Goal: Task Accomplishment & Management: Complete application form

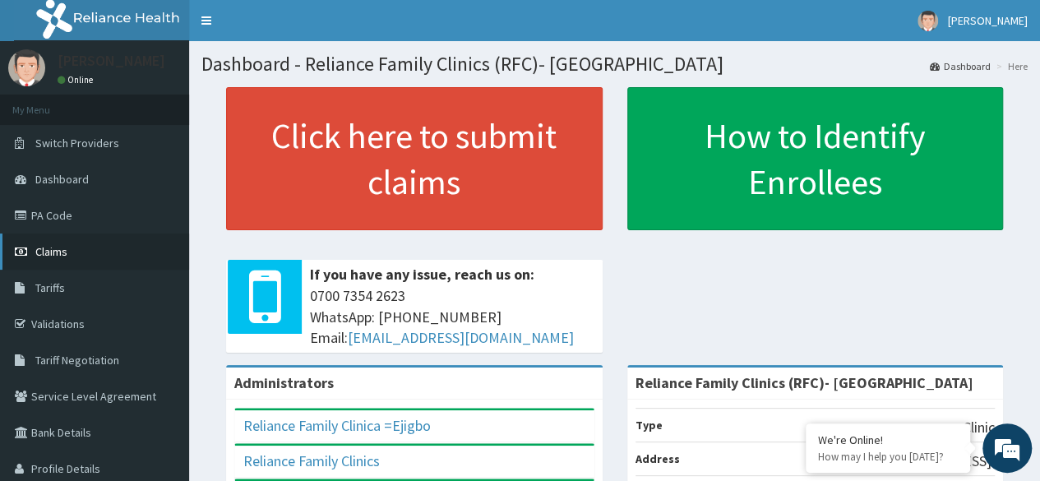
click at [61, 257] on span "Claims" at bounding box center [51, 251] width 32 height 15
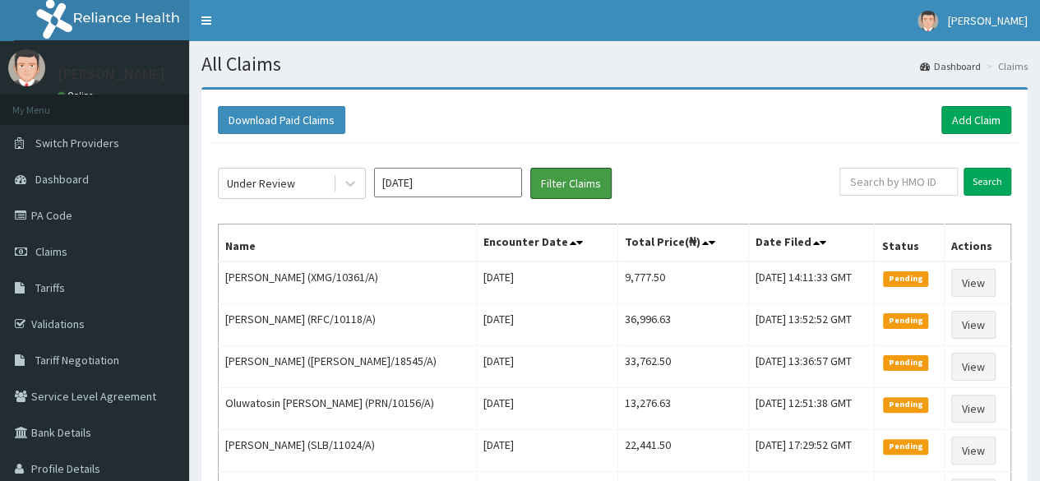
click at [586, 187] on button "Filter Claims" at bounding box center [570, 183] width 81 height 31
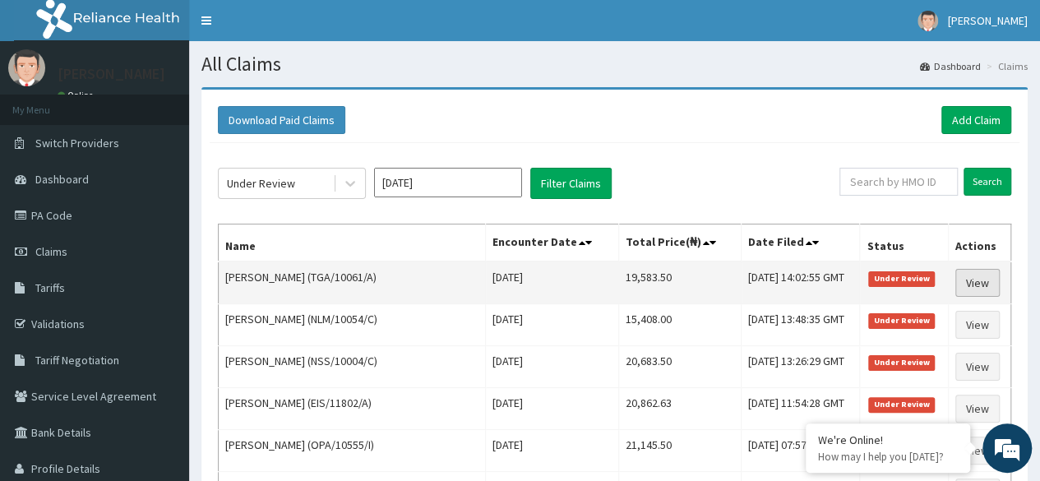
click at [977, 277] on link "View" at bounding box center [978, 283] width 44 height 28
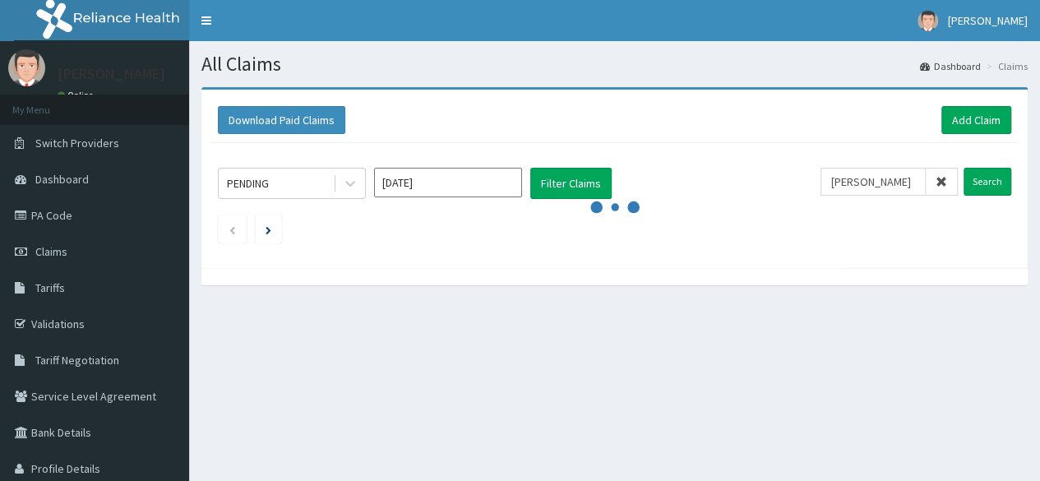
click at [964, 168] on input "Search" at bounding box center [988, 182] width 48 height 28
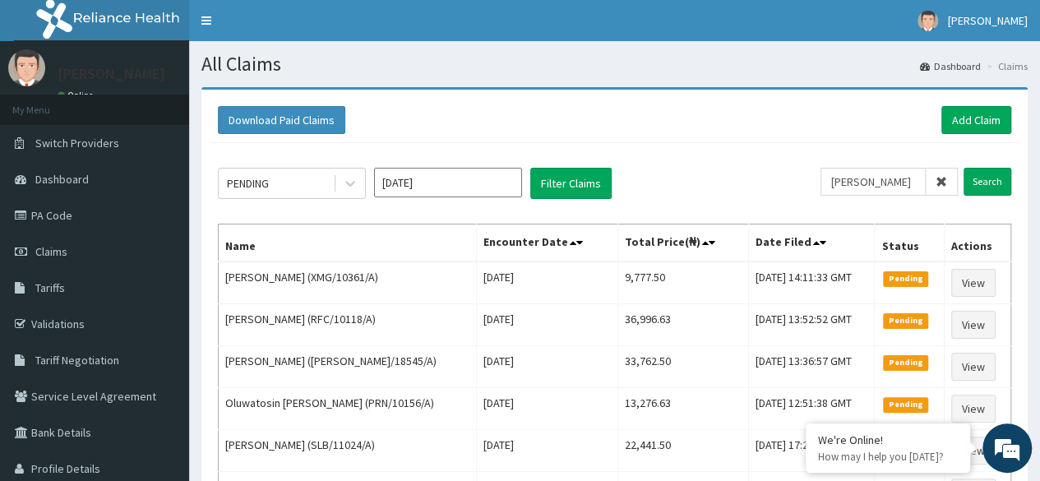
click at [948, 143] on div "PENDING Oct 2025 Filter Claims olayinka Search Name Encounter Date Total Price(…" at bounding box center [615, 426] width 810 height 566
click at [980, 180] on input "Search" at bounding box center [988, 182] width 48 height 28
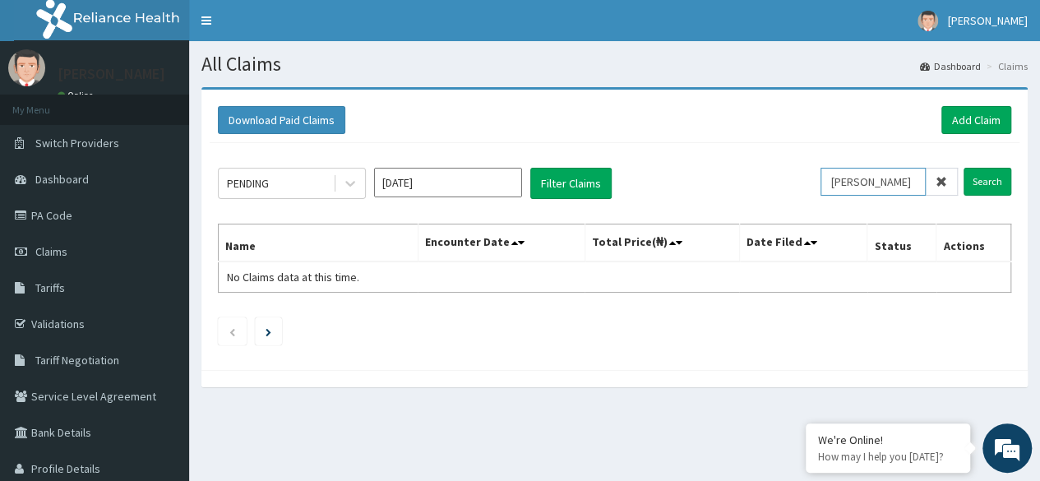
click at [887, 178] on input "olayinka" at bounding box center [873, 182] width 105 height 28
type input "o"
click at [985, 152] on div "PENDING Oct 2025 Filter Claims Search Name Encounter Date Total Price(₦) Date F…" at bounding box center [615, 252] width 810 height 219
click at [919, 186] on input "text" at bounding box center [899, 182] width 118 height 28
paste input "NBL/10531/A"
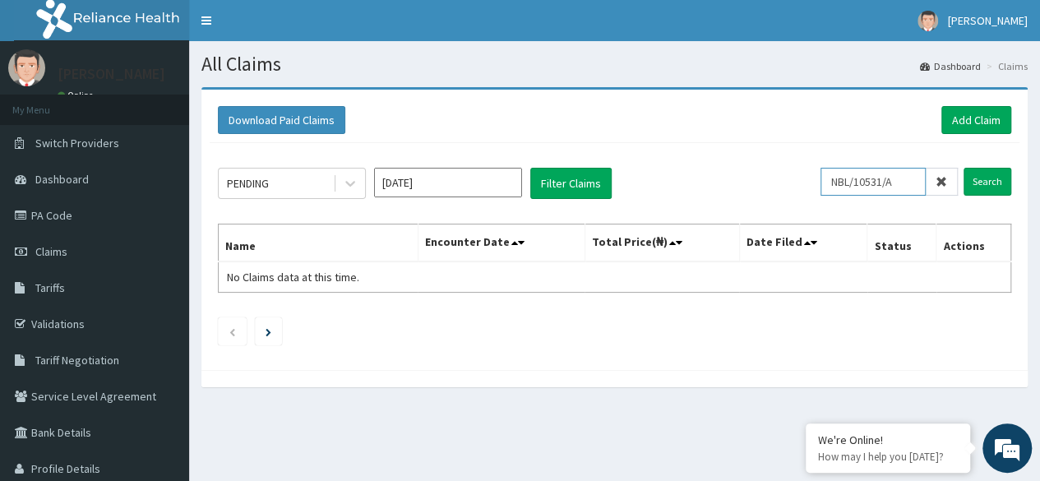
click at [964, 168] on input "Search" at bounding box center [988, 182] width 48 height 28
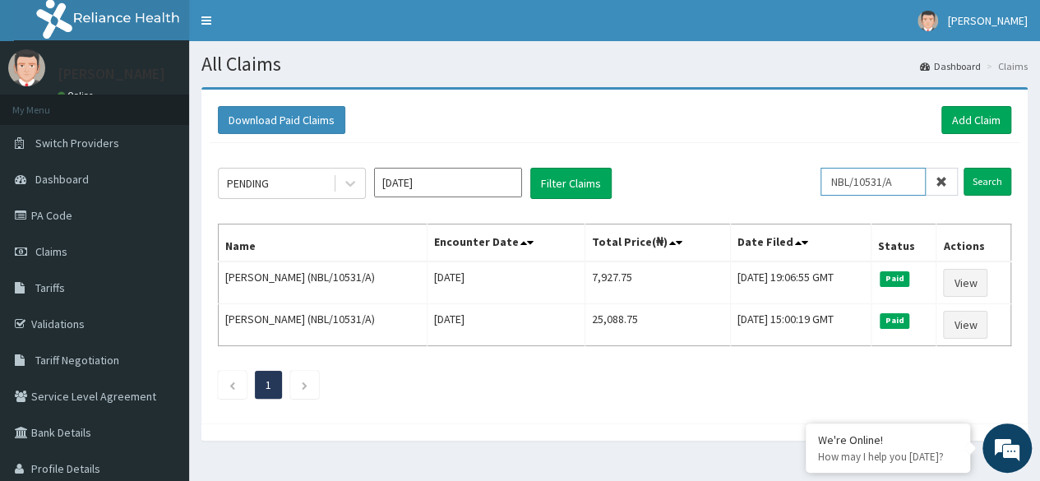
click at [925, 178] on input "NBL/10531/A" at bounding box center [873, 182] width 105 height 28
type input "N"
paste input "FPG/10063/B"
type input "FPG/10063/B"
click at [964, 168] on input "Search" at bounding box center [988, 182] width 48 height 28
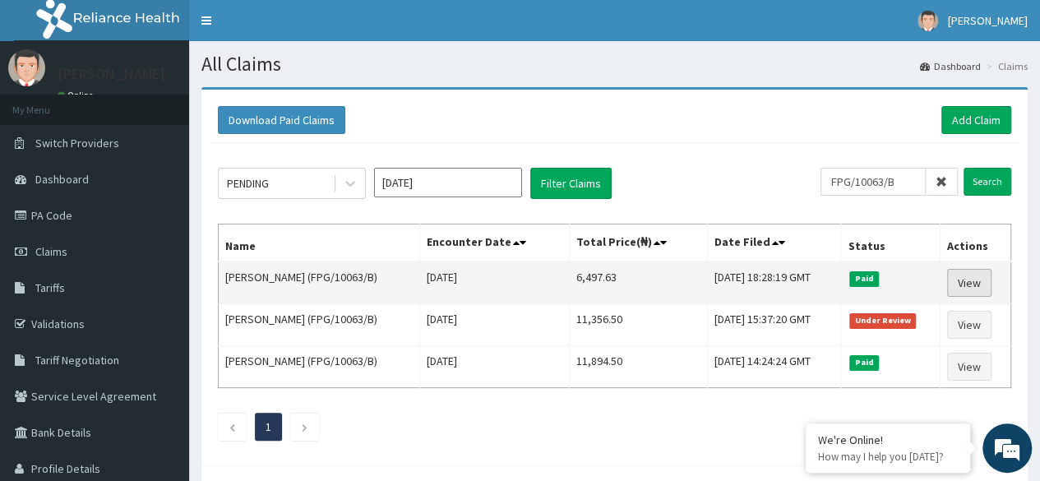
click at [971, 276] on link "View" at bounding box center [969, 283] width 44 height 28
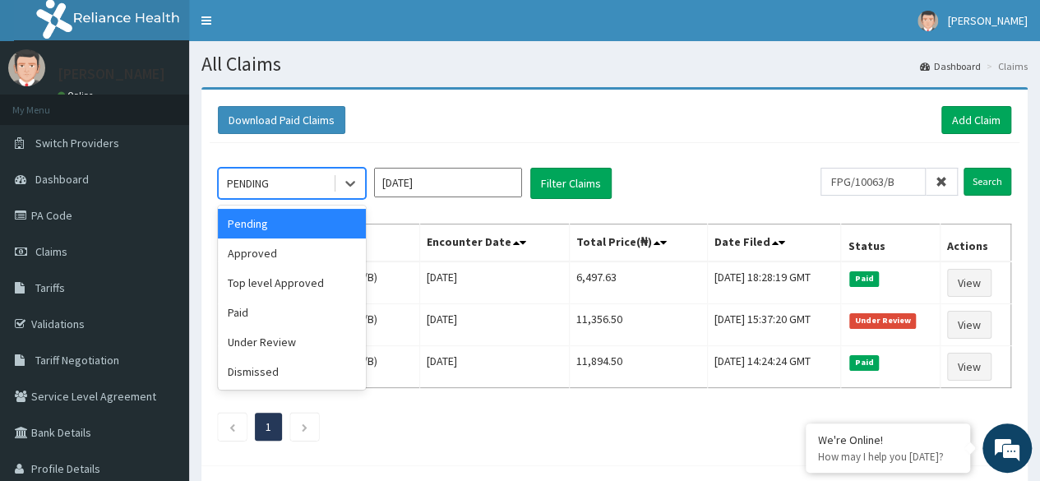
click at [306, 349] on div "Under Review" at bounding box center [292, 342] width 148 height 30
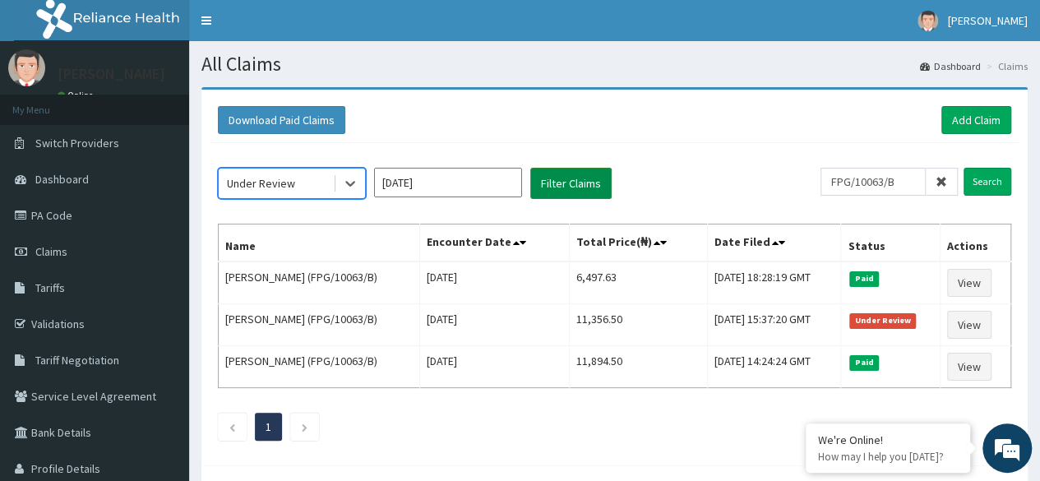
click at [581, 185] on button "Filter Claims" at bounding box center [570, 183] width 81 height 31
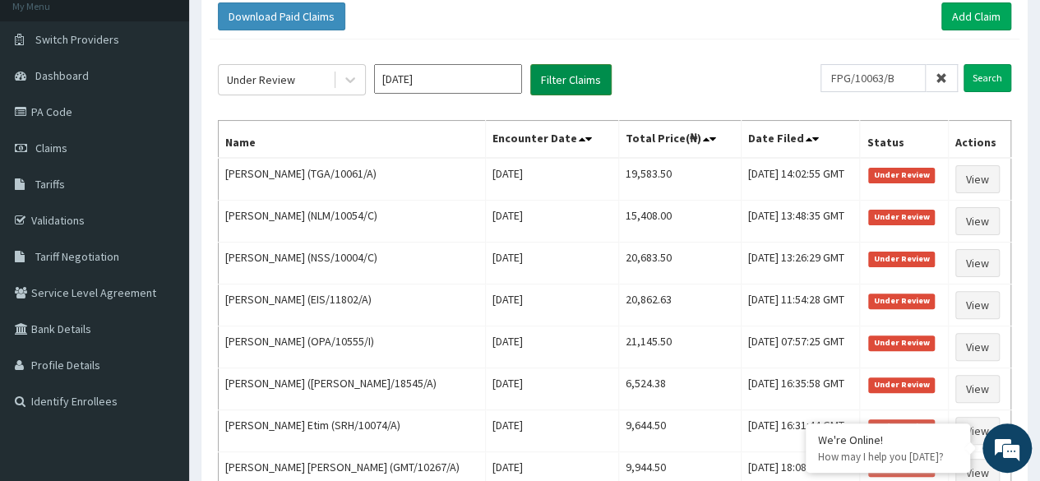
scroll to position [104, 0]
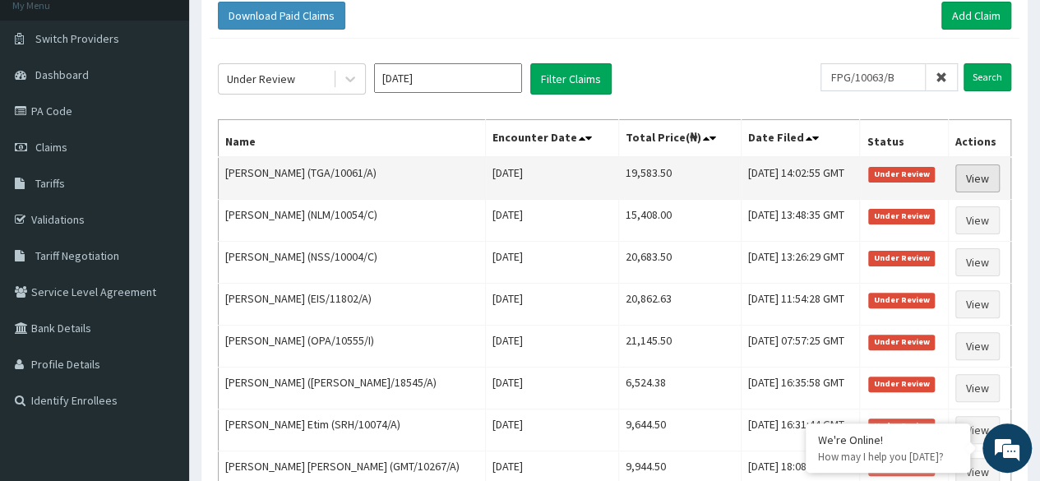
click at [982, 176] on link "View" at bounding box center [978, 178] width 44 height 28
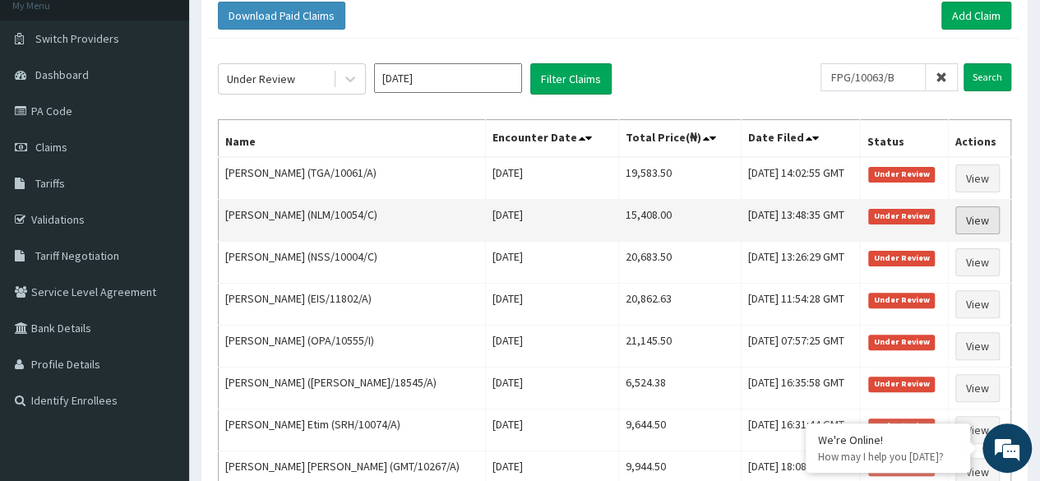
click at [969, 214] on link "View" at bounding box center [978, 220] width 44 height 28
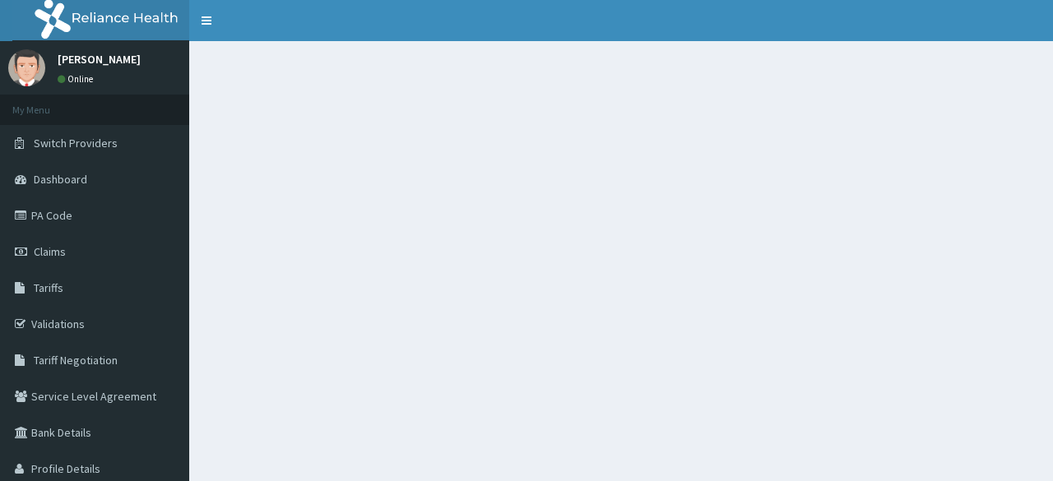
scroll to position [82, 0]
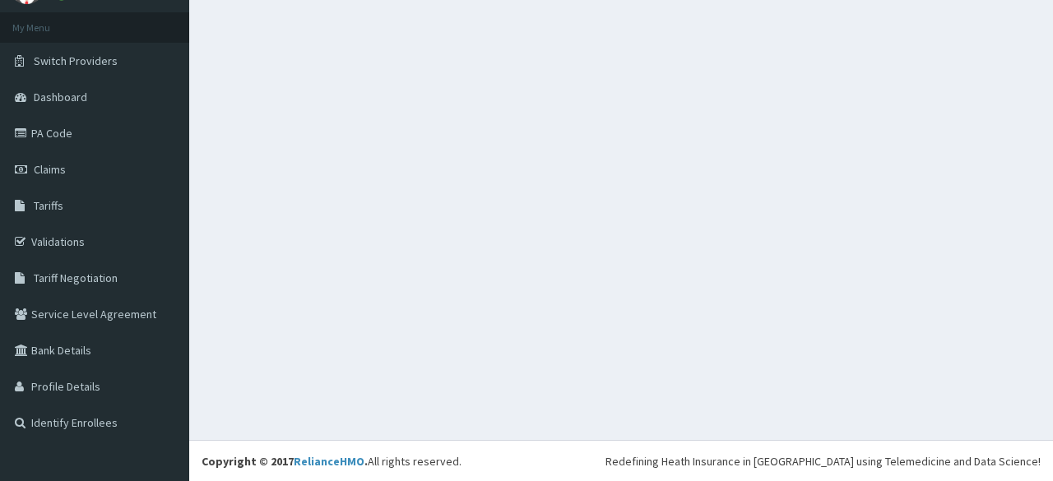
click at [984, 249] on div at bounding box center [621, 199] width 864 height 481
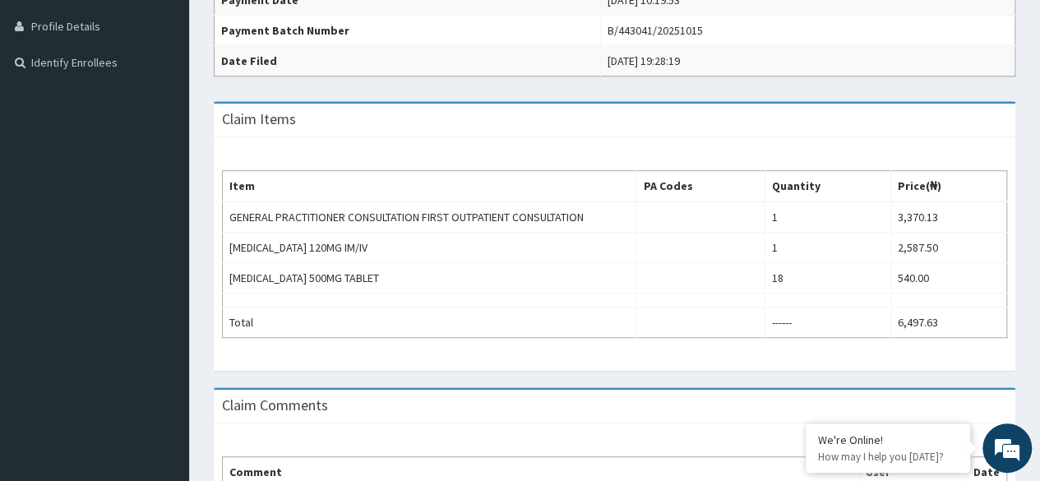
scroll to position [0, 0]
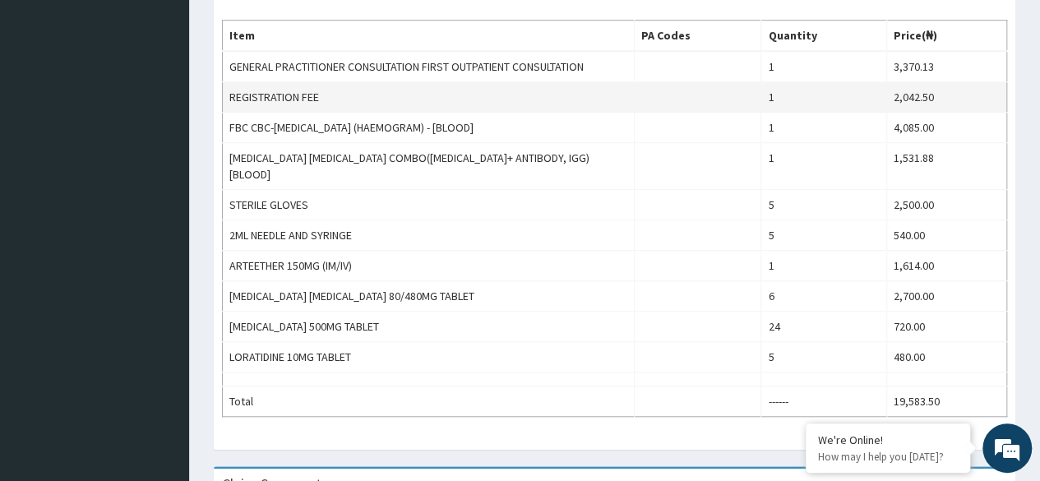
scroll to position [536, 0]
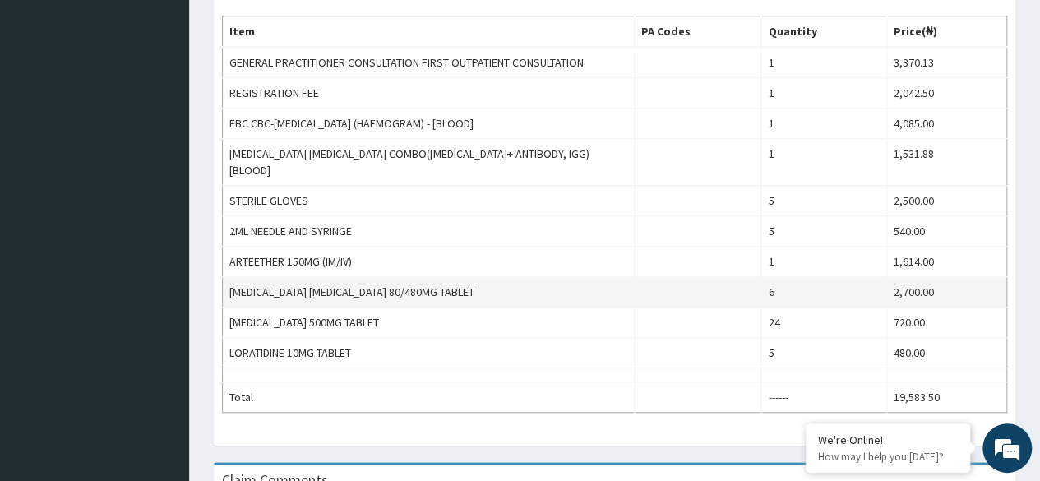
click at [979, 277] on td "2,700.00" at bounding box center [947, 292] width 120 height 30
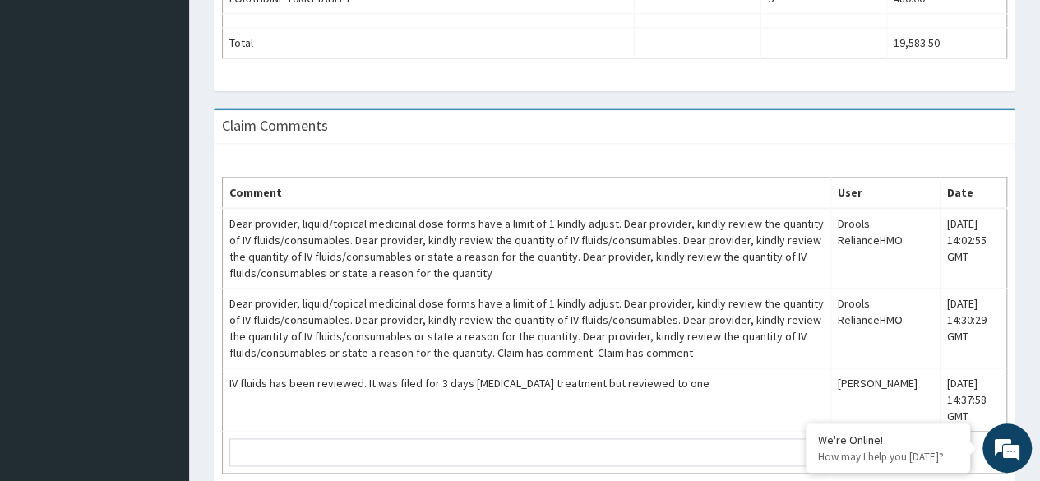
scroll to position [949, 0]
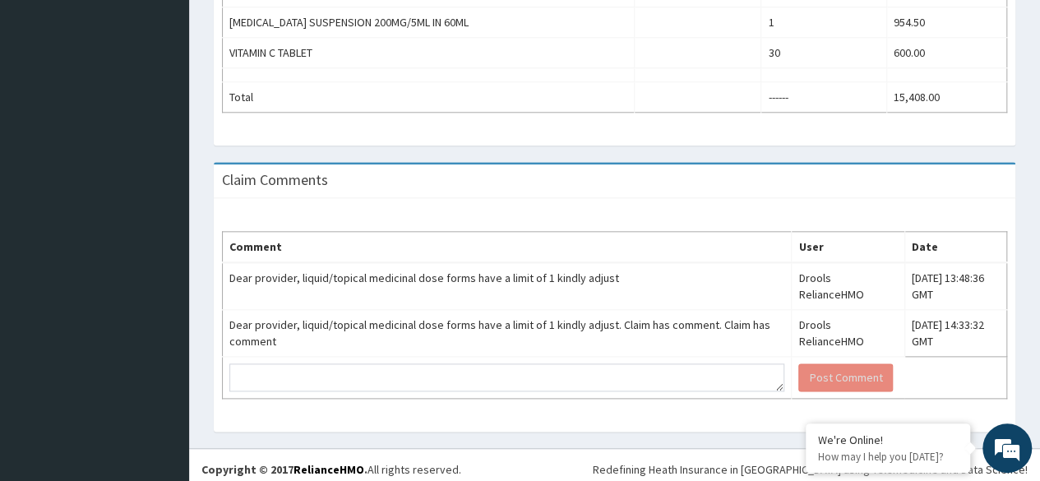
scroll to position [839, 0]
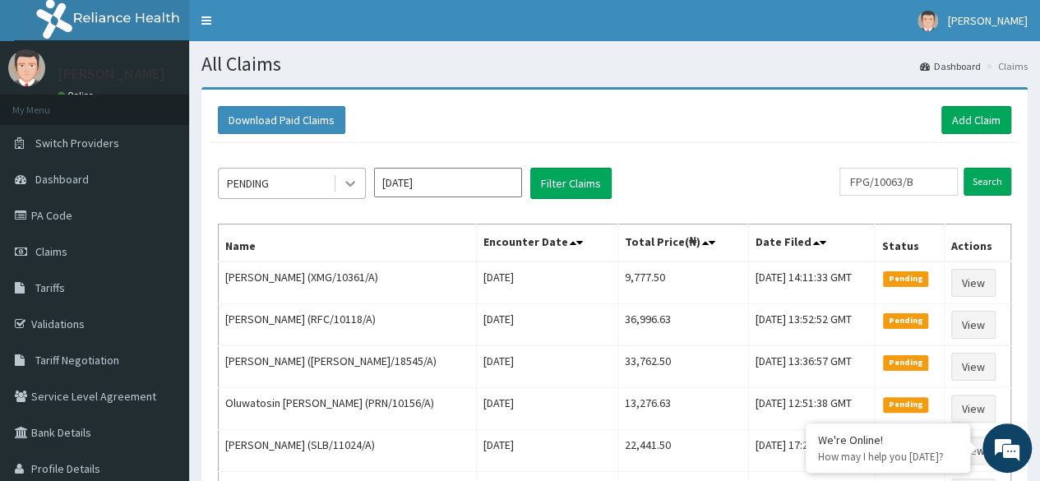
scroll to position [104, 0]
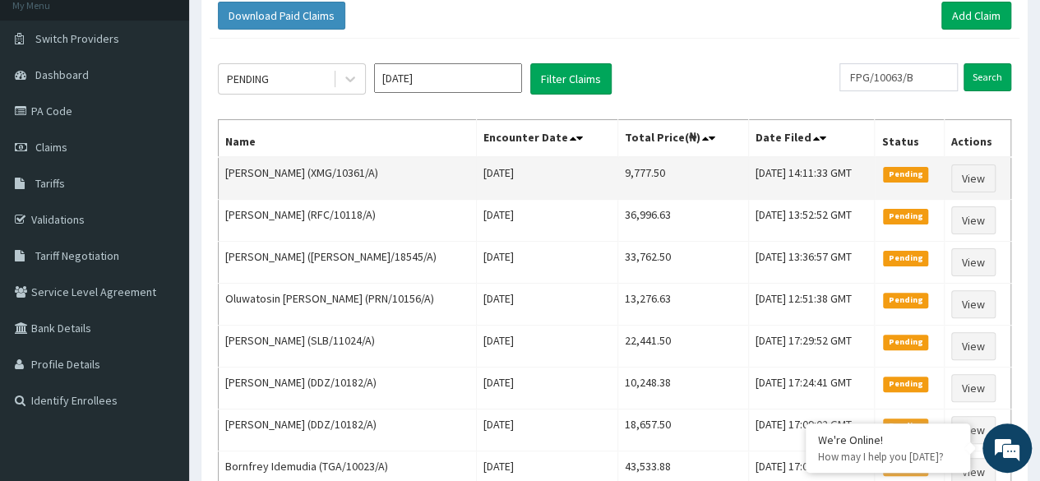
click at [340, 191] on td "Chisimdi Eze (XMG/10361/A)" at bounding box center [348, 178] width 258 height 43
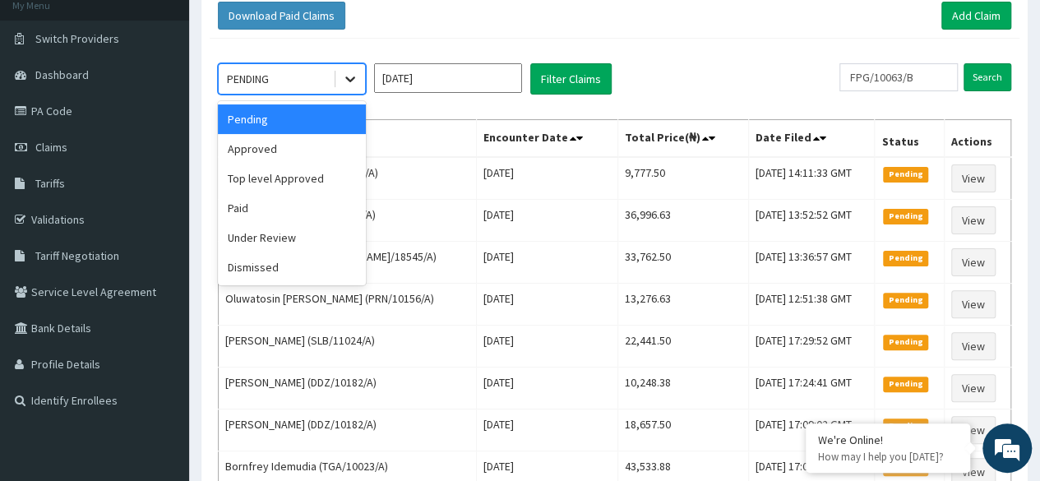
click at [363, 76] on div at bounding box center [351, 79] width 30 height 30
click at [303, 234] on div "Under Review" at bounding box center [292, 238] width 148 height 30
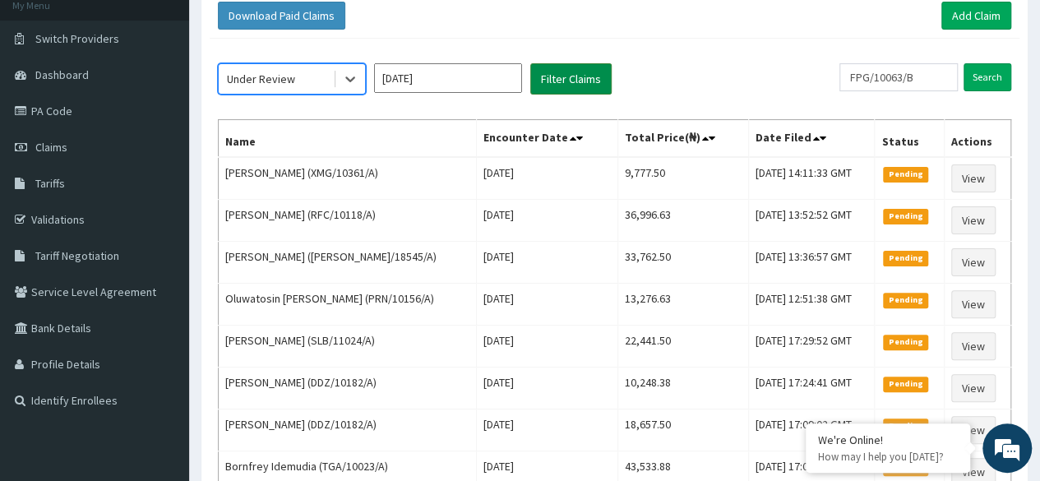
click at [575, 79] on button "Filter Claims" at bounding box center [570, 78] width 81 height 31
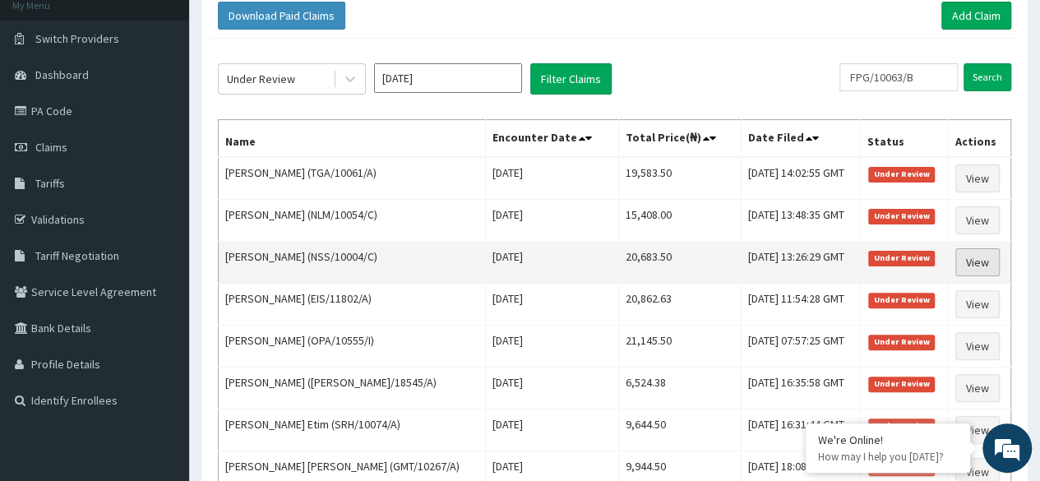
click at [978, 260] on link "View" at bounding box center [978, 262] width 44 height 28
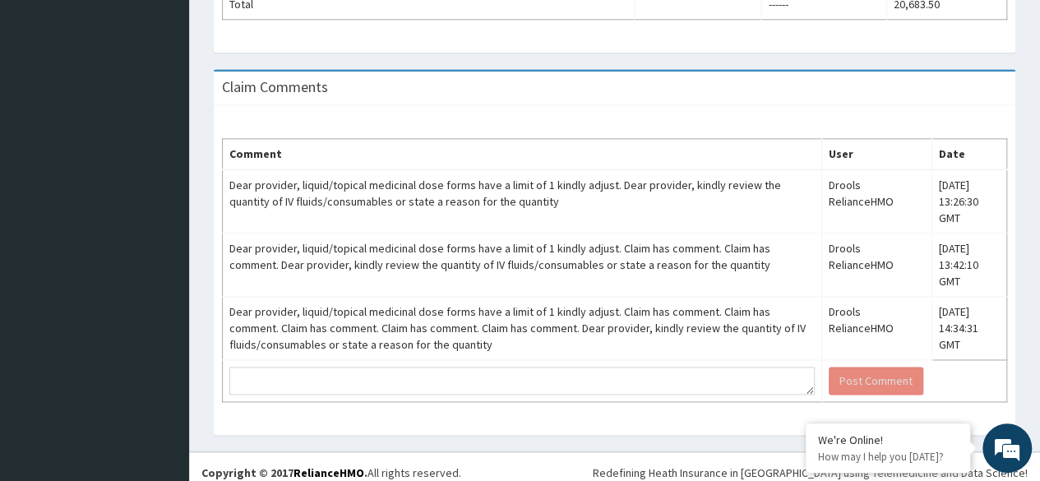
click at [975, 113] on div "Comment User Date Dear provider, liquid/topical medicinal dose forms have a lim…" at bounding box center [615, 270] width 802 height 330
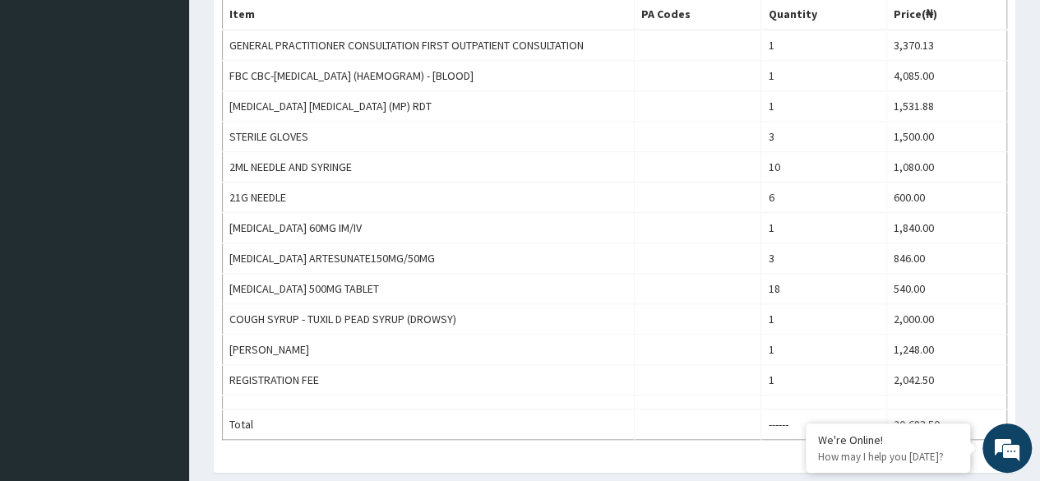
scroll to position [553, 0]
click at [1023, 165] on div "Claim Items Item PA Codes Quantity Price(₦) GENERAL PRACTITIONER CONSULTATION F…" at bounding box center [614, 210] width 827 height 560
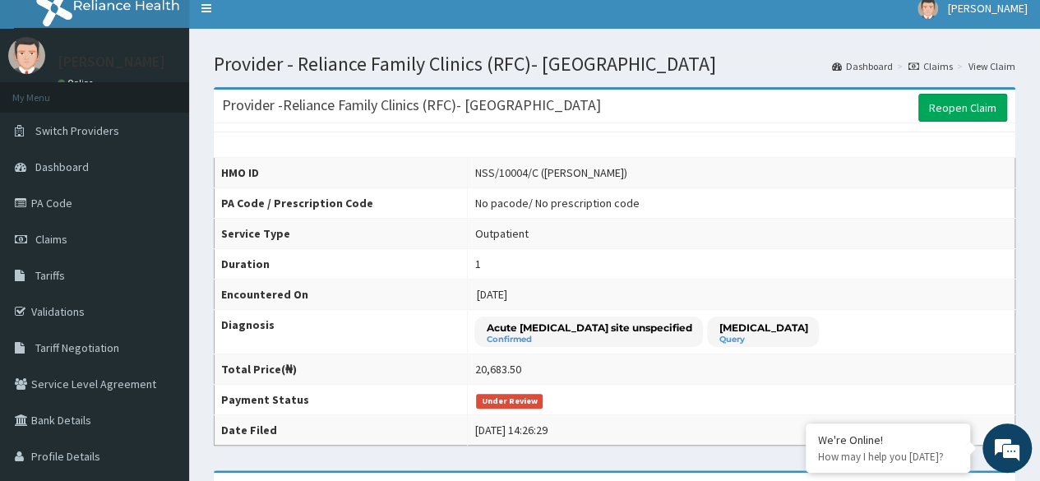
scroll to position [0, 0]
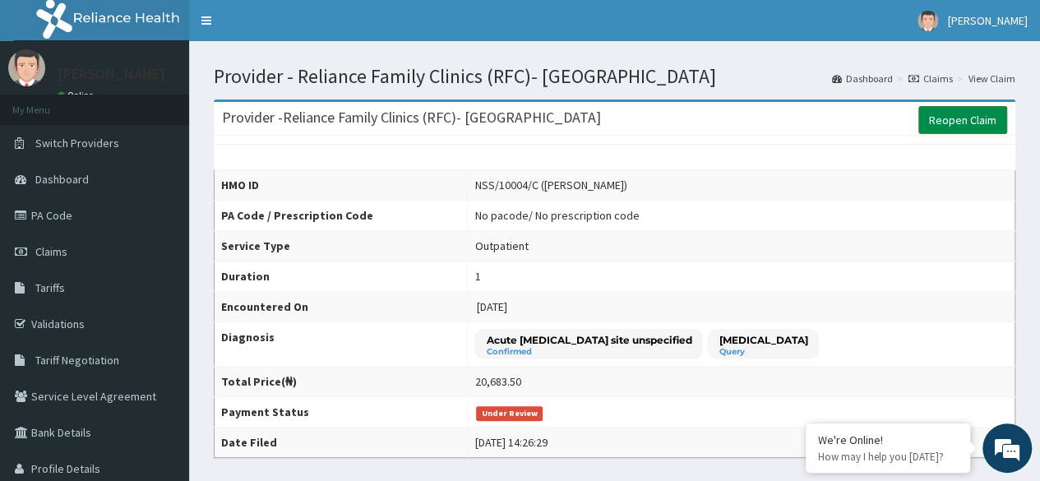
click at [952, 124] on link "Reopen Claim" at bounding box center [963, 120] width 89 height 28
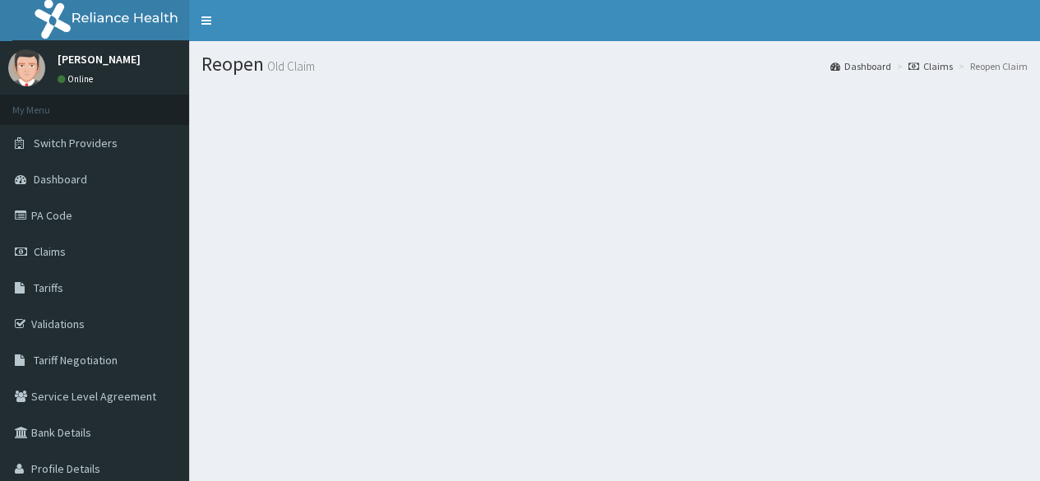
click at [958, 219] on section at bounding box center [614, 178] width 851 height 206
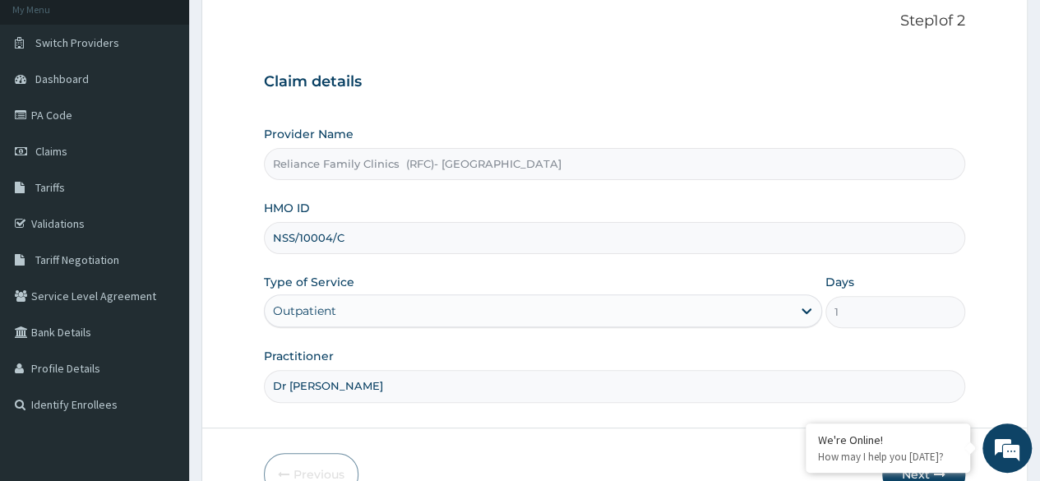
scroll to position [191, 0]
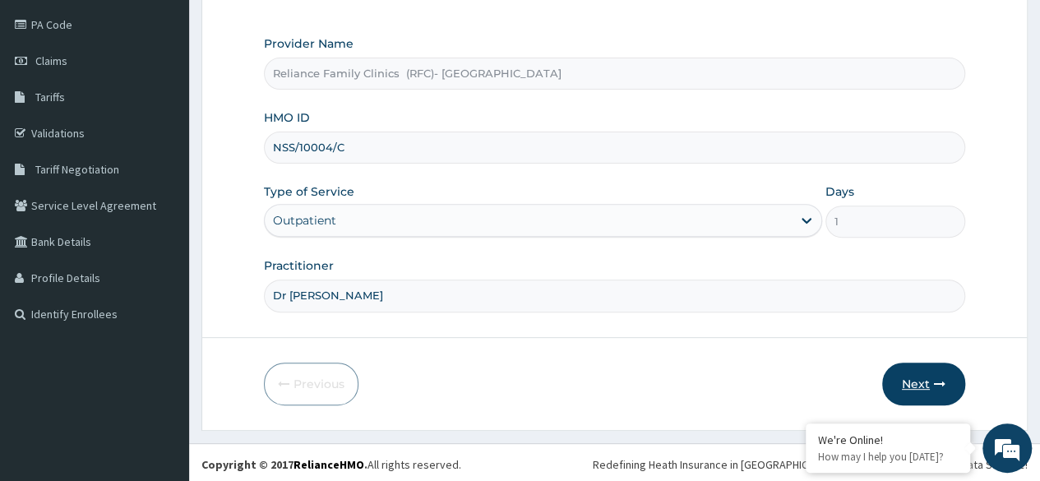
click at [911, 375] on button "Next" at bounding box center [923, 384] width 83 height 43
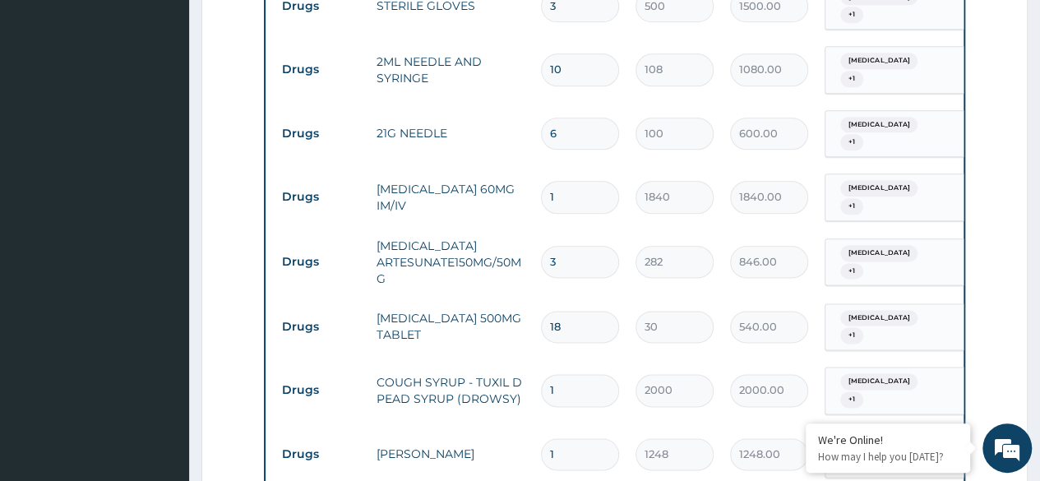
scroll to position [0, 0]
click at [568, 191] on input "1" at bounding box center [580, 197] width 78 height 32
type input "0.00"
type input "3"
type input "5520.00"
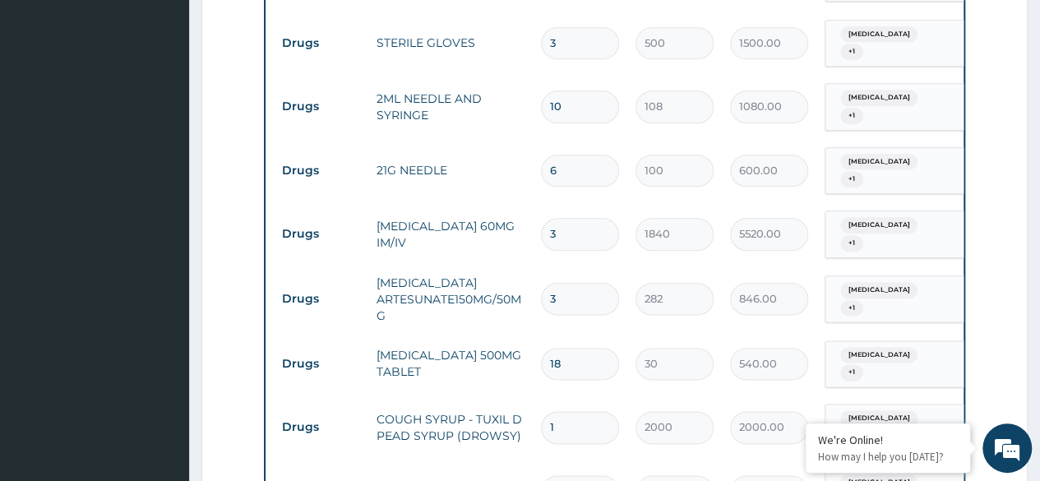
scroll to position [850, 0]
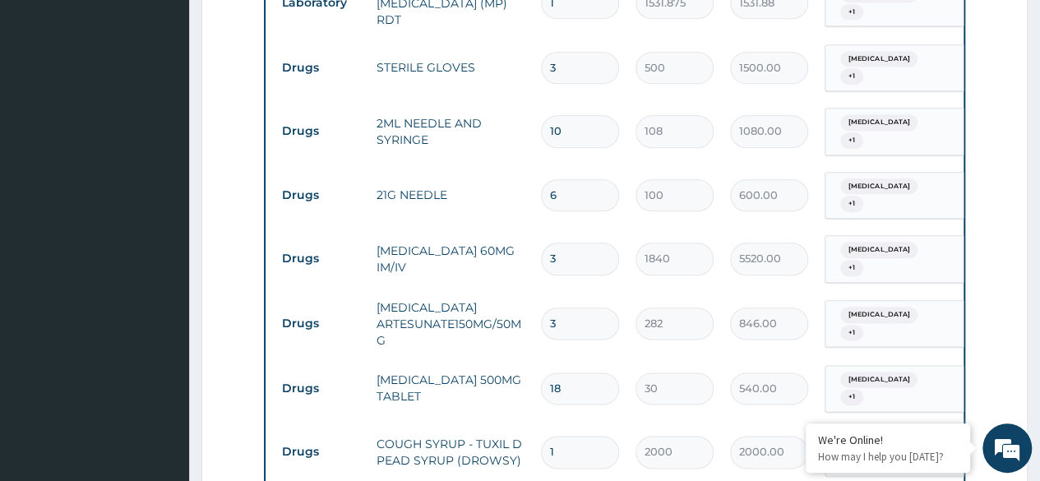
type input "3"
click at [588, 69] on input "3" at bounding box center [580, 68] width 78 height 32
type input "0.00"
type input "1"
type input "500.00"
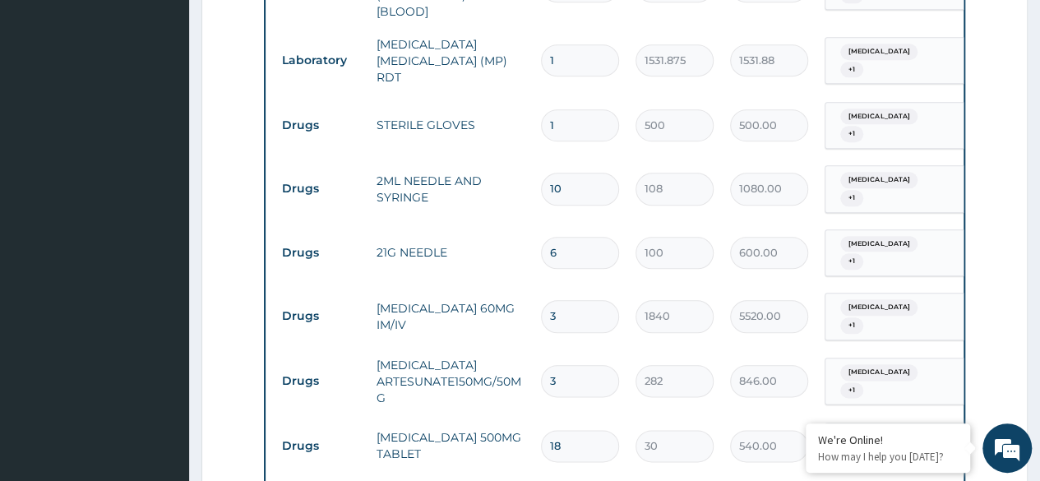
scroll to position [766, 0]
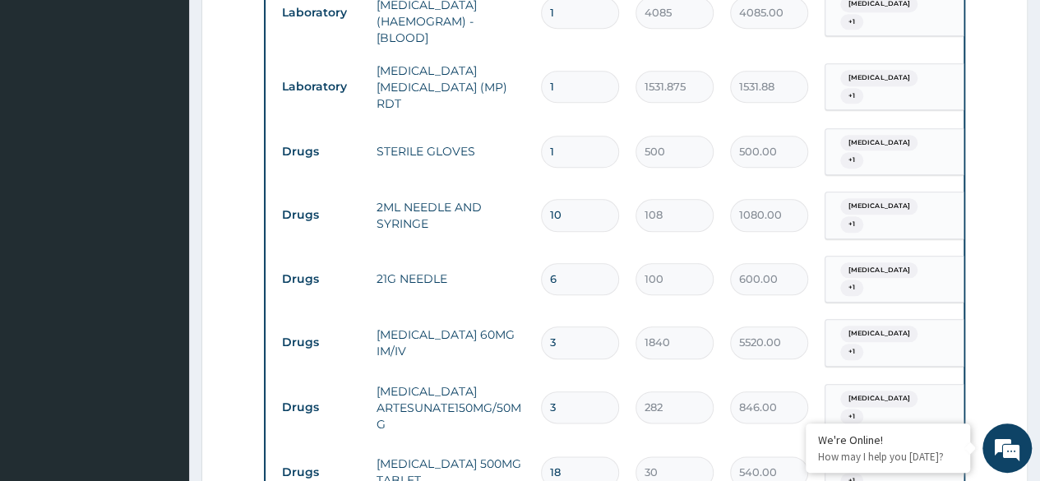
type input "1"
click at [579, 277] on input "6" at bounding box center [580, 279] width 78 height 32
type input "0.00"
type input "3"
type input "300.00"
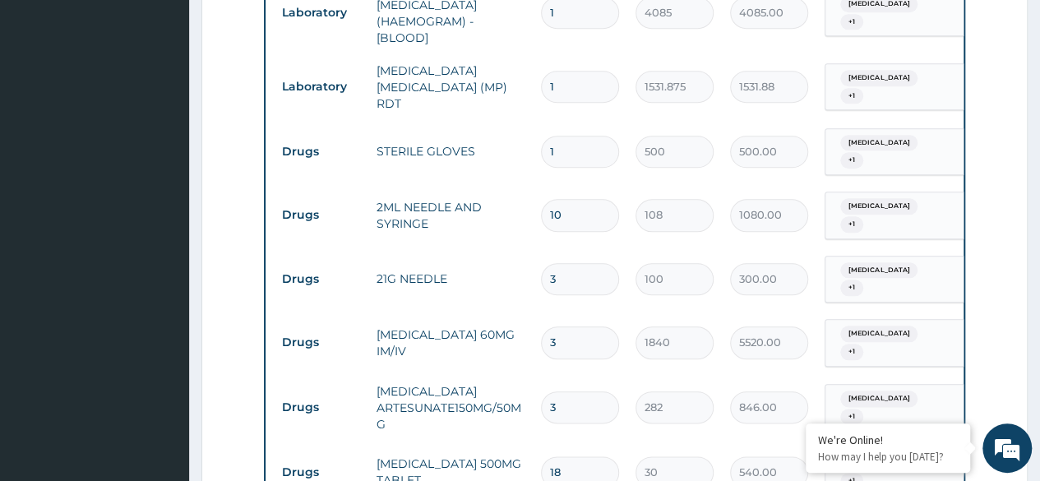
type input "3"
click at [571, 211] on input "10" at bounding box center [580, 215] width 78 height 32
type input "1"
type input "108.00"
type input "0.00"
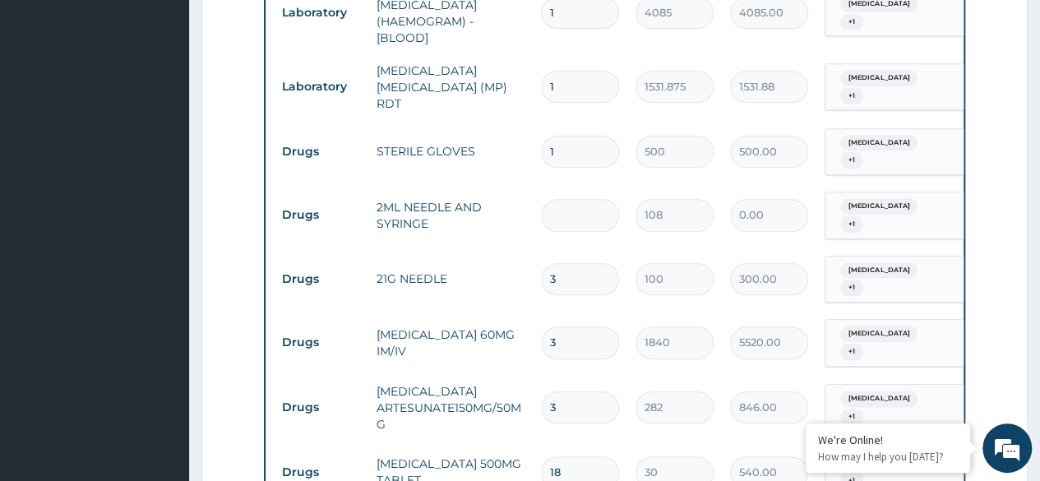
type input "4"
type input "432.00"
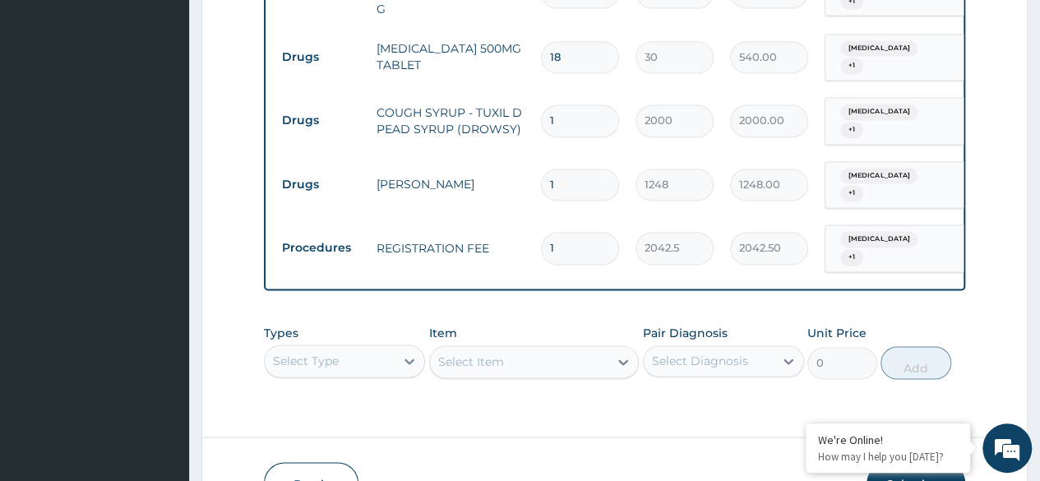
scroll to position [1181, 0]
type input "4"
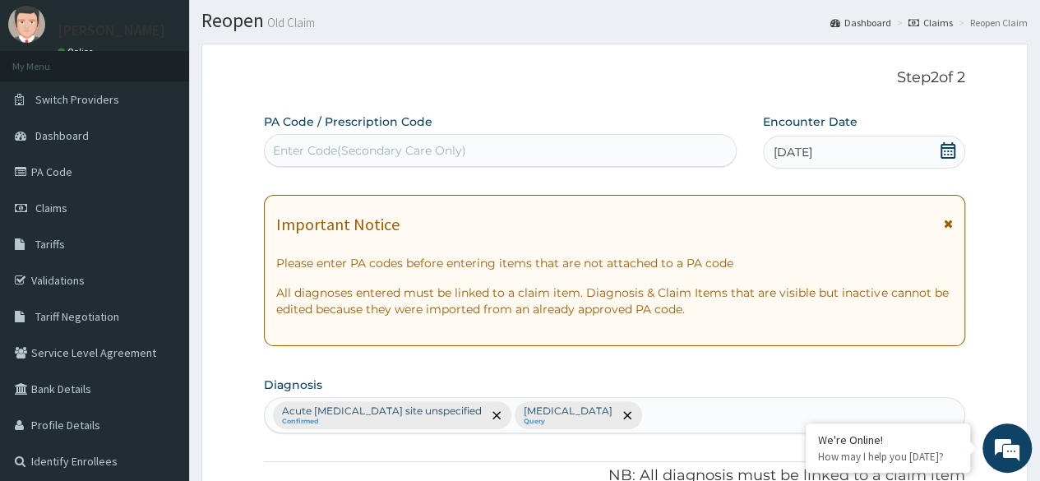
scroll to position [0, 0]
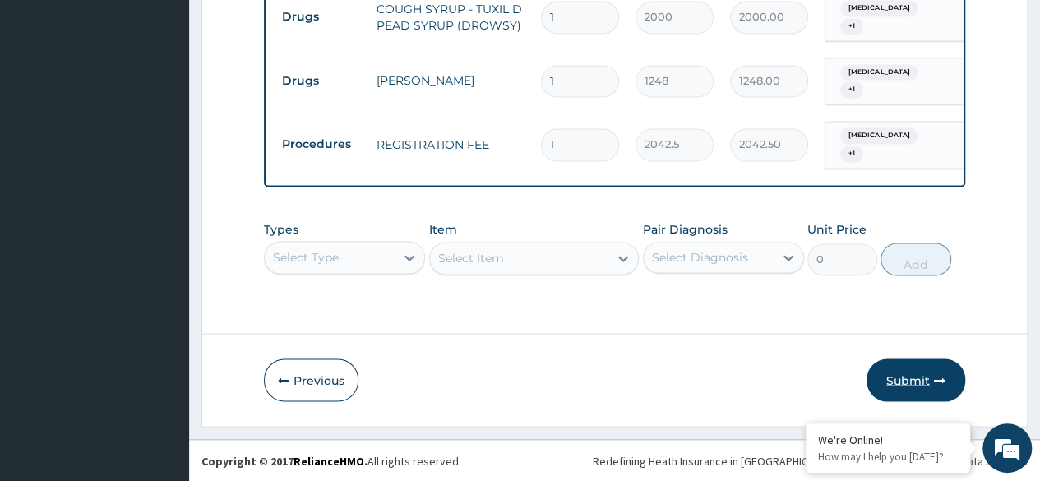
click at [921, 384] on button "Submit" at bounding box center [916, 380] width 99 height 43
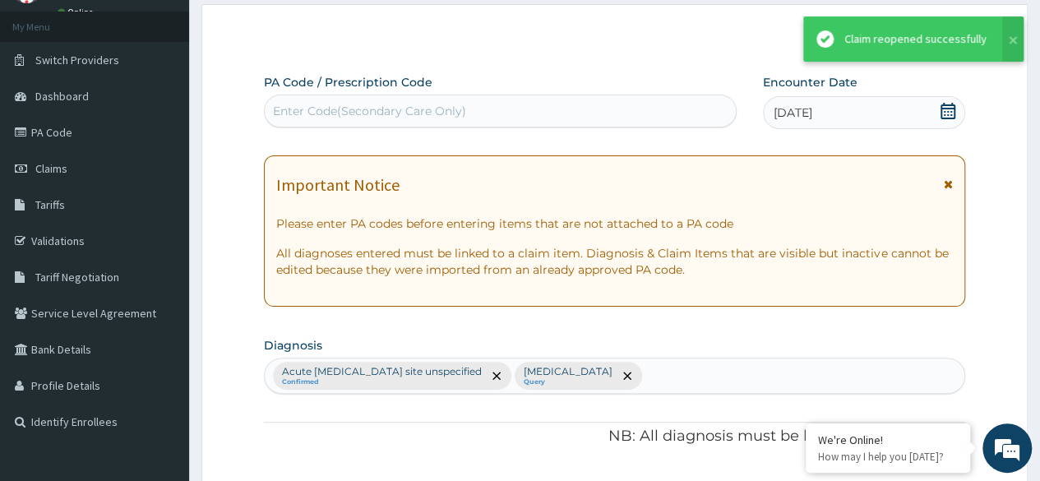
scroll to position [1288, 0]
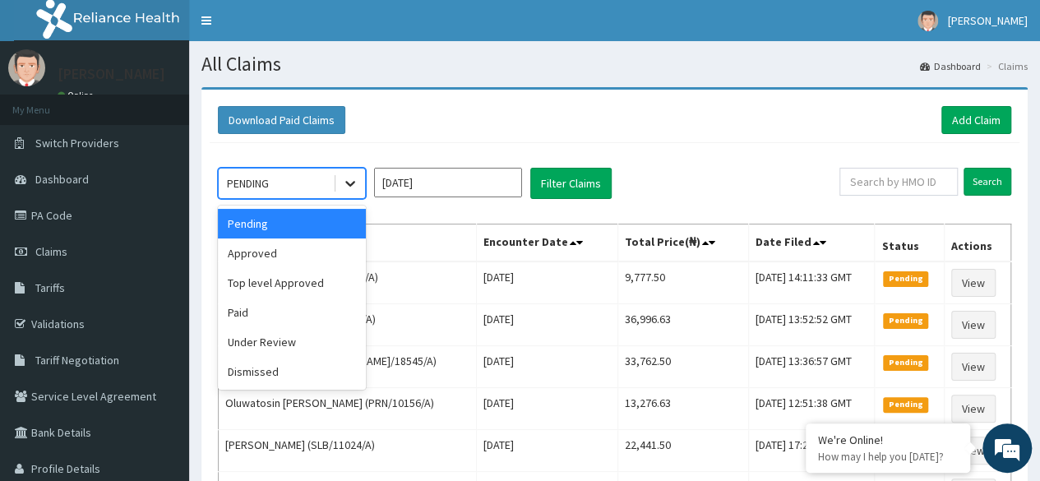
click at [350, 180] on icon at bounding box center [350, 183] width 16 height 16
click at [308, 333] on div "Under Review" at bounding box center [292, 342] width 148 height 30
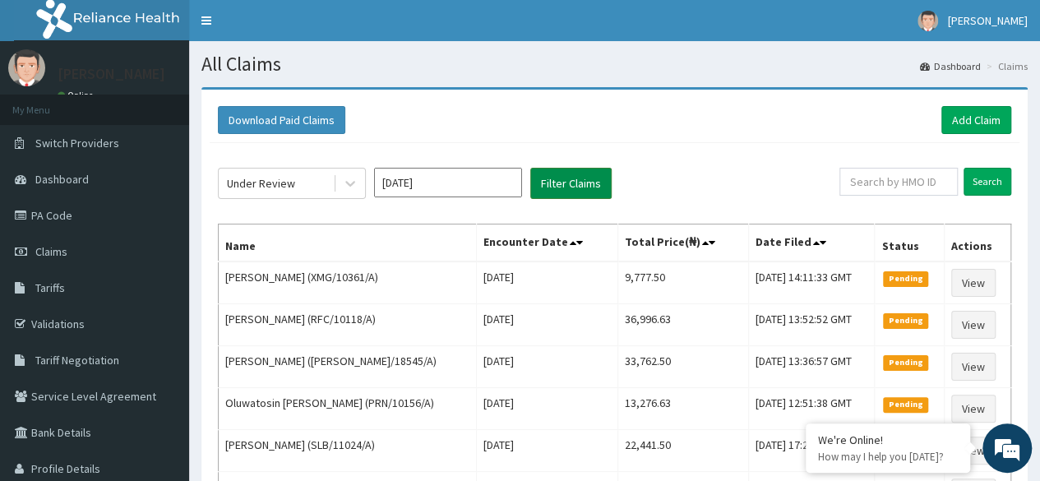
click at [556, 193] on button "Filter Claims" at bounding box center [570, 183] width 81 height 31
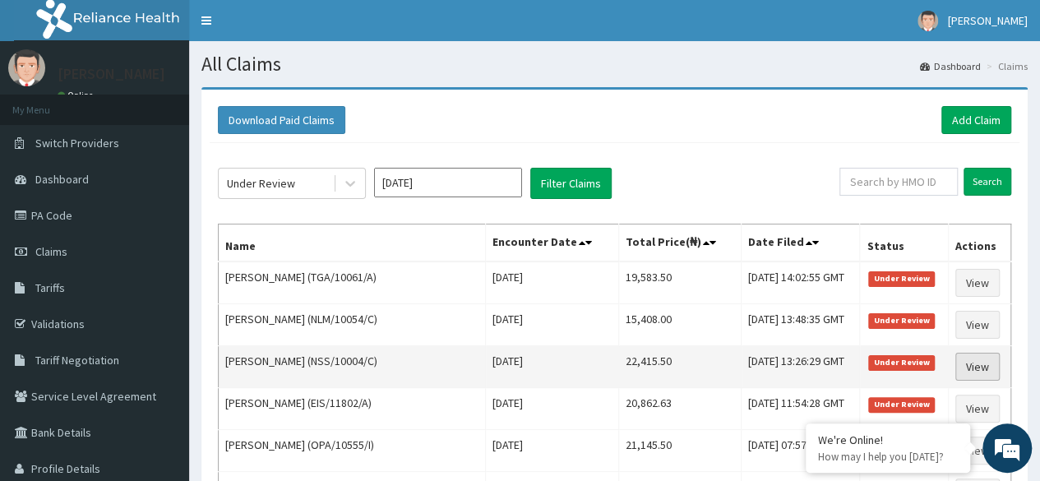
click at [975, 366] on link "View" at bounding box center [978, 367] width 44 height 28
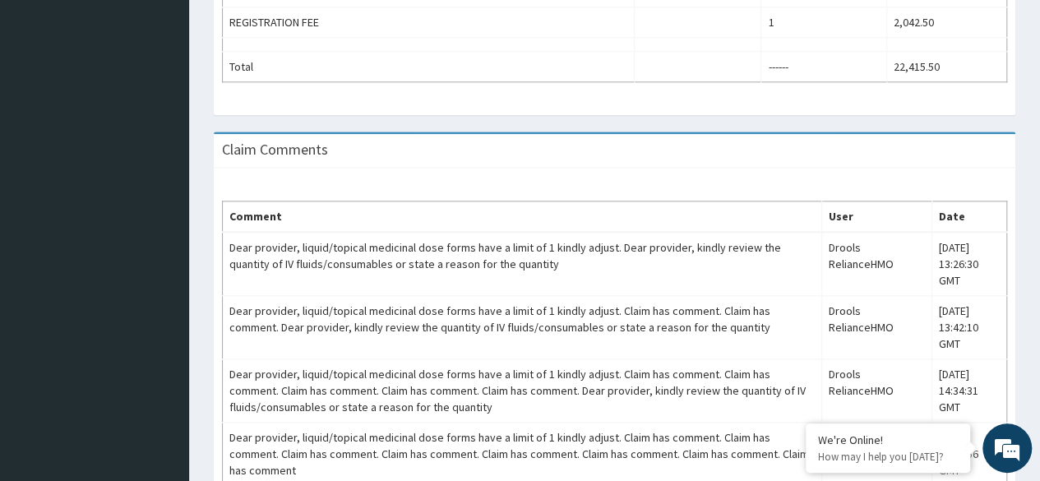
scroll to position [1040, 0]
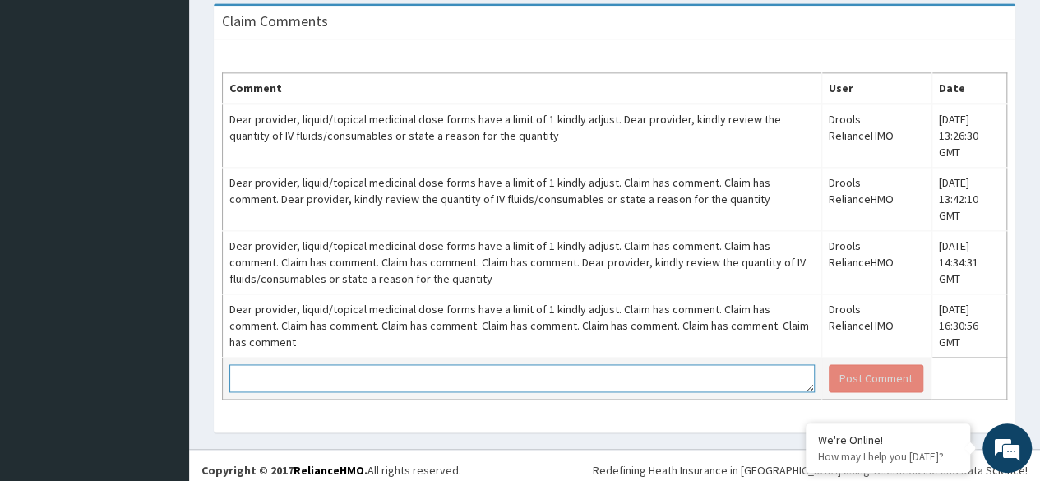
click at [590, 364] on textarea at bounding box center [522, 378] width 586 height 28
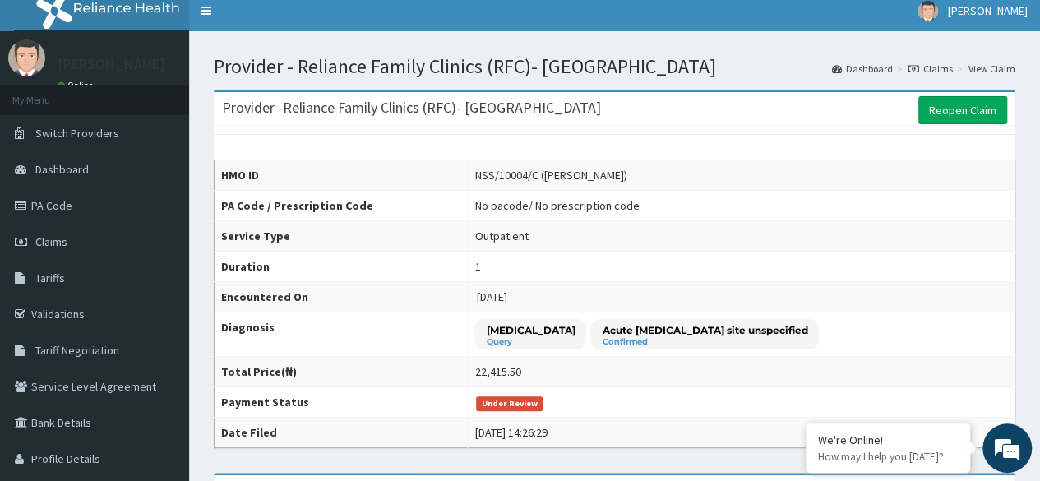
scroll to position [0, 0]
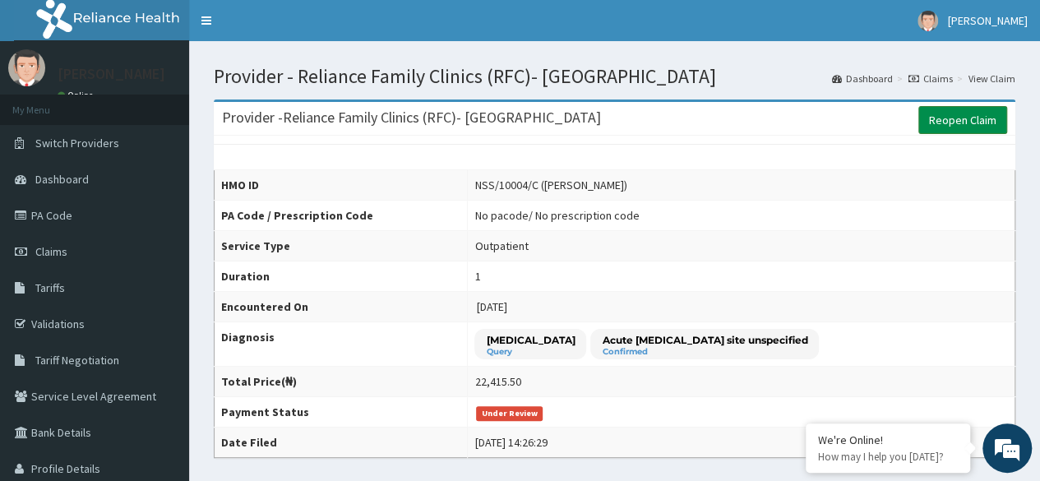
click at [967, 113] on link "Reopen Claim" at bounding box center [963, 120] width 89 height 28
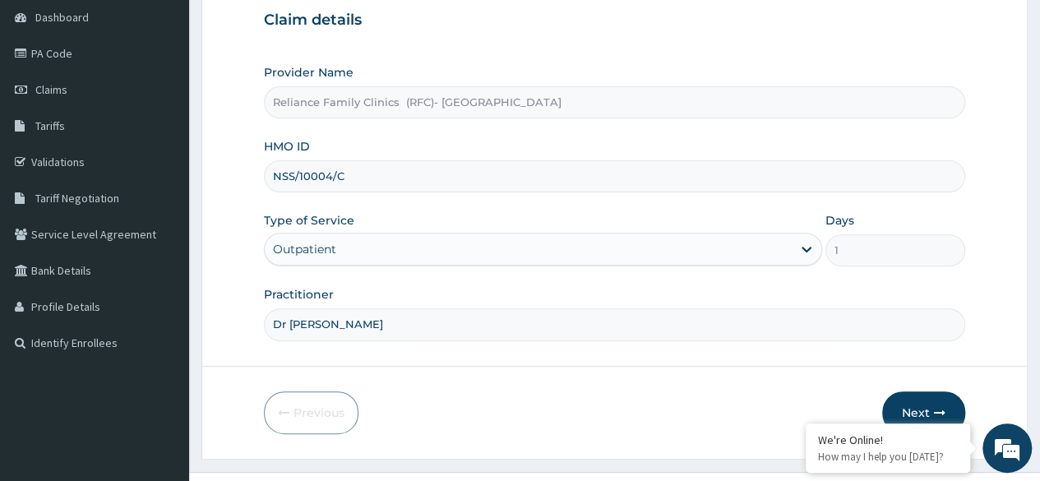
scroll to position [191, 0]
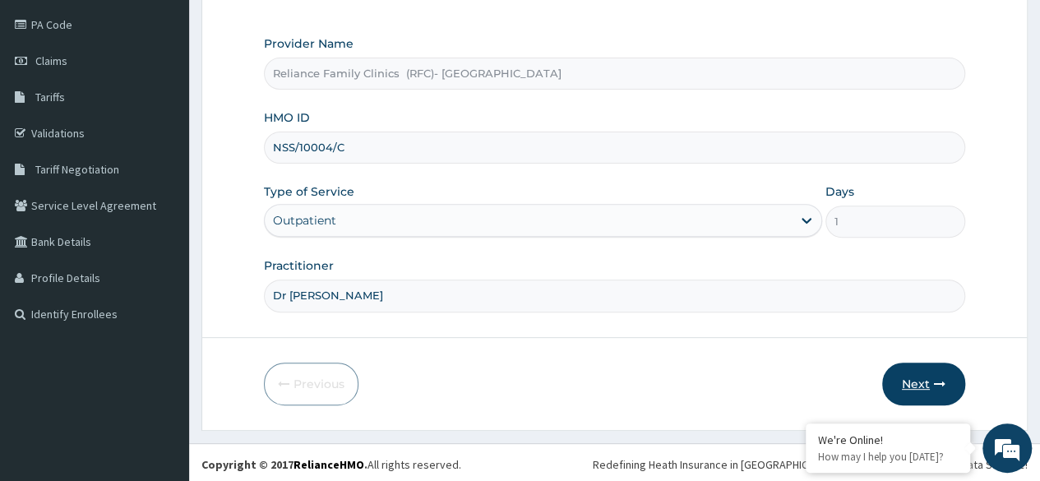
click at [931, 382] on button "Next" at bounding box center [923, 384] width 83 height 43
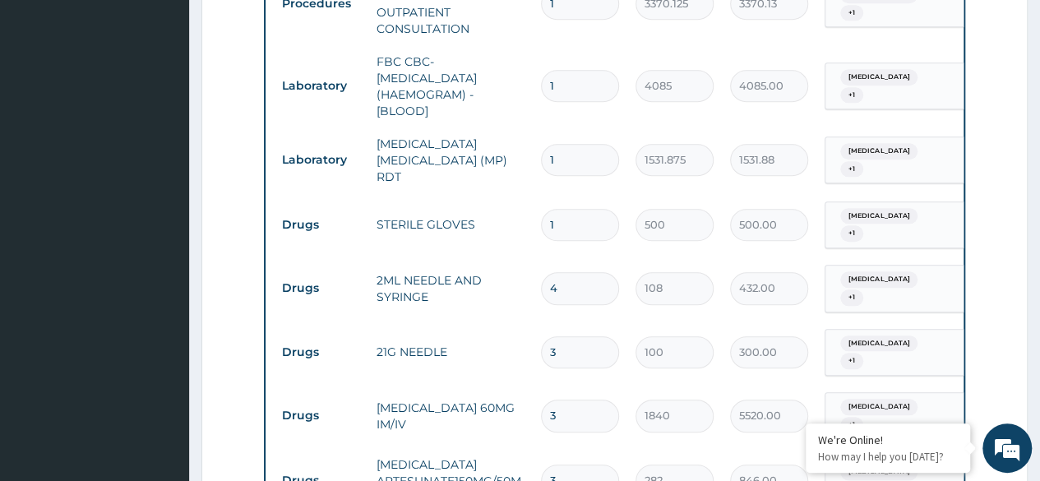
scroll to position [701, 0]
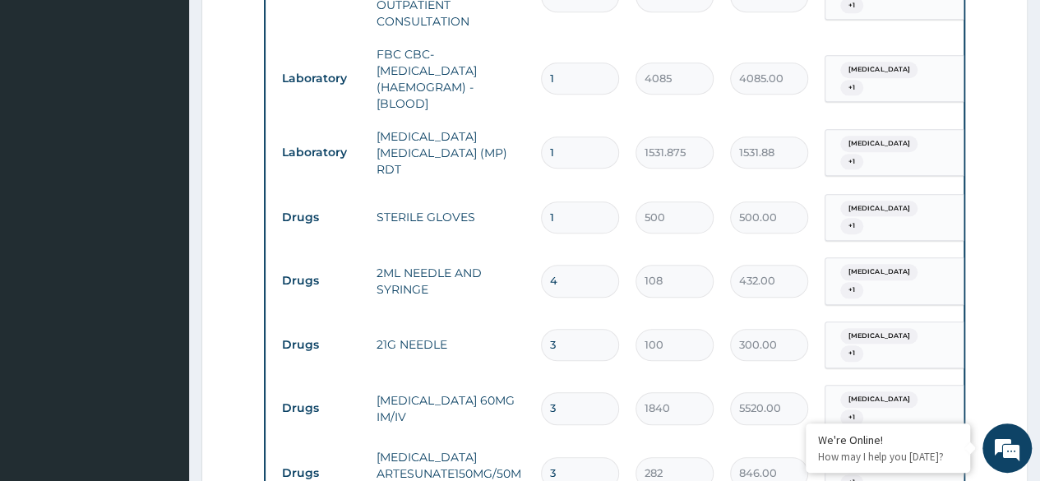
click at [572, 276] on input "4" at bounding box center [580, 281] width 78 height 32
type input "0.00"
type input "1"
type input "108.00"
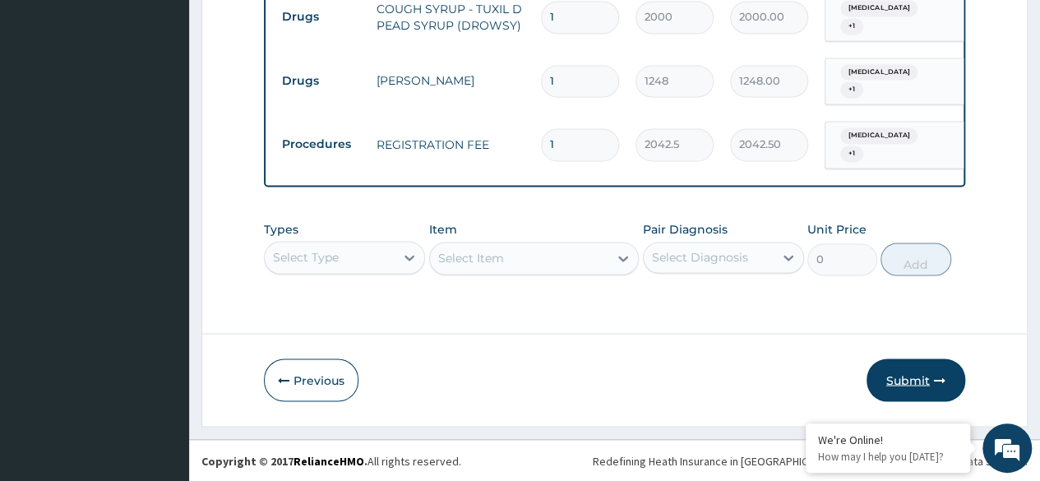
click at [927, 390] on button "Submit" at bounding box center [916, 380] width 99 height 43
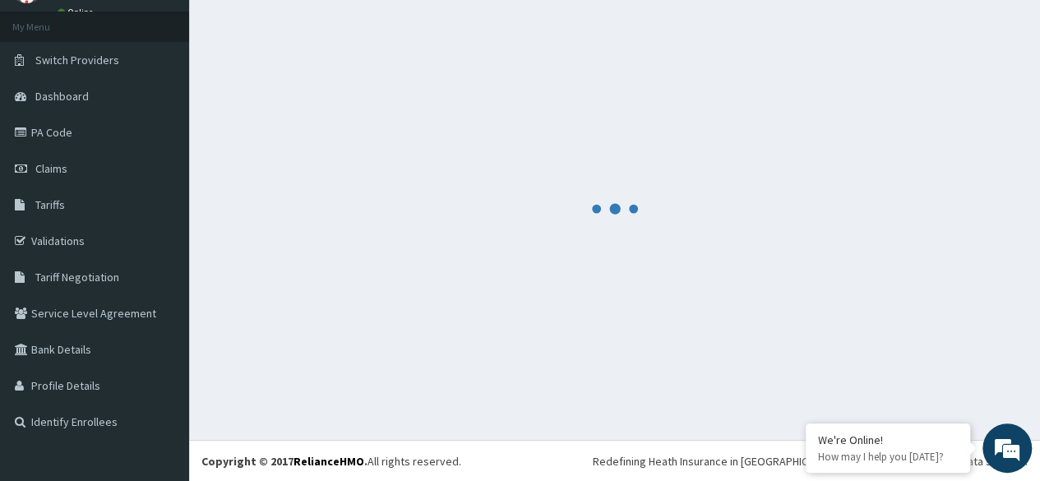
scroll to position [1288, 0]
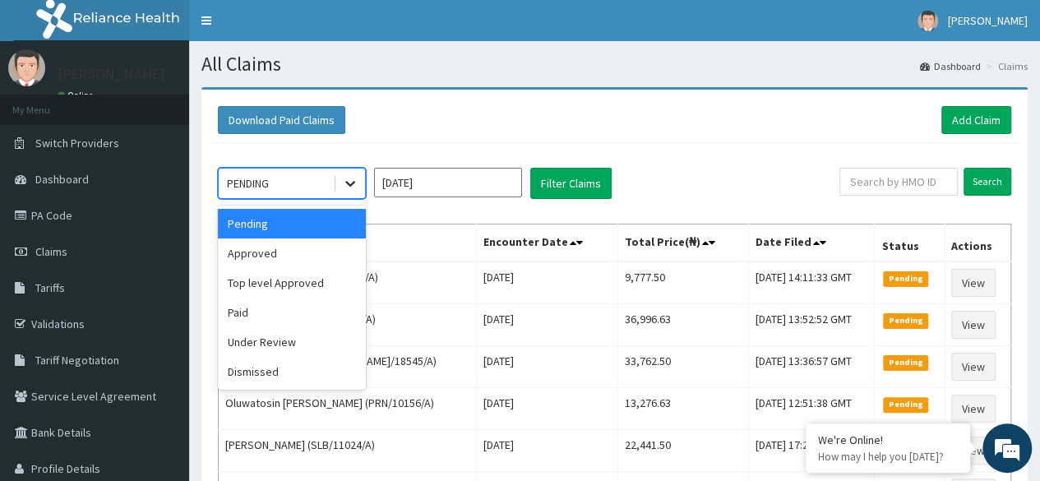
click at [342, 178] on icon at bounding box center [350, 183] width 16 height 16
click at [313, 348] on div "Under Review" at bounding box center [292, 342] width 148 height 30
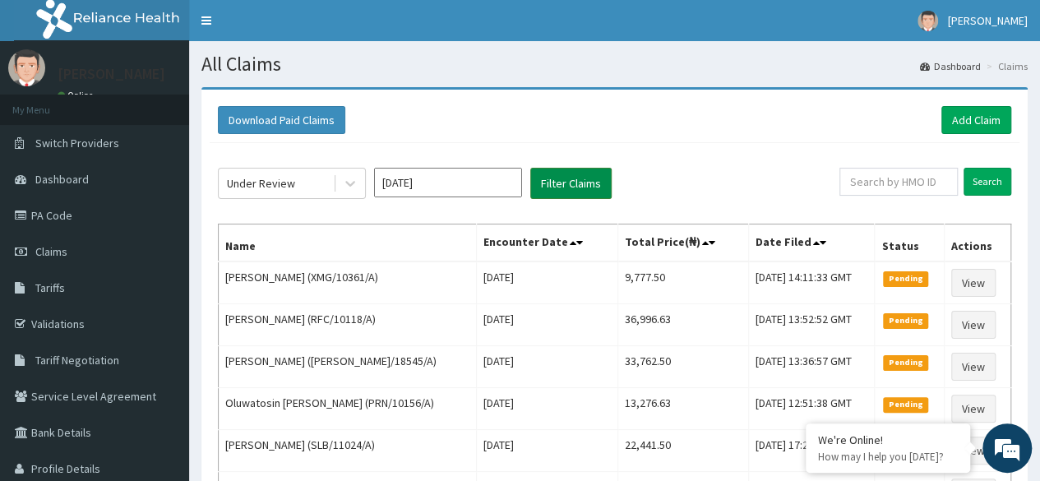
click at [581, 171] on button "Filter Claims" at bounding box center [570, 183] width 81 height 31
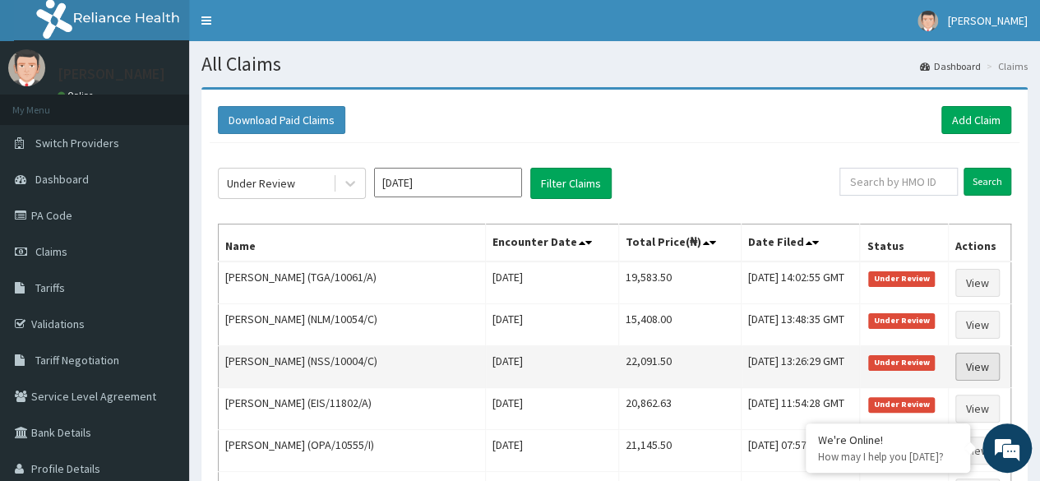
click at [987, 368] on link "View" at bounding box center [978, 367] width 44 height 28
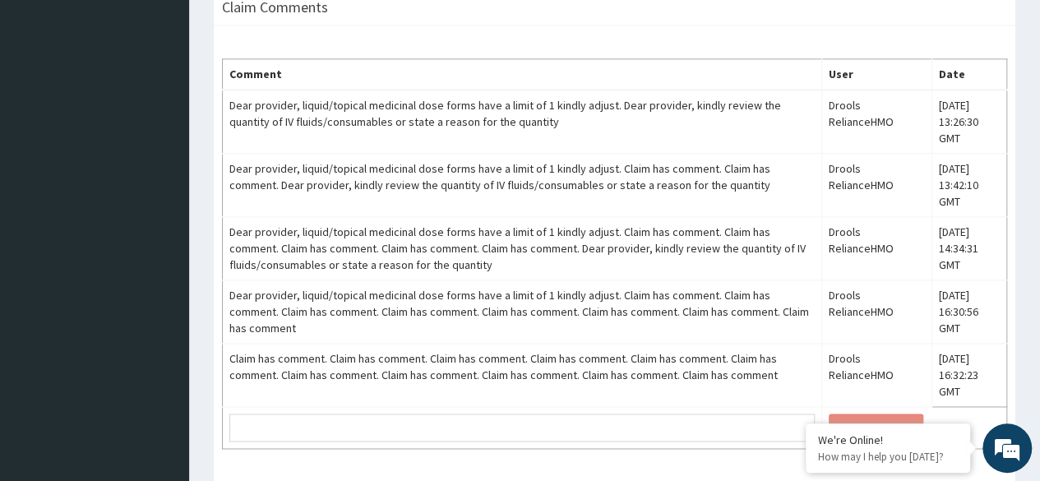
scroll to position [1102, 0]
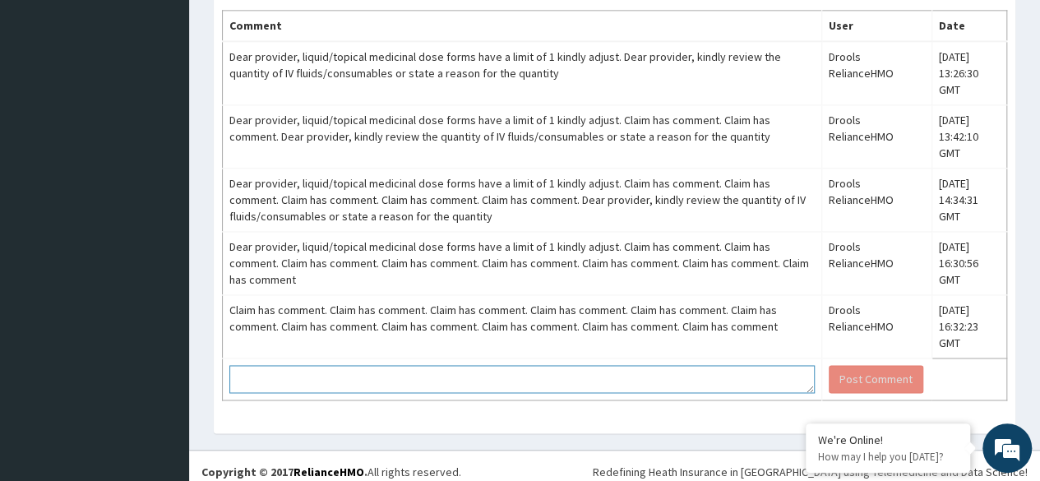
click at [662, 368] on textarea at bounding box center [522, 379] width 586 height 28
click at [335, 371] on textarea "Claim has been reviwed" at bounding box center [522, 379] width 586 height 28
click at [340, 369] on textarea "Claim has been reviwed" at bounding box center [522, 379] width 586 height 28
click at [408, 377] on textarea "Claim has been reviewed" at bounding box center [522, 379] width 586 height 28
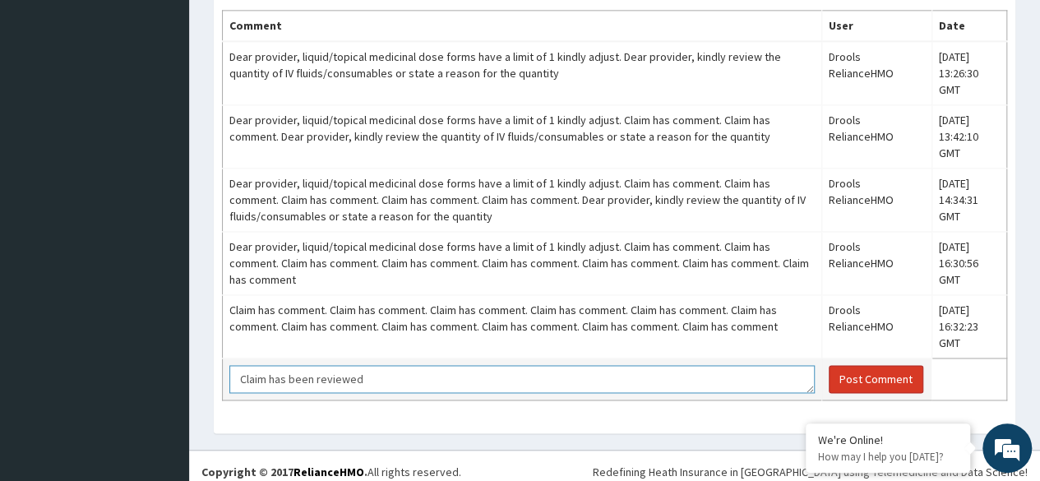
type textarea "Claim has been reviewed"
click at [836, 370] on button "Post Comment" at bounding box center [876, 379] width 95 height 28
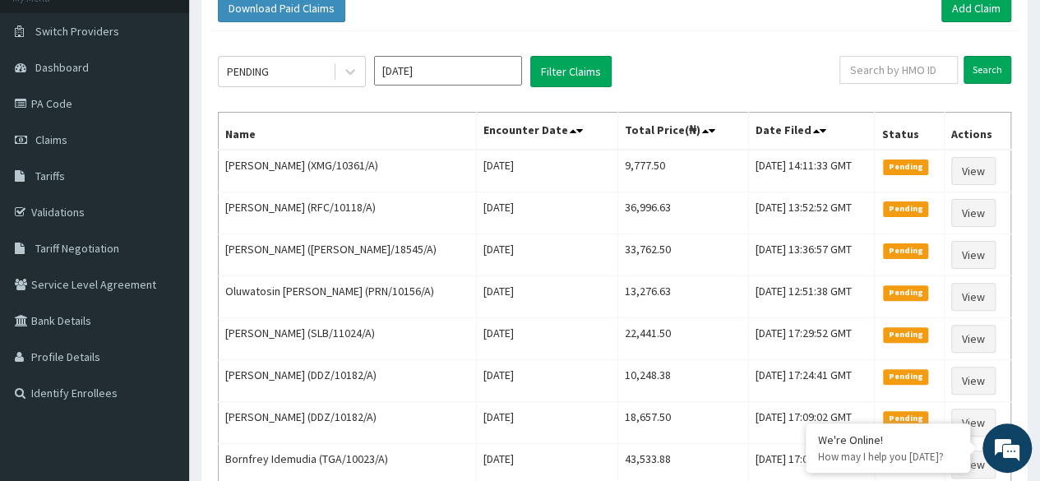
scroll to position [111, 0]
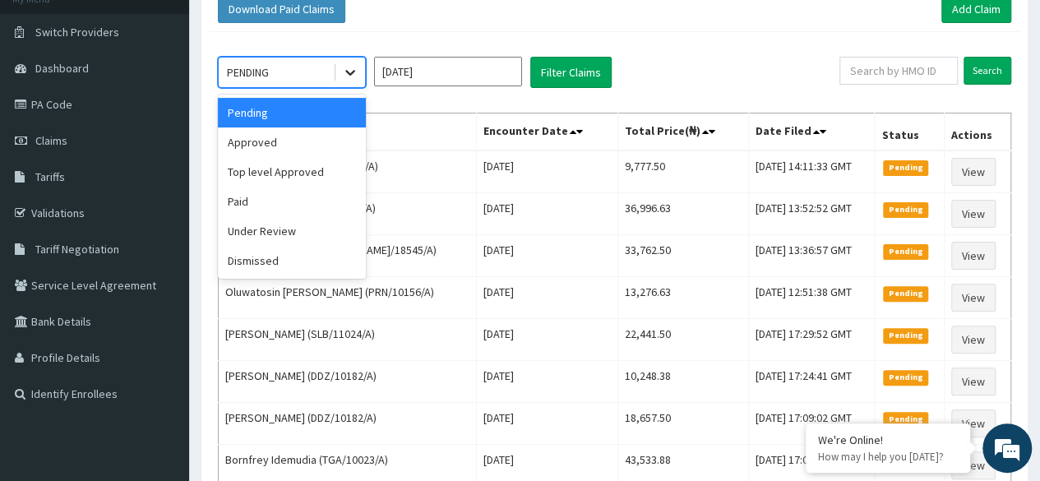
click at [350, 71] on icon at bounding box center [350, 72] width 16 height 16
click at [316, 220] on div "Under Review" at bounding box center [292, 231] width 148 height 30
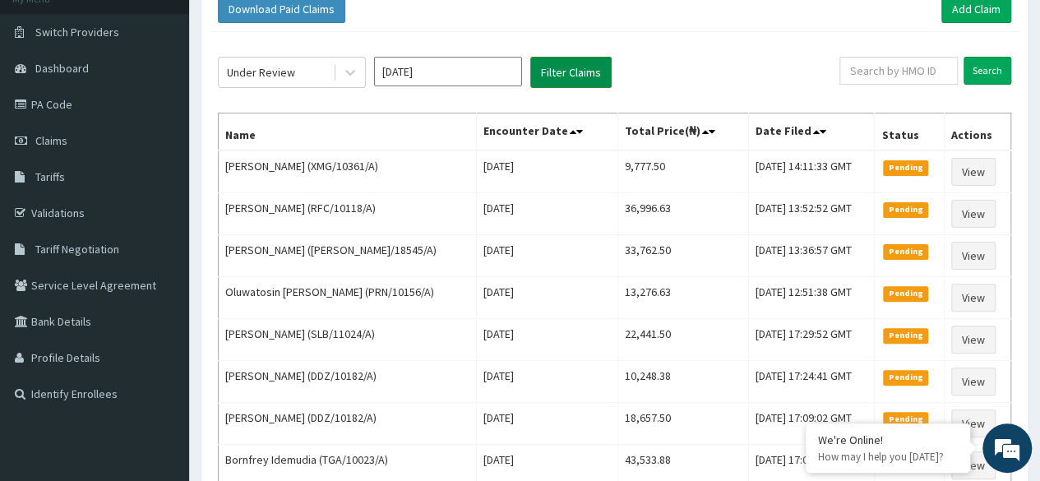
click at [583, 62] on button "Filter Claims" at bounding box center [570, 72] width 81 height 31
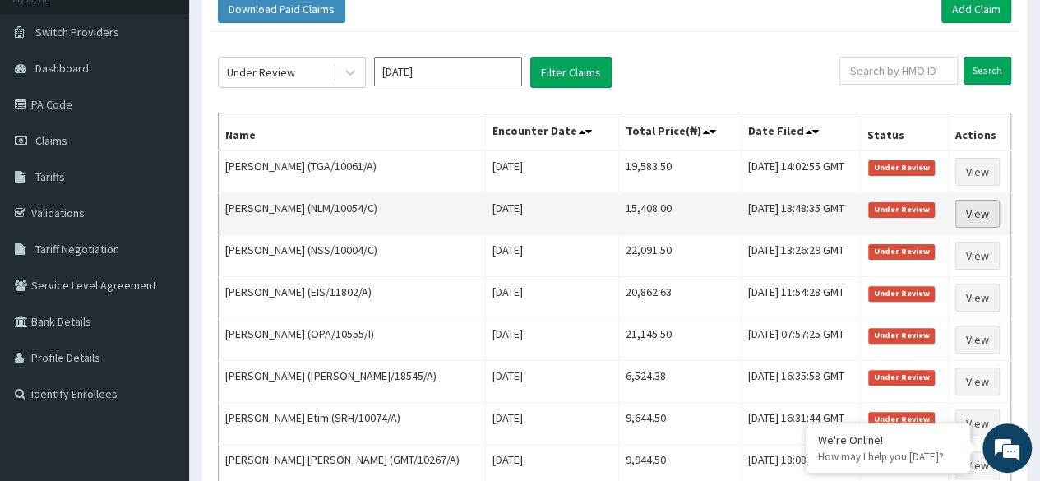
click at [985, 210] on link "View" at bounding box center [978, 214] width 44 height 28
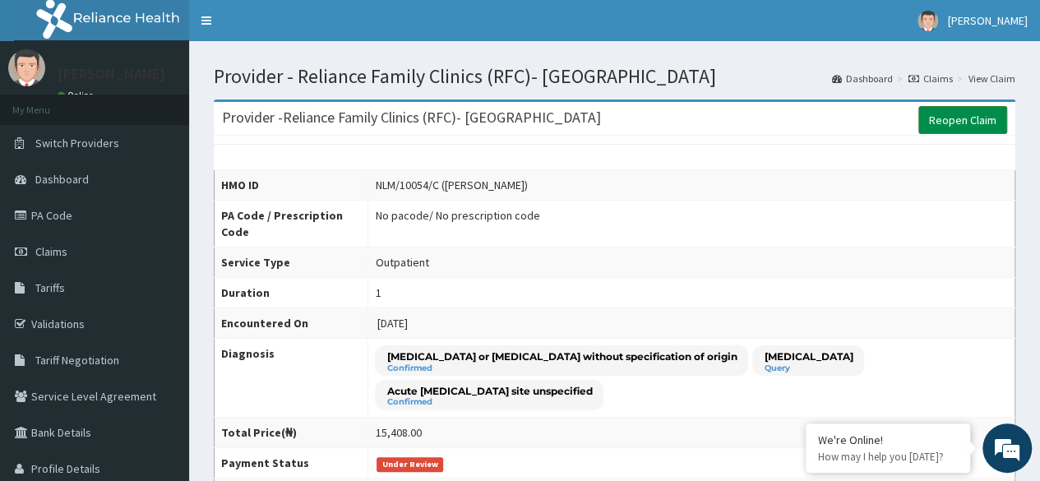
click at [937, 121] on link "Reopen Claim" at bounding box center [963, 120] width 89 height 28
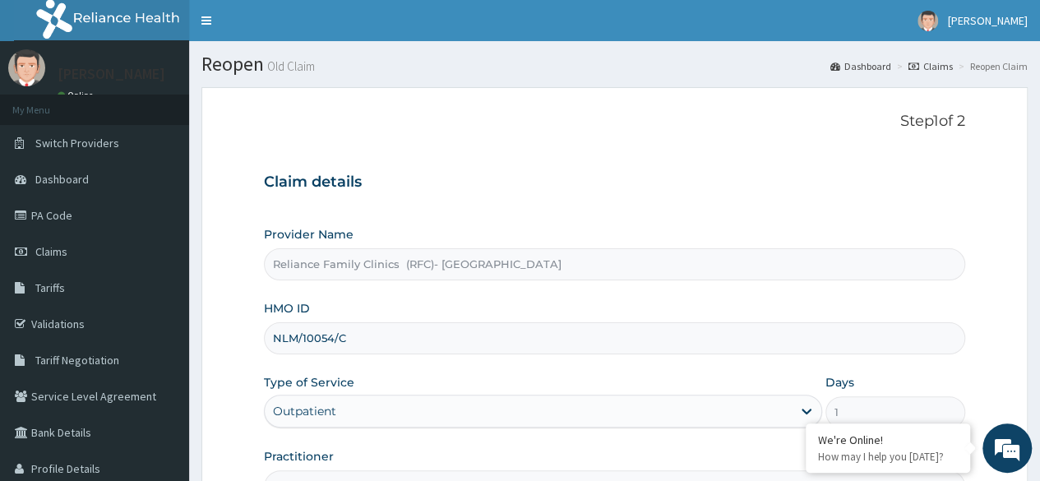
scroll to position [191, 0]
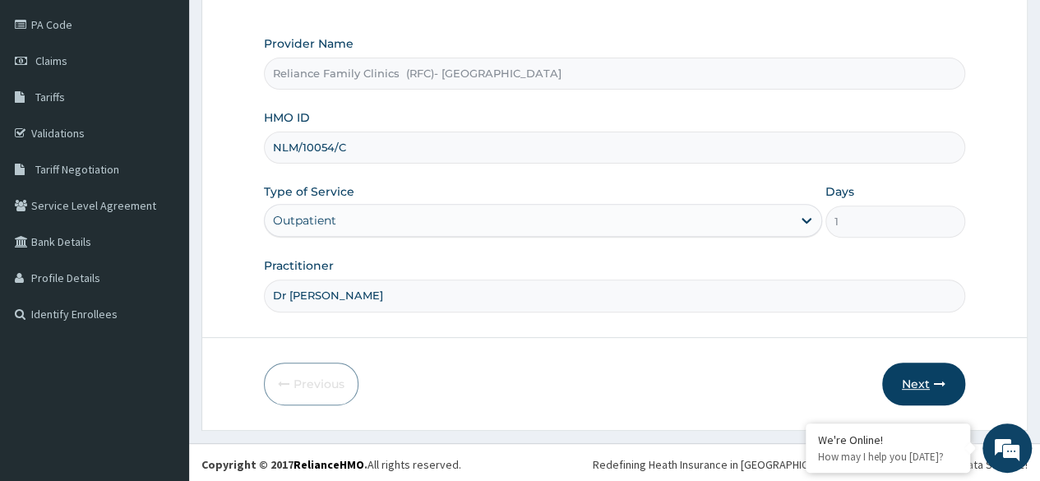
click at [919, 383] on button "Next" at bounding box center [923, 384] width 83 height 43
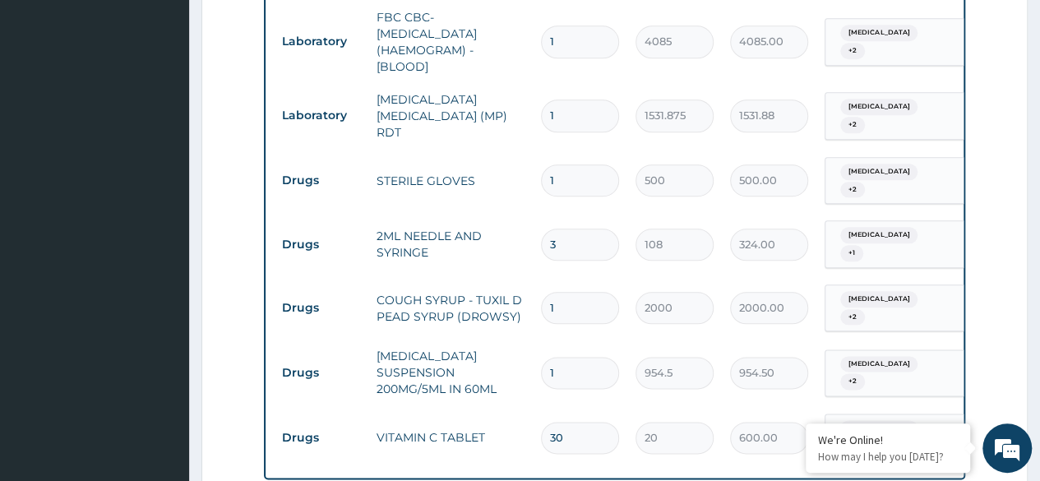
scroll to position [840, 0]
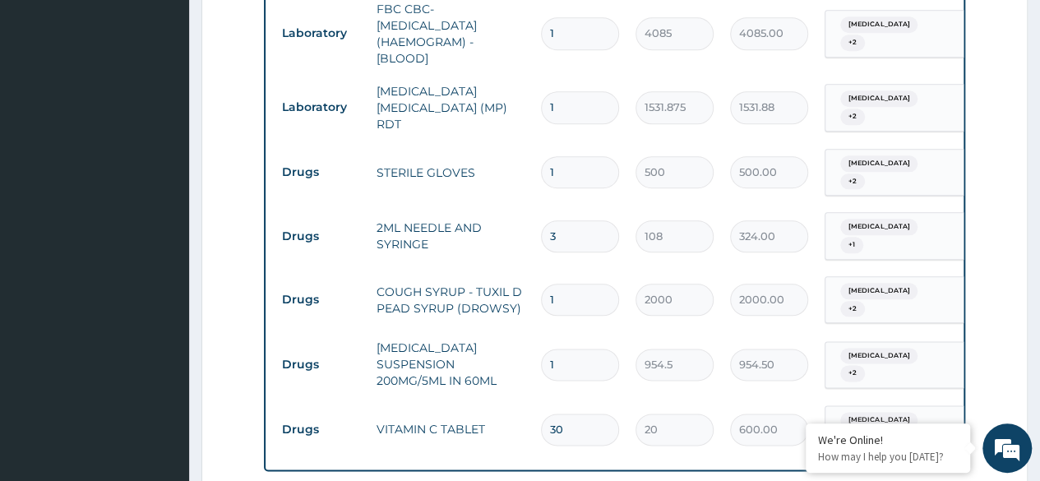
click at [565, 234] on input "3" at bounding box center [580, 236] width 78 height 32
type input "0.00"
type input "1"
type input "108.00"
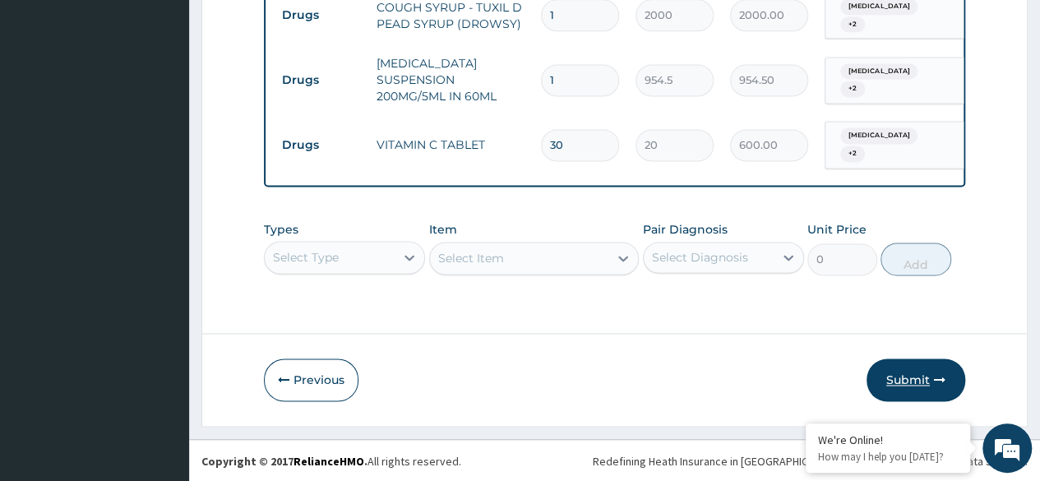
click at [918, 389] on button "Submit" at bounding box center [916, 380] width 99 height 43
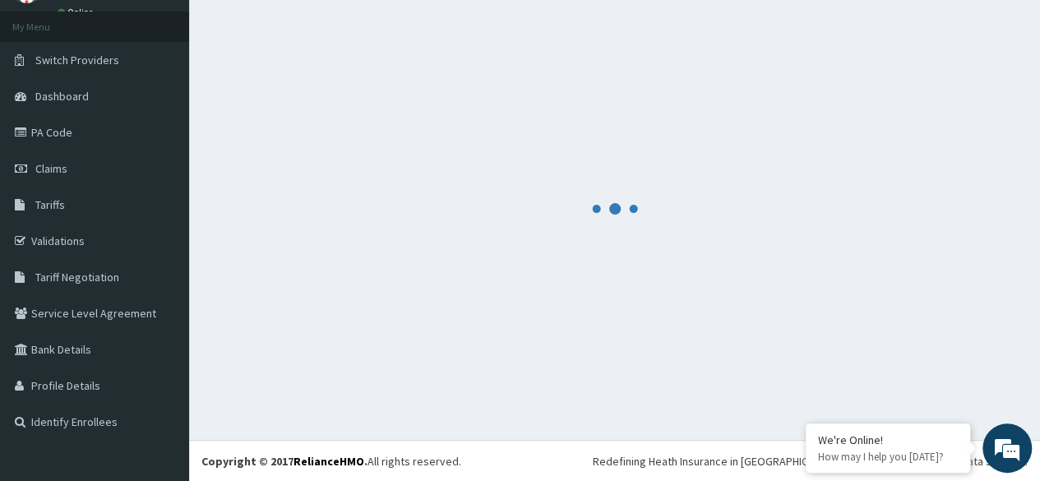
scroll to position [1129, 0]
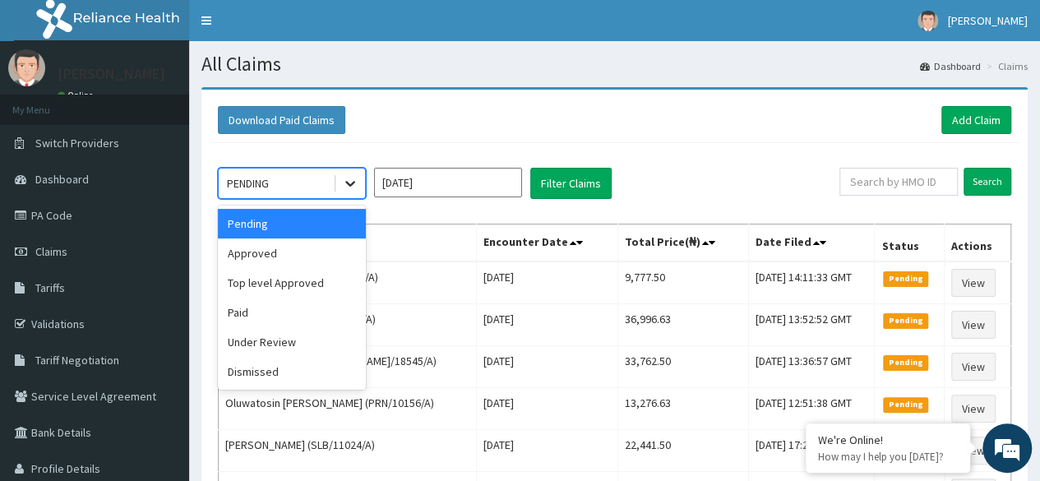
click at [352, 190] on icon at bounding box center [350, 183] width 16 height 16
click at [316, 345] on div "Under Review" at bounding box center [292, 342] width 148 height 30
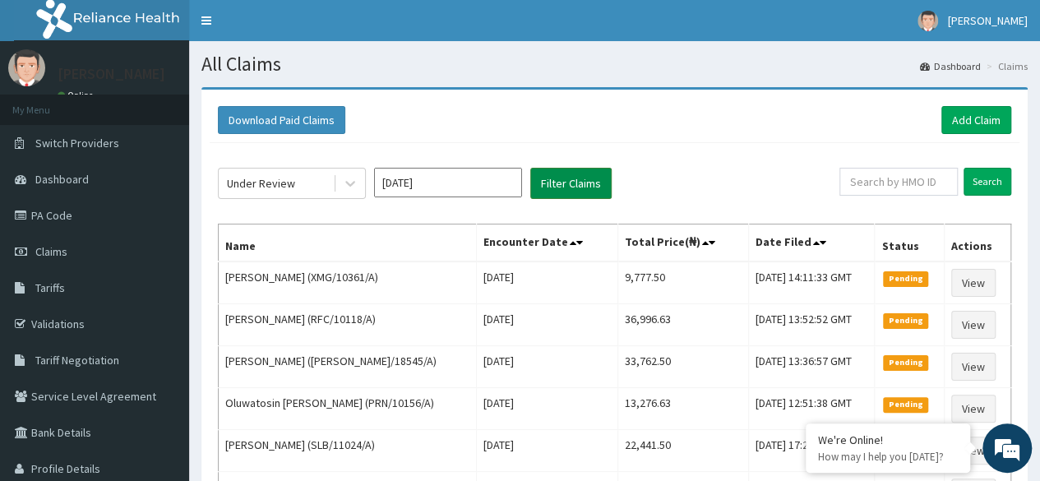
click at [567, 176] on button "Filter Claims" at bounding box center [570, 183] width 81 height 31
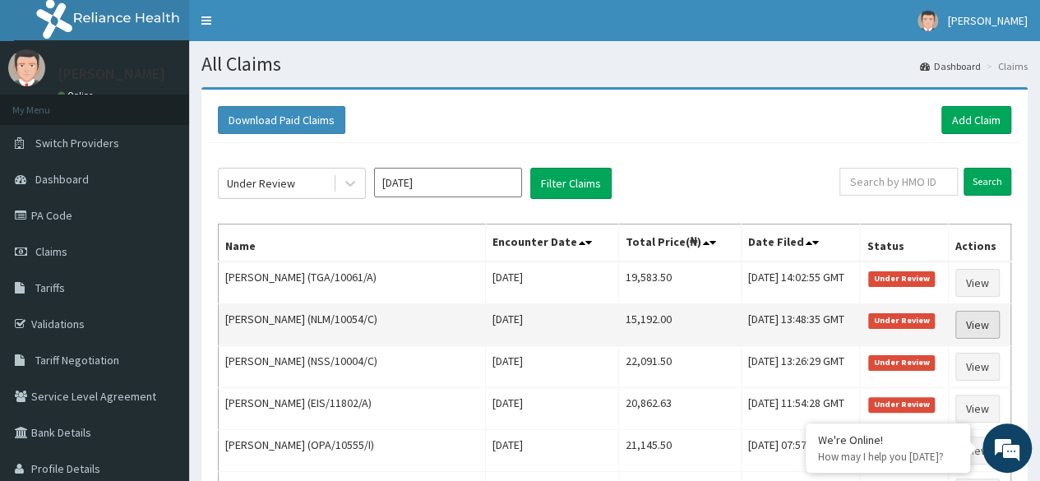
click at [981, 317] on link "View" at bounding box center [978, 325] width 44 height 28
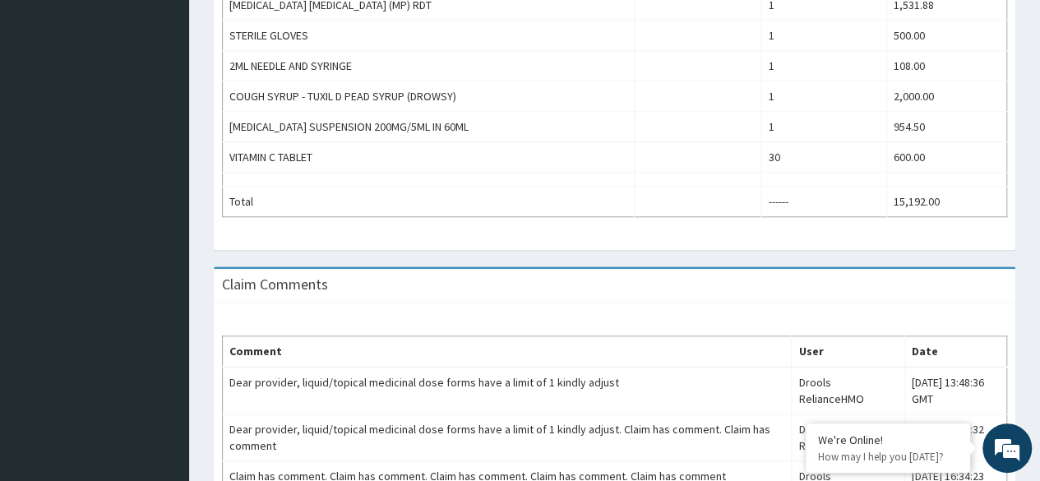
scroll to position [887, 0]
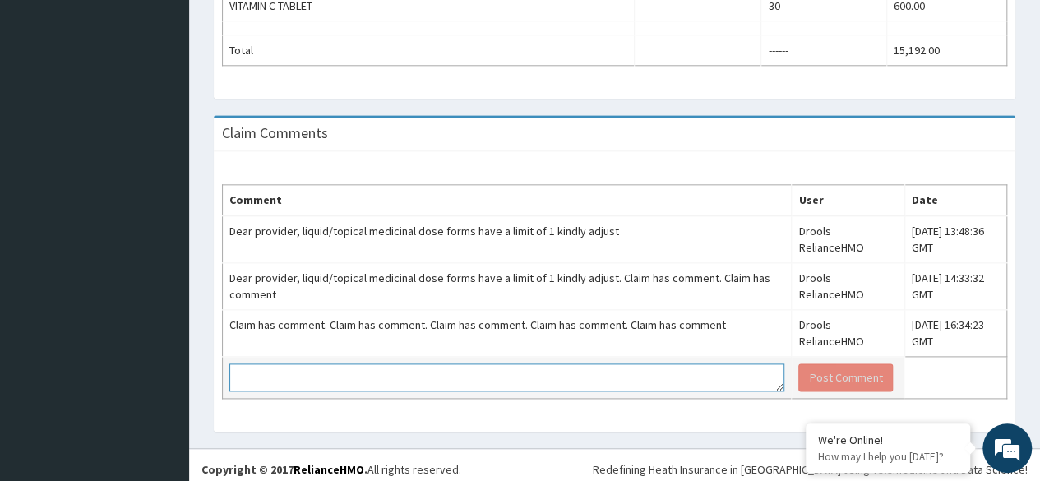
click at [569, 363] on textarea at bounding box center [506, 377] width 555 height 28
type textarea "Claim has been adjusted"
click at [806, 381] on button "Post Comment" at bounding box center [846, 377] width 95 height 28
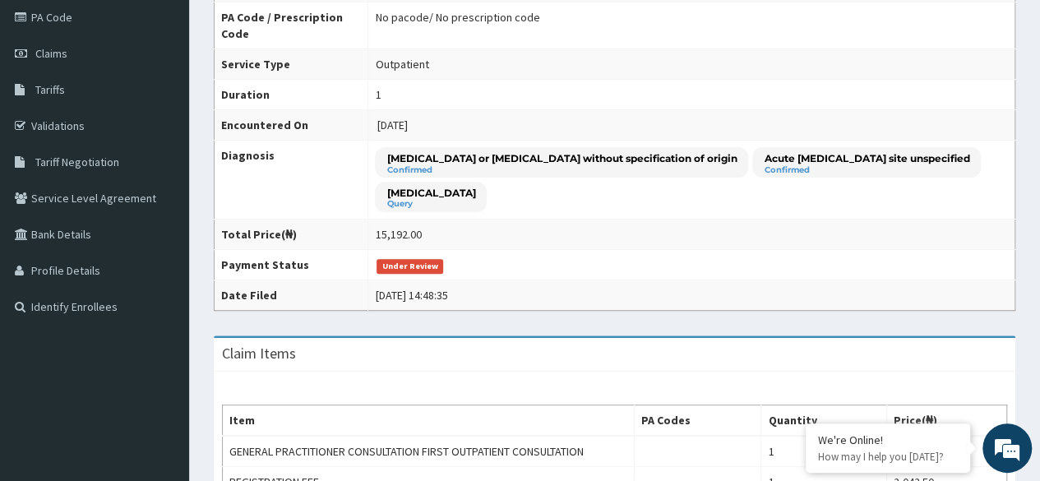
scroll to position [112, 0]
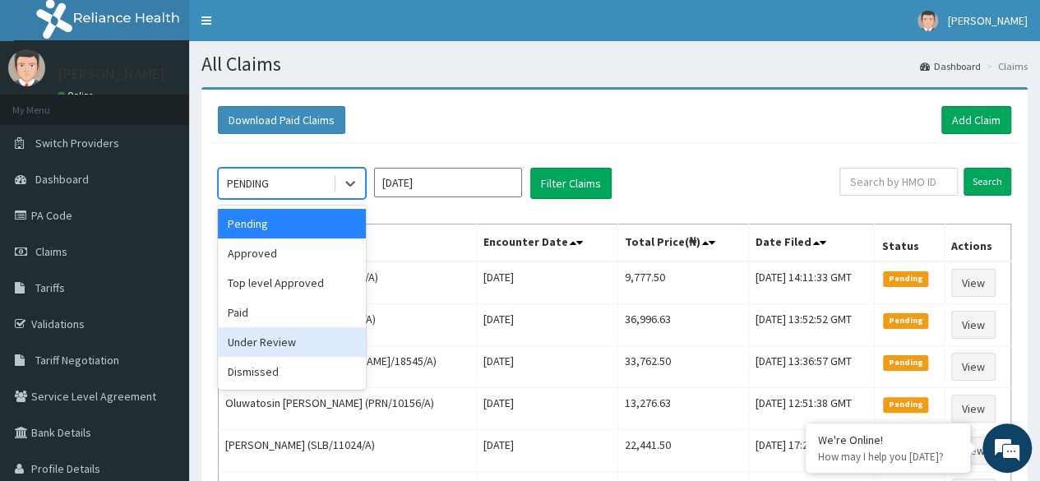
click at [297, 338] on div "Under Review" at bounding box center [292, 342] width 148 height 30
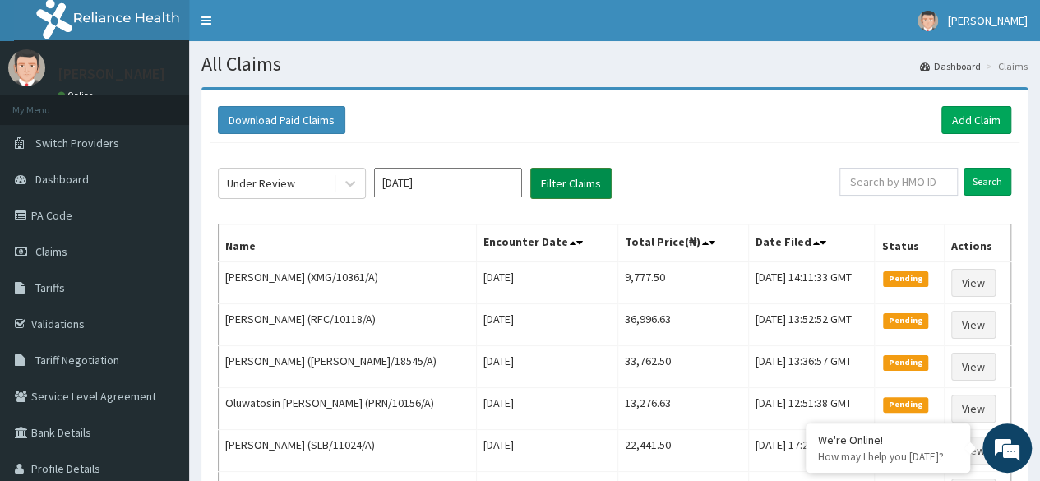
click at [571, 178] on button "Filter Claims" at bounding box center [570, 183] width 81 height 31
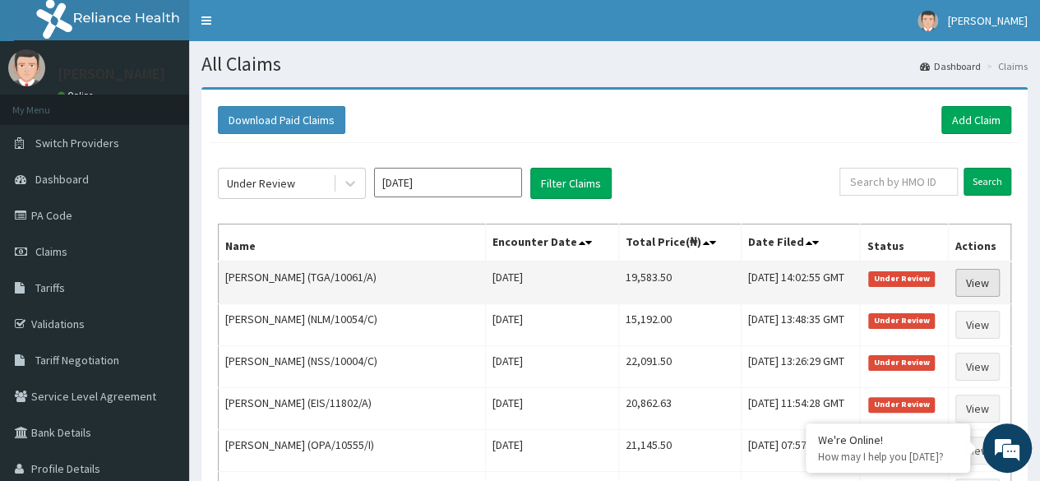
click at [975, 277] on link "View" at bounding box center [978, 283] width 44 height 28
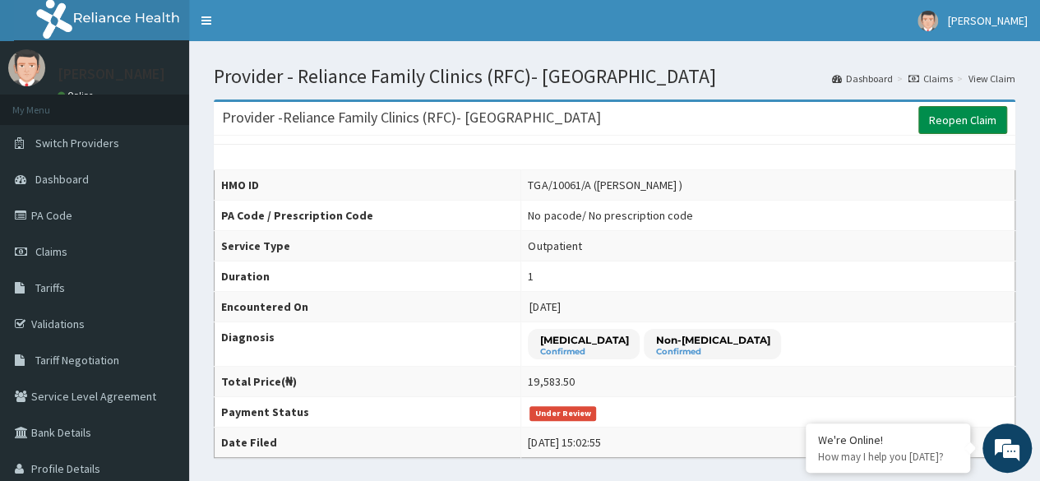
click at [972, 118] on link "Reopen Claim" at bounding box center [963, 120] width 89 height 28
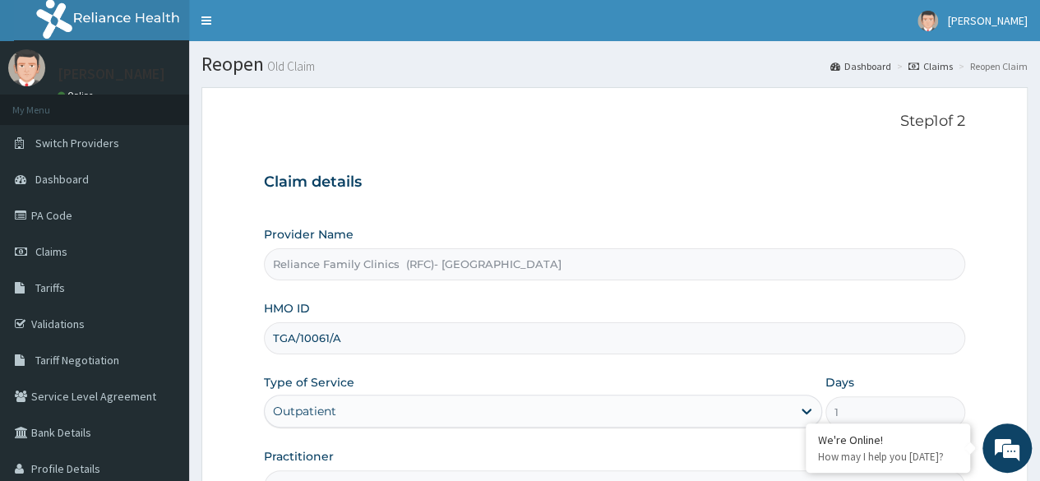
scroll to position [191, 0]
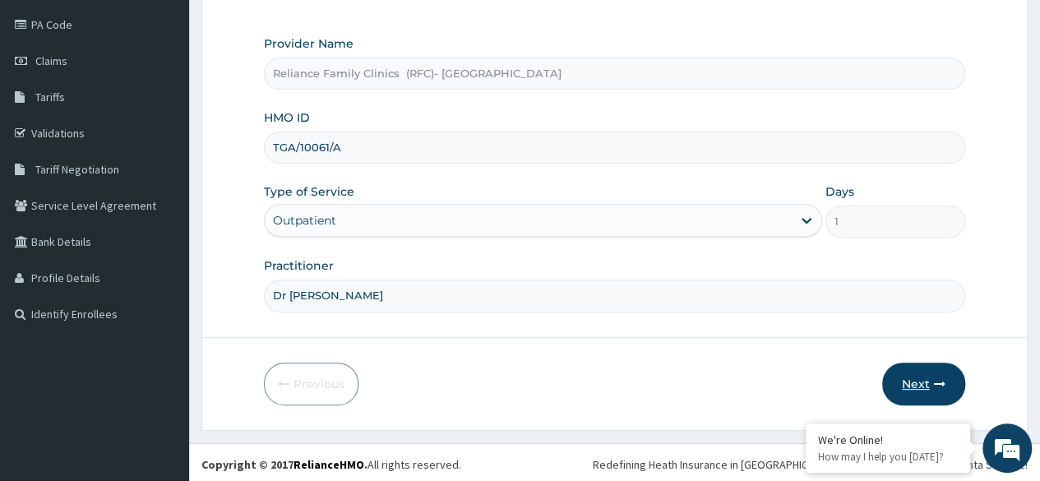
click at [915, 377] on button "Next" at bounding box center [923, 384] width 83 height 43
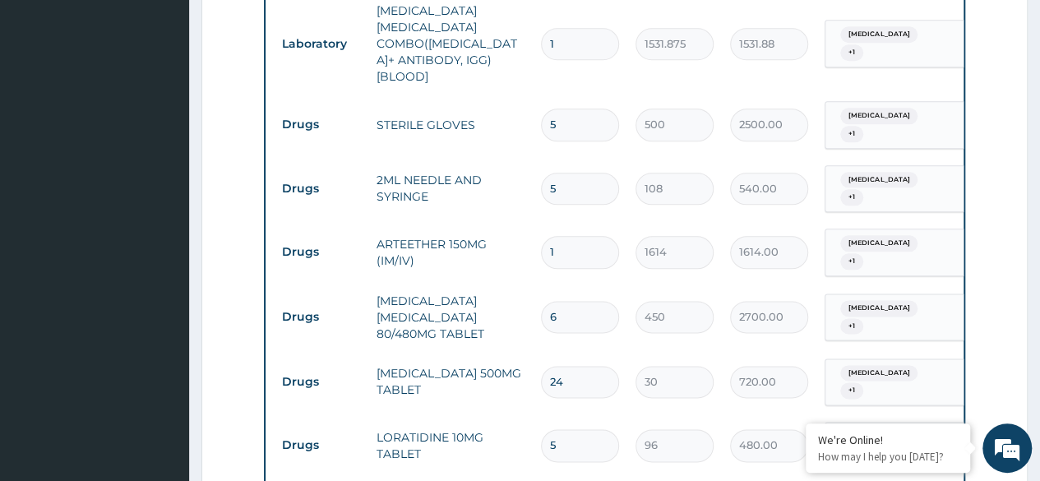
scroll to position [887, 0]
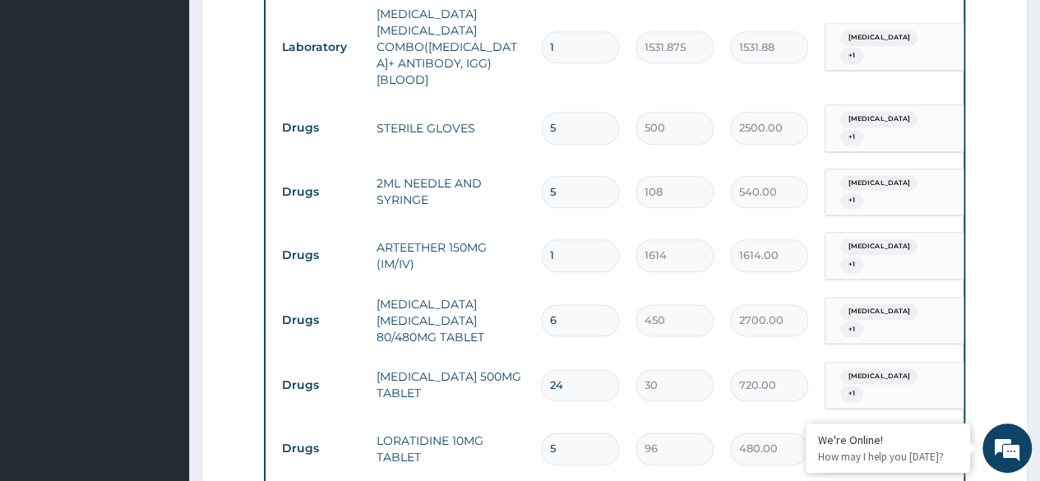
click at [563, 239] on input "1" at bounding box center [580, 255] width 78 height 32
type input "0.00"
type input "3"
type input "4842.00"
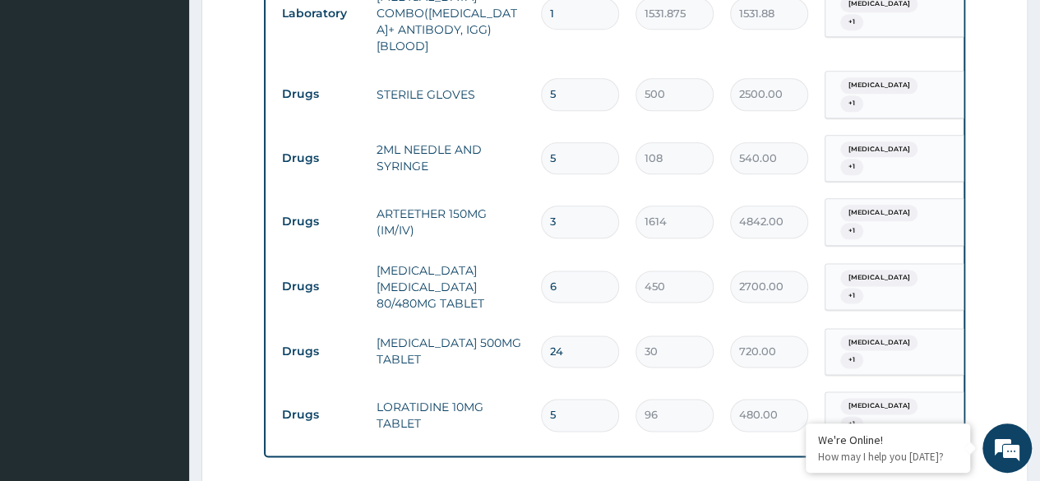
scroll to position [909, 0]
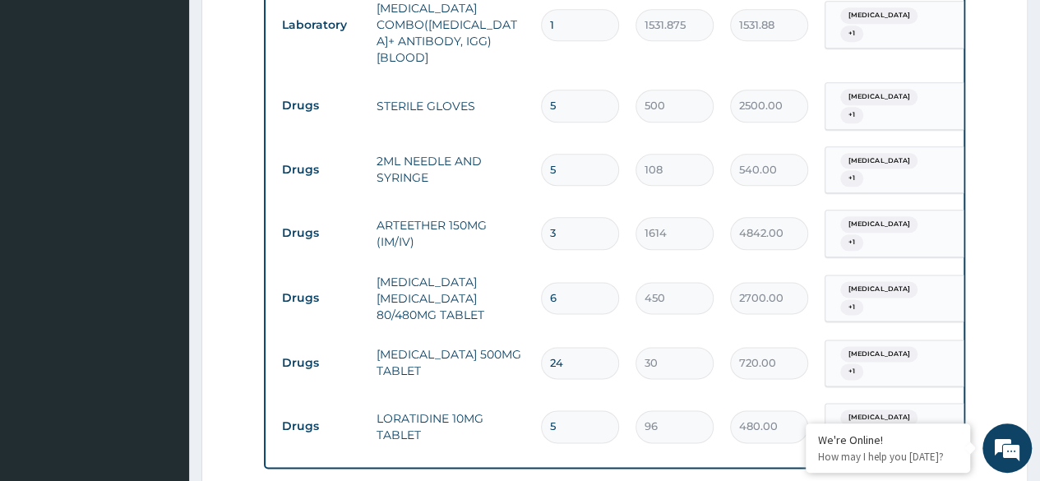
type input "3"
click at [576, 154] on input "5" at bounding box center [580, 170] width 78 height 32
type input "0.00"
type input "1"
type input "108.00"
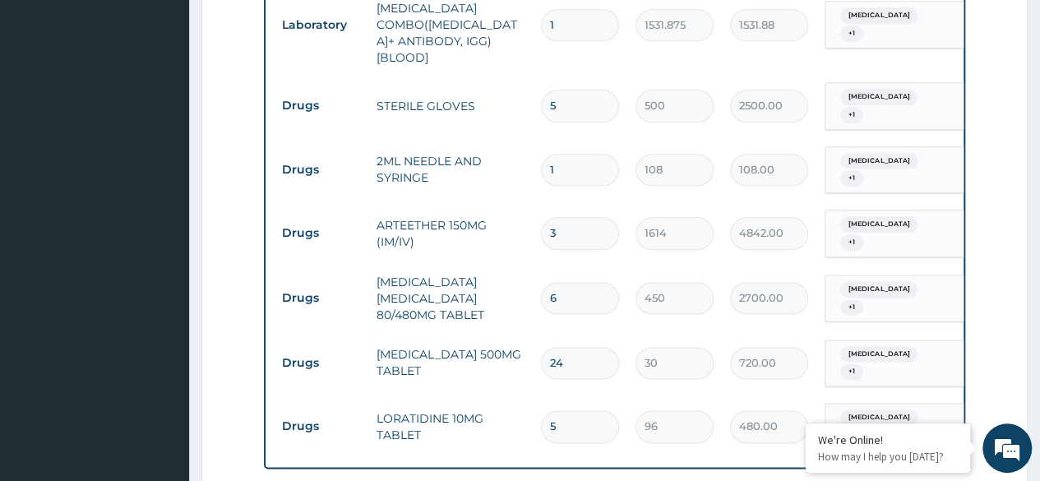
type input "1"
click at [575, 90] on input "5" at bounding box center [580, 106] width 78 height 32
type input "0.00"
type input "1"
type input "500.00"
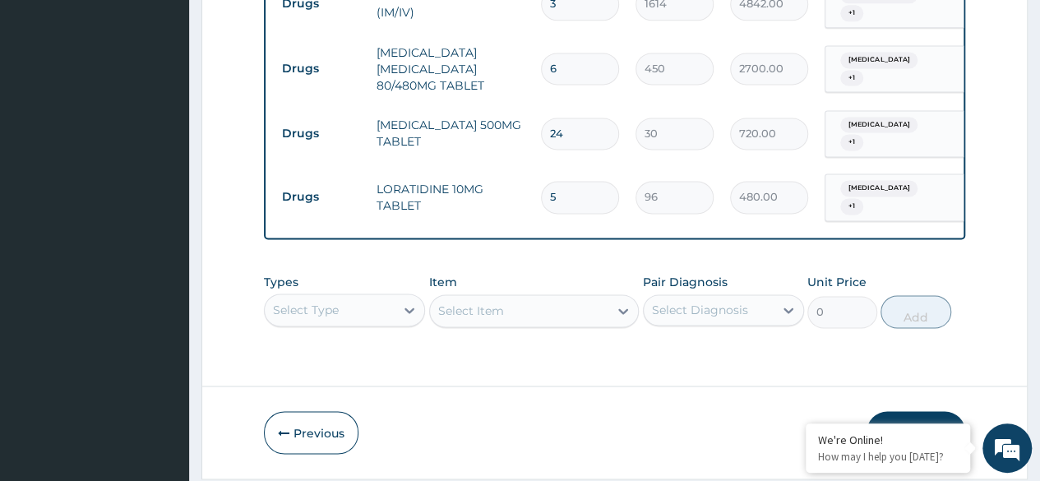
scroll to position [1165, 0]
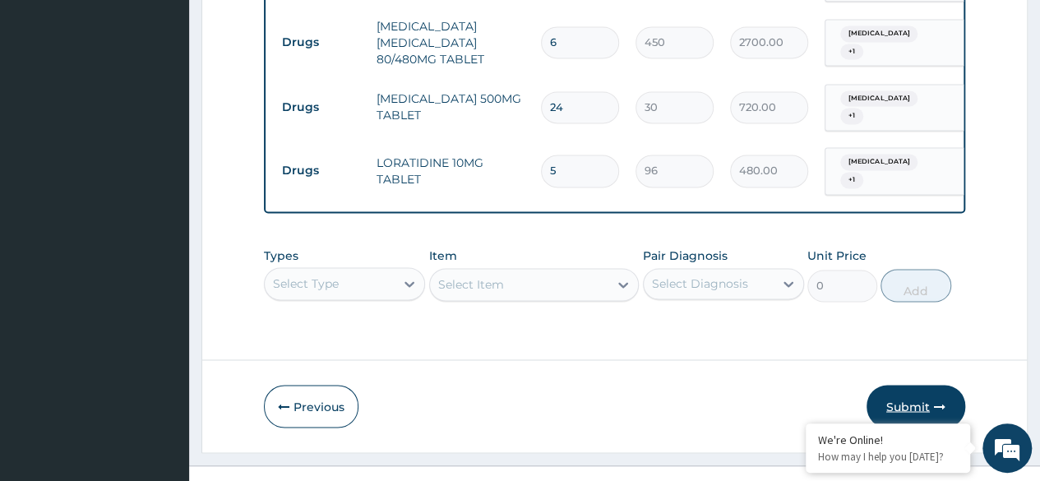
click at [910, 385] on button "Submit" at bounding box center [916, 406] width 99 height 43
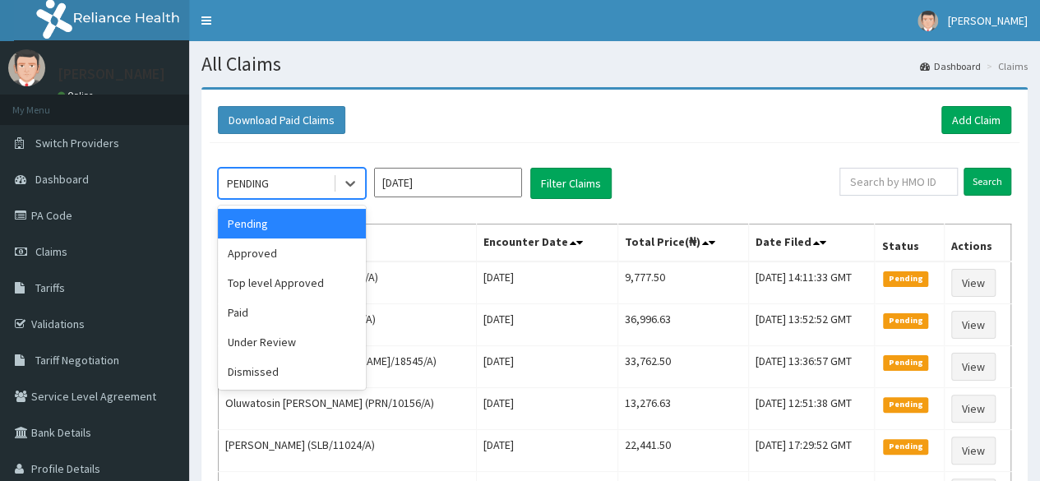
click at [301, 348] on div "Under Review" at bounding box center [292, 342] width 148 height 30
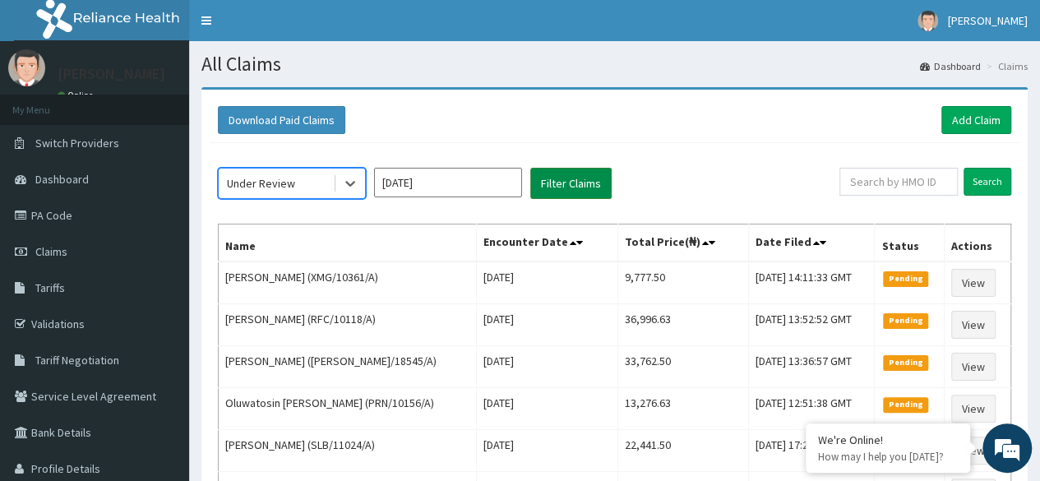
click at [599, 183] on button "Filter Claims" at bounding box center [570, 183] width 81 height 31
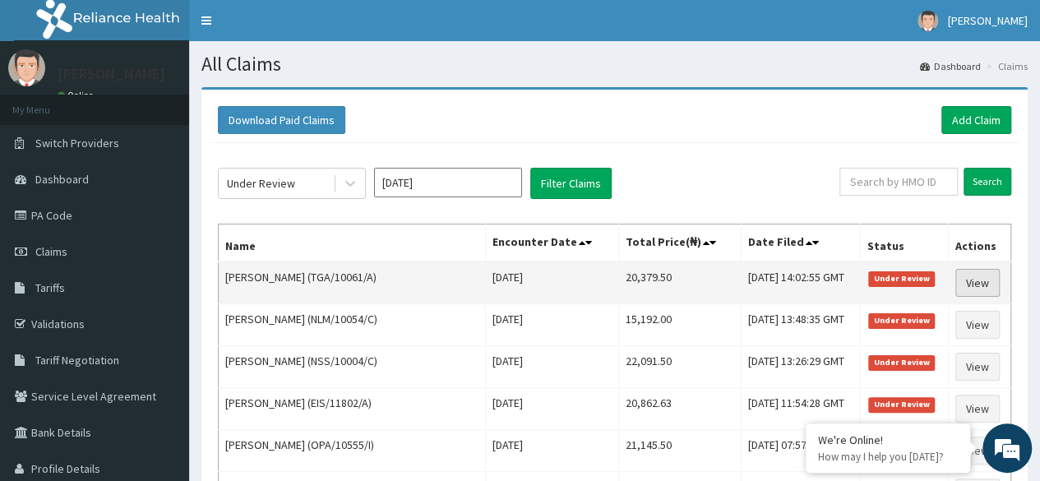
click at [981, 284] on link "View" at bounding box center [978, 283] width 44 height 28
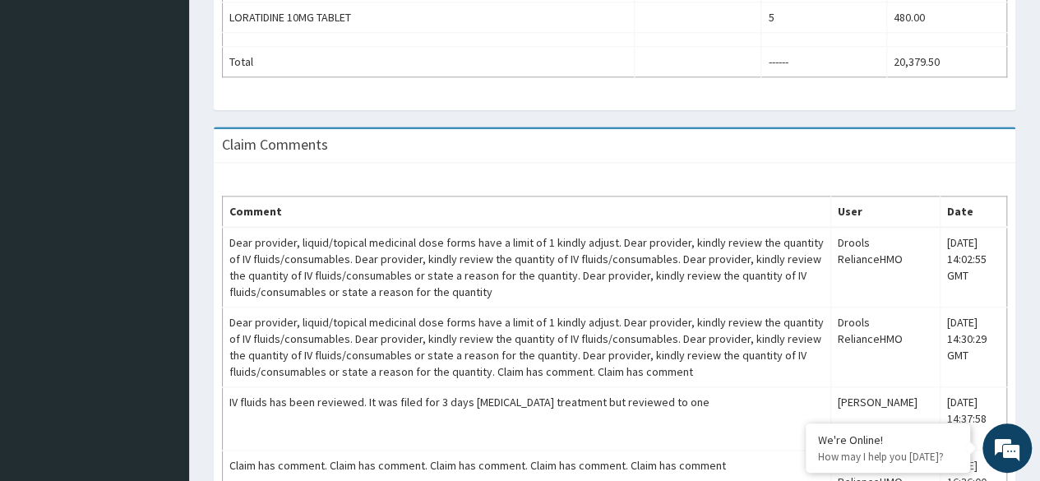
scroll to position [1012, 0]
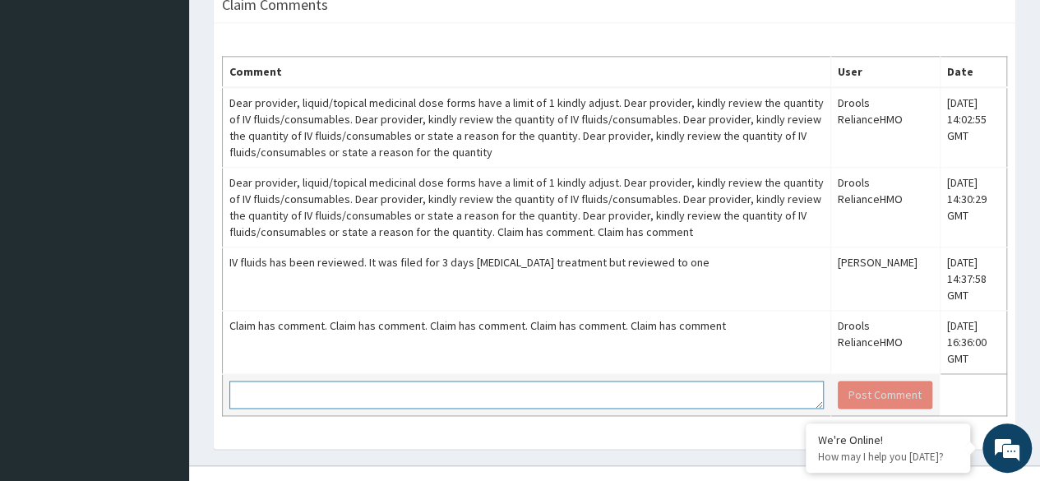
click at [597, 381] on textarea at bounding box center [526, 395] width 595 height 28
type textarea "Claim has been adjusted"
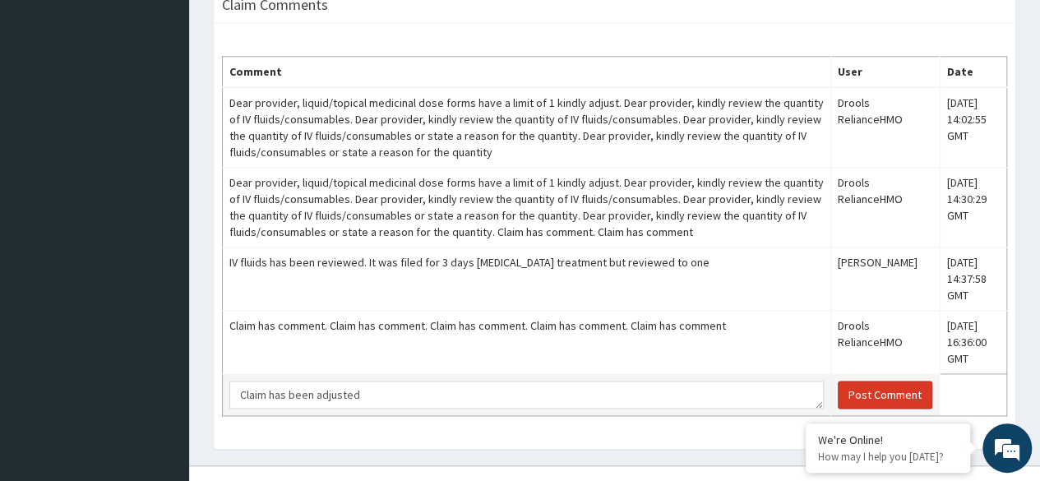
click at [880, 381] on button "Post Comment" at bounding box center [885, 395] width 95 height 28
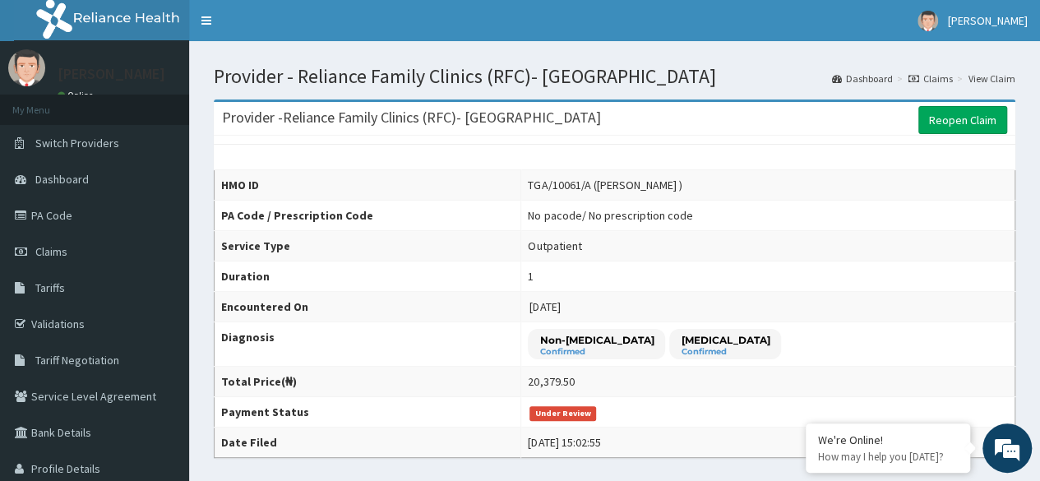
scroll to position [0, 0]
click at [1003, 23] on span "[PERSON_NAME]" at bounding box center [988, 20] width 80 height 15
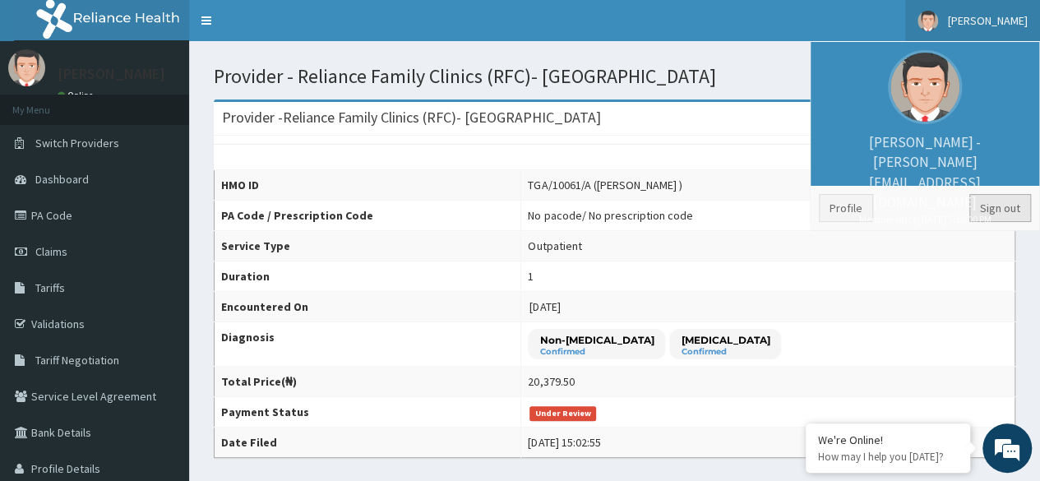
click at [1005, 210] on link "Sign out" at bounding box center [1001, 208] width 62 height 28
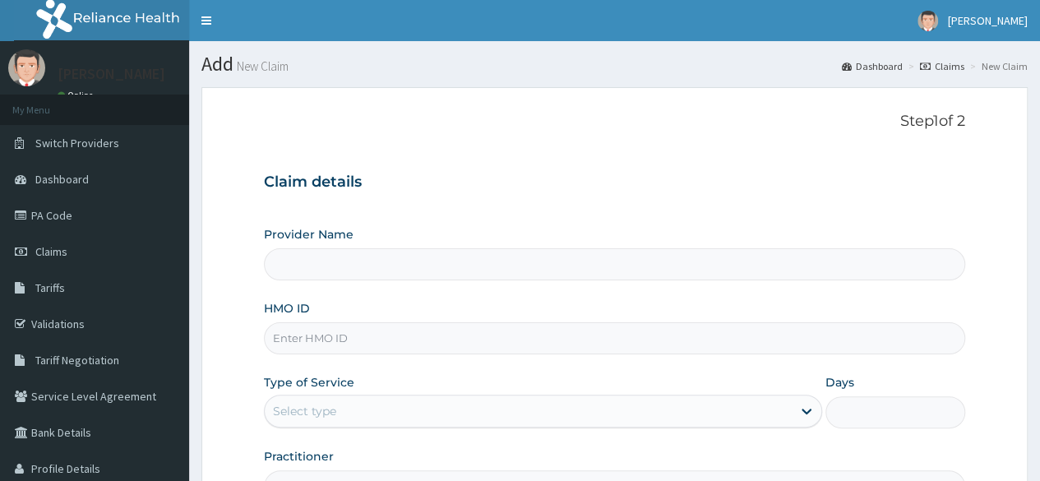
click at [623, 334] on input "HMO ID" at bounding box center [615, 338] width 702 height 32
paste input "RFC/10112/A"
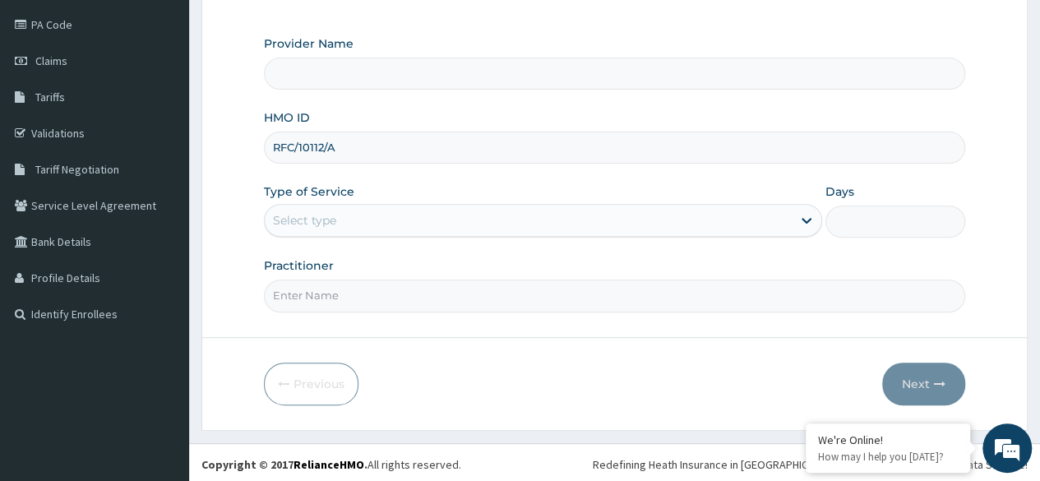
scroll to position [190, 0]
type input "RFC/10112/A"
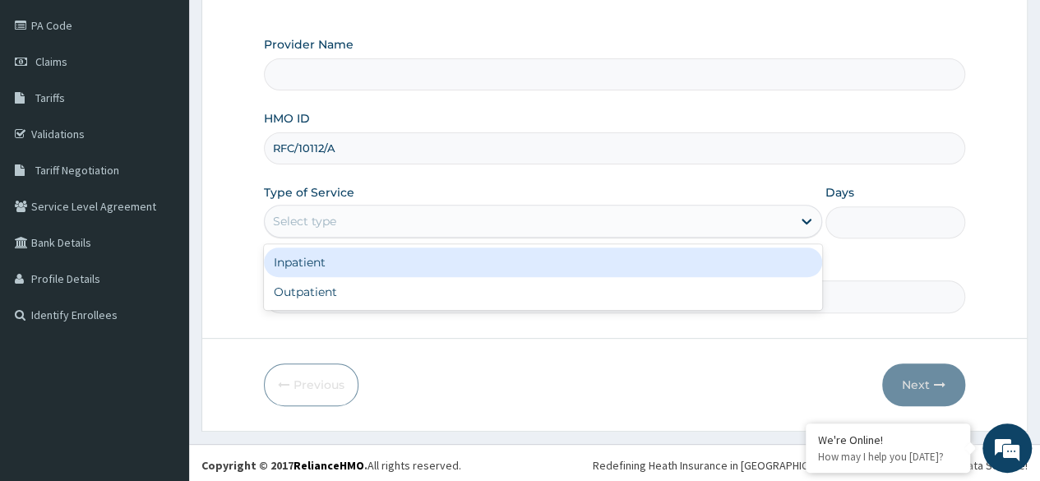
click at [581, 291] on div "Outpatient" at bounding box center [543, 292] width 558 height 30
type input "1"
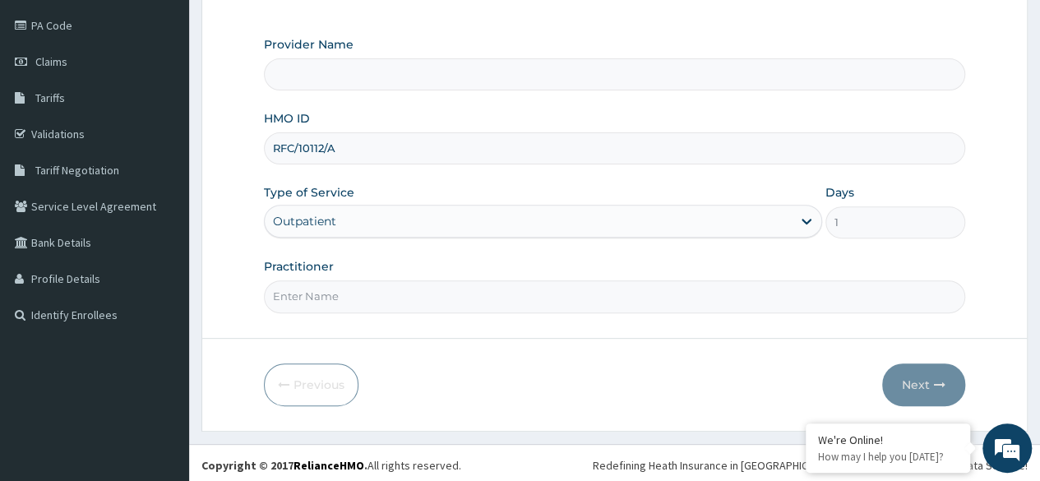
click at [589, 290] on input "Practitioner" at bounding box center [615, 296] width 702 height 32
type input "Dr [PERSON_NAME]"
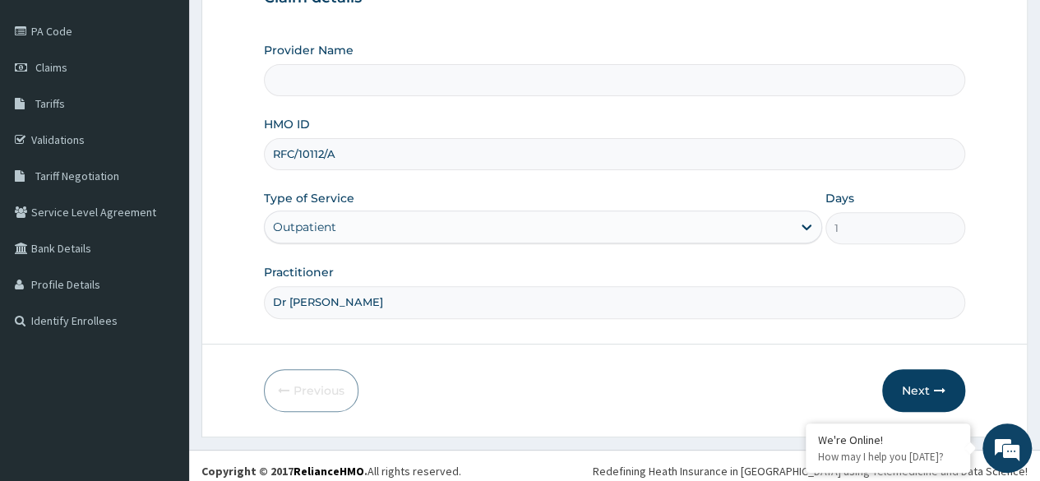
scroll to position [191, 0]
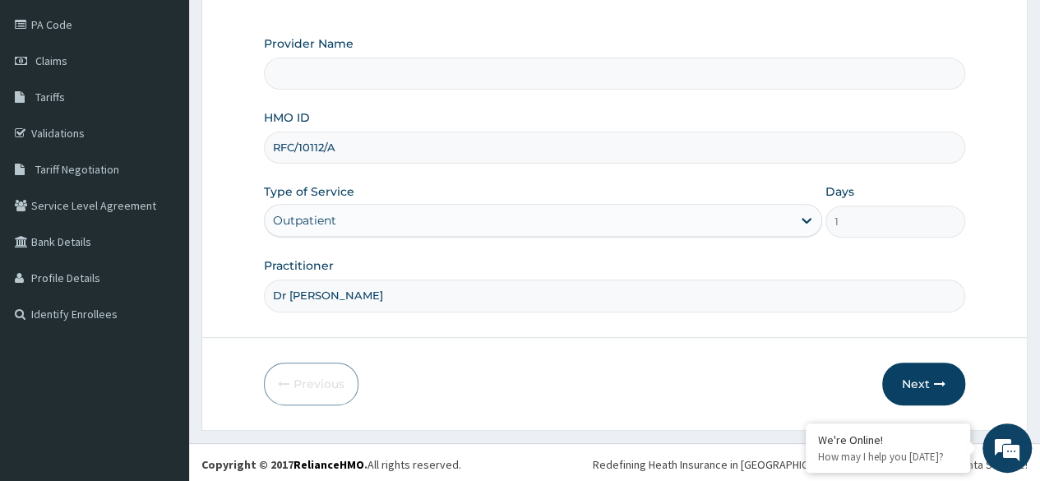
type input "Reliance Family Clinics (RFC)- [GEOGRAPHIC_DATA]"
click at [924, 388] on button "Next" at bounding box center [923, 384] width 83 height 43
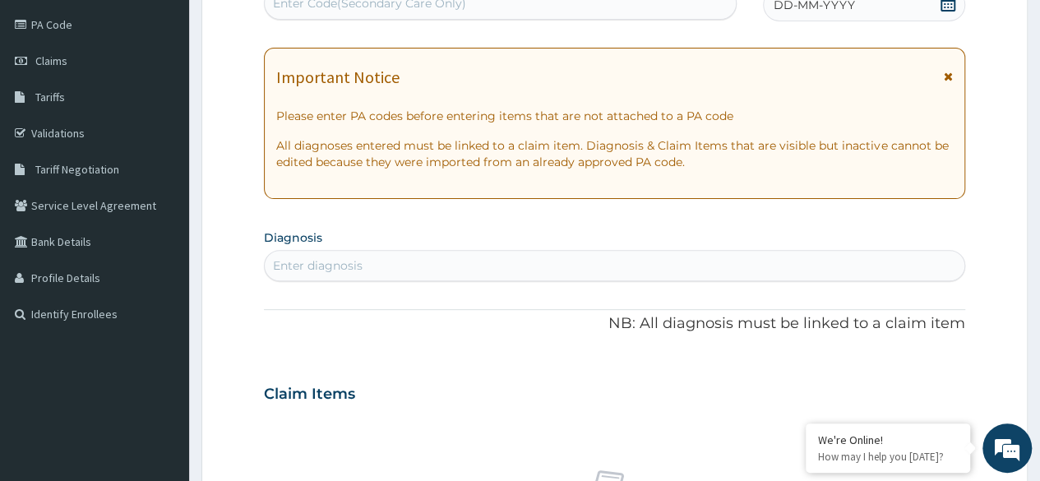
click at [942, 16] on div "DD-MM-YYYY" at bounding box center [864, 4] width 202 height 33
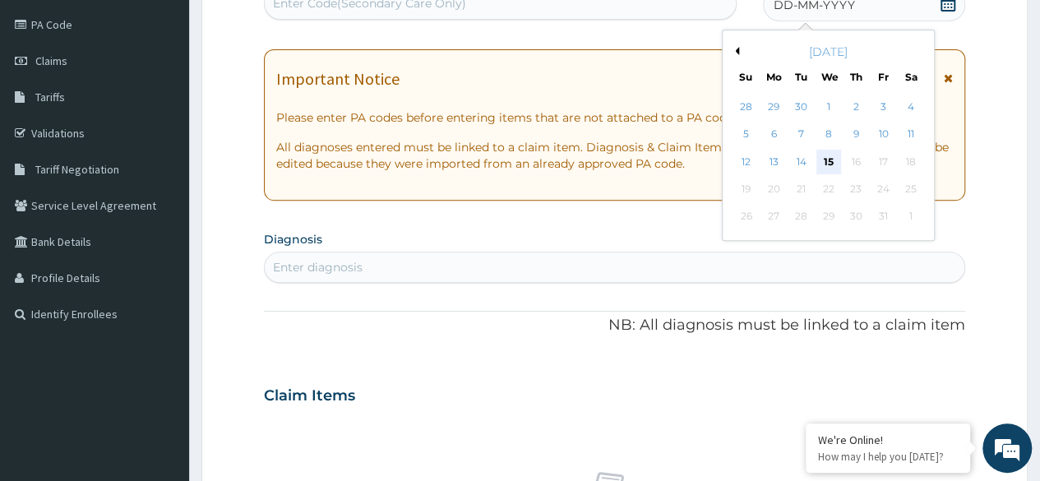
click at [831, 164] on div "15" at bounding box center [828, 162] width 25 height 25
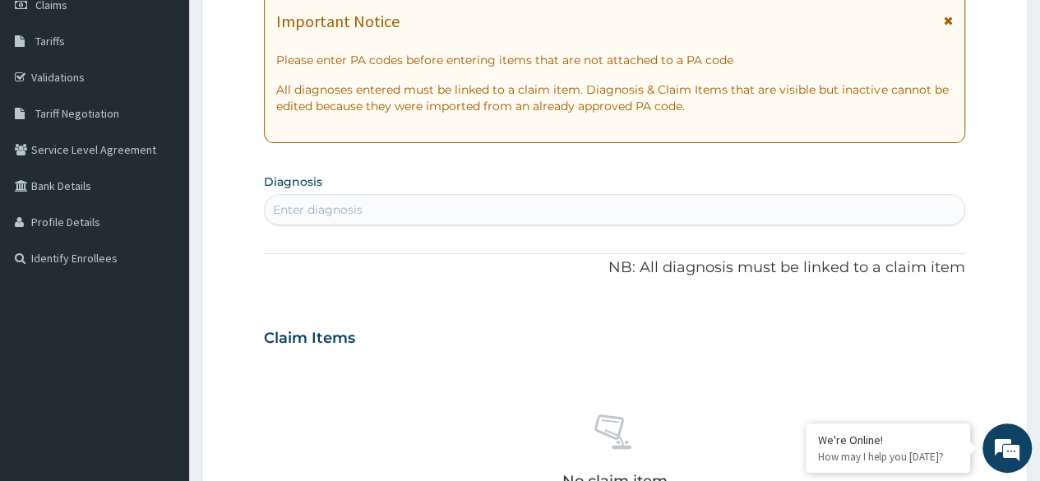
scroll to position [339, 0]
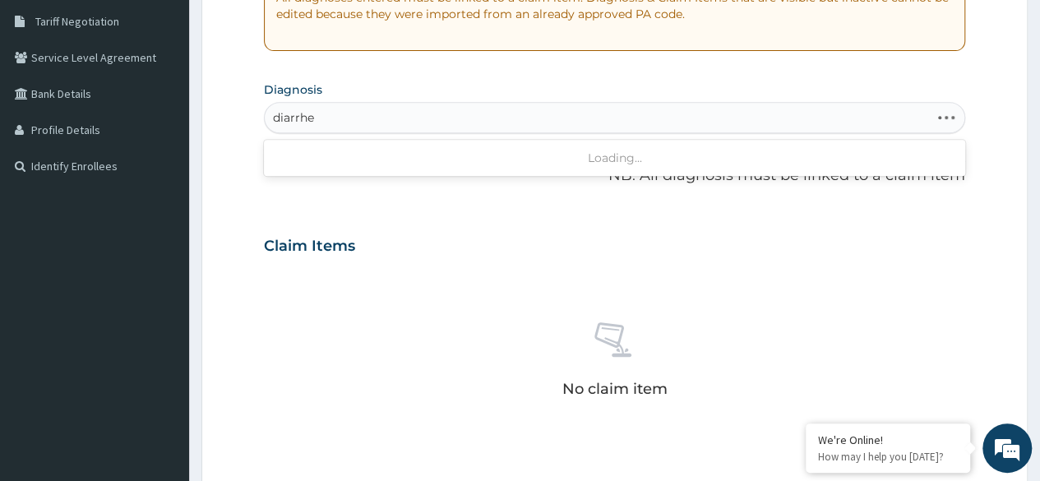
type input "diarrhea"
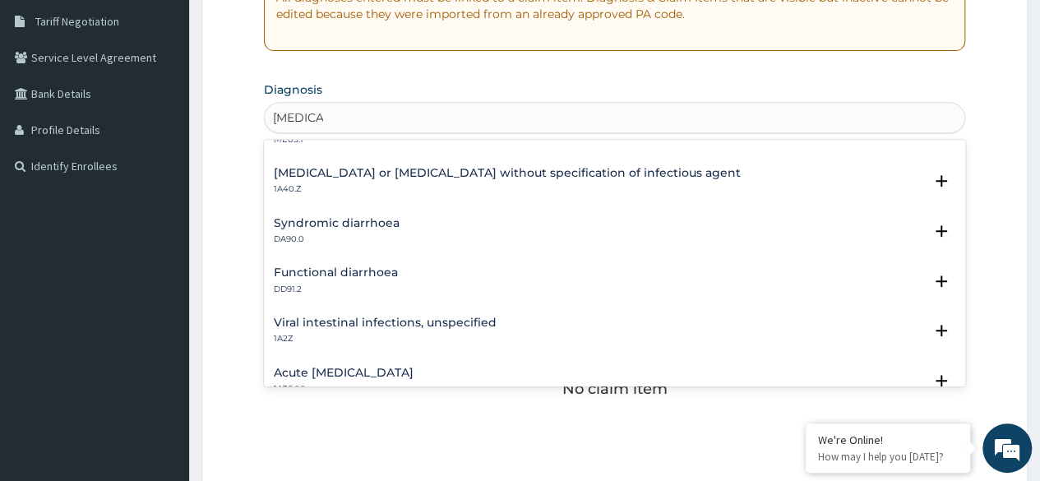
scroll to position [0, 0]
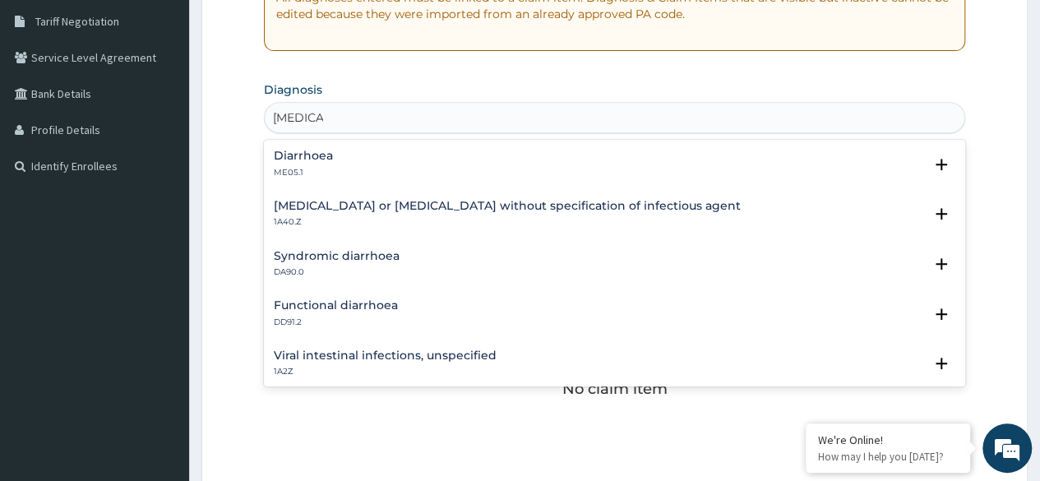
click at [363, 176] on div "Diarrhoea ME05.1" at bounding box center [615, 164] width 682 height 29
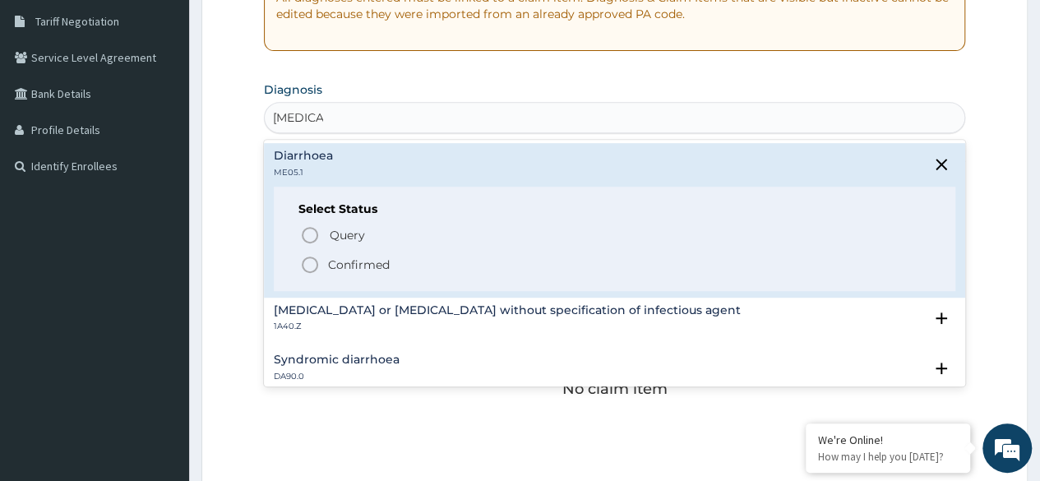
click at [387, 263] on p "Confirmed" at bounding box center [359, 265] width 62 height 16
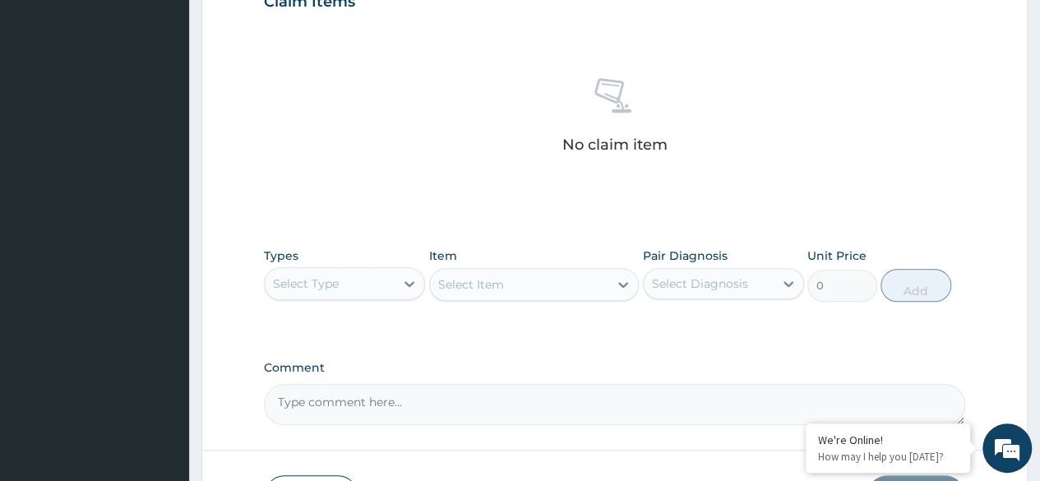
scroll to position [702, 0]
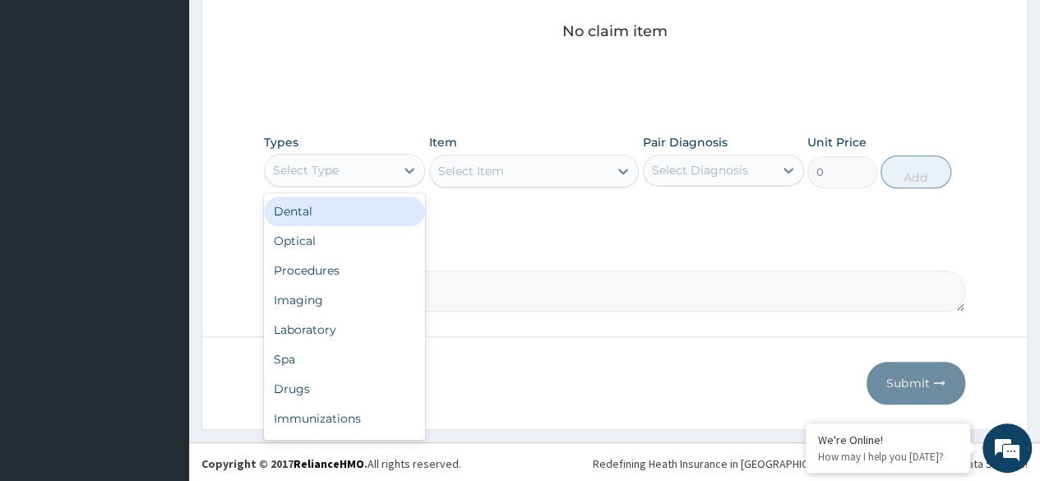
click at [362, 273] on div "Procedures" at bounding box center [344, 271] width 161 height 30
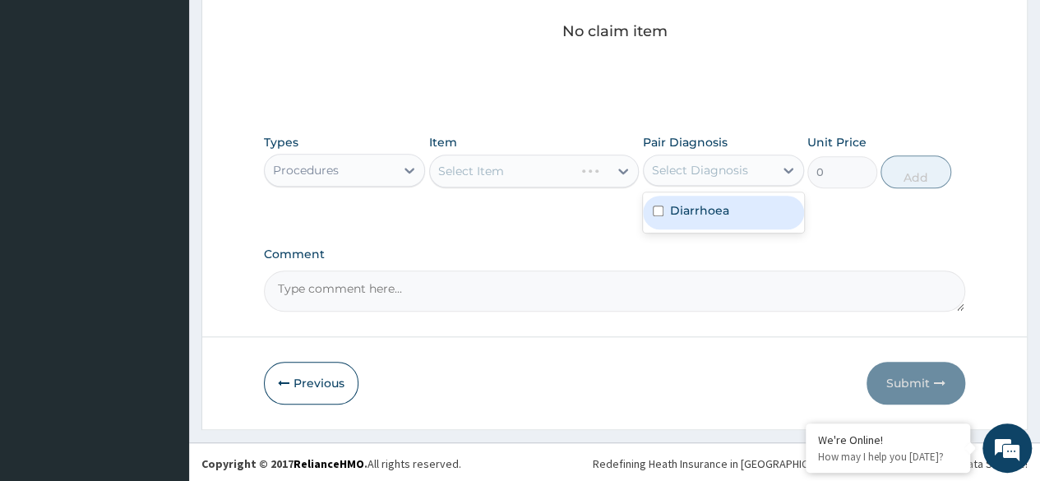
click at [739, 215] on div "Diarrhoea" at bounding box center [723, 213] width 161 height 34
checkbox input "true"
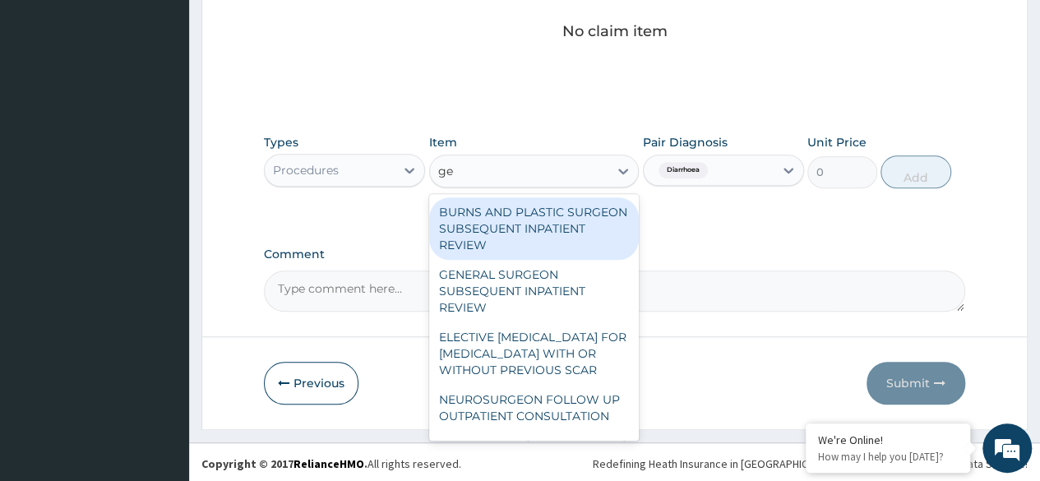
type input "gen"
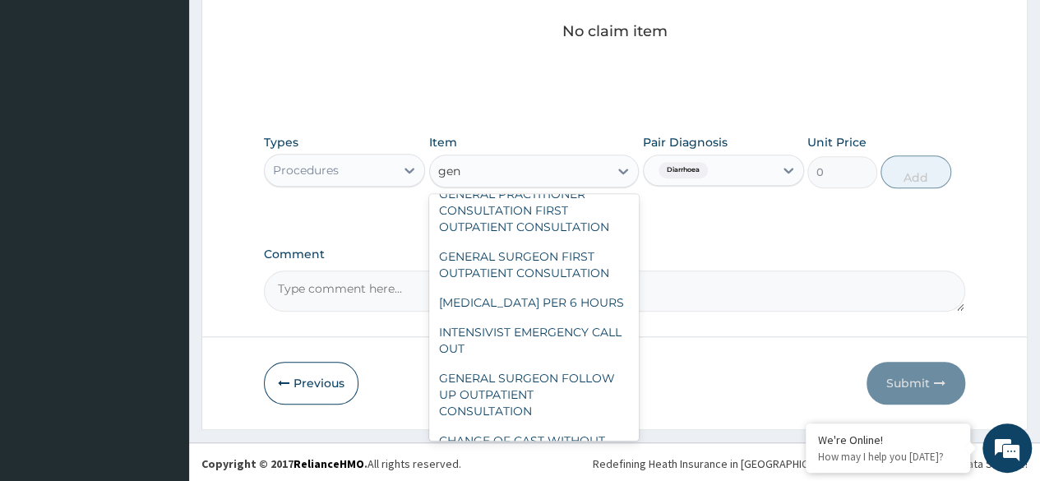
scroll to position [901, 0]
click at [581, 241] on div "GENERAL PRACTITIONER CONSULTATION FIRST OUTPATIENT CONSULTATION" at bounding box center [534, 209] width 211 height 63
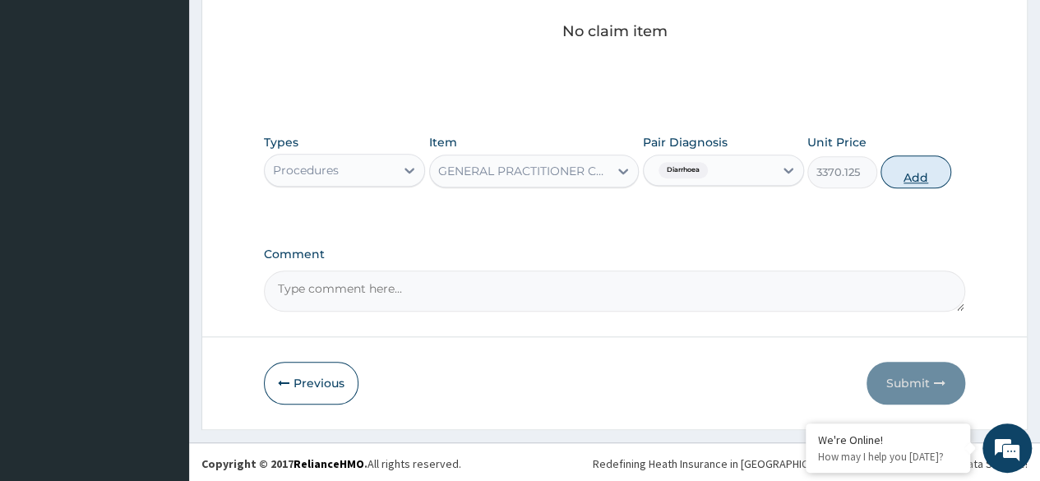
click at [917, 178] on button "Add" at bounding box center [916, 171] width 70 height 33
type input "0"
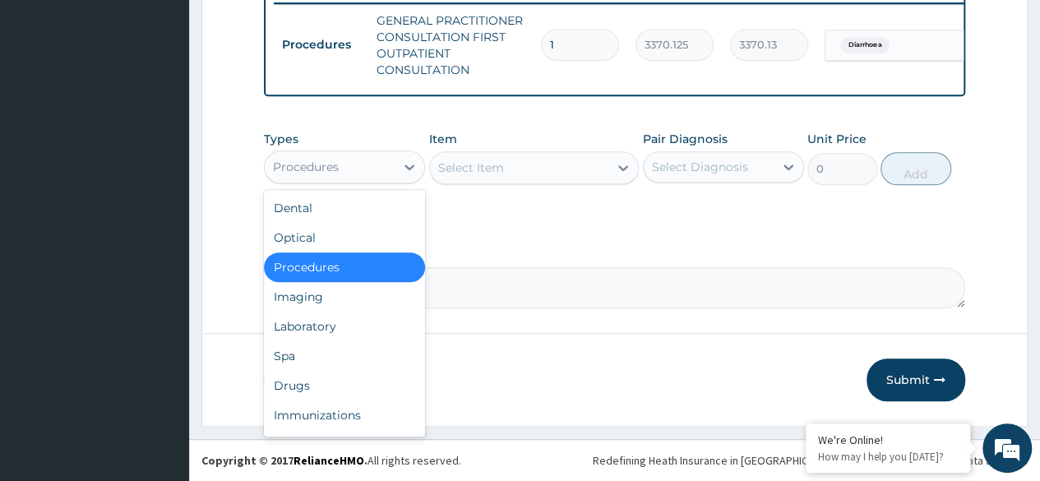
click at [350, 387] on div "Drugs" at bounding box center [344, 386] width 161 height 30
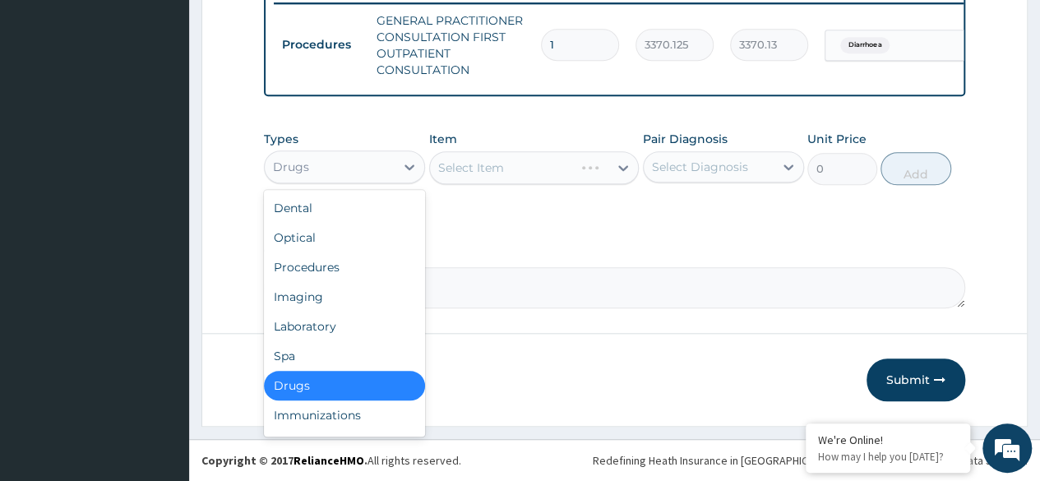
click at [348, 341] on div "Laboratory" at bounding box center [344, 327] width 161 height 30
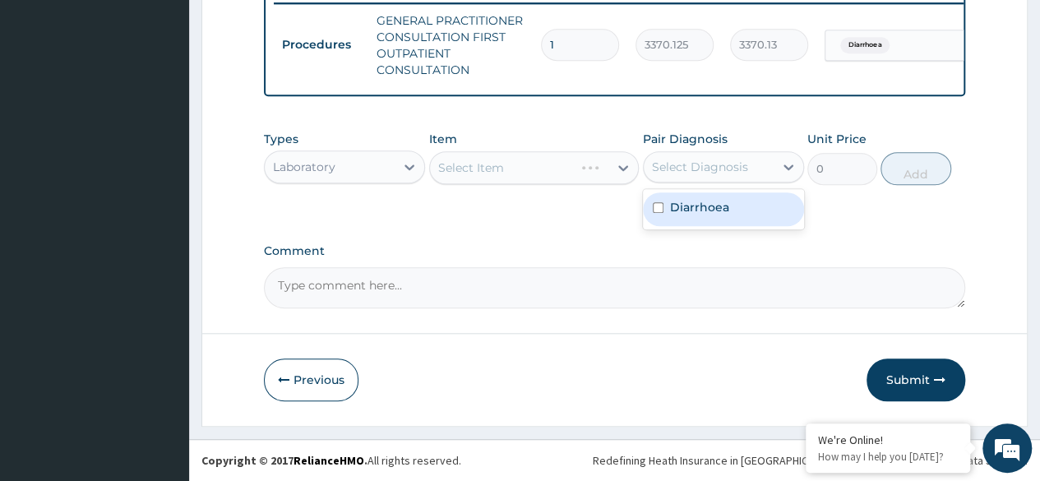
click at [739, 209] on div "Diarrhoea" at bounding box center [723, 209] width 161 height 34
checkbox input "true"
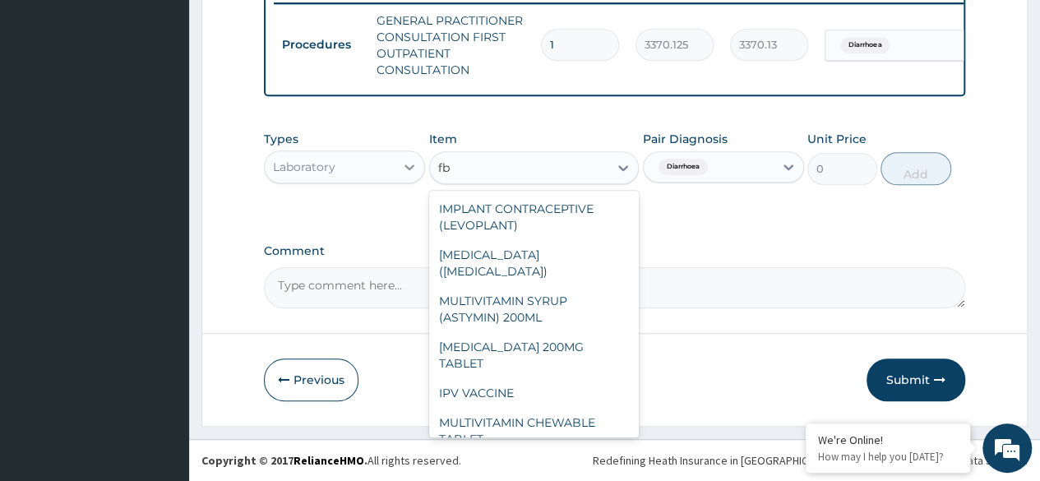
type input "f"
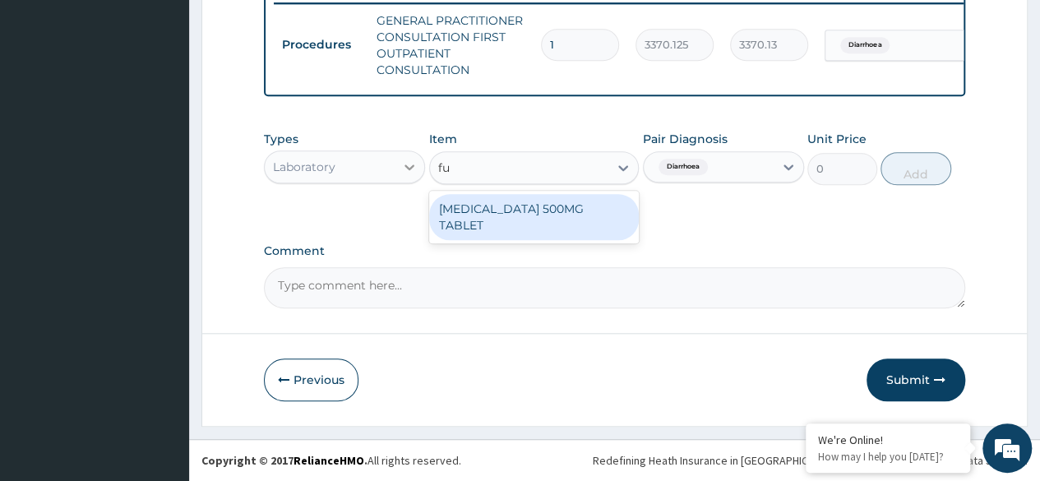
type input "f"
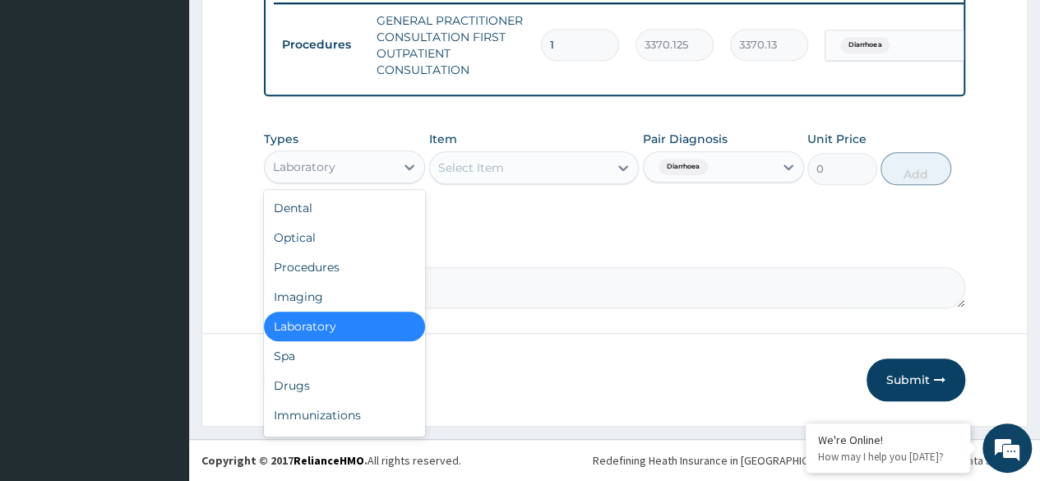
click at [352, 326] on div "Laboratory" at bounding box center [344, 327] width 161 height 30
click at [341, 365] on div "Spa" at bounding box center [344, 356] width 161 height 30
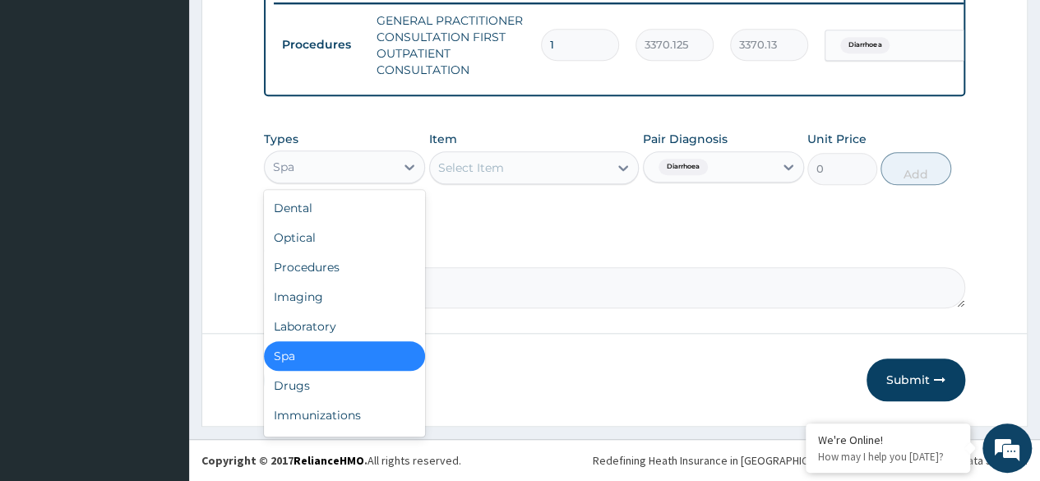
click at [373, 329] on div "Laboratory" at bounding box center [344, 327] width 161 height 30
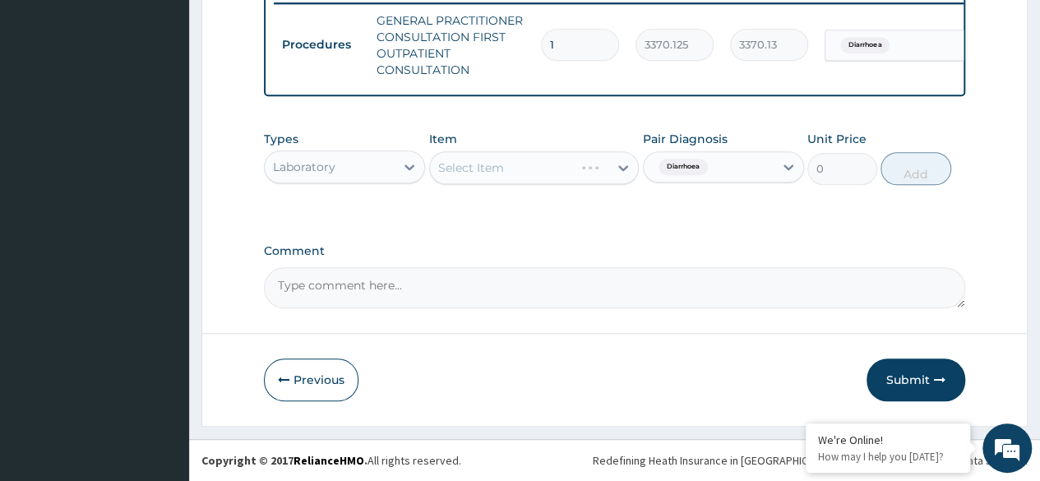
click at [714, 169] on input "text" at bounding box center [715, 167] width 2 height 16
click at [564, 174] on div "Select Item" at bounding box center [534, 167] width 211 height 33
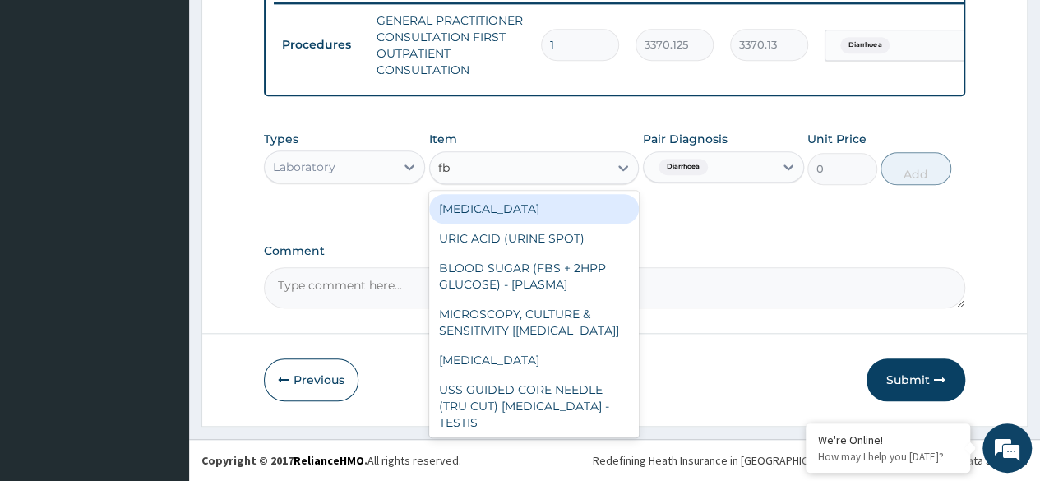
type input "fbc"
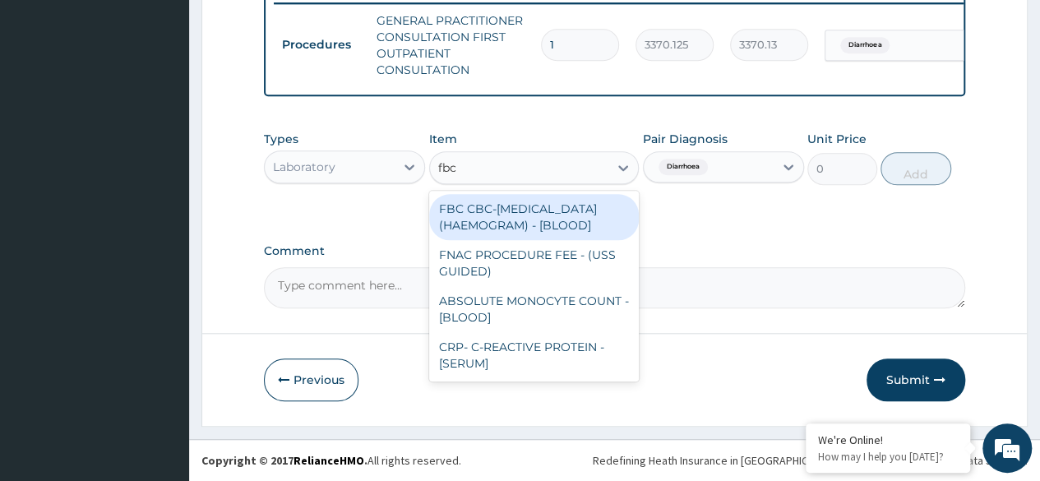
click at [572, 235] on div "FBC CBC-COMPLETE BLOOD COUNT (HAEMOGRAM) - [BLOOD]" at bounding box center [534, 217] width 211 height 46
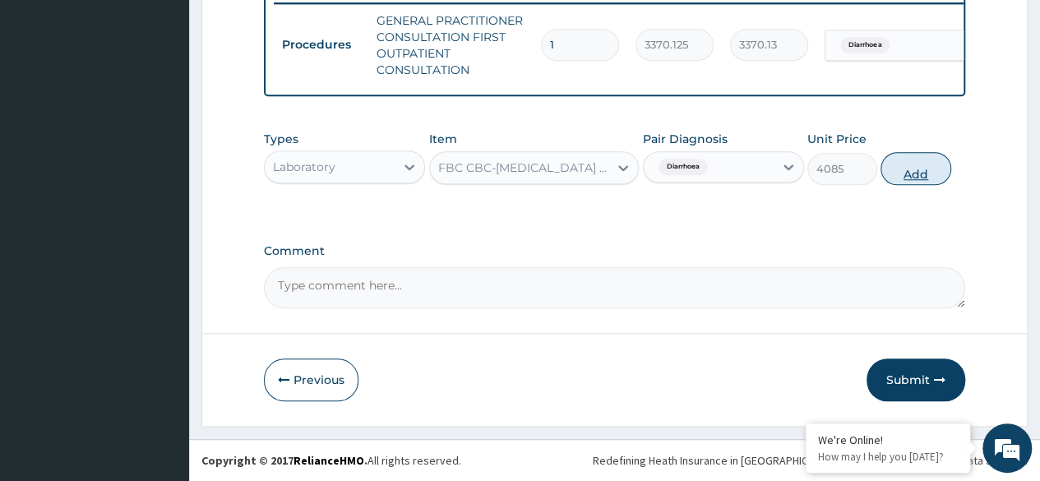
click at [927, 173] on button "Add" at bounding box center [916, 168] width 70 height 33
type input "0"
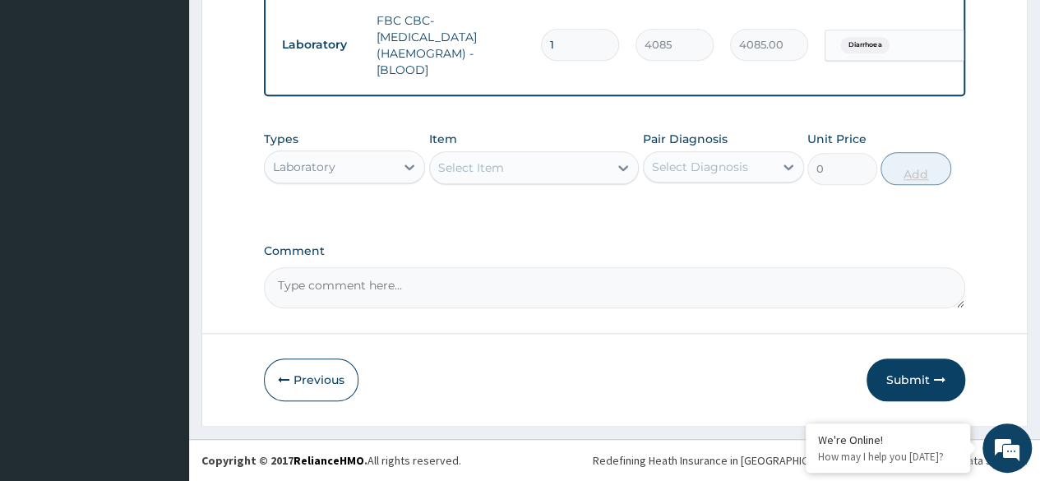
scroll to position [743, 0]
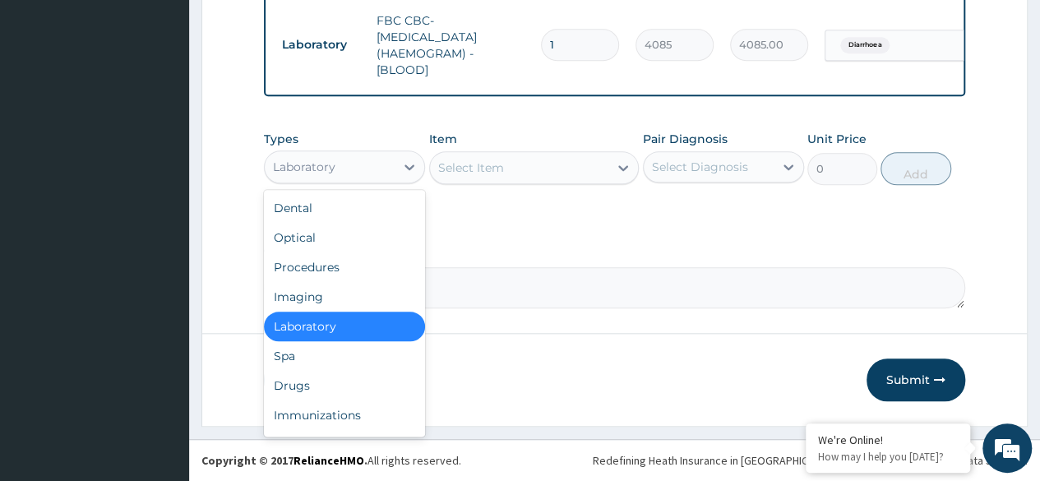
click at [342, 387] on div "Drugs" at bounding box center [344, 386] width 161 height 30
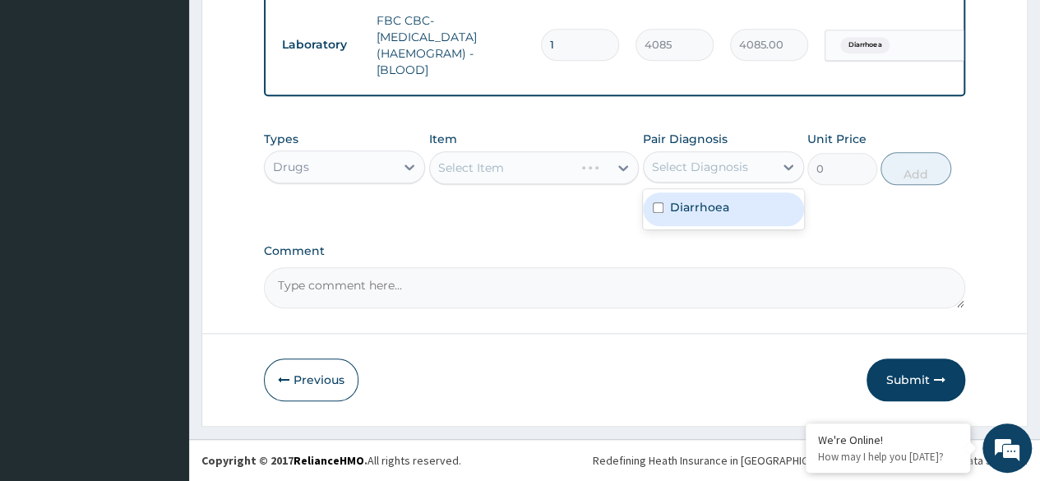
click at [715, 217] on div "Diarrhoea" at bounding box center [723, 209] width 161 height 34
checkbox input "true"
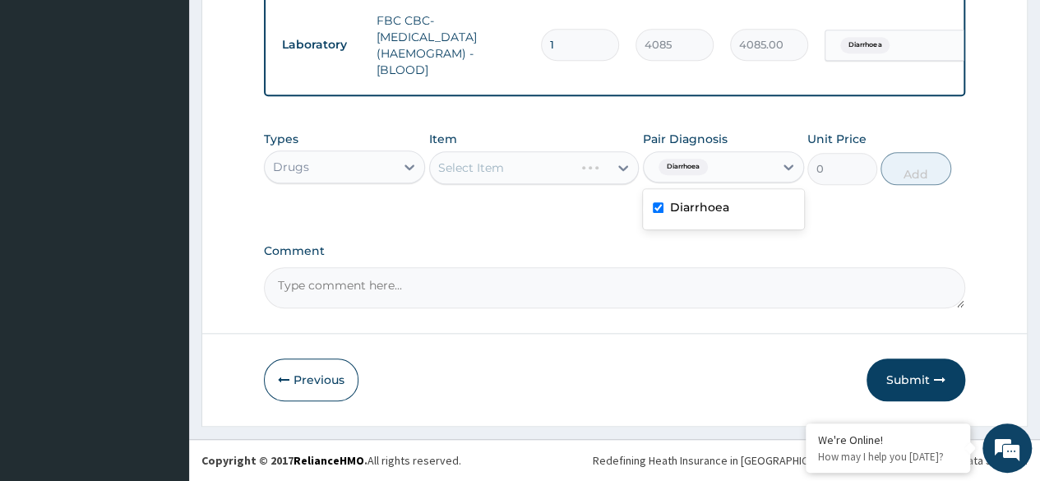
click at [515, 292] on textarea "Comment" at bounding box center [615, 287] width 702 height 41
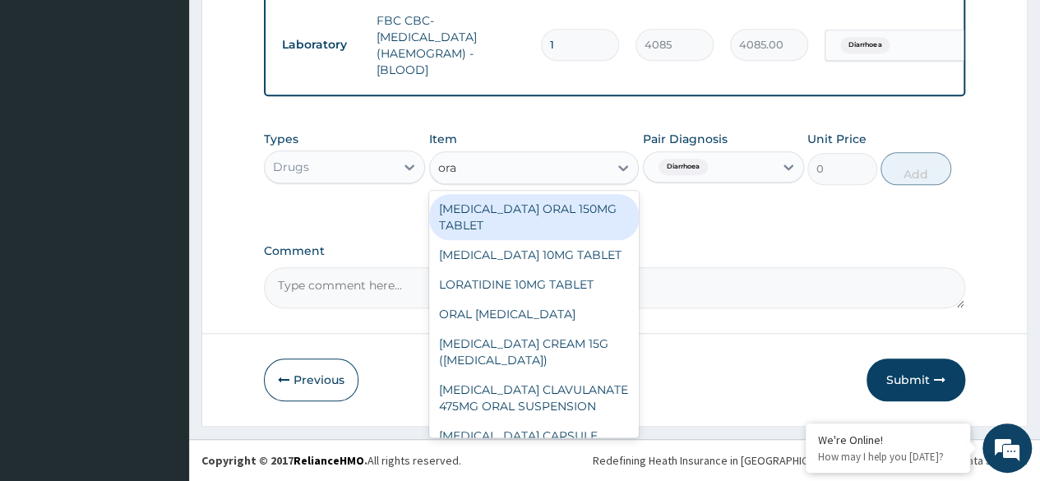
type input "oral"
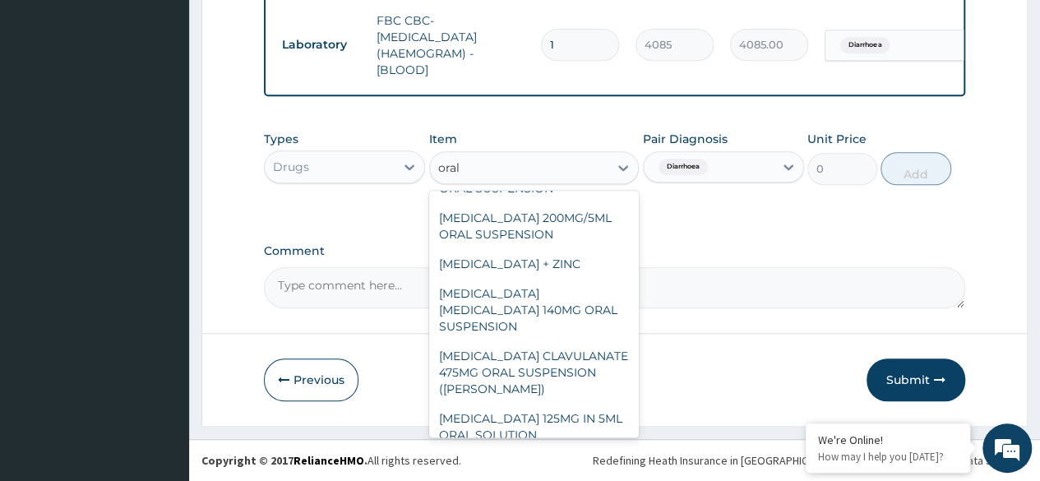
scroll to position [279, 0]
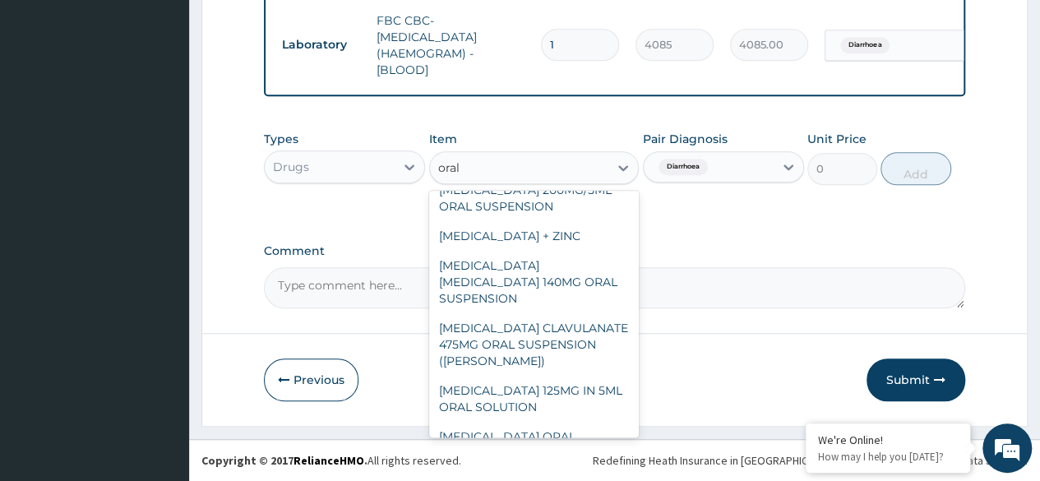
click at [575, 249] on div "ORAL REHYDRATION SOLUTION + ZINC" at bounding box center [534, 236] width 211 height 30
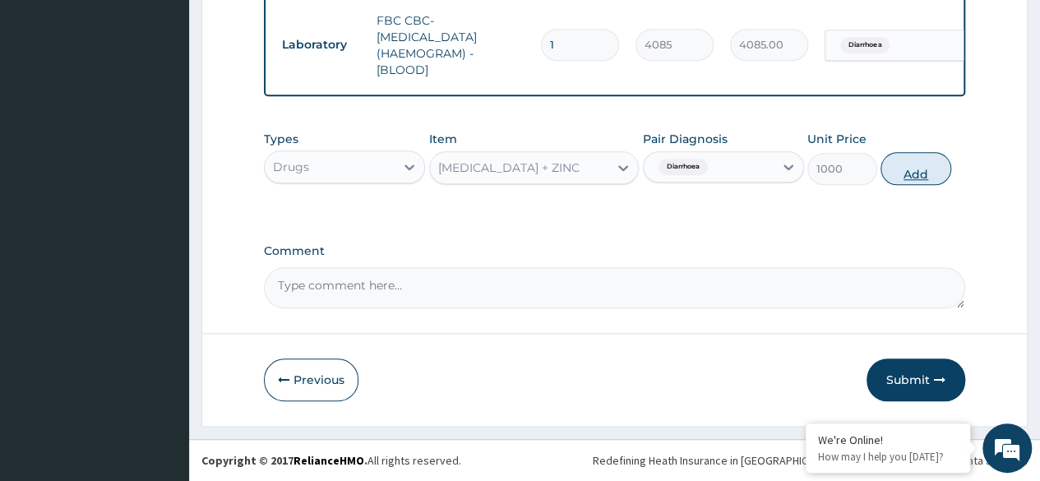
click at [918, 179] on button "Add" at bounding box center [916, 168] width 70 height 33
type input "0"
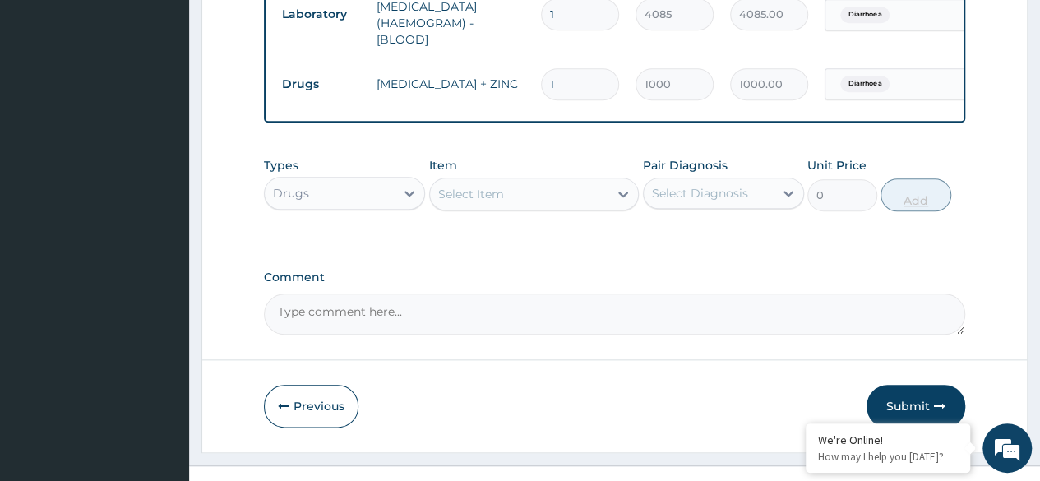
scroll to position [801, 0]
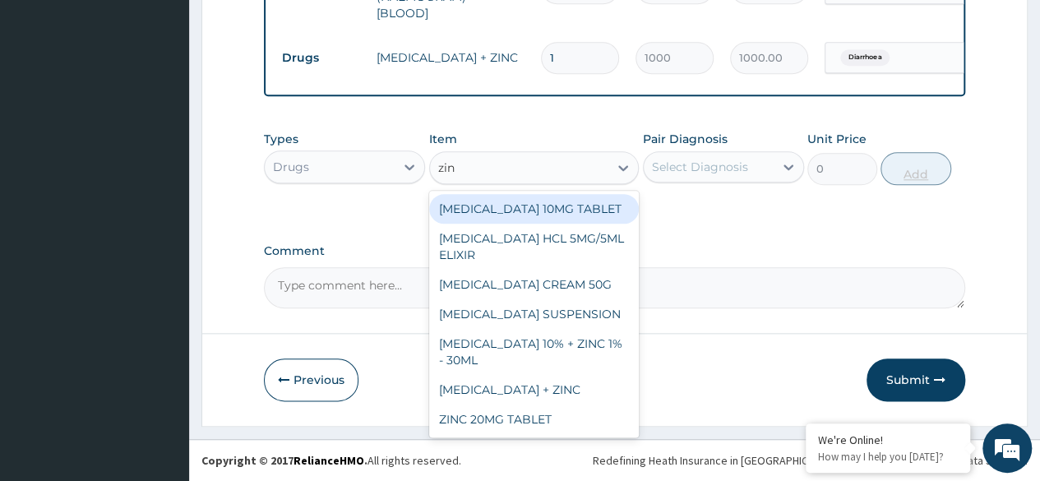
type input "zinc"
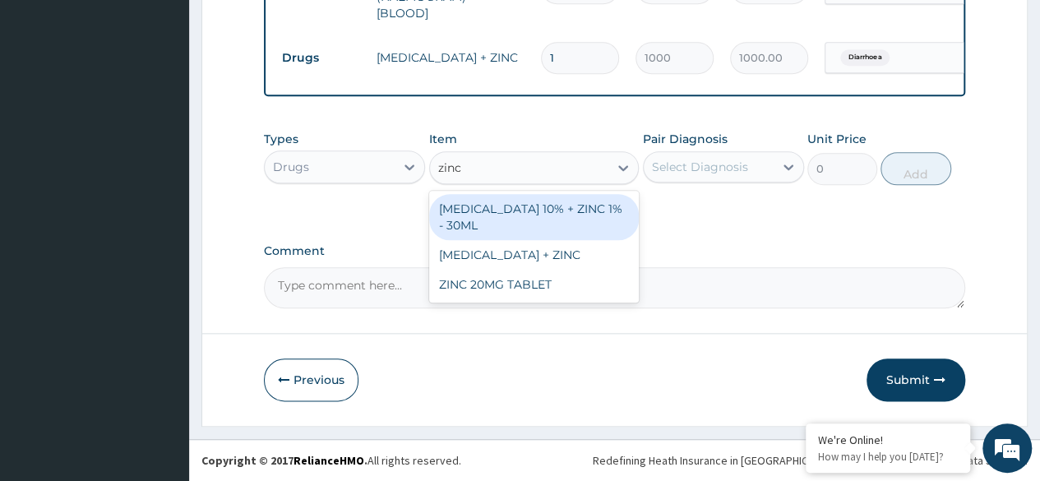
click at [572, 299] on div "ZINC 20MG TABLET" at bounding box center [534, 285] width 211 height 30
type input "50"
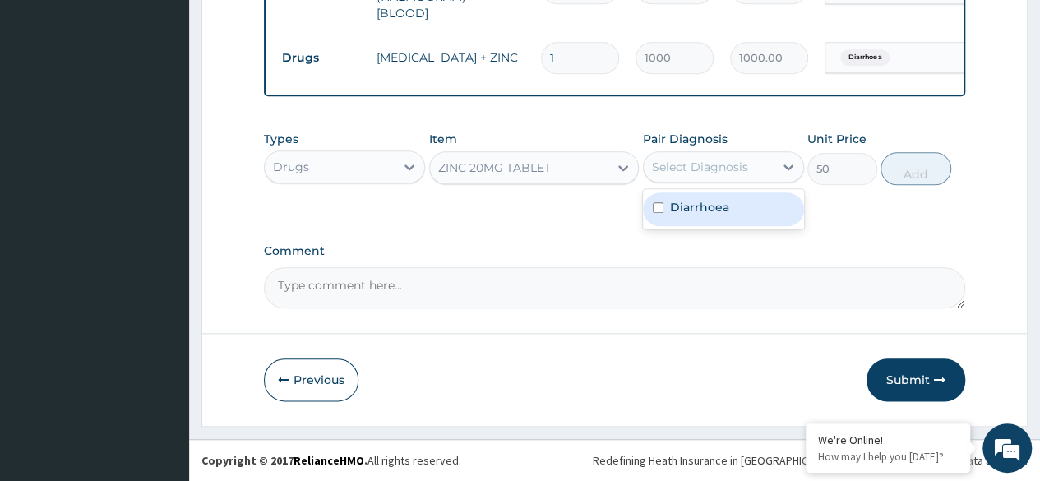
click at [747, 214] on div "Diarrhoea" at bounding box center [723, 209] width 161 height 34
checkbox input "true"
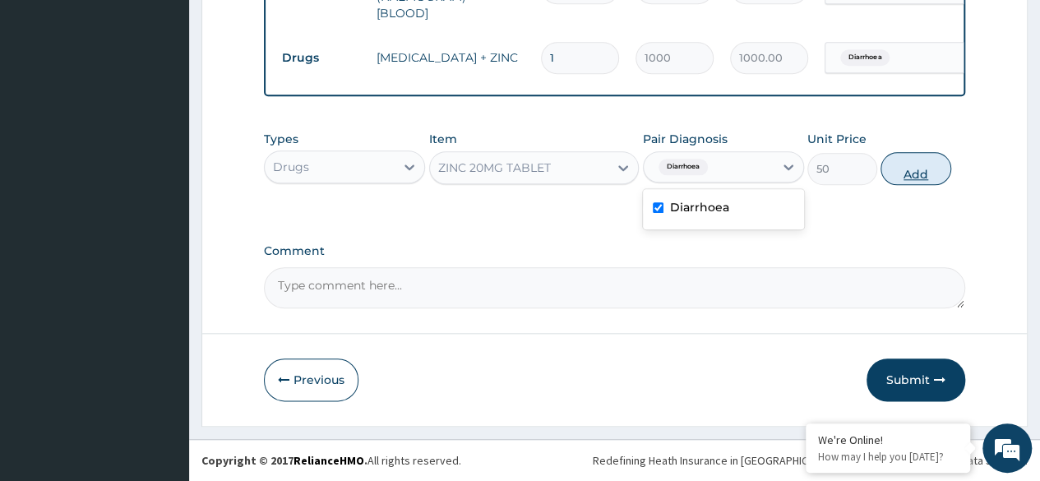
click at [918, 176] on button "Add" at bounding box center [916, 168] width 70 height 33
type input "0"
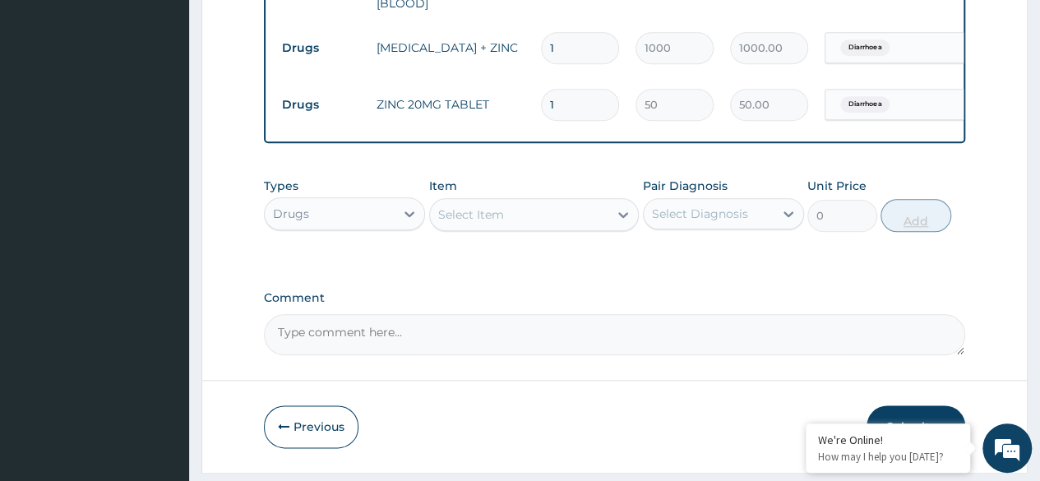
type input "0.00"
type input "1"
type input "50.00"
type input "10"
type input "500.00"
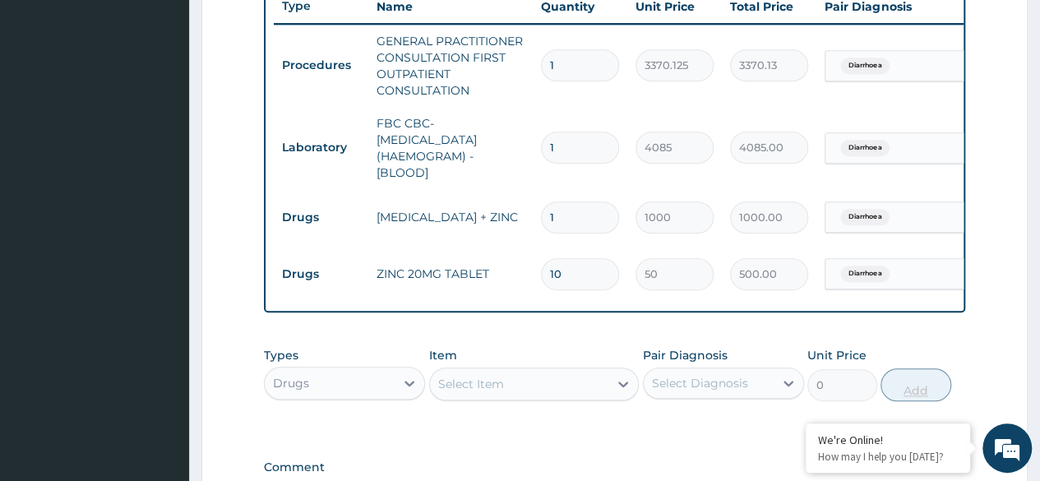
scroll to position [858, 0]
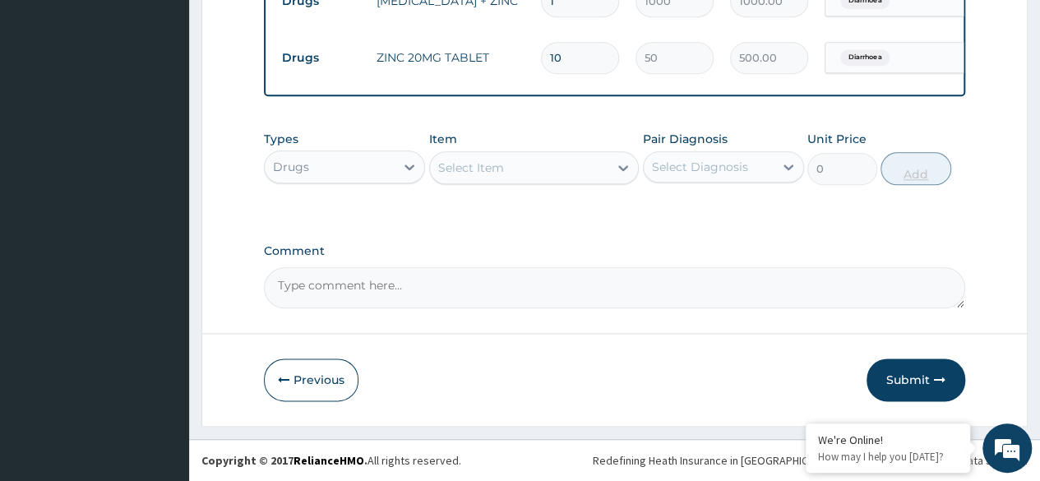
type input "10"
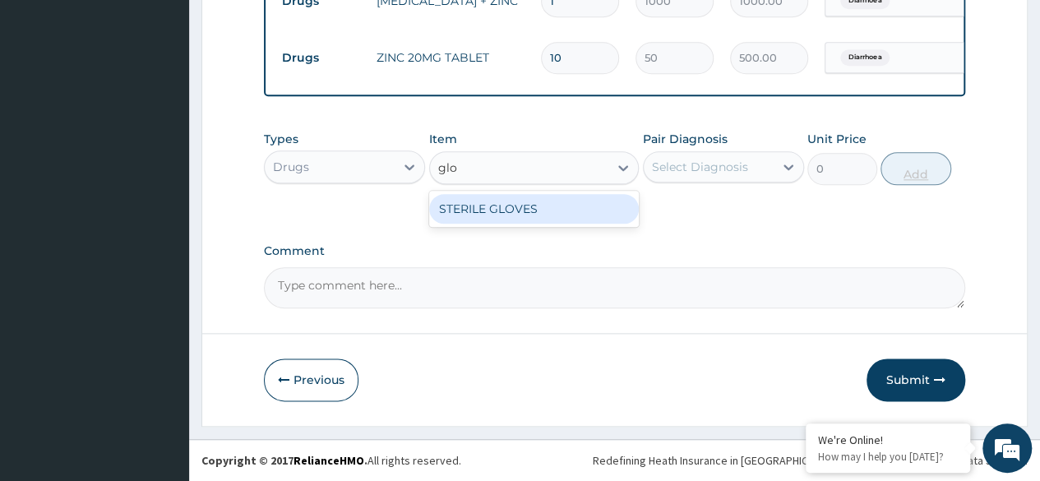
type input "glov"
click at [578, 212] on div "STERILE GLOVES" at bounding box center [534, 209] width 211 height 30
type input "500"
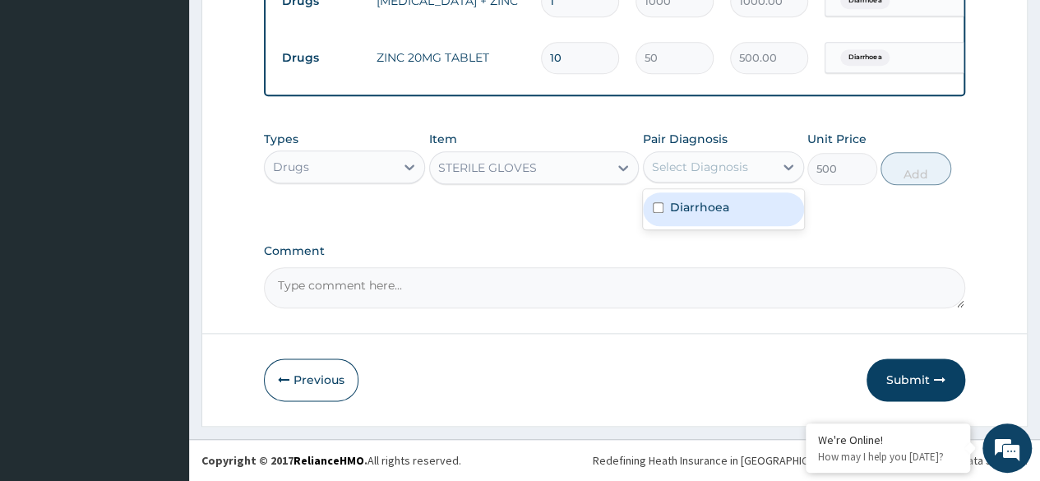
click at [738, 224] on div "Diarrhoea" at bounding box center [723, 209] width 161 height 34
checkbox input "true"
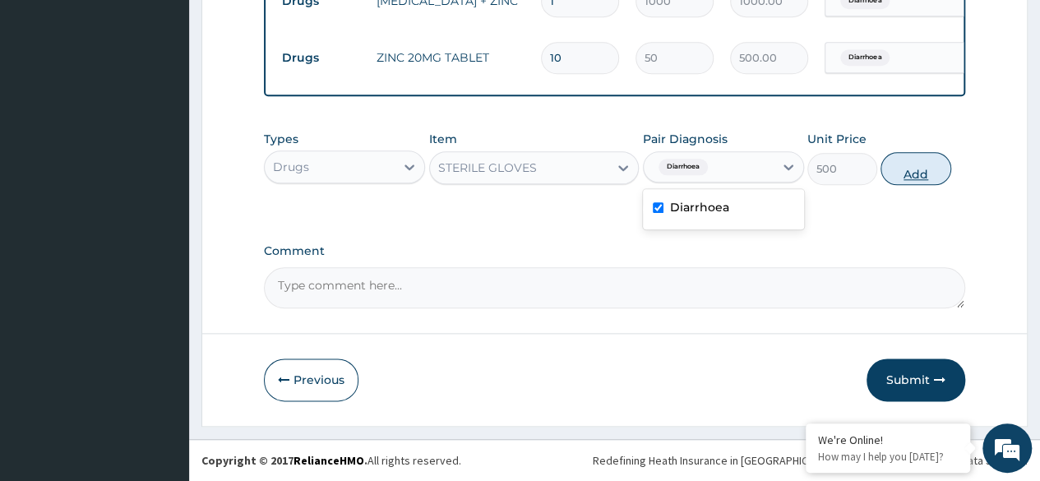
click at [924, 170] on button "Add" at bounding box center [916, 168] width 70 height 33
type input "0"
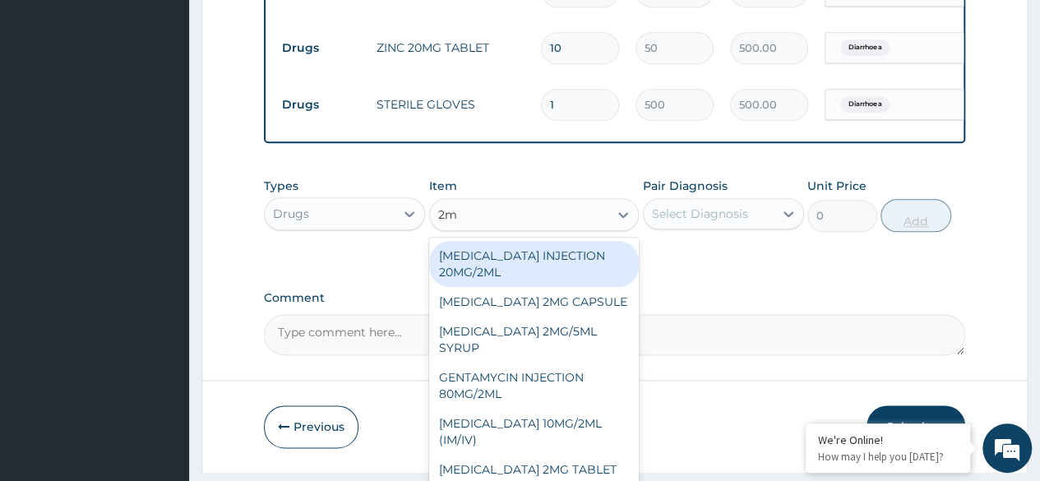
type input "2ml"
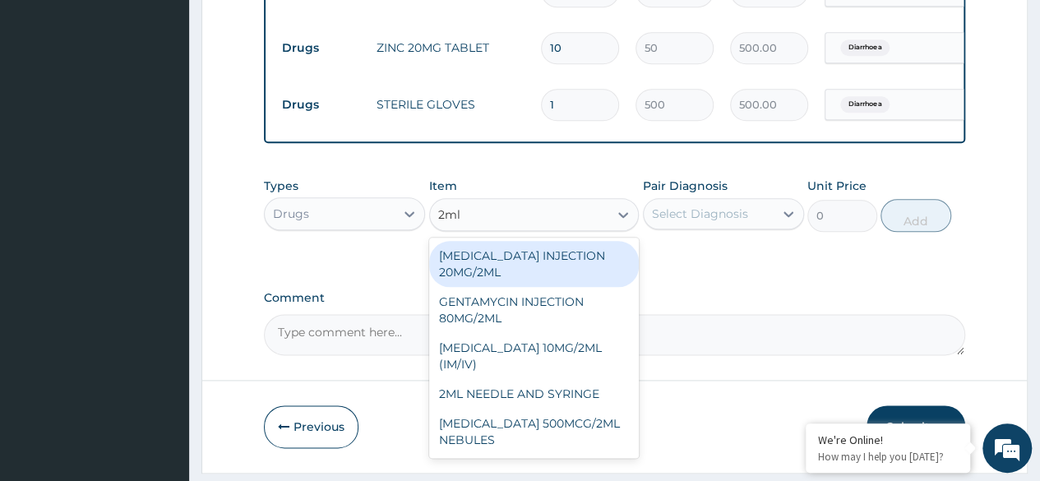
click at [583, 409] on div "2ML NEEDLE AND SYRINGE" at bounding box center [534, 394] width 211 height 30
type input "108"
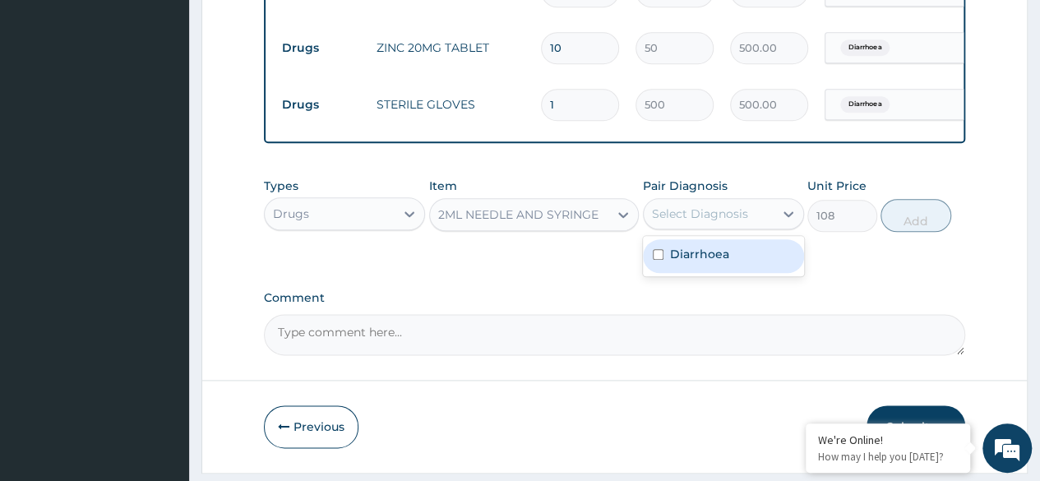
click at [748, 273] on div "Diarrhoea" at bounding box center [723, 256] width 161 height 34
checkbox input "true"
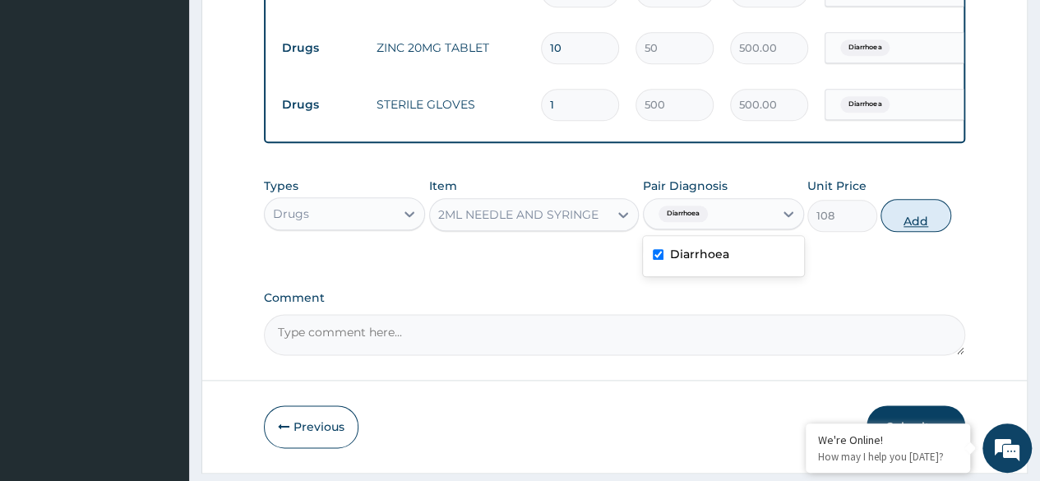
click at [914, 229] on button "Add" at bounding box center [916, 215] width 70 height 33
type input "0"
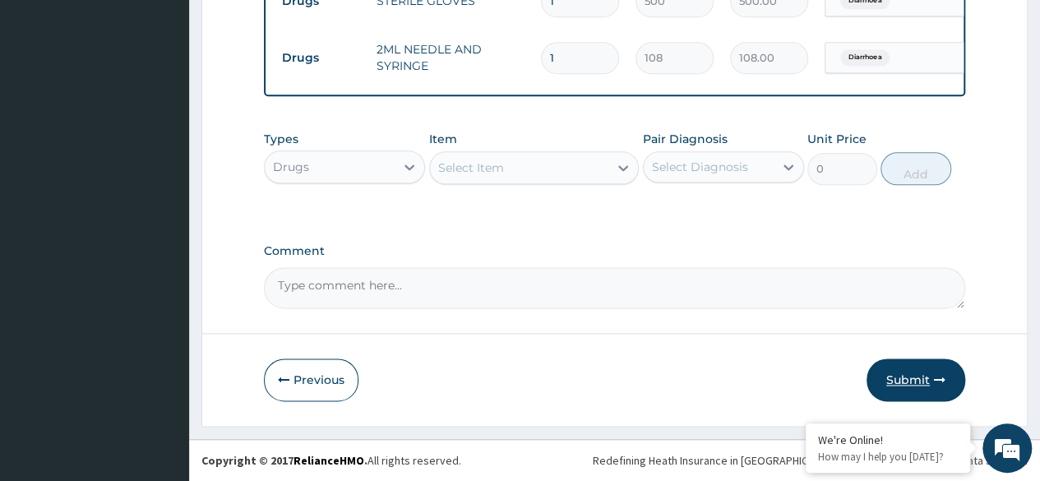
click at [929, 383] on button "Submit" at bounding box center [916, 380] width 99 height 43
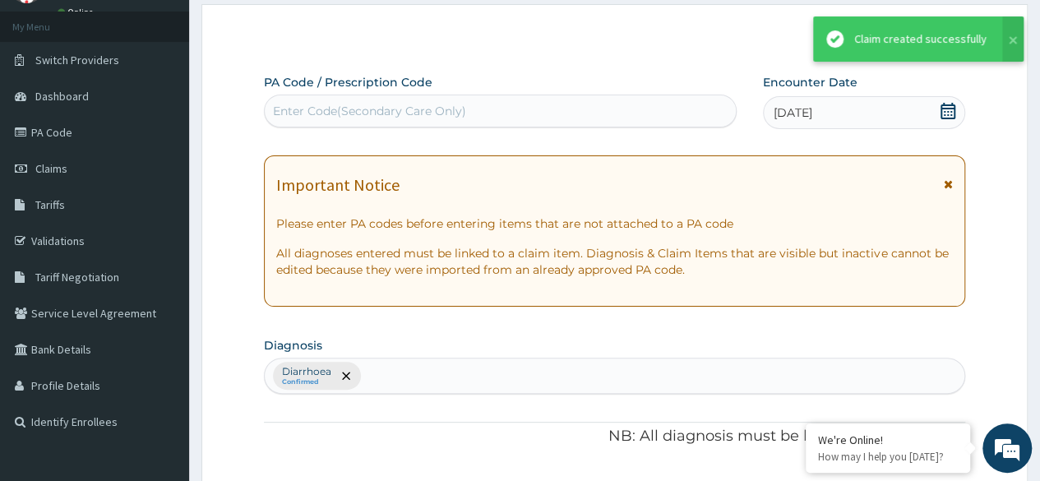
scroll to position [972, 0]
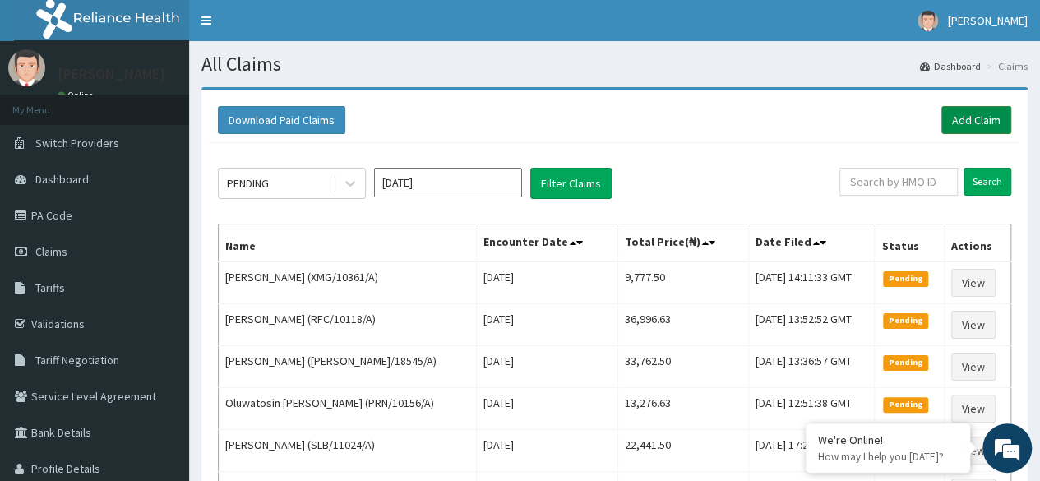
click at [969, 122] on link "Add Claim" at bounding box center [977, 120] width 70 height 28
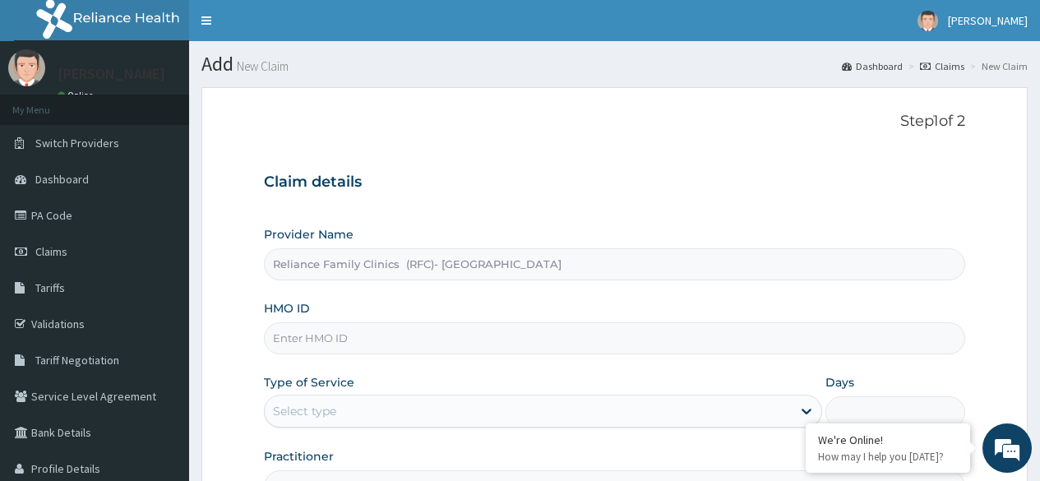
type input "Reliance Family Clinics (RFC)- [GEOGRAPHIC_DATA]"
click at [618, 338] on input "HMO ID" at bounding box center [615, 338] width 702 height 32
type input "m"
paste input "NLM/10054/A"
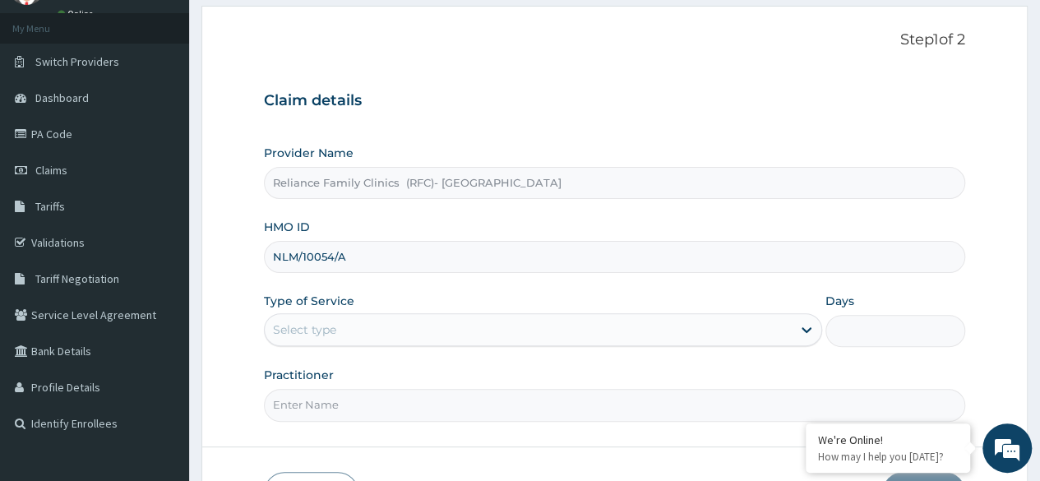
scroll to position [191, 0]
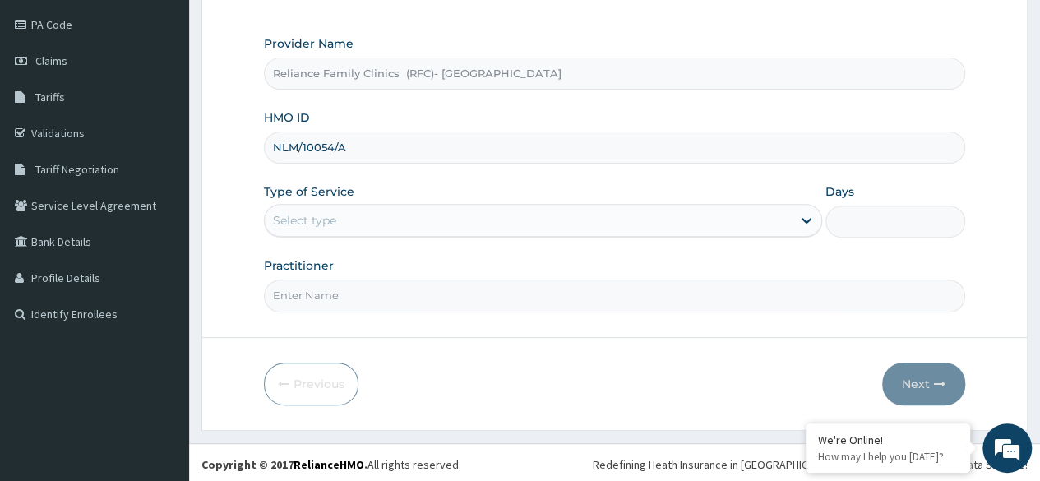
type input "NLM/10054/A"
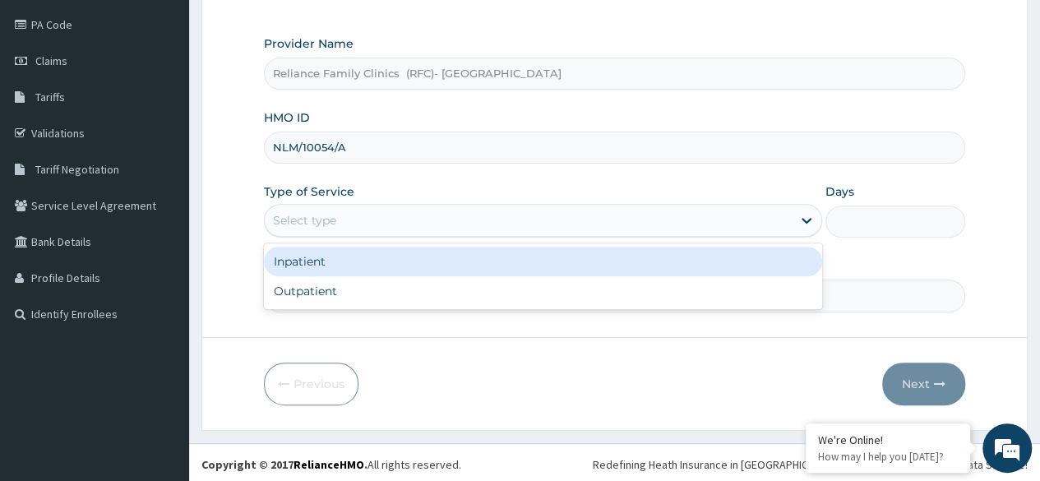
click at [465, 290] on div "Outpatient" at bounding box center [543, 291] width 558 height 30
type input "1"
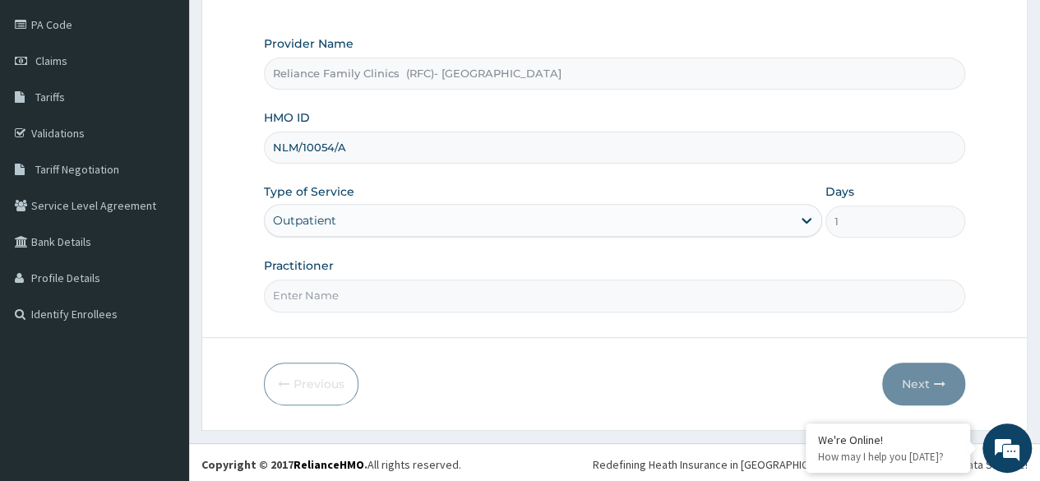
click at [502, 286] on input "Practitioner" at bounding box center [615, 296] width 702 height 32
type input "Dr [PERSON_NAME]"
click at [926, 385] on button "Next" at bounding box center [923, 384] width 83 height 43
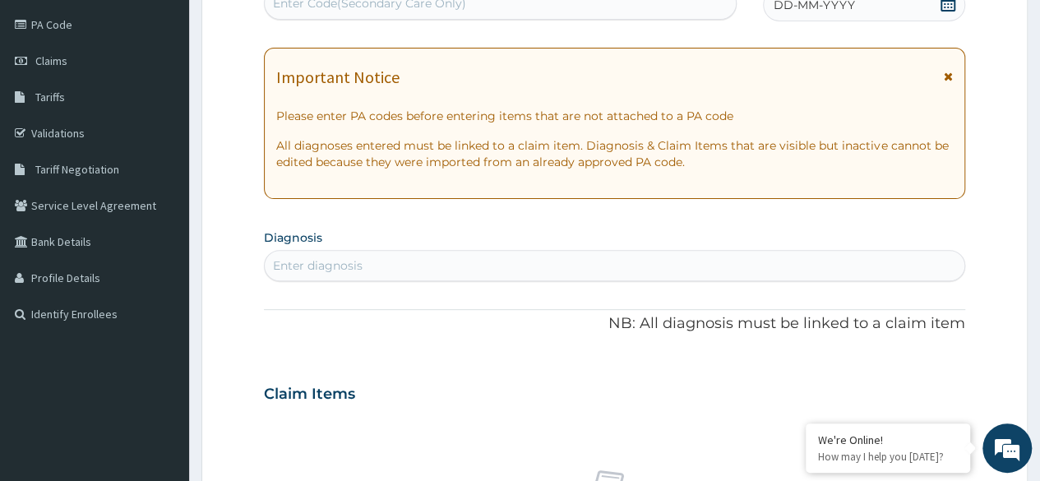
click at [957, 12] on div "DD-MM-YYYY" at bounding box center [864, 4] width 202 height 33
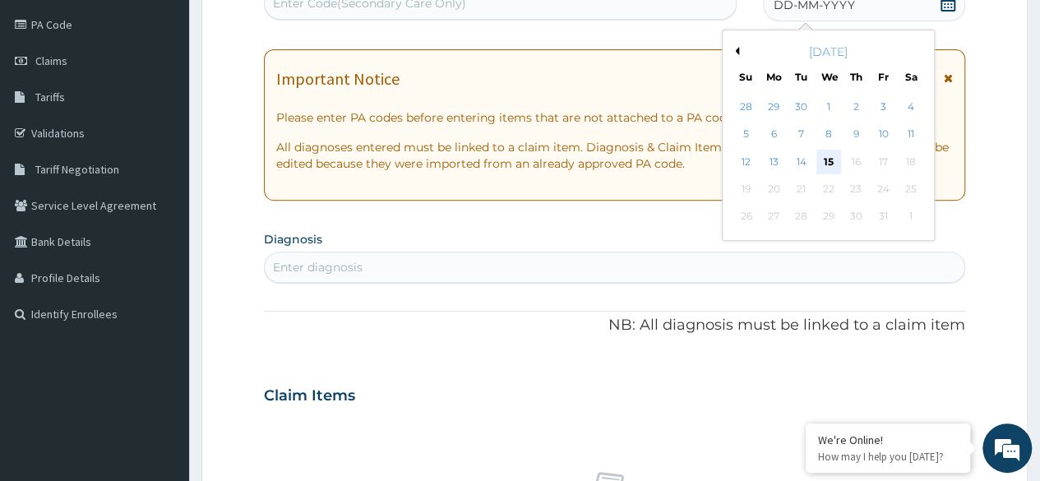
click at [827, 166] on div "15" at bounding box center [828, 162] width 25 height 25
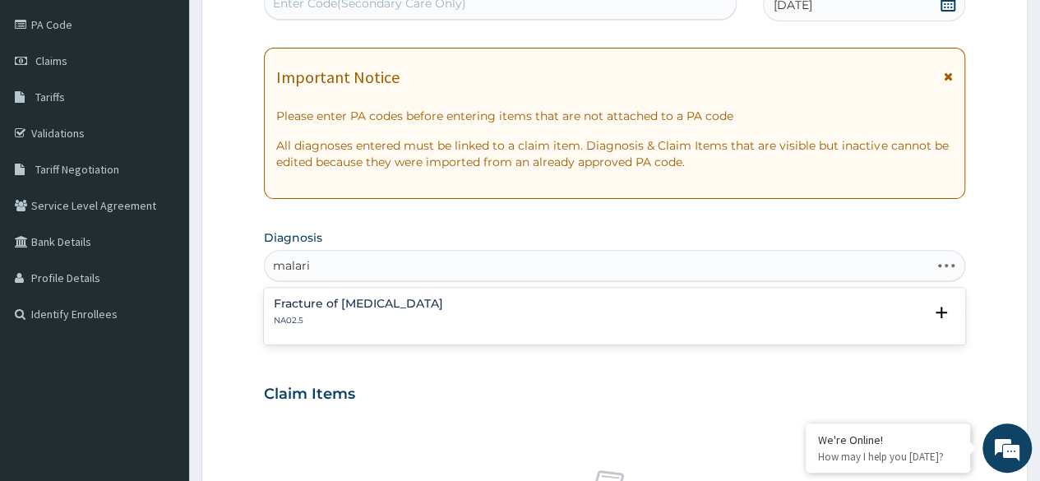
type input "[MEDICAL_DATA]"
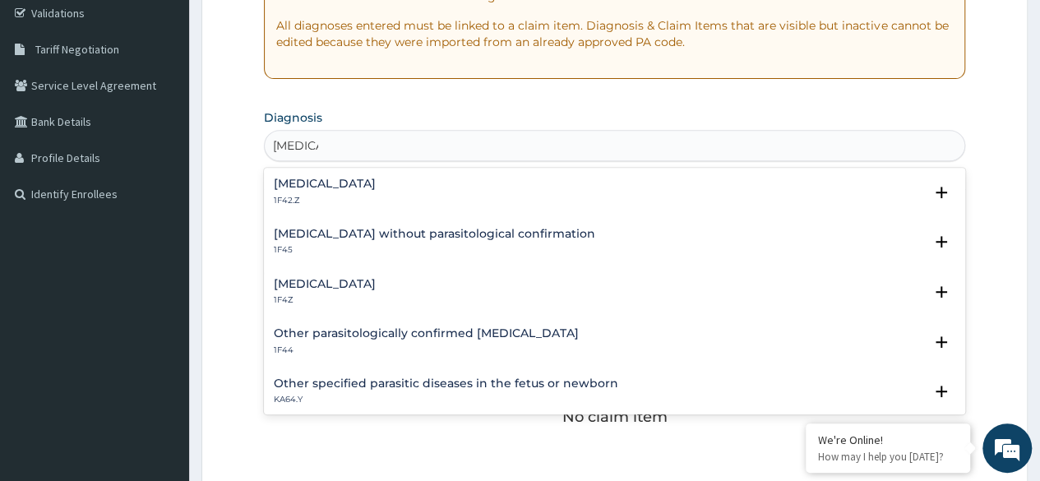
scroll to position [343, 0]
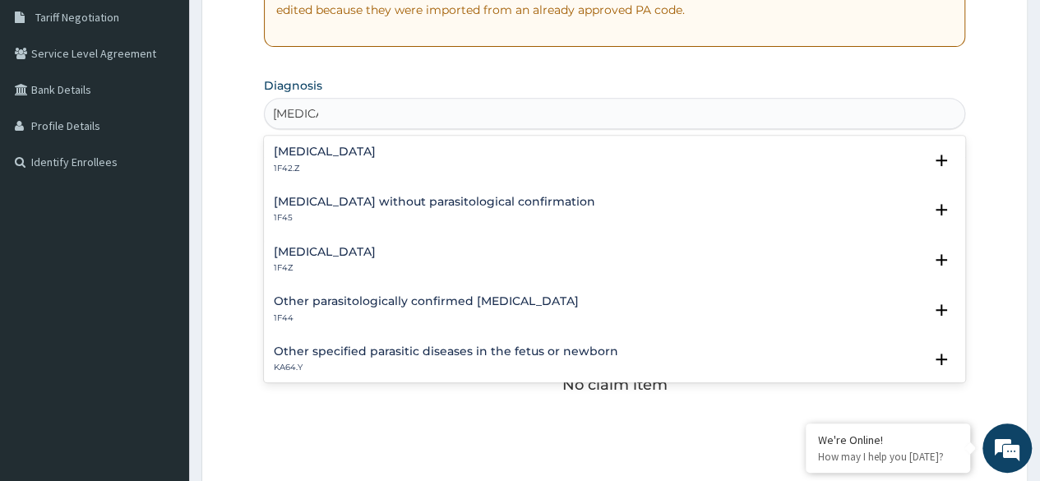
click at [396, 257] on div "[MEDICAL_DATA] 1F4Z" at bounding box center [615, 260] width 682 height 29
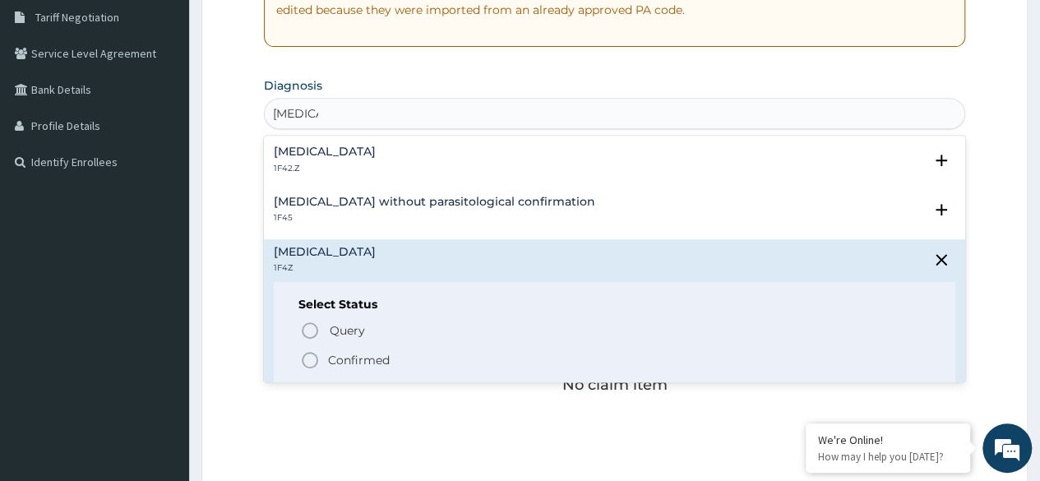
click at [366, 334] on p "Query Query covers suspected (?), Keep in view (kiv), Ruled out (r/o)" at bounding box center [513, 331] width 370 height 22
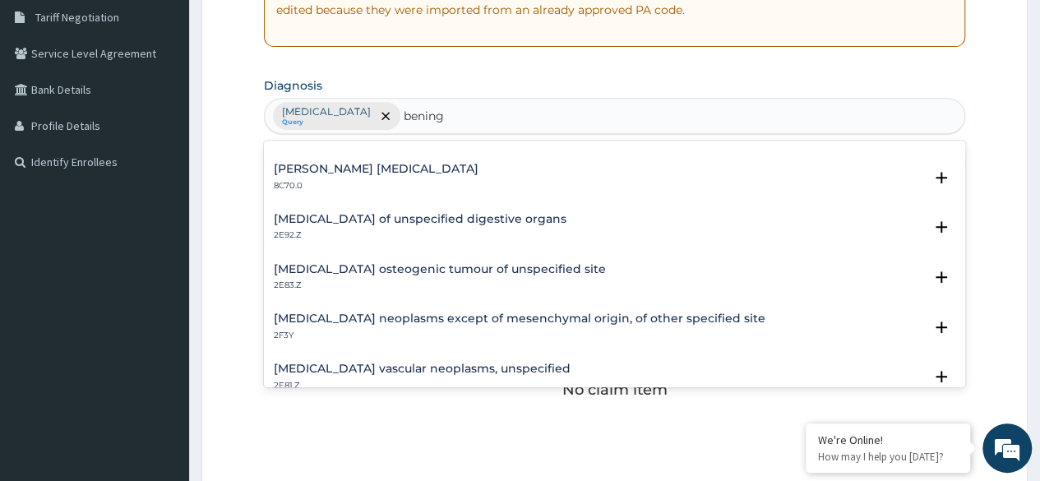
scroll to position [0, 0]
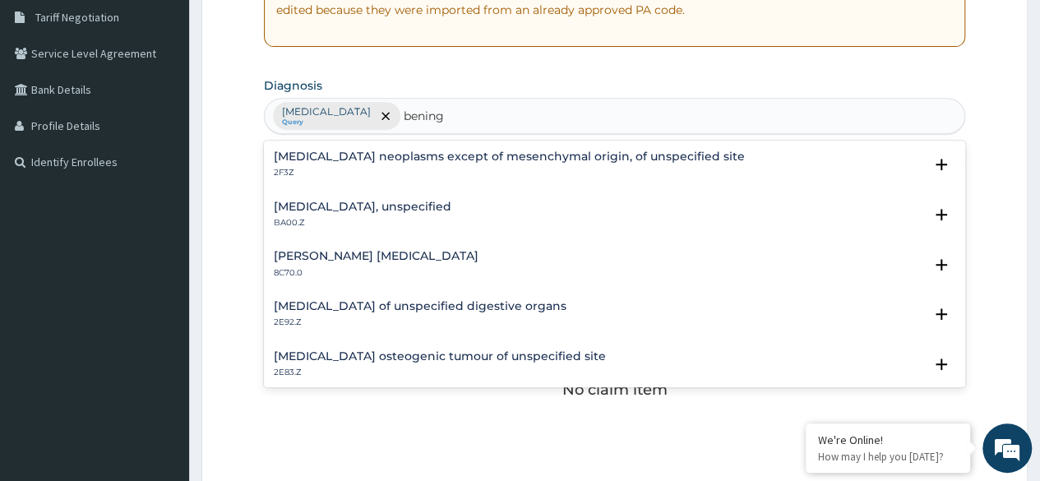
type input "bening"
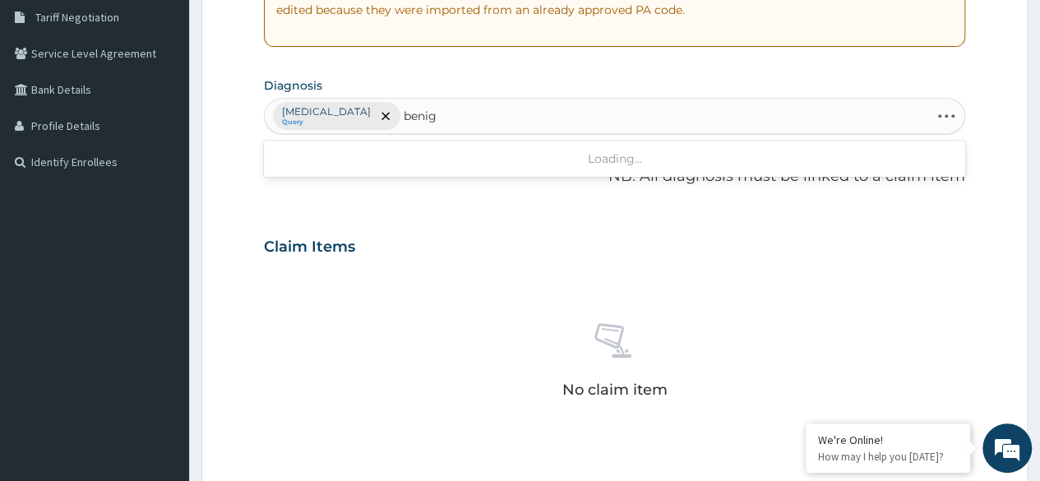
type input "benign"
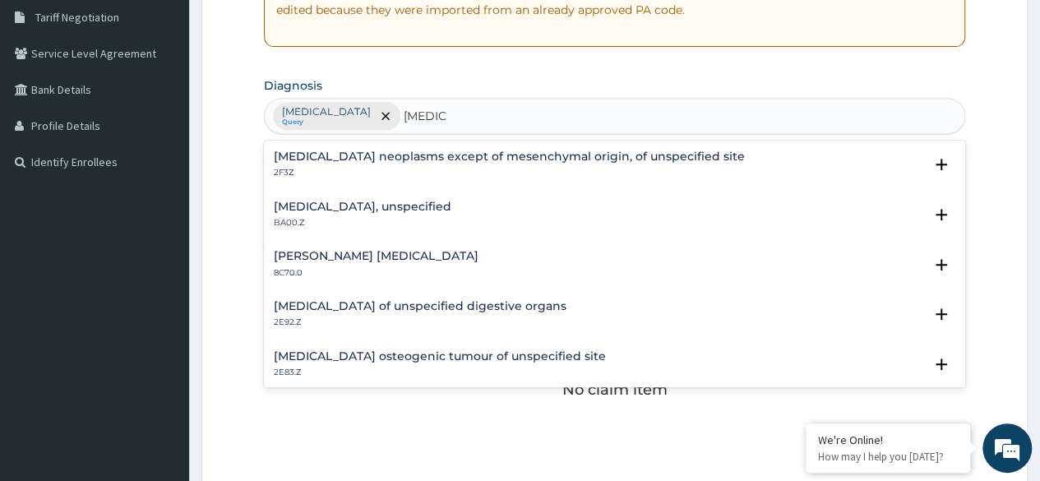
click at [489, 160] on h4 "Benign neoplasms except of mesenchymal origin, of unspecified site" at bounding box center [509, 156] width 471 height 12
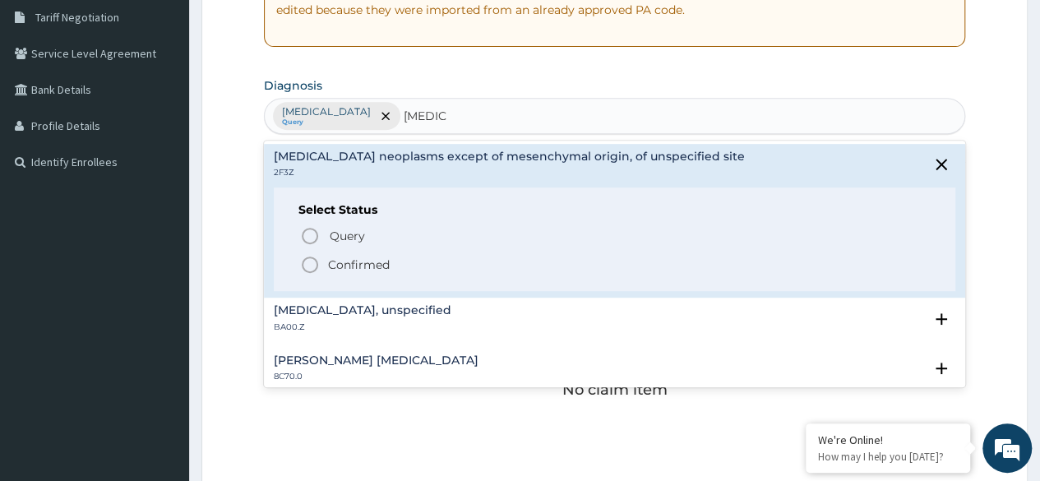
click at [368, 234] on p "Query Query covers suspected (?), Keep in view (kiv), Ruled out (r/o)" at bounding box center [513, 236] width 370 height 22
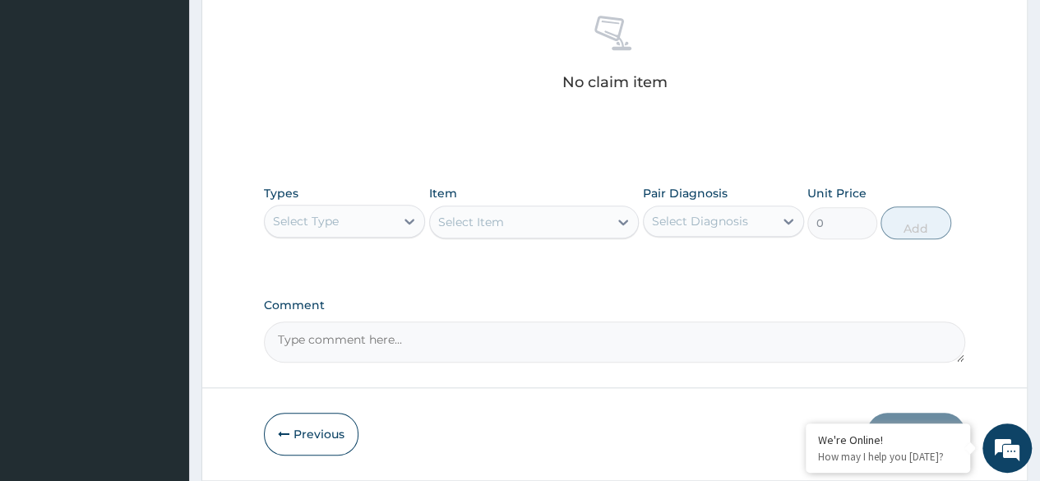
scroll to position [702, 0]
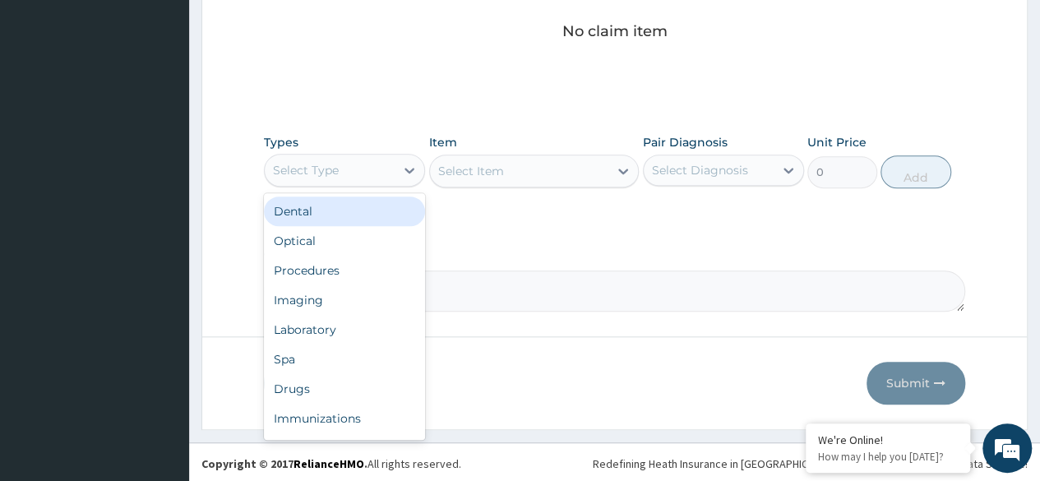
click at [374, 271] on div "Procedures" at bounding box center [344, 271] width 161 height 30
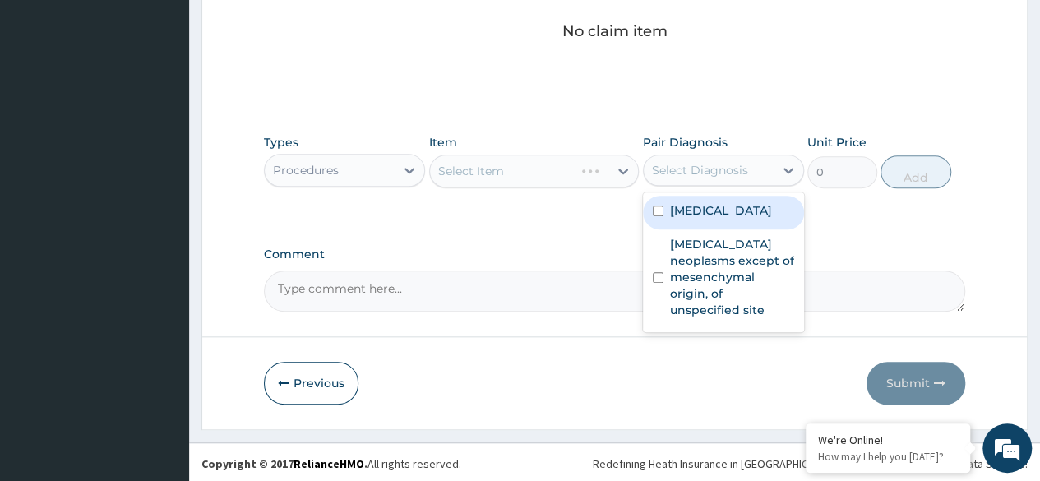
click at [766, 210] on label "Malaria, unspecified" at bounding box center [721, 210] width 102 height 16
checkbox input "true"
click at [760, 282] on label "Benign neoplasms except of mesenchymal origin, of unspecified site" at bounding box center [732, 277] width 124 height 82
checkbox input "true"
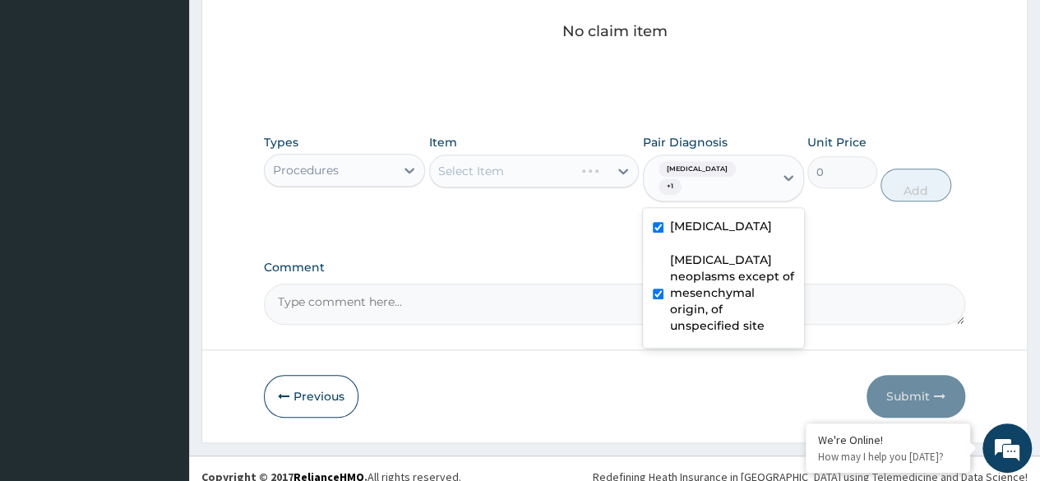
click at [525, 171] on div "Select Item" at bounding box center [534, 171] width 211 height 33
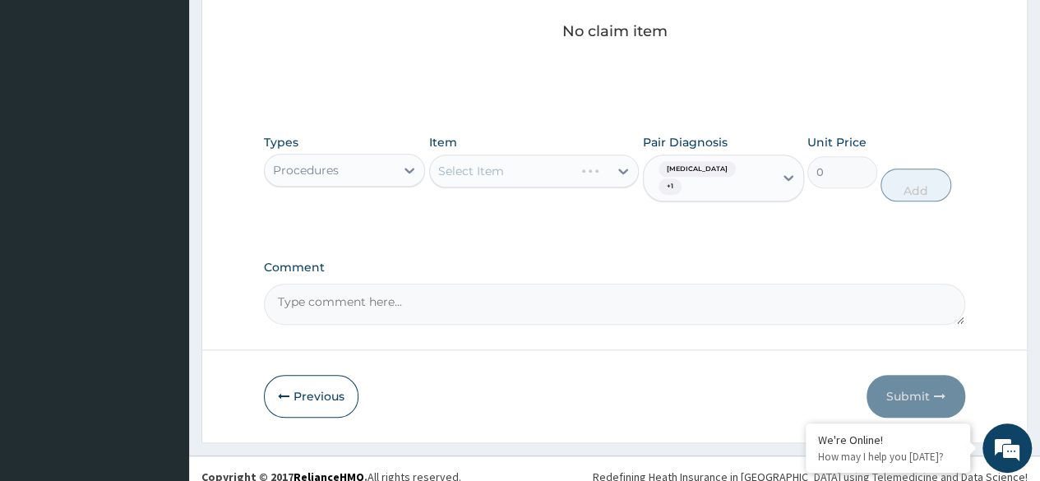
click at [556, 164] on div "Select Item" at bounding box center [534, 171] width 211 height 33
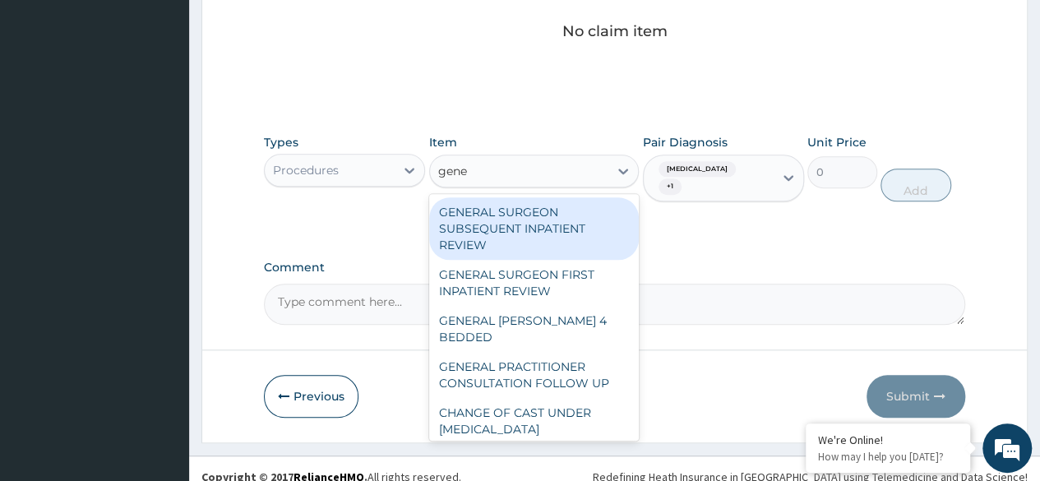
type input "gener"
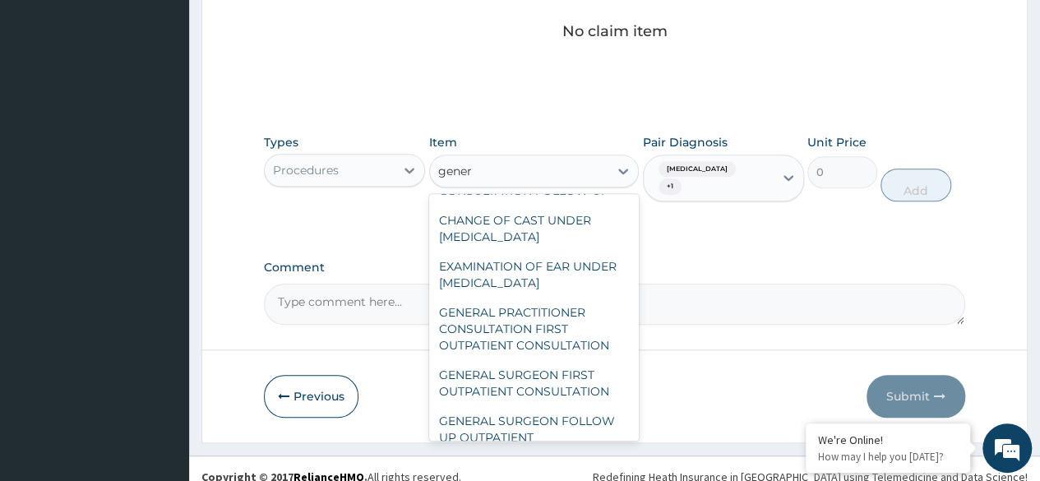
scroll to position [270, 0]
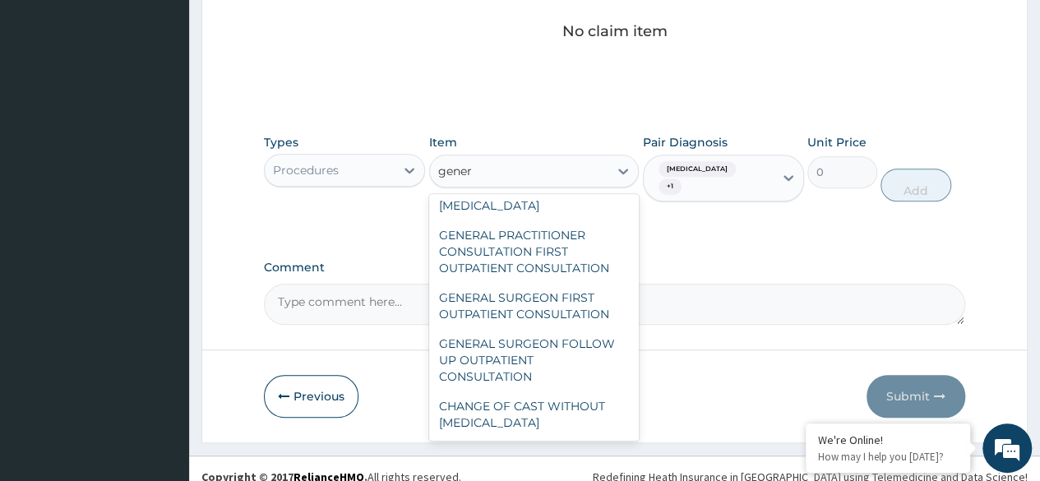
click at [575, 253] on div "GENERAL PRACTITIONER CONSULTATION FIRST OUTPATIENT CONSULTATION" at bounding box center [534, 251] width 211 height 63
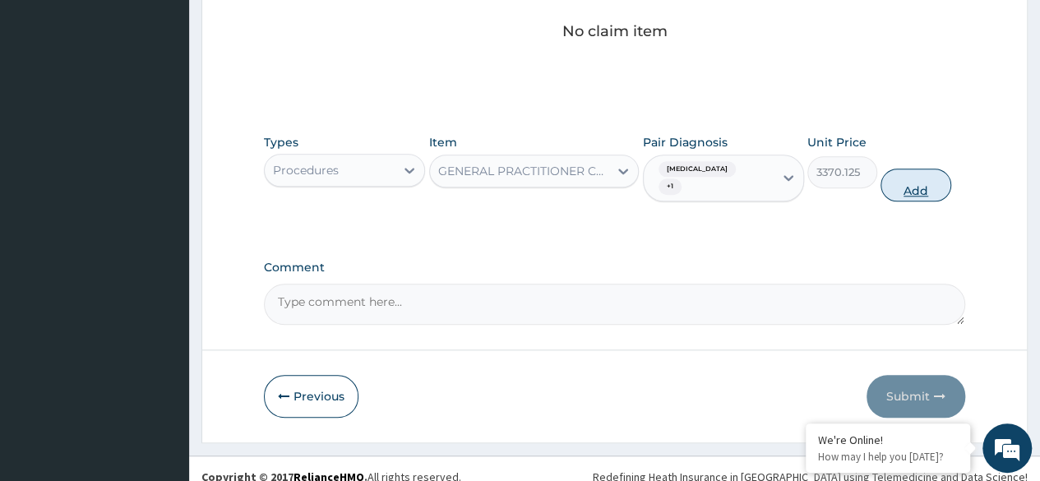
click at [915, 183] on button "Add" at bounding box center [916, 185] width 70 height 33
type input "0"
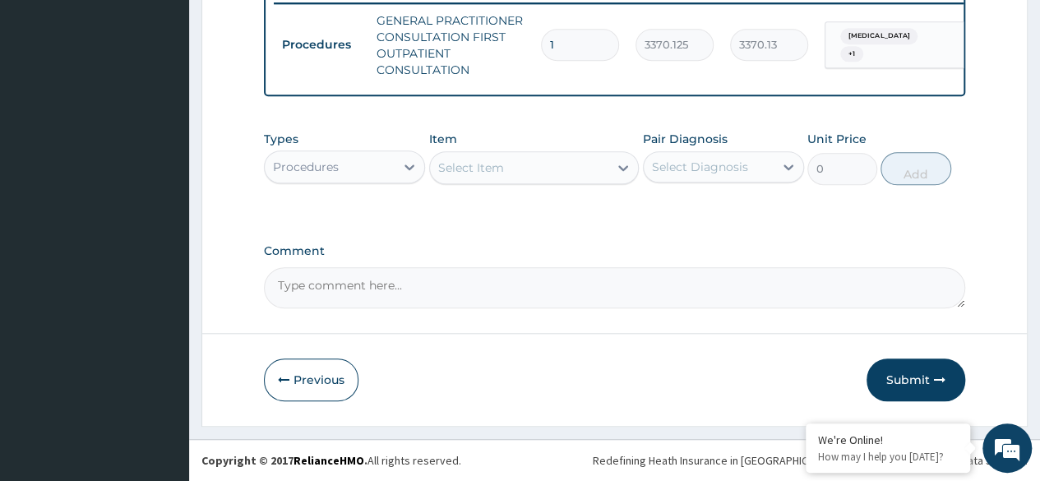
click at [389, 193] on div "Types Procedures Item Select Item Pair Diagnosis Select Diagnosis Unit Price 0 …" at bounding box center [615, 158] width 702 height 71
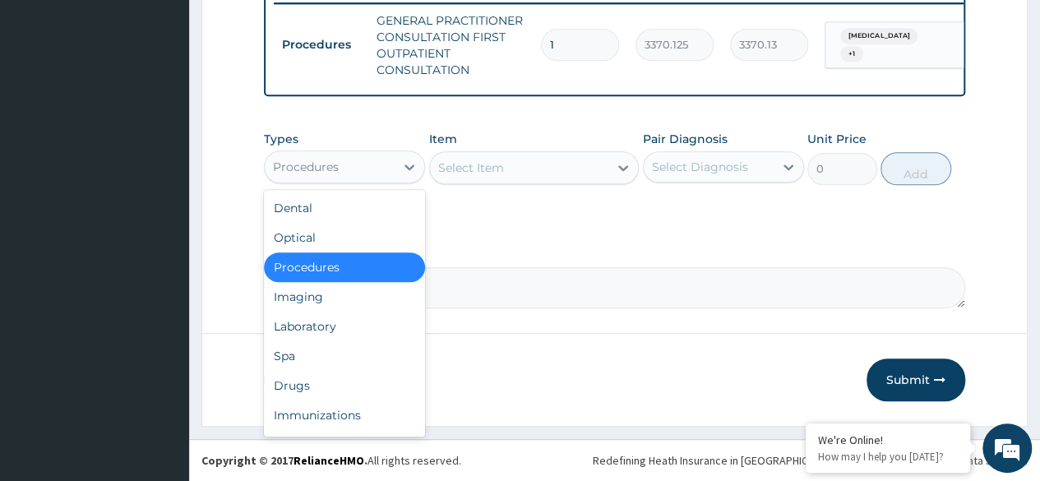
click at [377, 326] on div "Laboratory" at bounding box center [344, 327] width 161 height 30
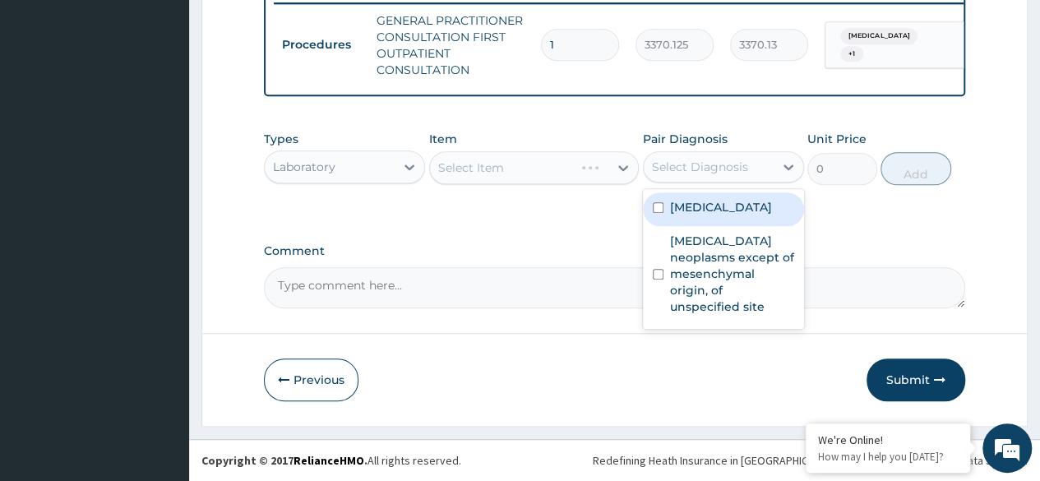
click at [763, 220] on div "Malaria, unspecified" at bounding box center [723, 209] width 161 height 34
checkbox input "true"
click at [732, 281] on label "Benign neoplasms except of mesenchymal origin, of unspecified site" at bounding box center [732, 274] width 124 height 82
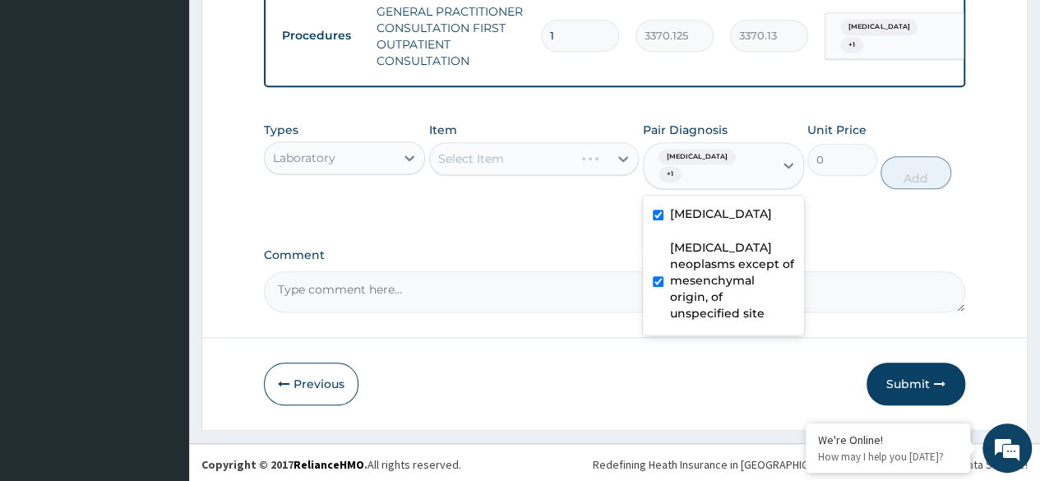
checkbox input "true"
click at [548, 175] on div "Select Item" at bounding box center [534, 158] width 211 height 33
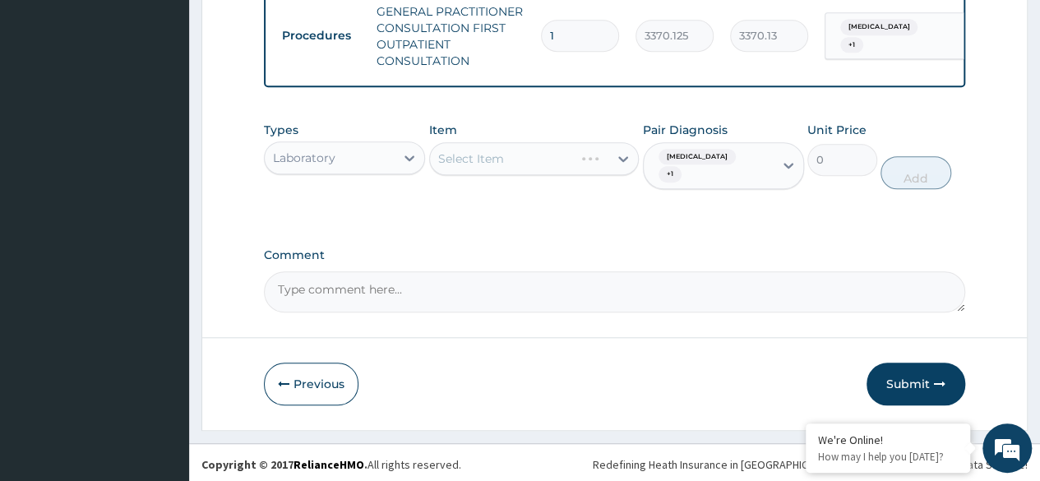
click at [554, 173] on div "Select Item" at bounding box center [534, 158] width 211 height 33
click at [577, 168] on div "Select Item" at bounding box center [534, 158] width 211 height 33
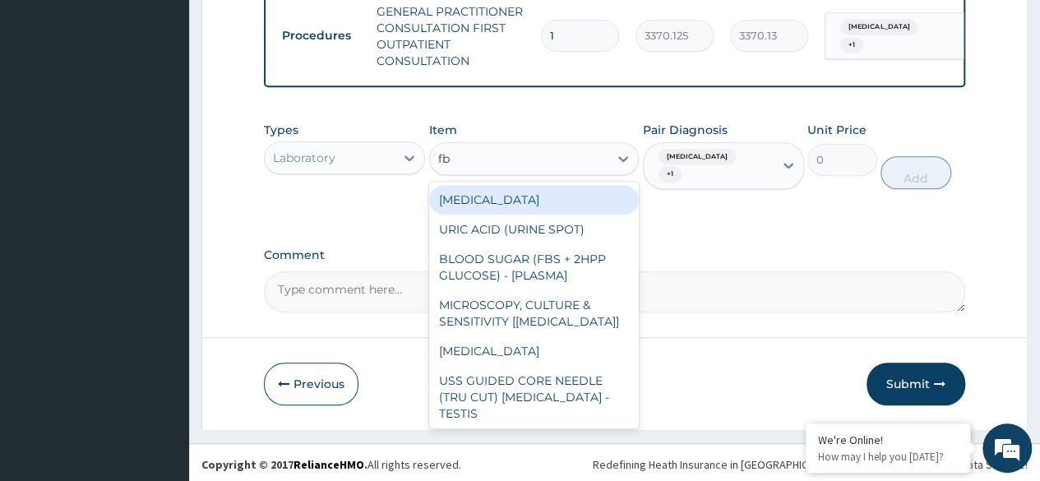
type input "fbc"
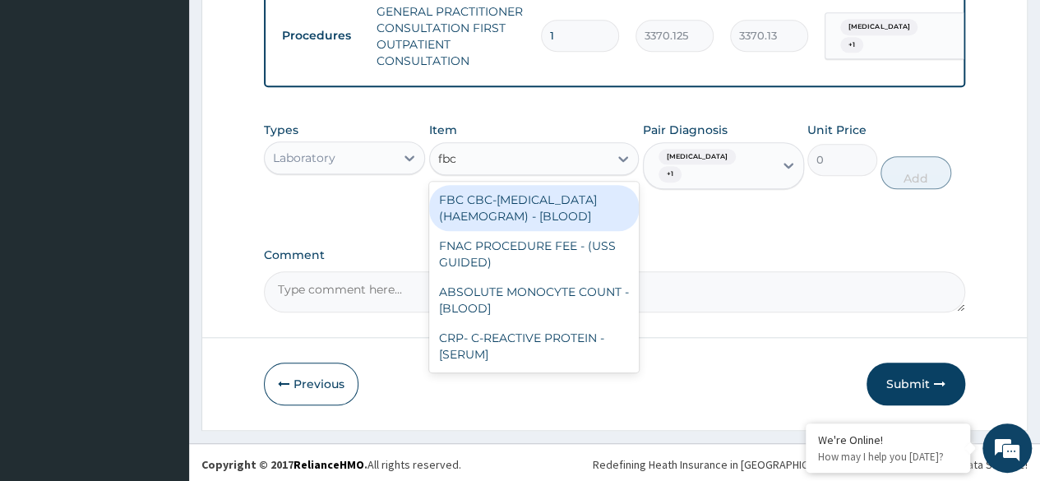
click at [554, 227] on div "FBC CBC-COMPLETE BLOOD COUNT (HAEMOGRAM) - [BLOOD]" at bounding box center [534, 208] width 211 height 46
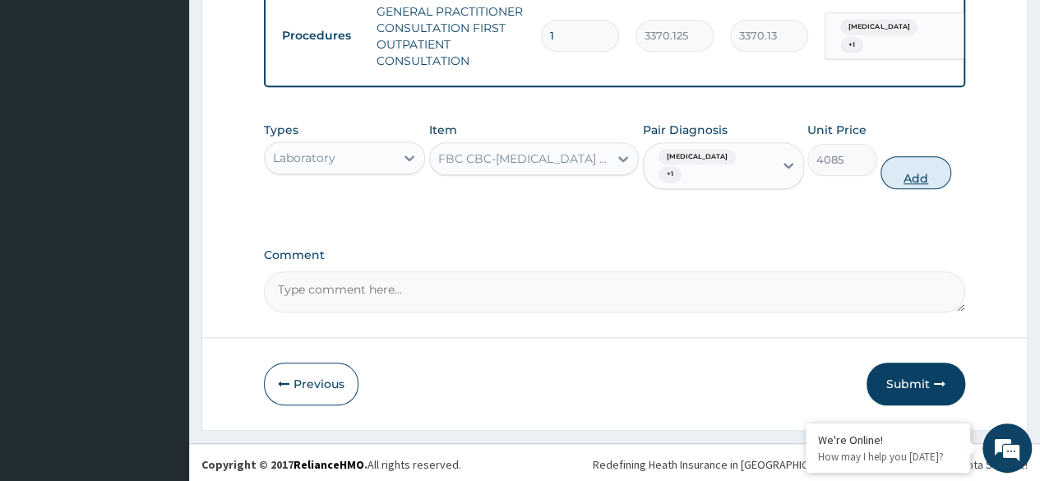
click at [913, 189] on button "Add" at bounding box center [916, 172] width 70 height 33
type input "0"
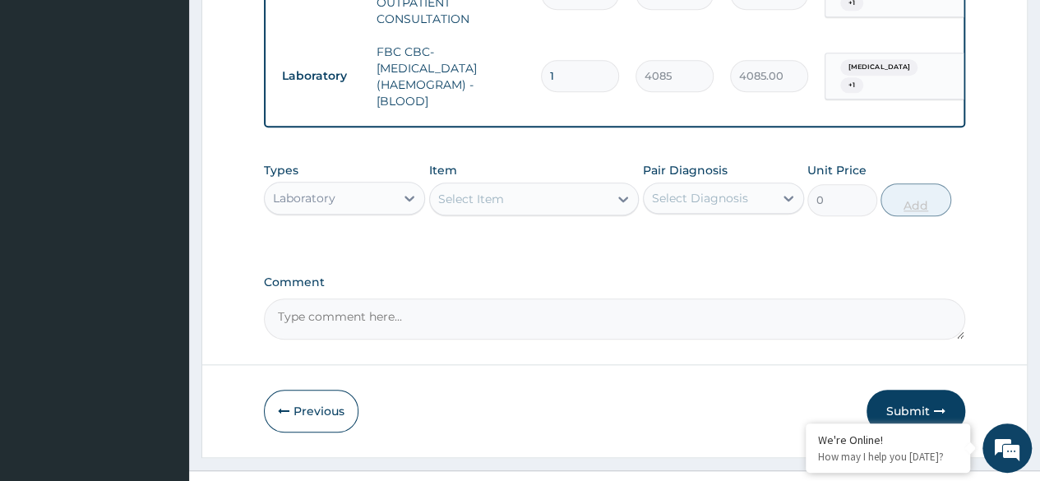
scroll to position [705, 0]
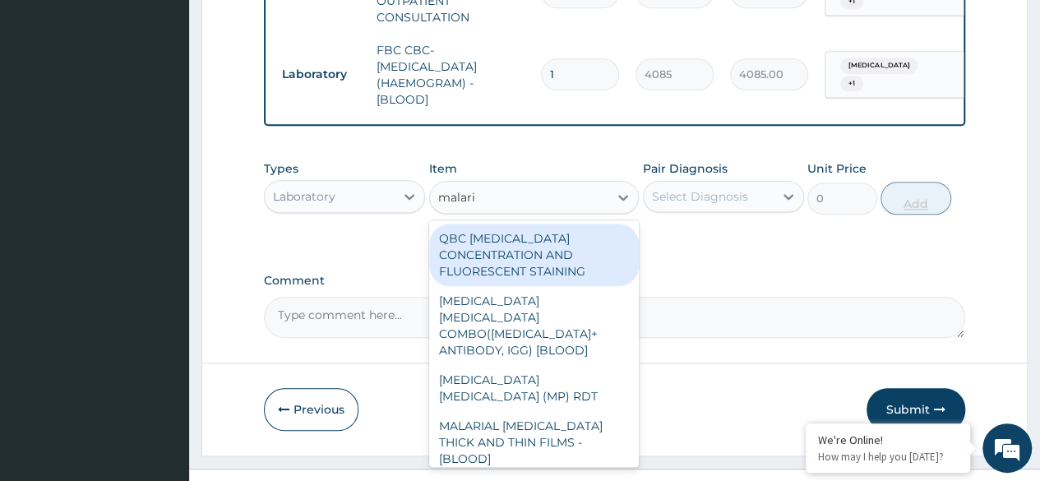
type input "malaria"
click at [582, 378] on div "MALARIA PARASITE (MP) RDT" at bounding box center [534, 388] width 211 height 46
type input "1531.875"
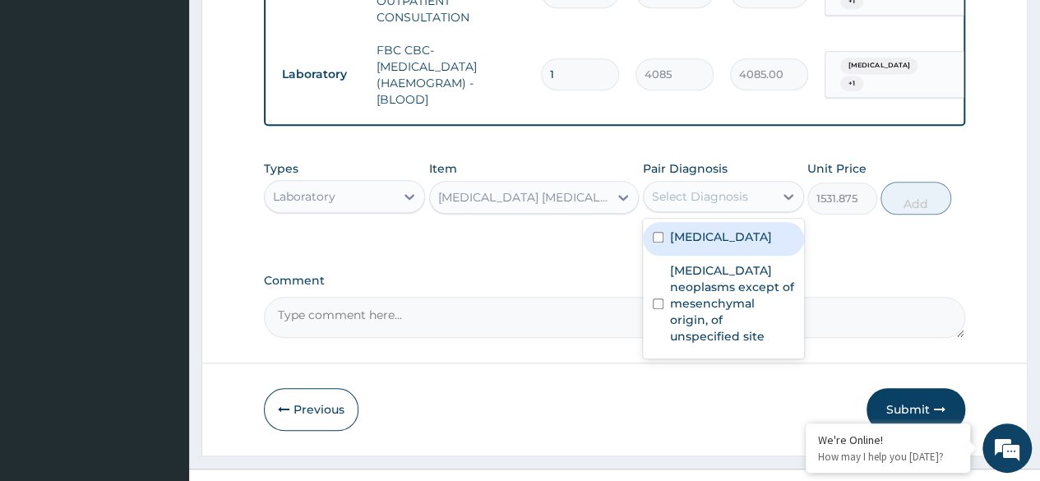
click at [748, 256] on div "Malaria, unspecified" at bounding box center [723, 239] width 161 height 34
checkbox input "true"
click at [739, 313] on label "Benign neoplasms except of mesenchymal origin, of unspecified site" at bounding box center [732, 303] width 124 height 82
checkbox input "true"
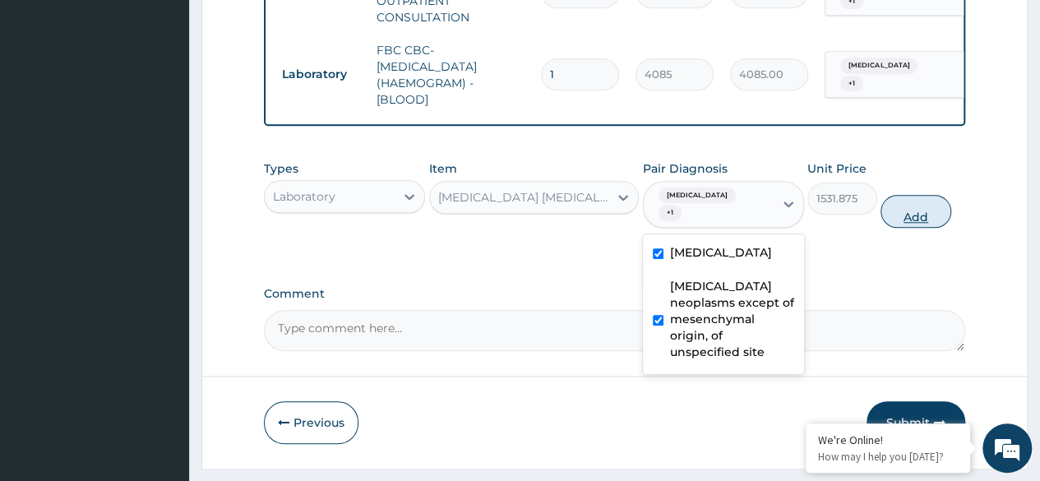
click at [916, 228] on button "Add" at bounding box center [916, 211] width 70 height 33
type input "0"
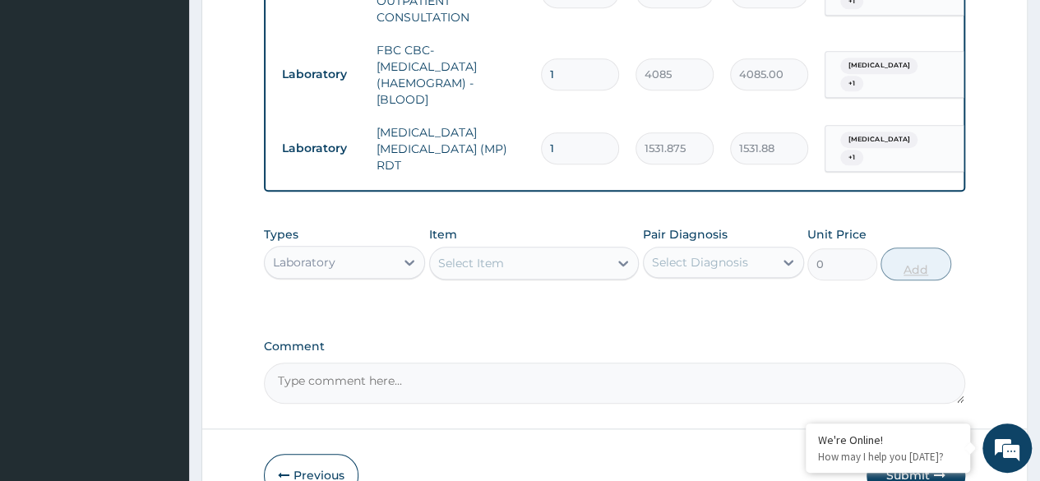
scroll to position [808, 0]
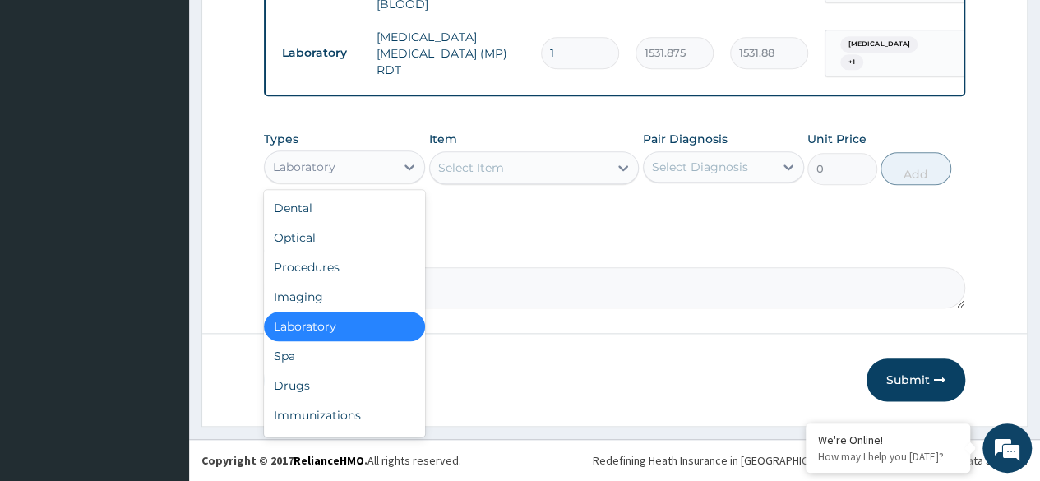
click at [355, 391] on div "Drugs" at bounding box center [344, 386] width 161 height 30
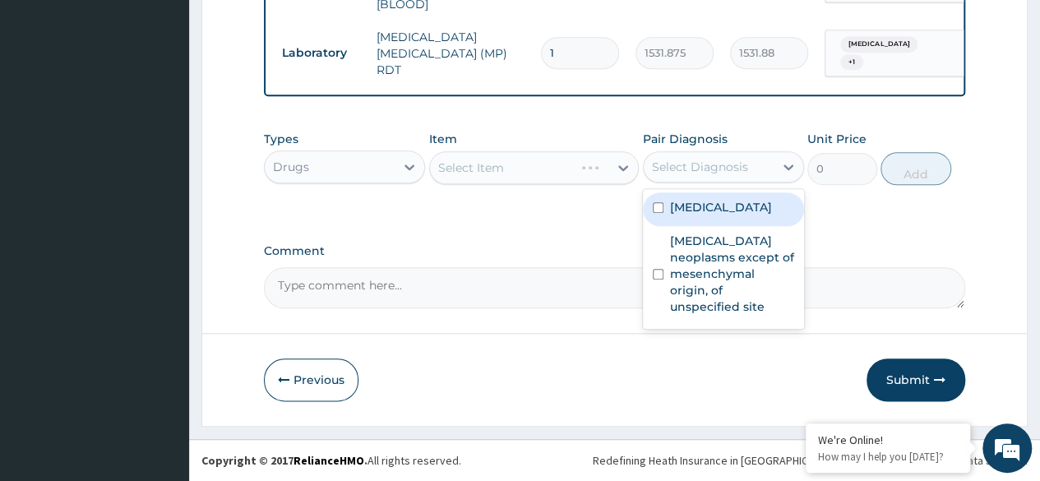
click at [752, 217] on div "Malaria, unspecified" at bounding box center [723, 209] width 161 height 34
checkbox input "true"
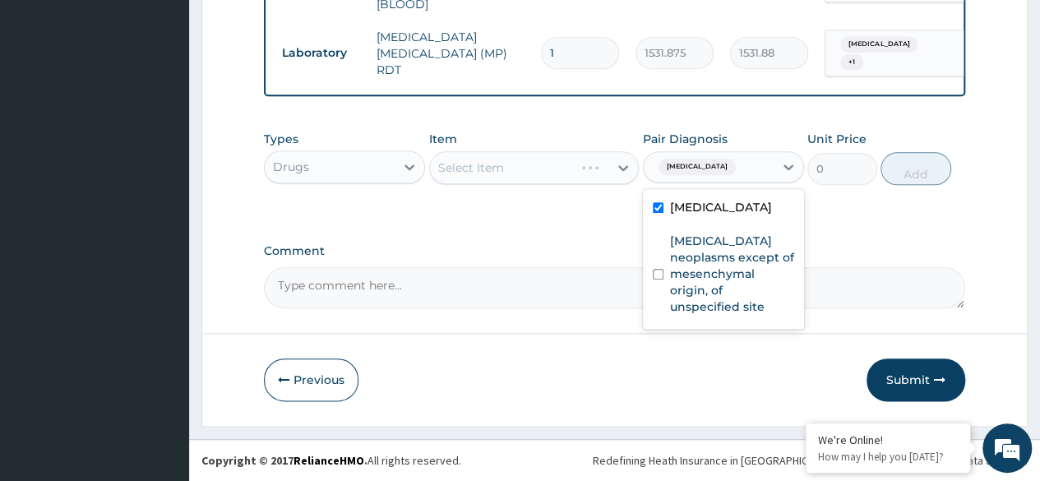
click at [711, 270] on label "Benign neoplasms except of mesenchymal origin, of unspecified site" at bounding box center [732, 274] width 124 height 82
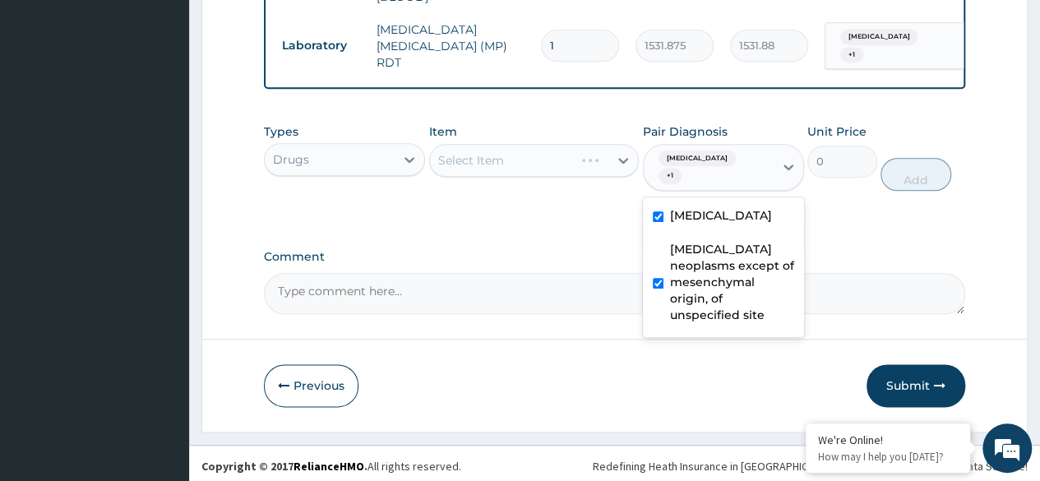
checkbox input "true"
click at [576, 177] on div "Select Item" at bounding box center [534, 160] width 211 height 33
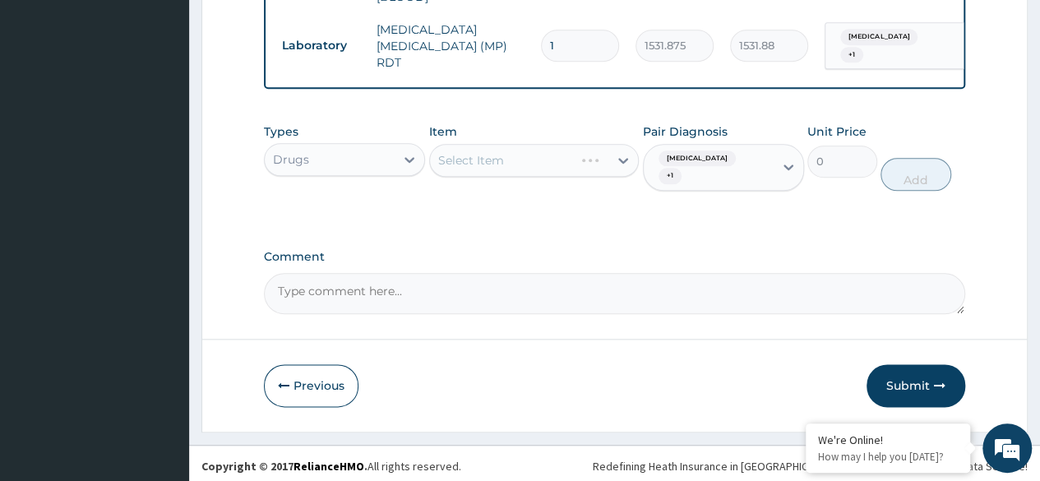
click at [569, 176] on div "Select Item" at bounding box center [534, 160] width 211 height 33
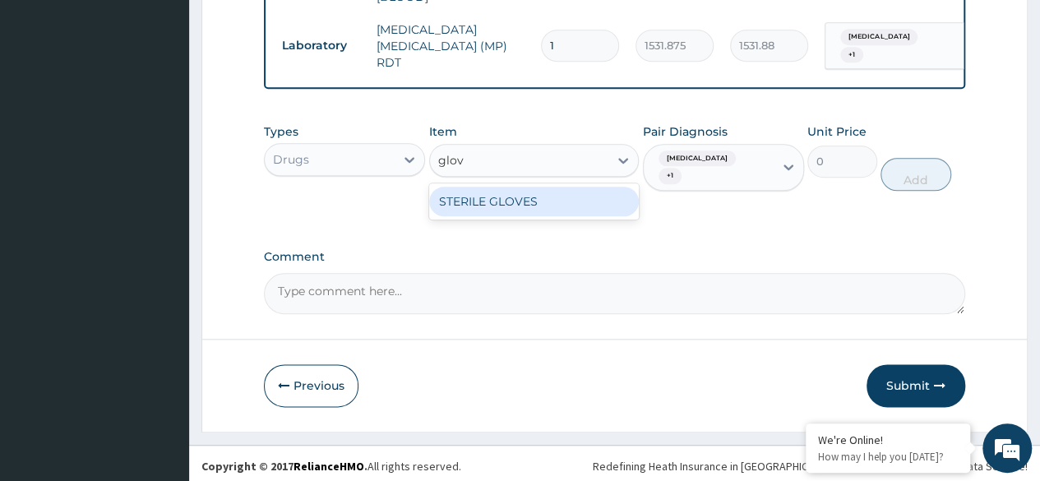
type input "glove"
click at [567, 214] on div "STERILE GLOVES" at bounding box center [534, 202] width 211 height 30
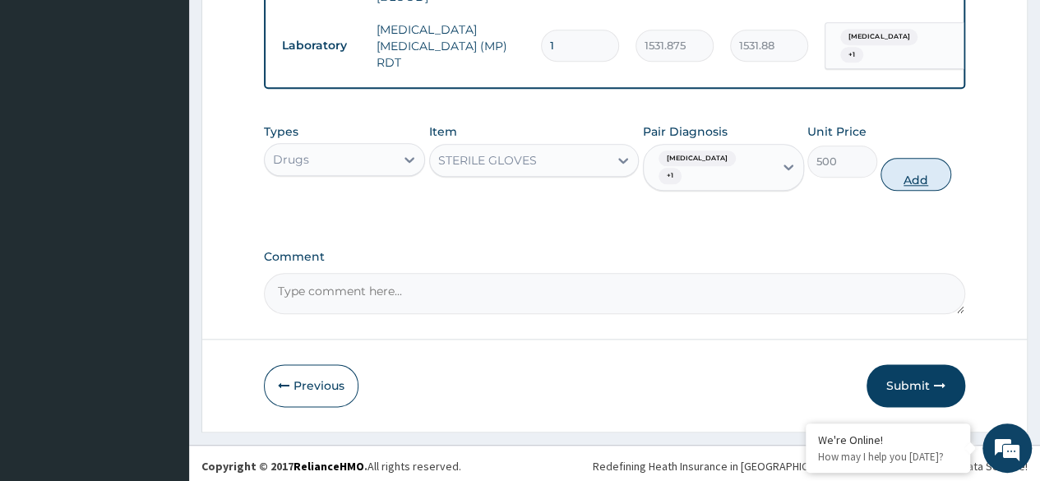
click at [915, 191] on button "Add" at bounding box center [916, 174] width 70 height 33
type input "0"
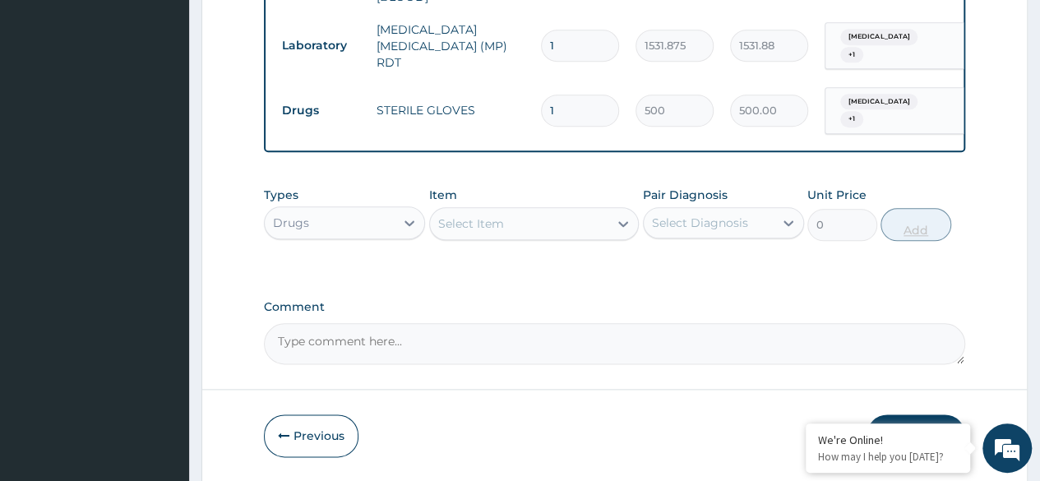
scroll to position [870, 0]
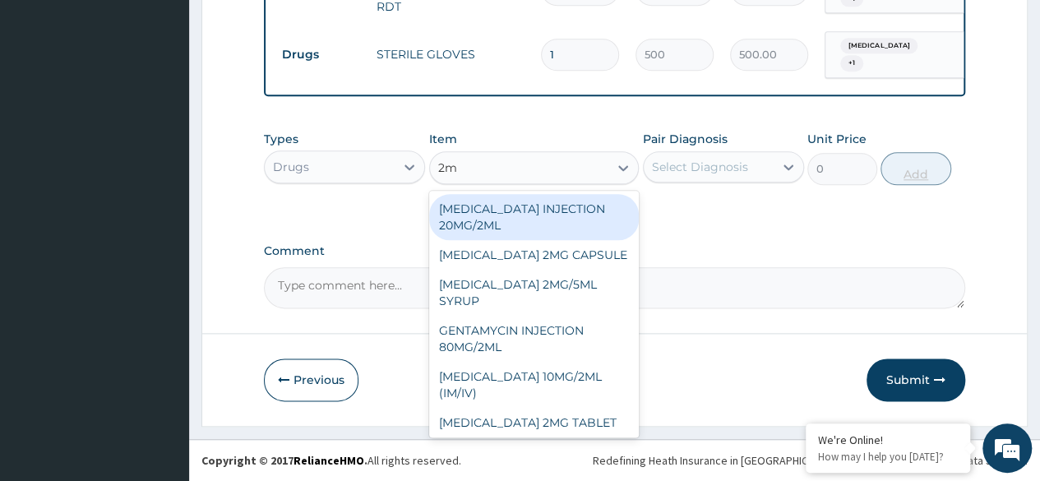
type input "2ml"
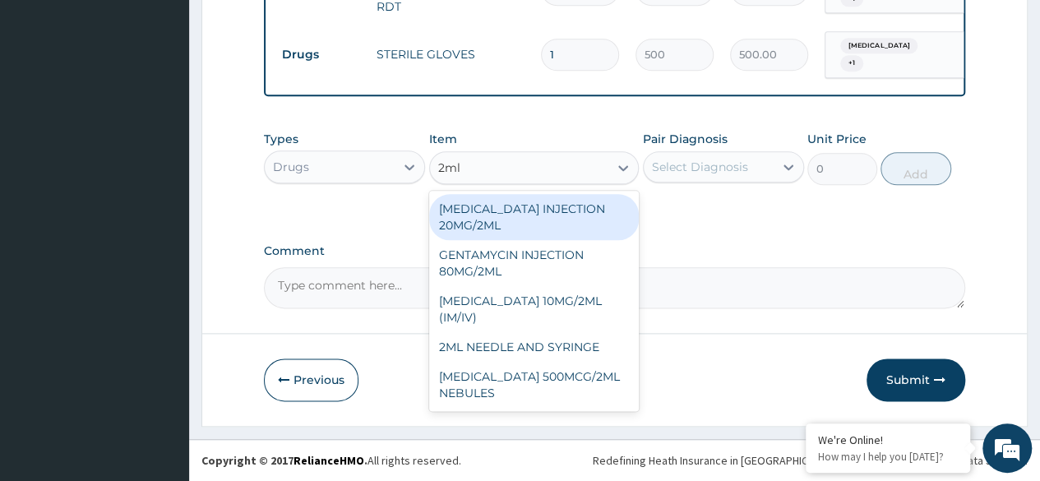
click at [565, 345] on div "2ML NEEDLE AND SYRINGE" at bounding box center [534, 347] width 211 height 30
type input "108"
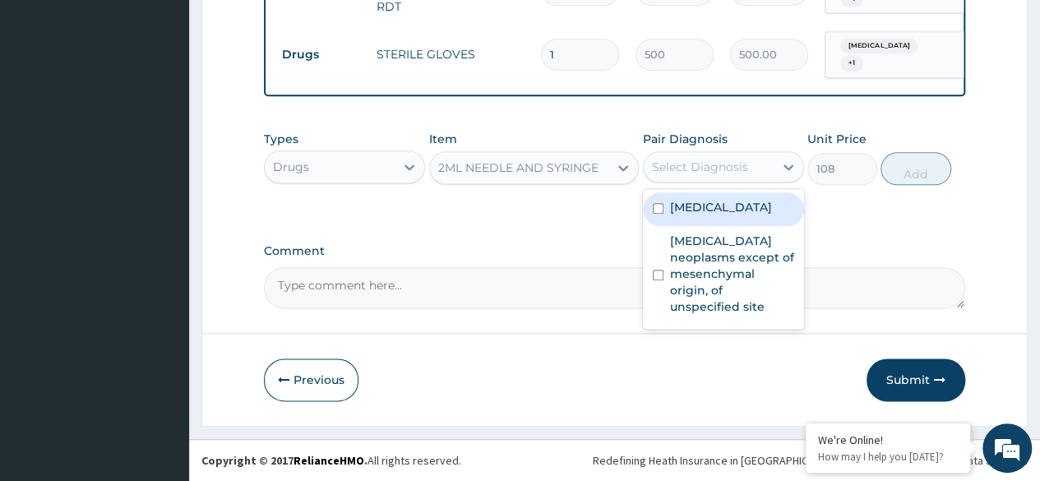
click at [748, 217] on div "Malaria, unspecified" at bounding box center [723, 209] width 161 height 34
checkbox input "true"
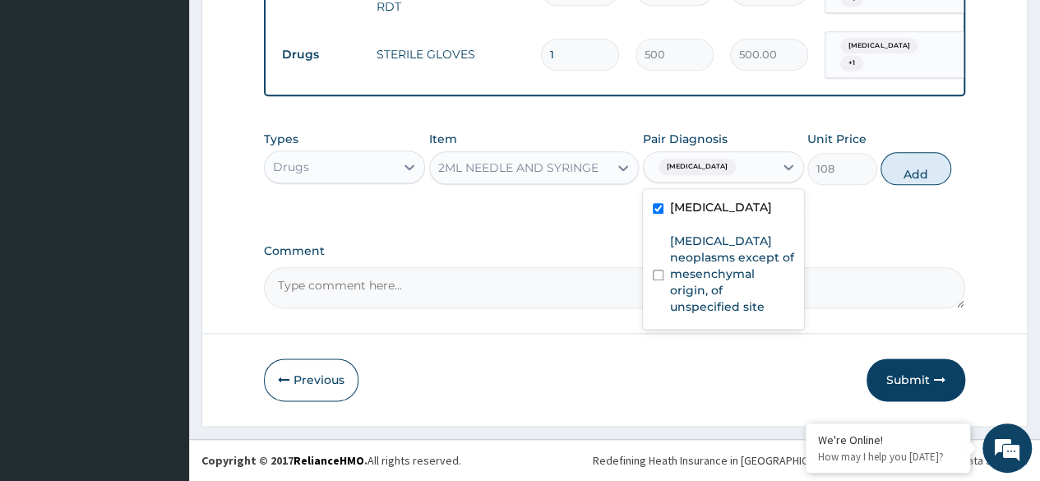
click at [742, 280] on label "Benign neoplasms except of mesenchymal origin, of unspecified site" at bounding box center [732, 274] width 124 height 82
checkbox input "true"
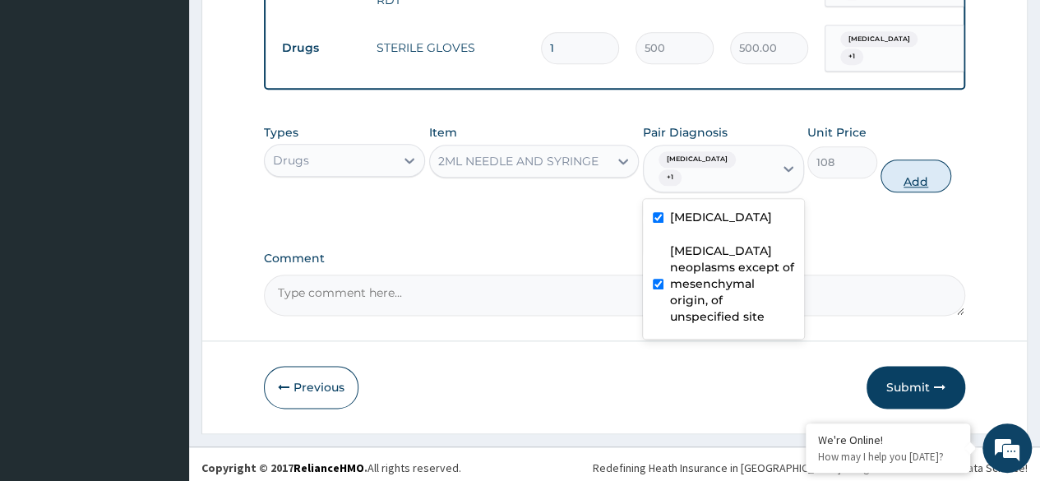
click at [917, 192] on button "Add" at bounding box center [916, 176] width 70 height 33
type input "0"
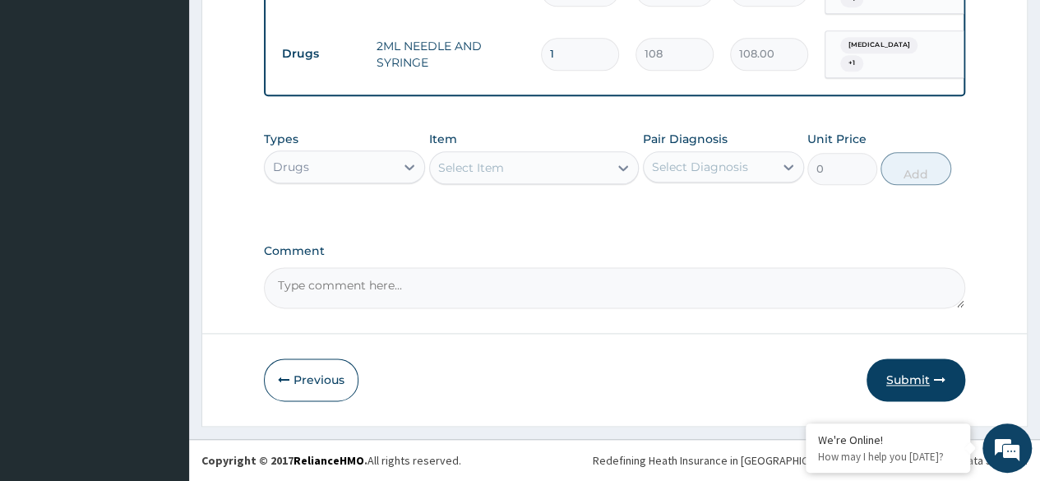
click at [922, 385] on button "Submit" at bounding box center [916, 380] width 99 height 43
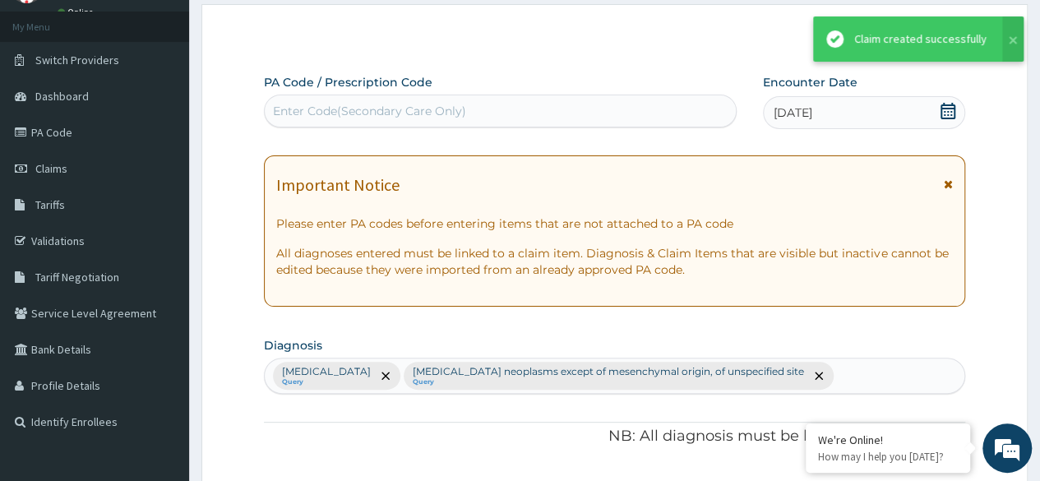
scroll to position [933, 0]
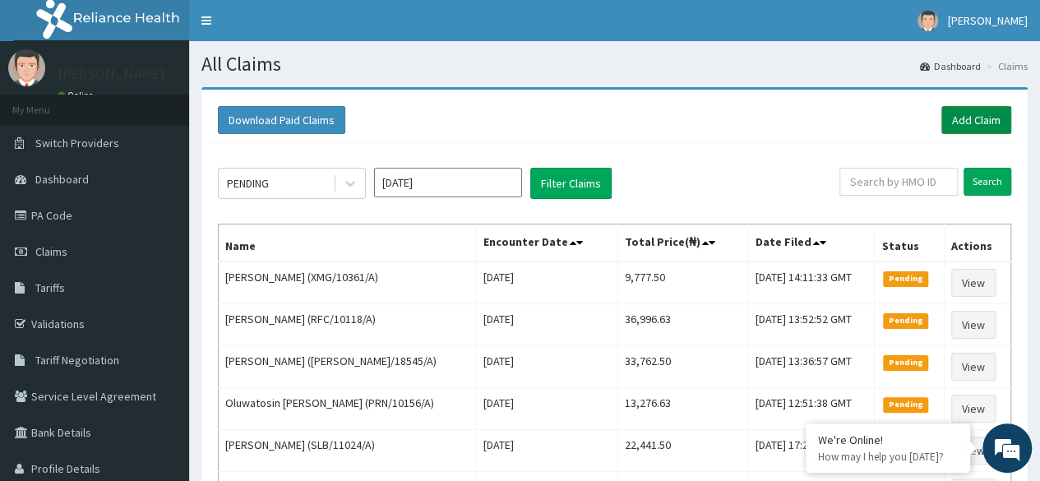
click at [973, 118] on link "Add Claim" at bounding box center [977, 120] width 70 height 28
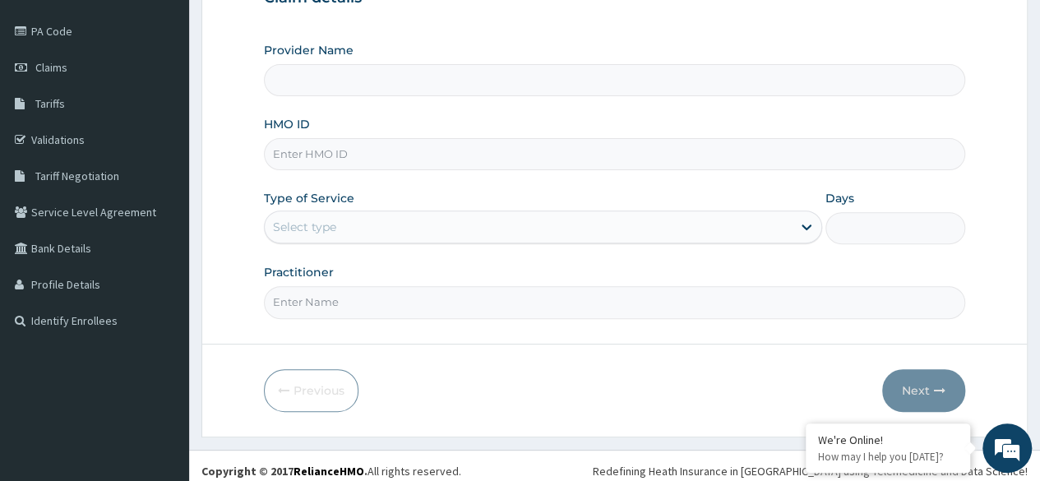
scroll to position [185, 0]
click at [580, 155] on input "HMO ID" at bounding box center [615, 153] width 702 height 32
paste input "SBG/10257/C"
type input "SBG/10257/C"
type input "Reliance Family Clinics (RFC)- Ejigbo"
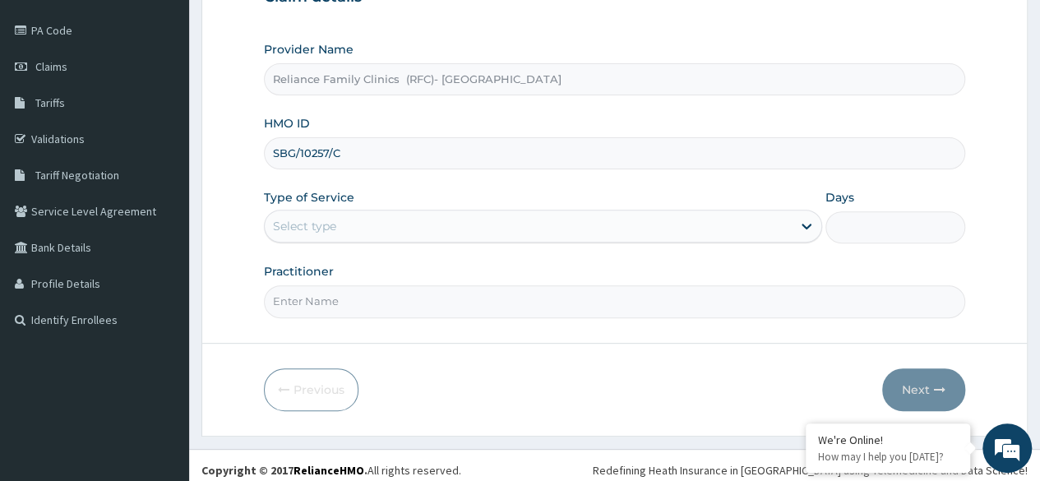
scroll to position [191, 0]
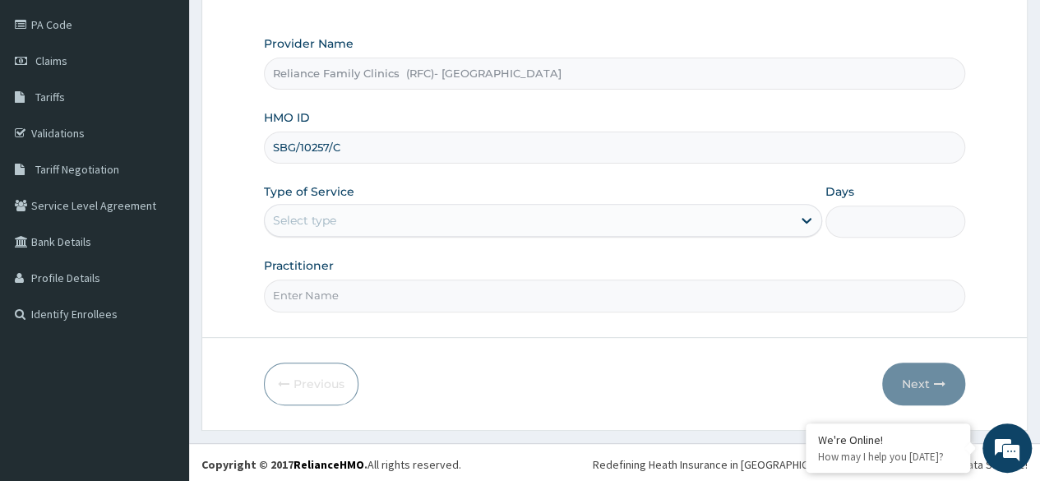
type input "SBG/10257/C"
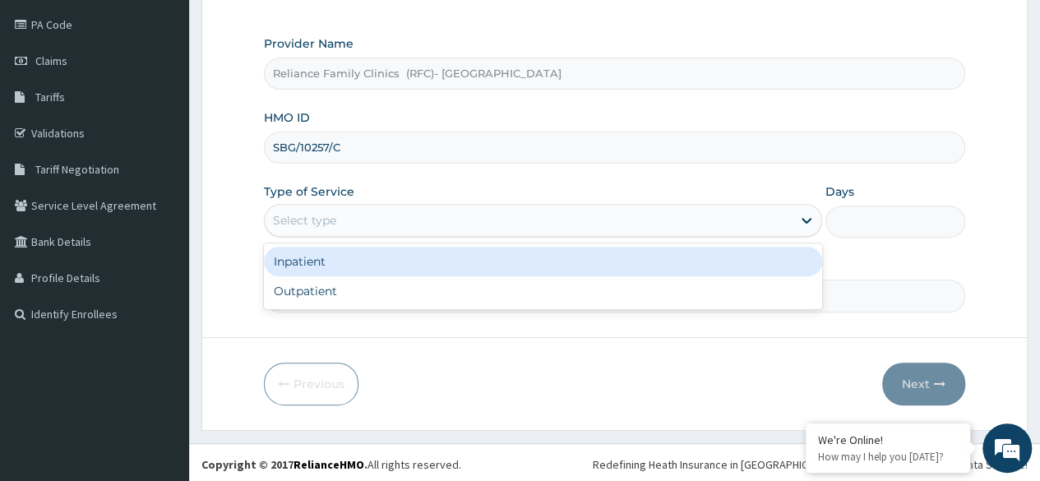
click at [499, 293] on div "Outpatient" at bounding box center [543, 291] width 558 height 30
type input "1"
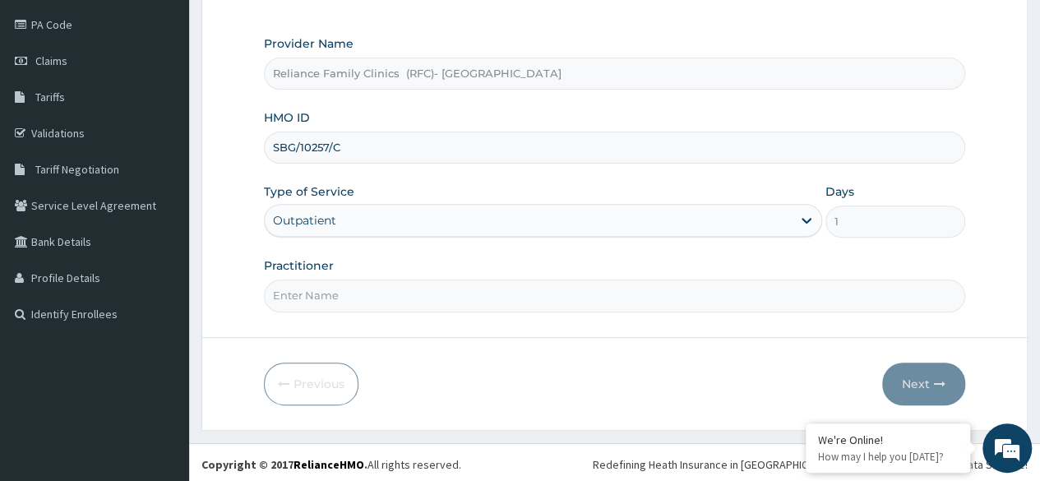
click at [503, 292] on input "Practitioner" at bounding box center [615, 296] width 702 height 32
type input "Dr [PERSON_NAME]"
click at [931, 382] on button "Next" at bounding box center [923, 384] width 83 height 43
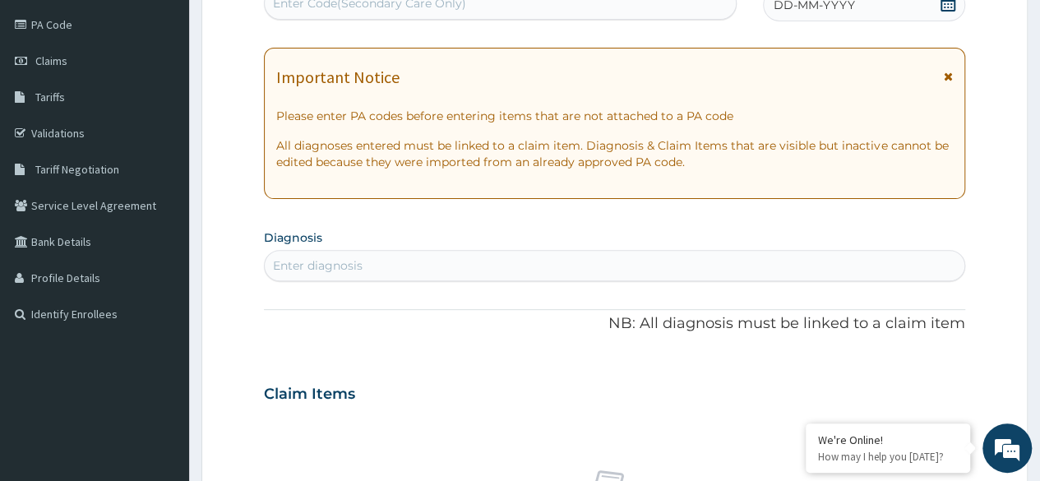
scroll to position [0, 0]
click at [942, 10] on icon at bounding box center [948, 3] width 15 height 16
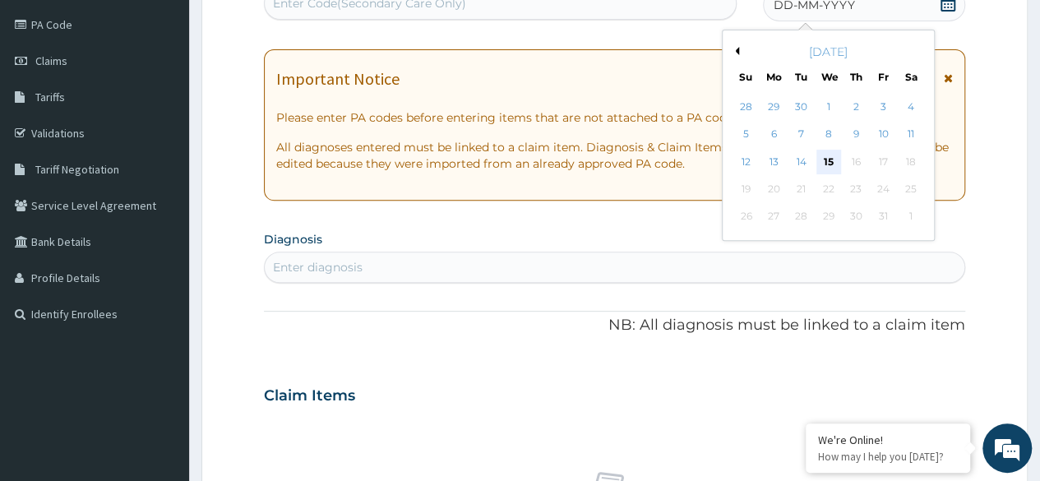
click at [830, 168] on div "15" at bounding box center [828, 162] width 25 height 25
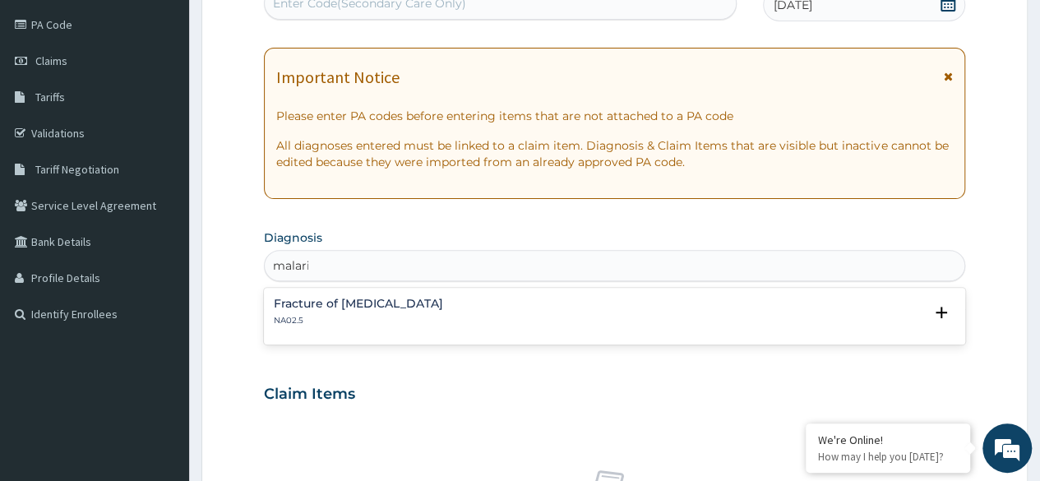
type input "malaria"
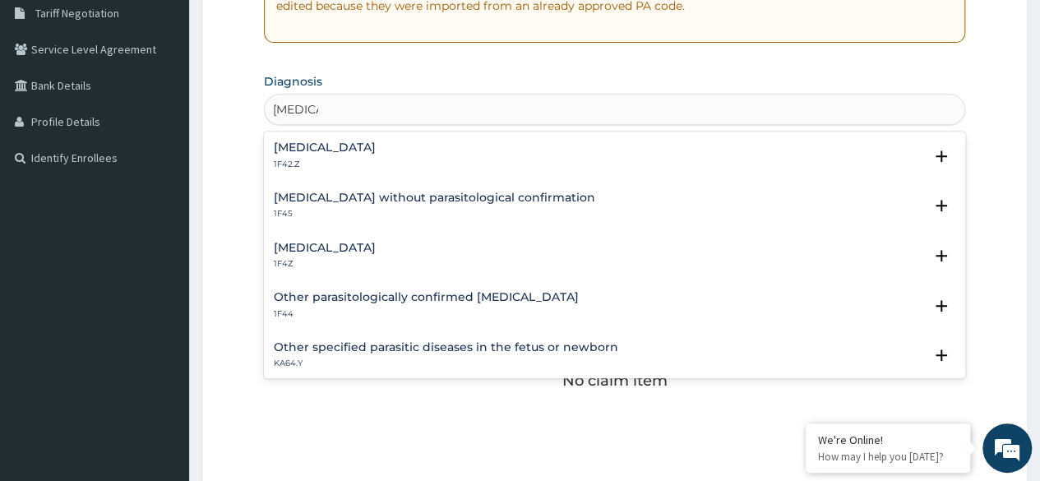
scroll to position [349, 0]
click at [436, 252] on div "Malaria, unspecified 1F4Z" at bounding box center [615, 254] width 682 height 29
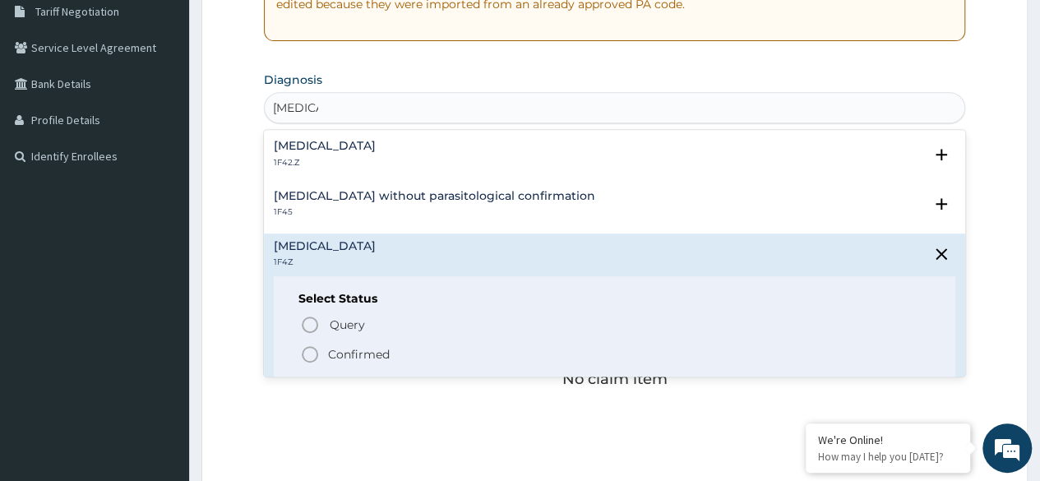
click at [373, 324] on p "Query Query covers suspected (?), Keep in view (kiv), Ruled out (r/o)" at bounding box center [513, 325] width 370 height 22
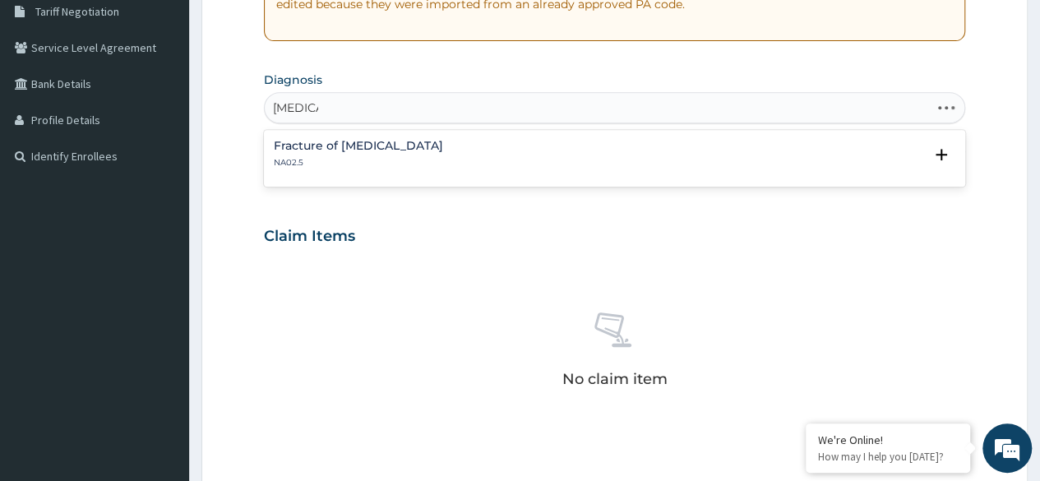
type input "malaria"
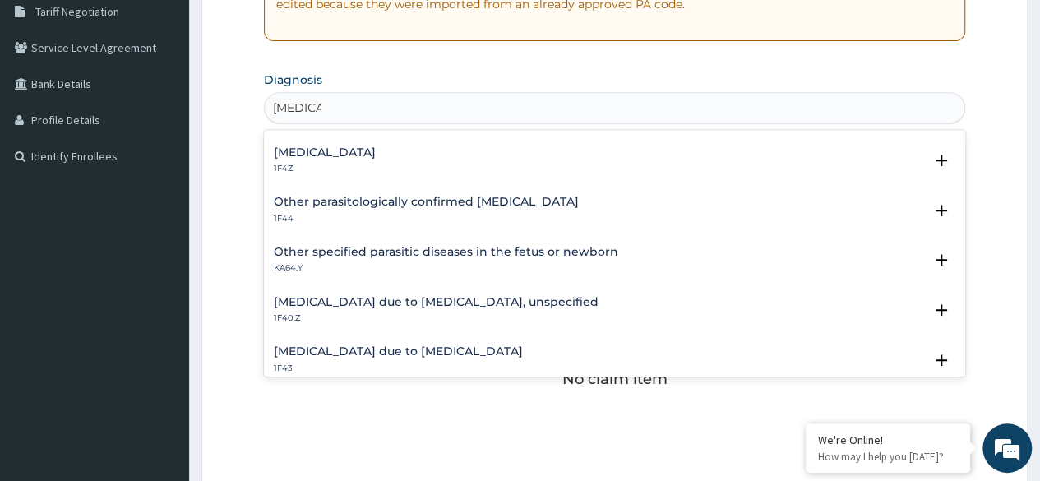
scroll to position [0, 0]
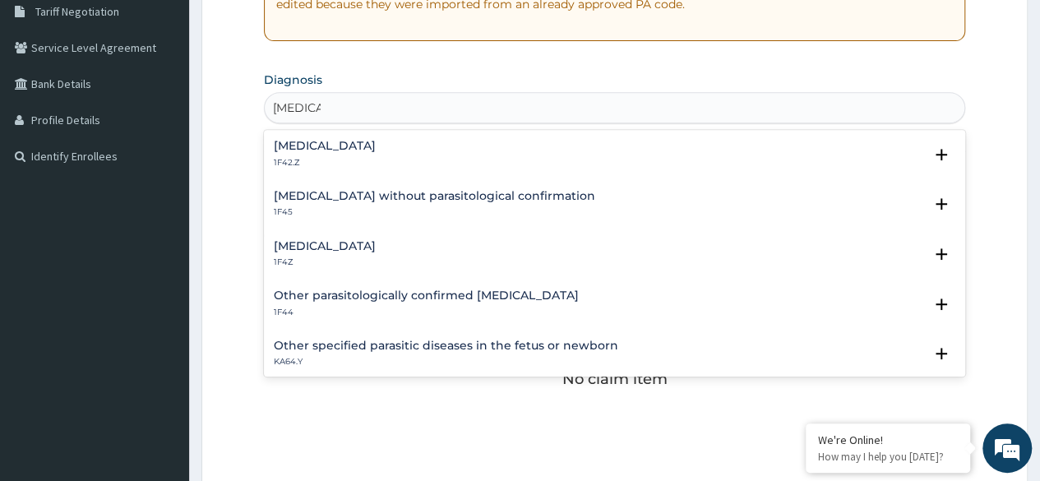
click at [413, 248] on div "Malaria, unspecified 1F4Z" at bounding box center [615, 254] width 682 height 29
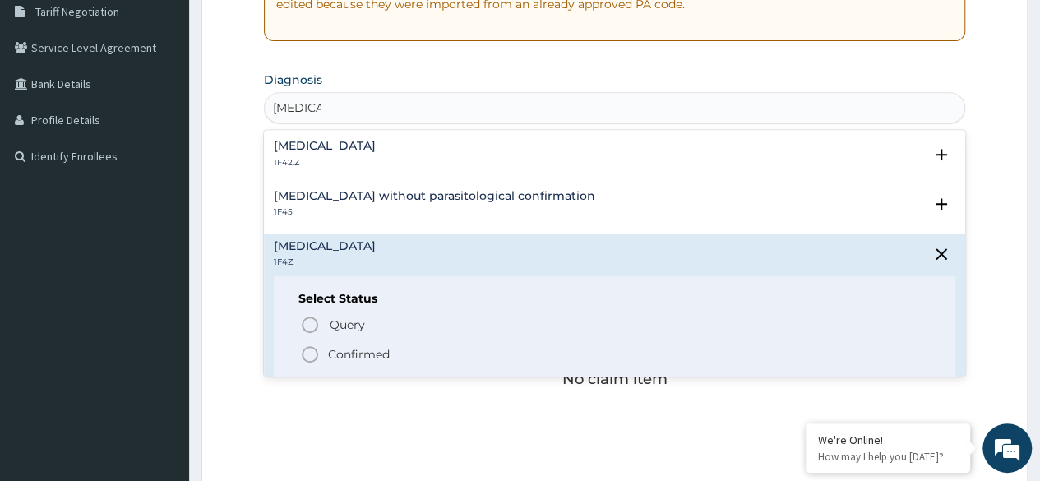
click at [395, 356] on span "Confirmed" at bounding box center [615, 355] width 631 height 20
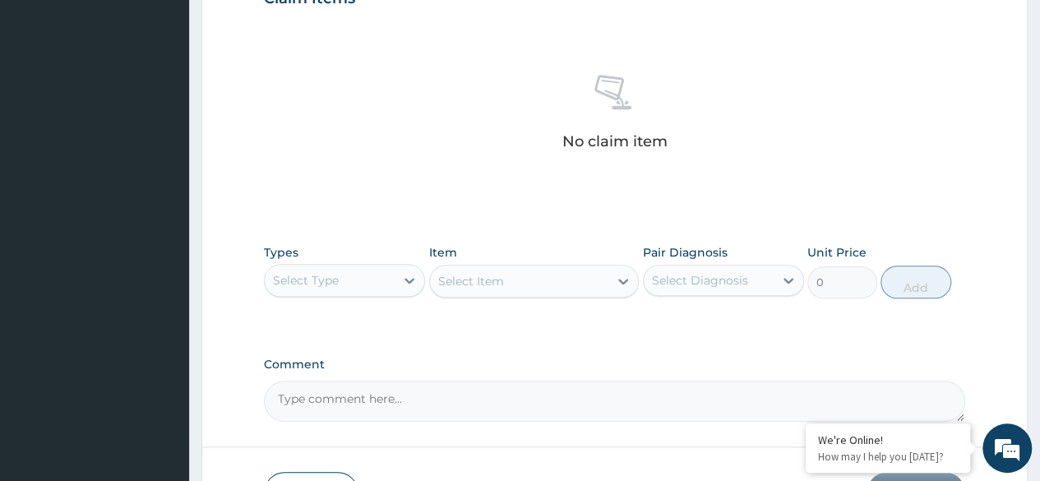
scroll to position [702, 0]
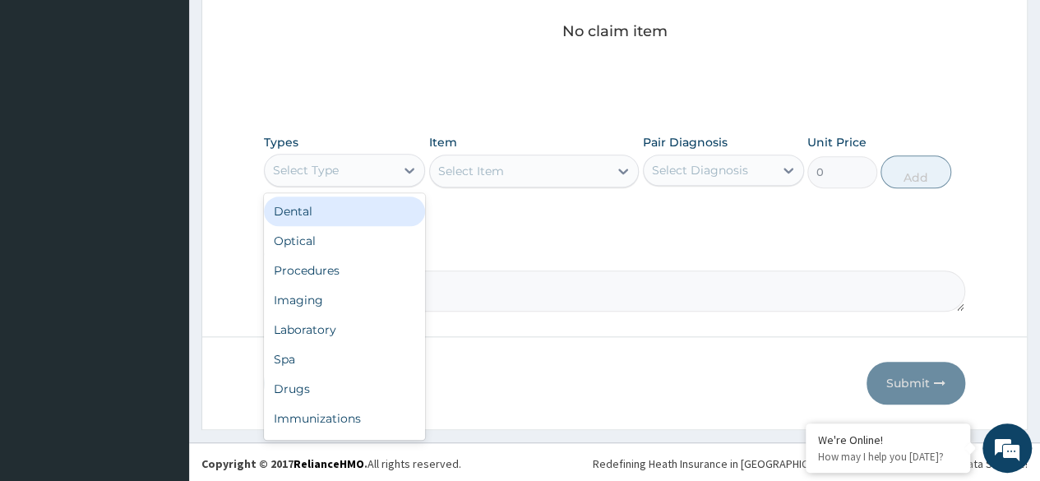
click at [372, 268] on div "Procedures" at bounding box center [344, 271] width 161 height 30
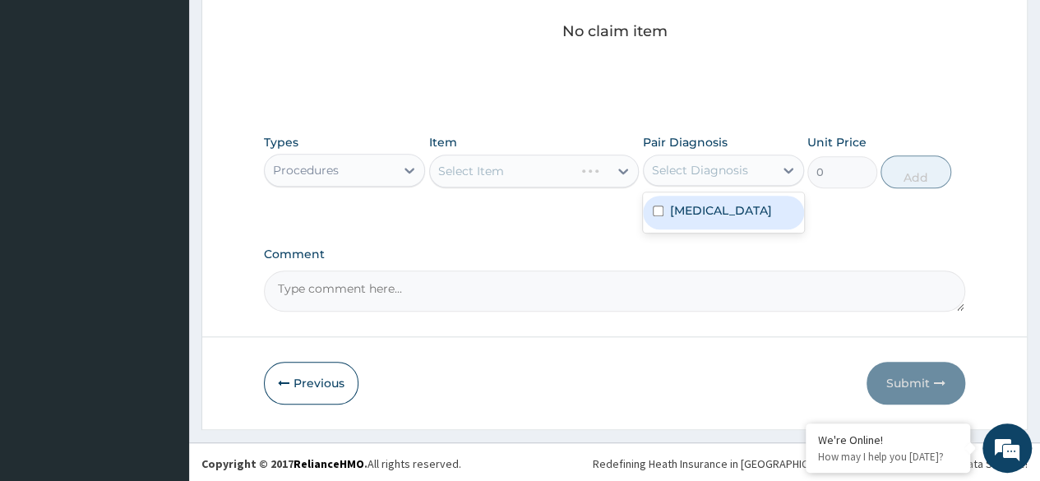
click at [732, 214] on label "Malaria, unspecified" at bounding box center [721, 210] width 102 height 16
checkbox input "true"
click at [526, 175] on div "Select Item" at bounding box center [534, 171] width 211 height 33
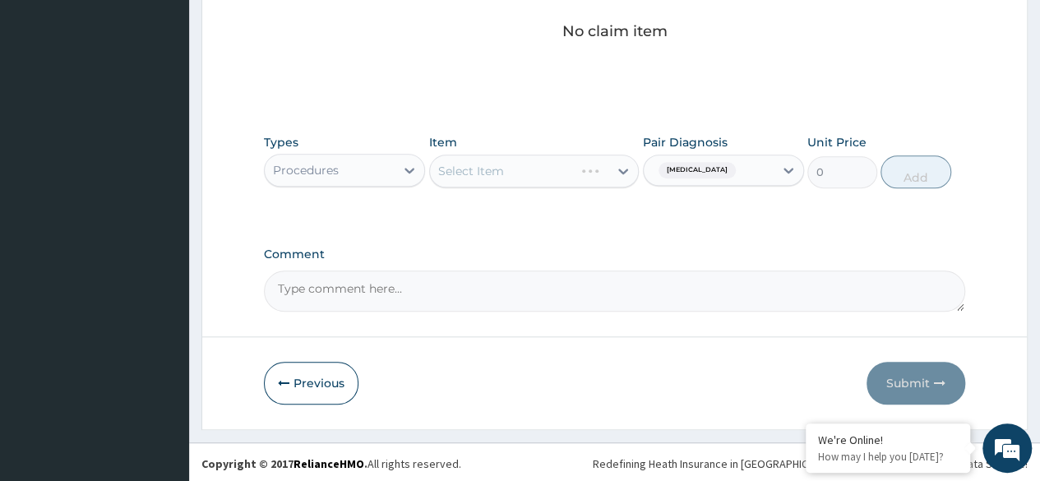
click at [533, 169] on div "Select Item" at bounding box center [534, 171] width 211 height 33
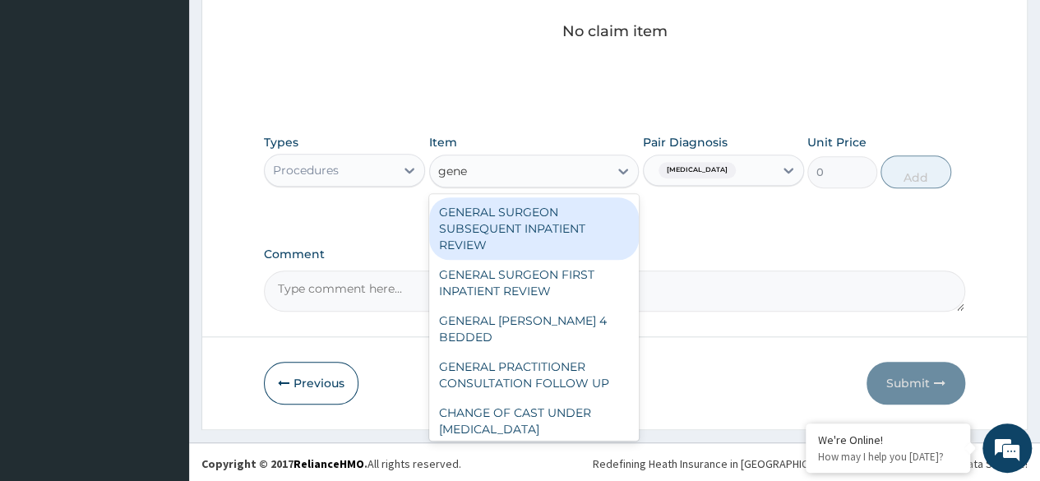
type input "gener"
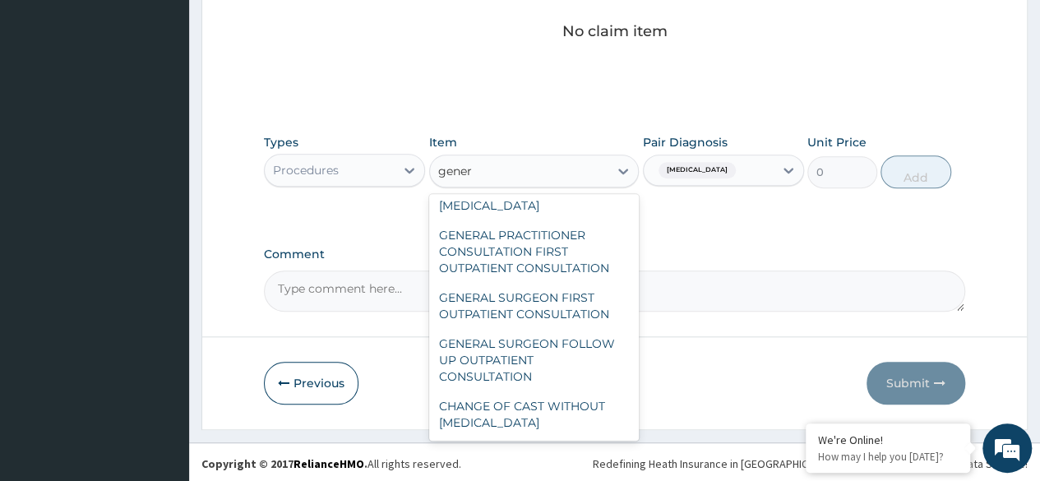
click at [551, 254] on div "GENERAL PRACTITIONER CONSULTATION FIRST OUTPATIENT CONSULTATION" at bounding box center [534, 251] width 211 height 63
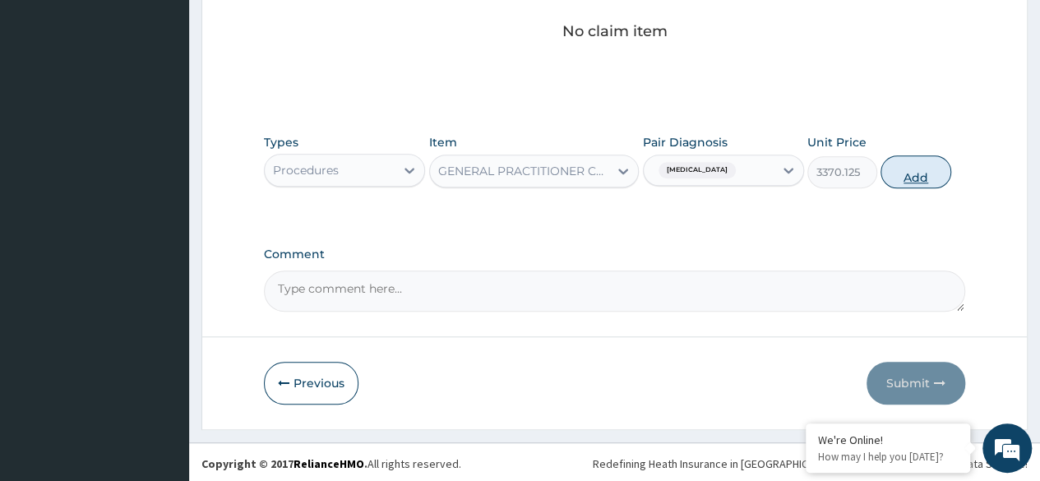
click at [906, 168] on button "Add" at bounding box center [916, 171] width 70 height 33
type input "0"
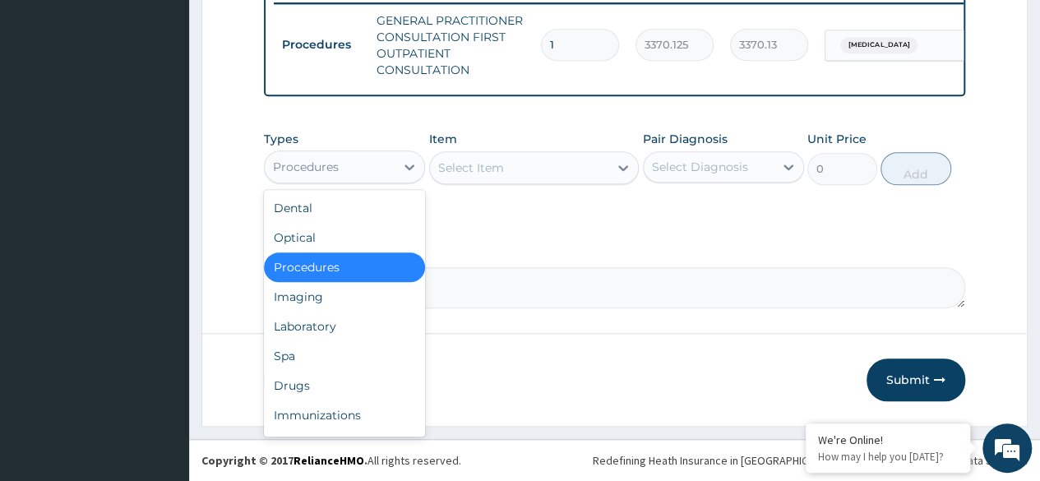
click at [342, 387] on div "Drugs" at bounding box center [344, 386] width 161 height 30
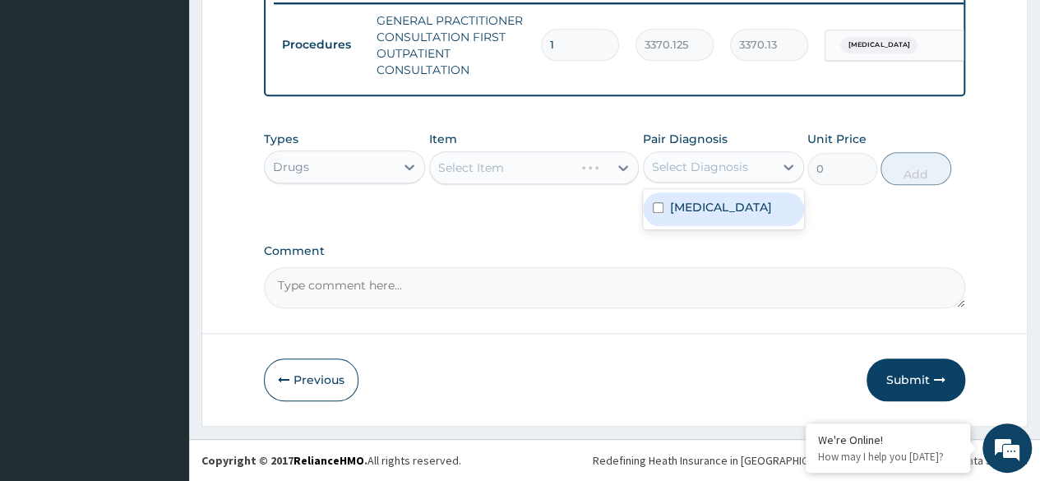
click at [747, 217] on div "Malaria, unspecified" at bounding box center [723, 209] width 161 height 34
checkbox input "true"
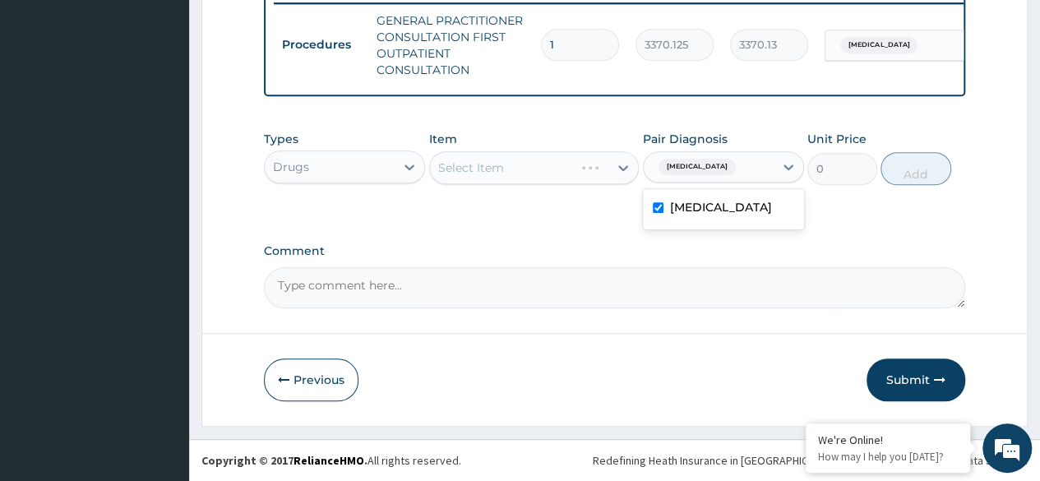
click at [584, 171] on div "Select Item" at bounding box center [534, 167] width 211 height 33
click at [572, 169] on div "Select Item" at bounding box center [534, 167] width 211 height 33
click at [576, 165] on div "Select Item" at bounding box center [534, 167] width 211 height 33
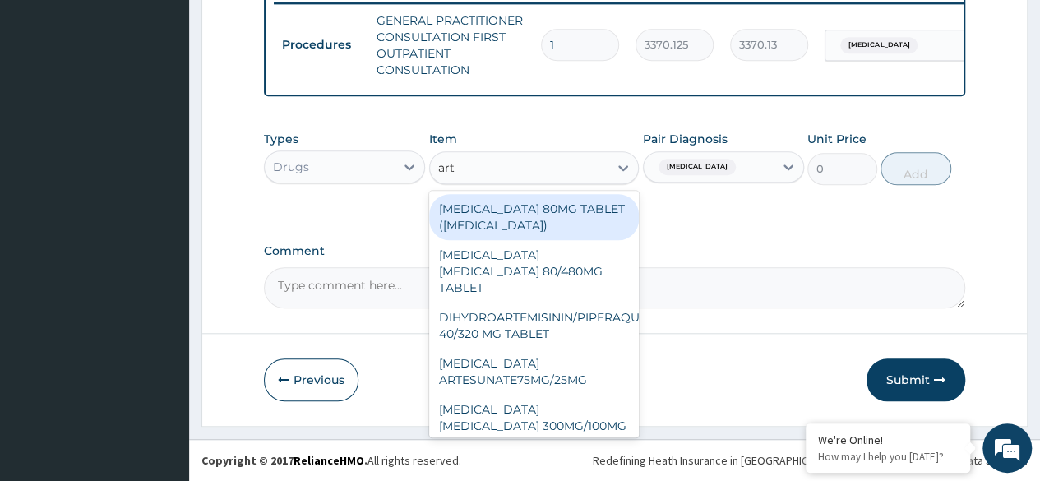
type input "arte"
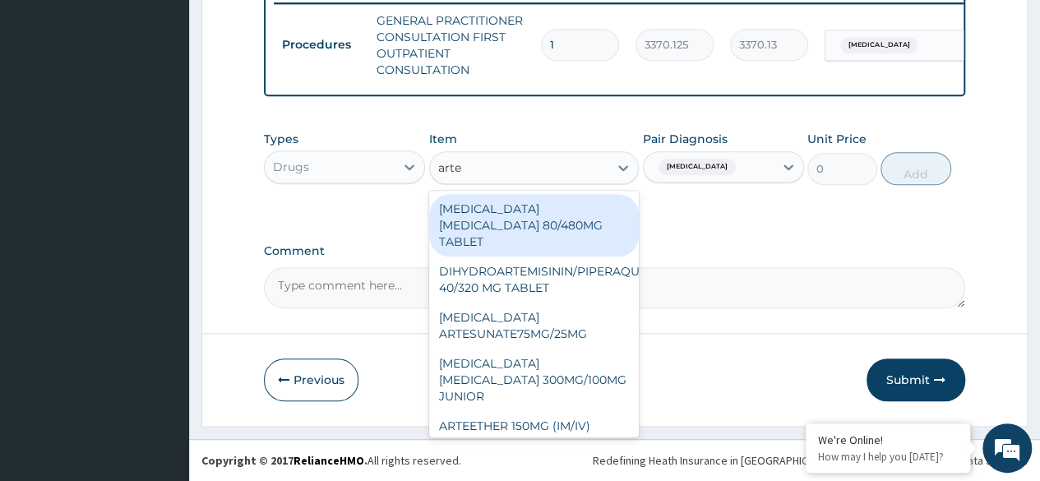
click at [563, 229] on div "ARTEMETHER LUMEFANTRINE 80/480MG TABLET" at bounding box center [534, 225] width 211 height 63
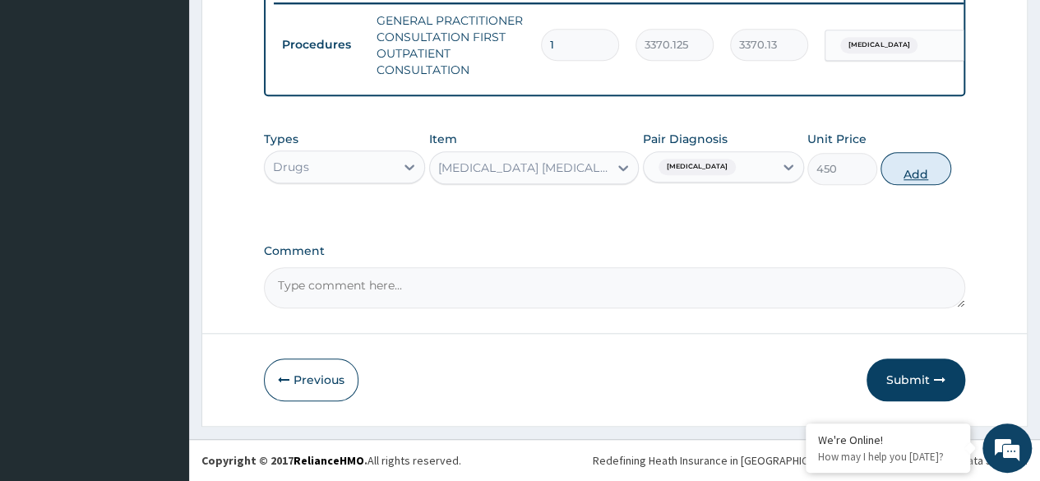
click at [915, 179] on button "Add" at bounding box center [916, 168] width 70 height 33
type input "0"
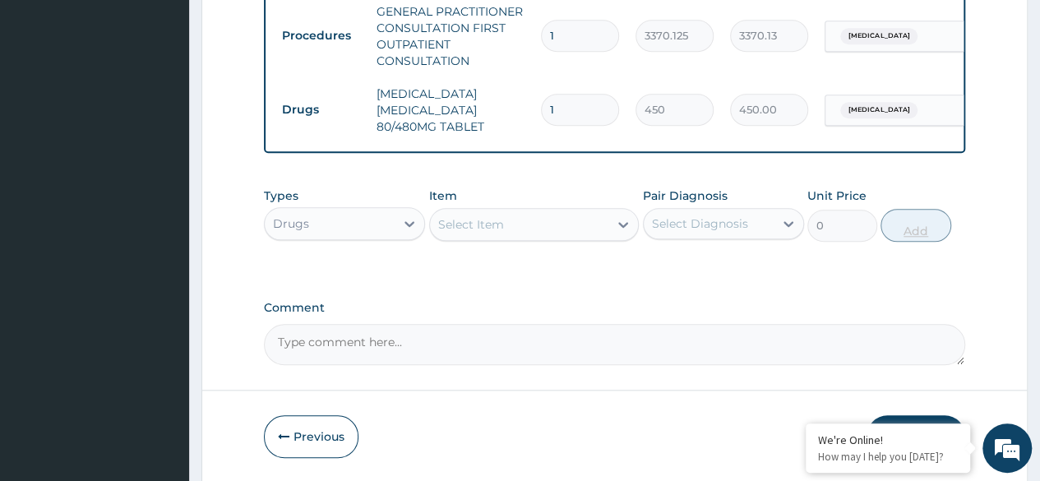
type input "0.00"
type input "6"
type input "2700.00"
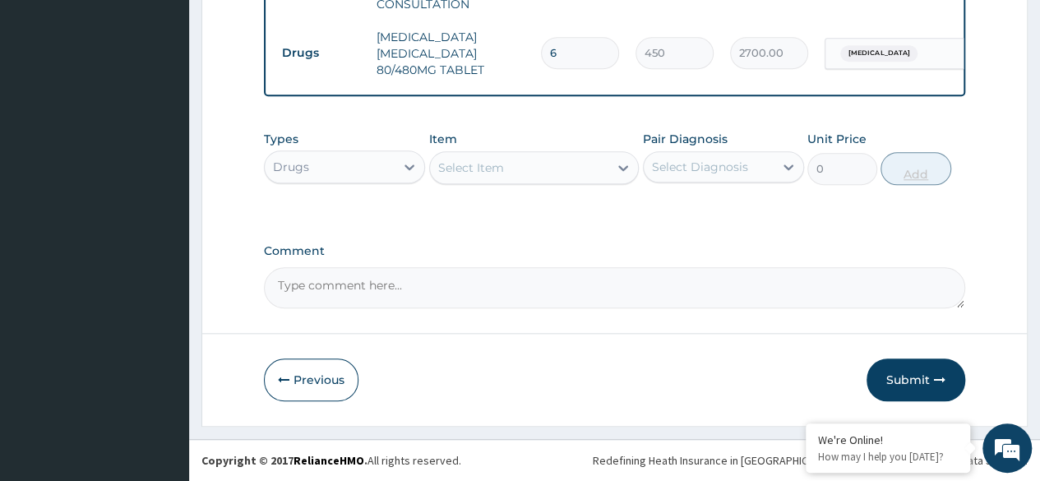
type input "6"
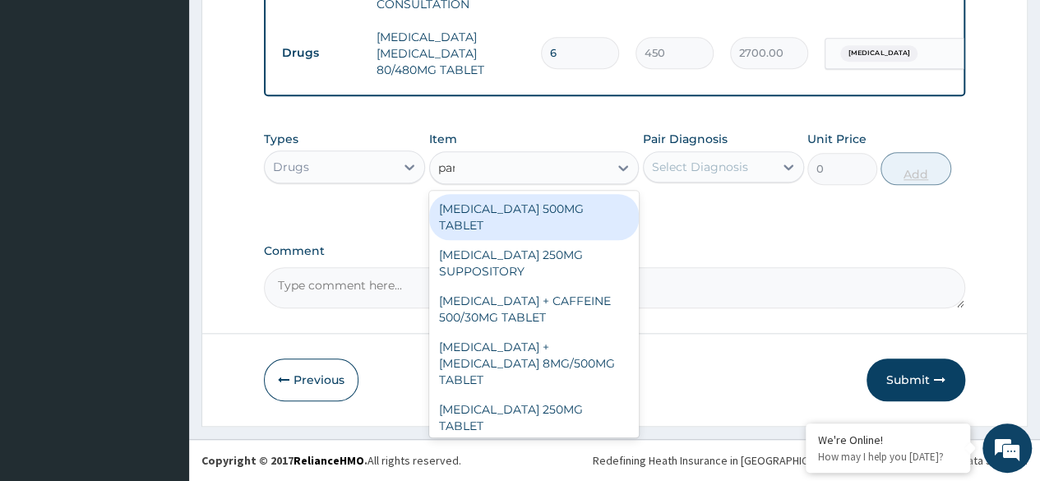
type input "para"
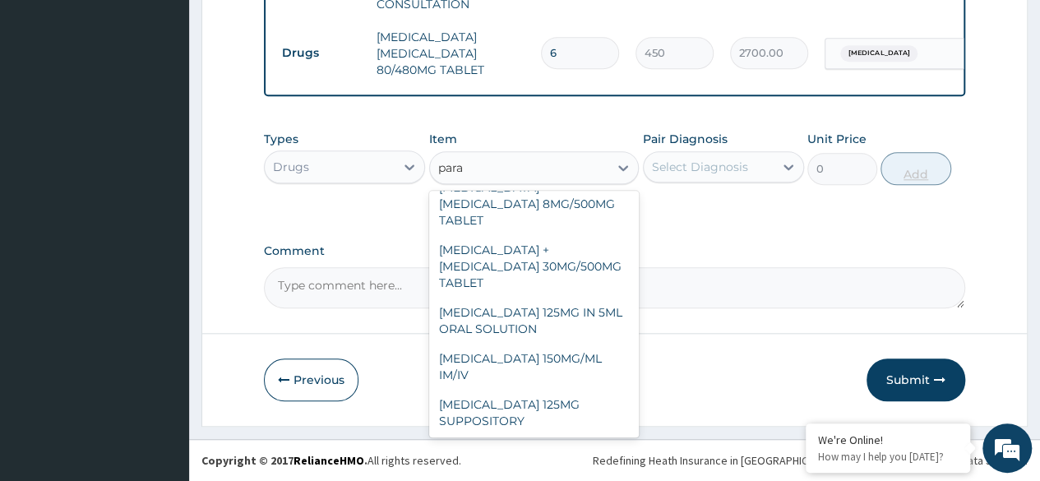
scroll to position [187, 0]
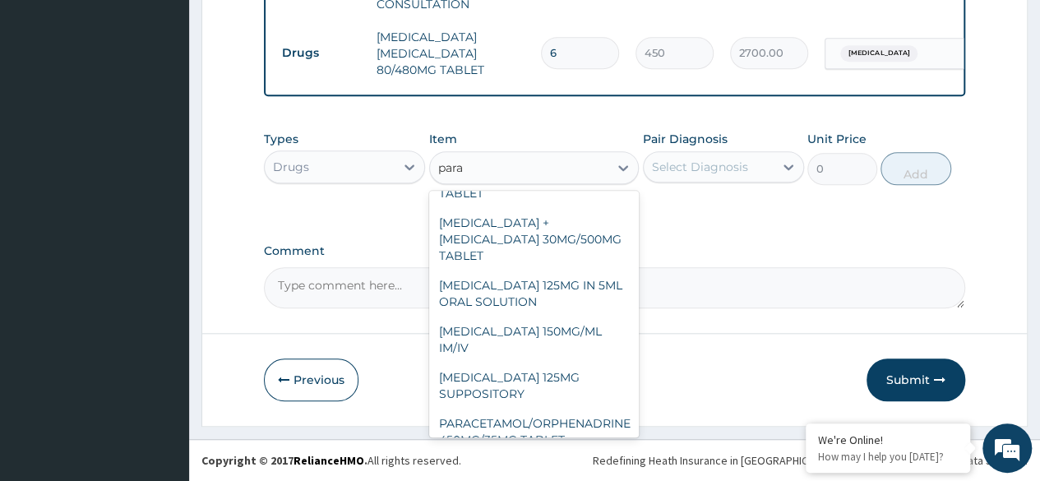
click at [579, 271] on div "PARACETAMOL 125MG IN 5ML ORAL SOLUTION" at bounding box center [534, 294] width 211 height 46
type input "1032"
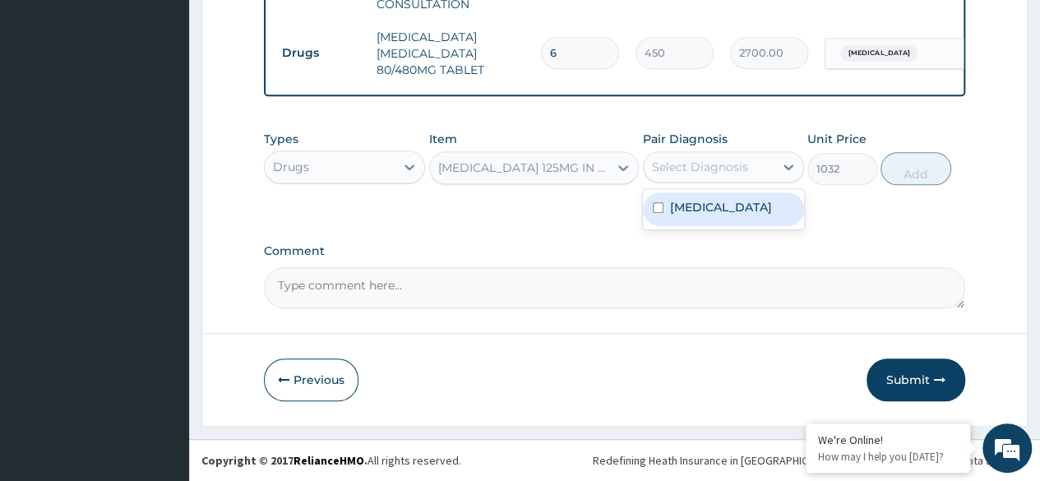
click at [757, 225] on div "Malaria, unspecified" at bounding box center [723, 209] width 161 height 34
checkbox input "true"
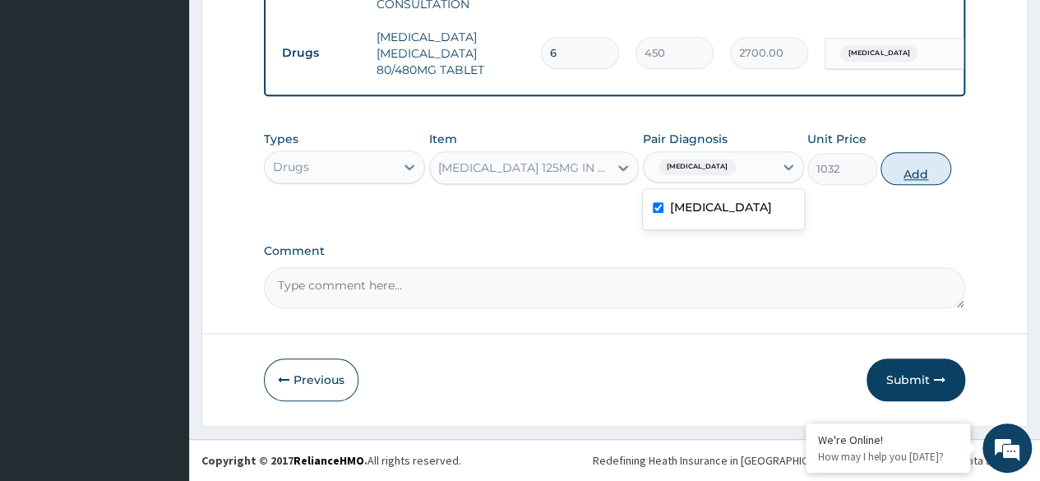
click at [929, 177] on button "Add" at bounding box center [916, 168] width 70 height 33
type input "0"
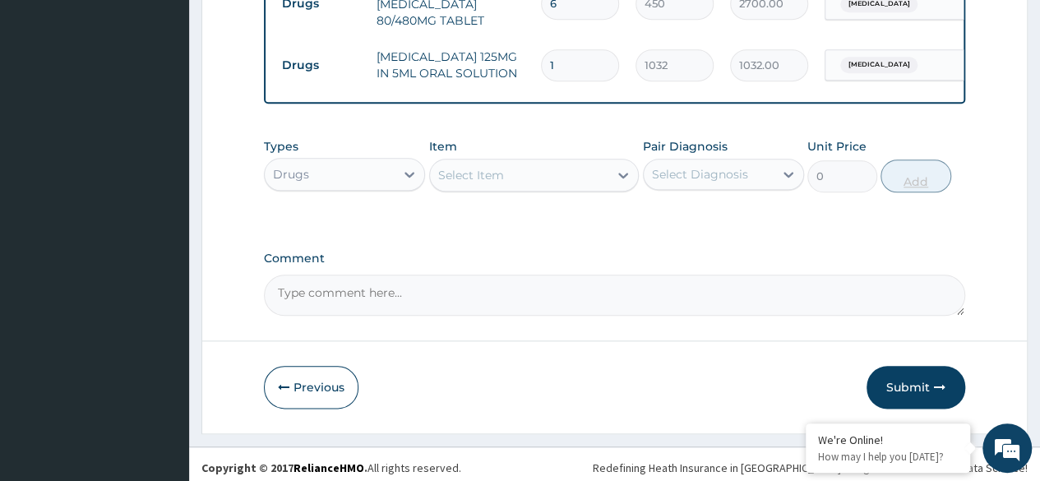
scroll to position [785, 0]
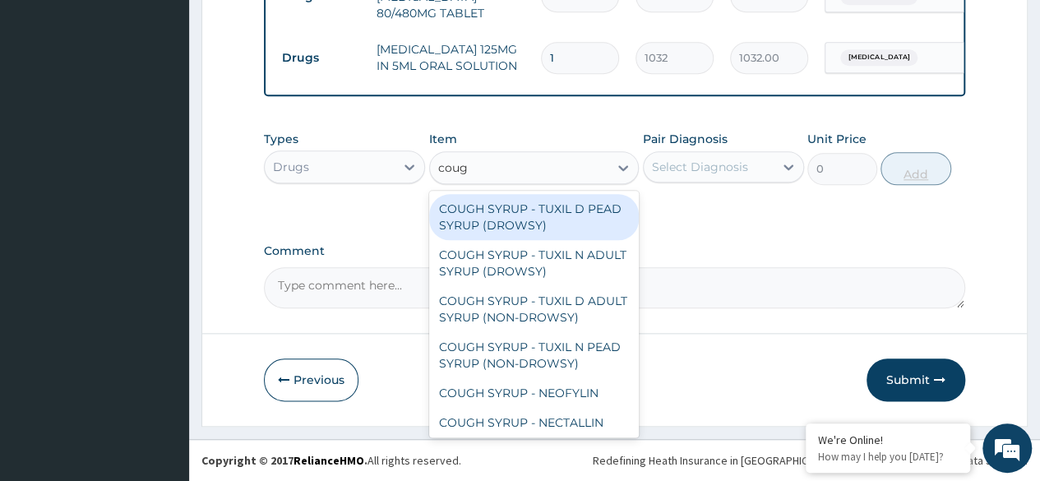
type input "cough"
click at [572, 215] on div "COUGH SYRUP - TUXIL D PEAD SYRUP (DROWSY)" at bounding box center [534, 217] width 211 height 46
type input "2000"
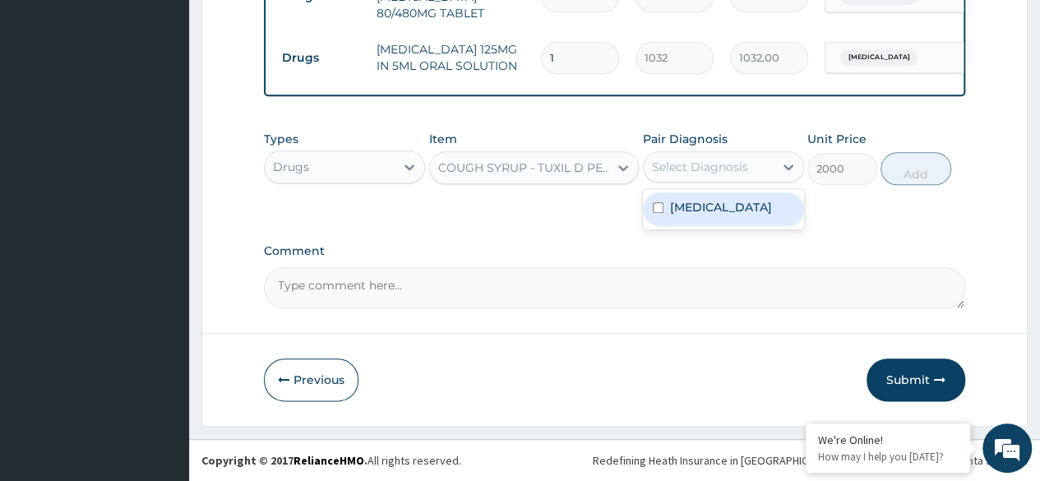
click at [747, 209] on label "Malaria, unspecified" at bounding box center [721, 207] width 102 height 16
checkbox input "true"
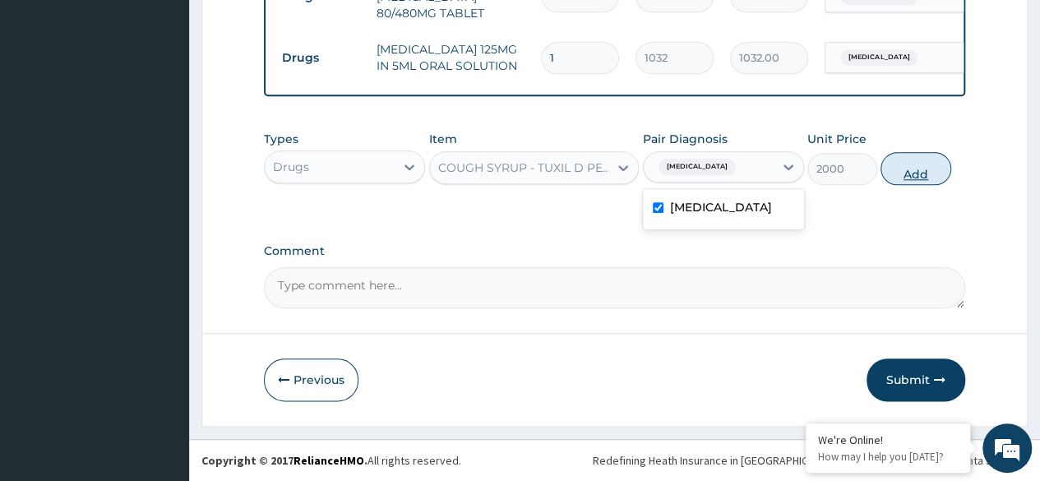
click at [929, 174] on button "Add" at bounding box center [916, 168] width 70 height 33
type input "0"
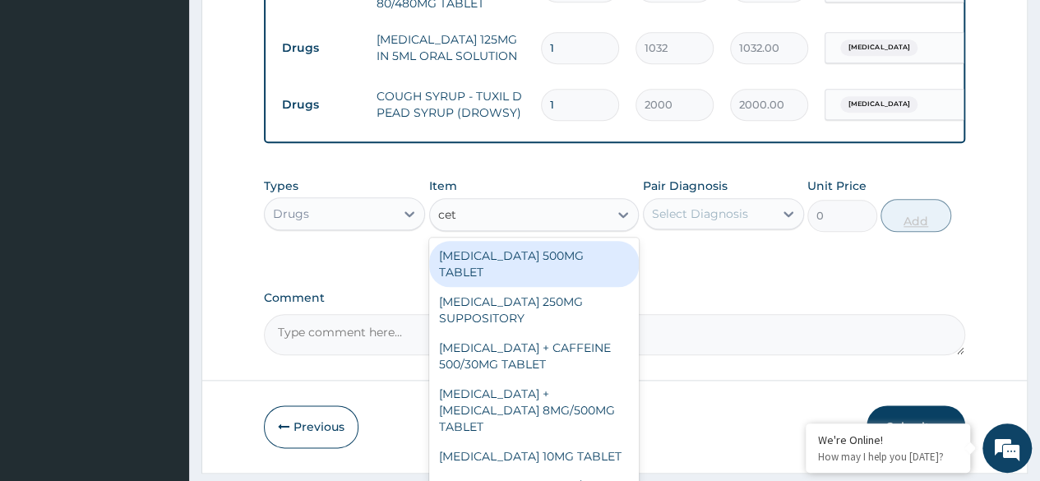
type input "ceti"
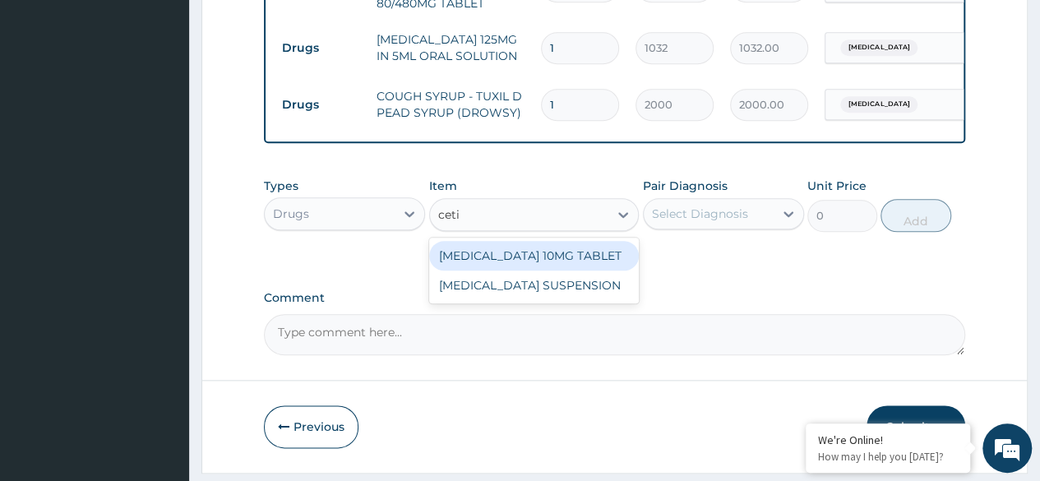
click at [581, 300] on div "CETIRIZINE SUSPENSION" at bounding box center [534, 286] width 211 height 30
type input "1248"
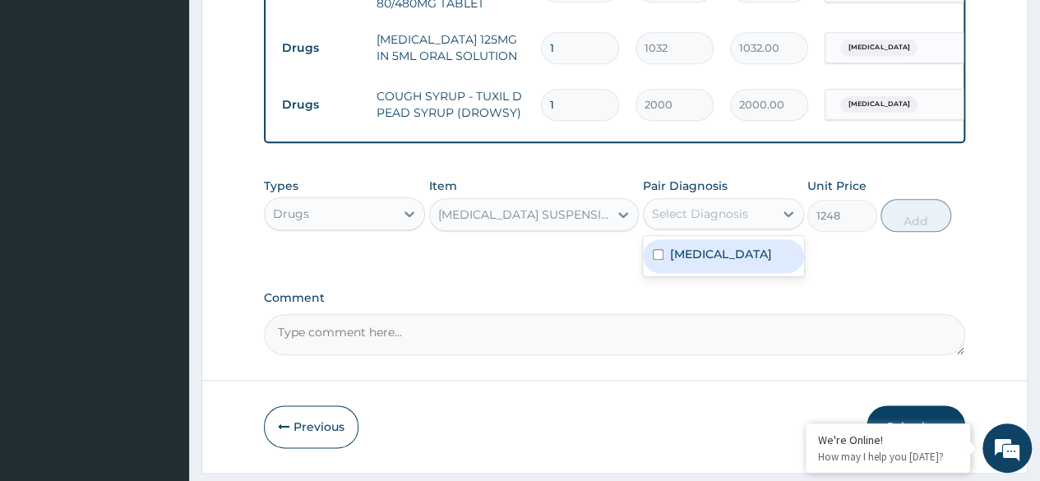
click at [755, 262] on label "Malaria, unspecified" at bounding box center [721, 254] width 102 height 16
checkbox input "true"
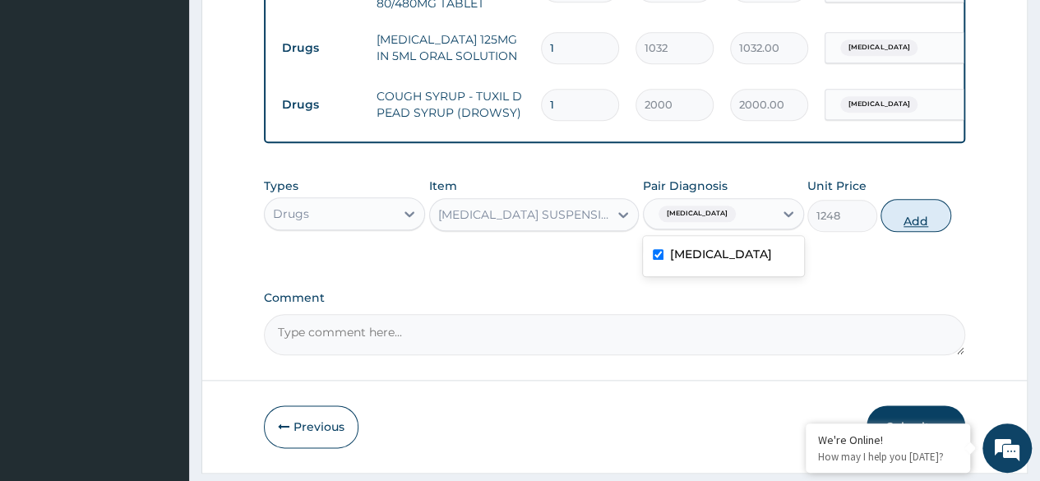
click at [915, 232] on button "Add" at bounding box center [916, 215] width 70 height 33
type input "0"
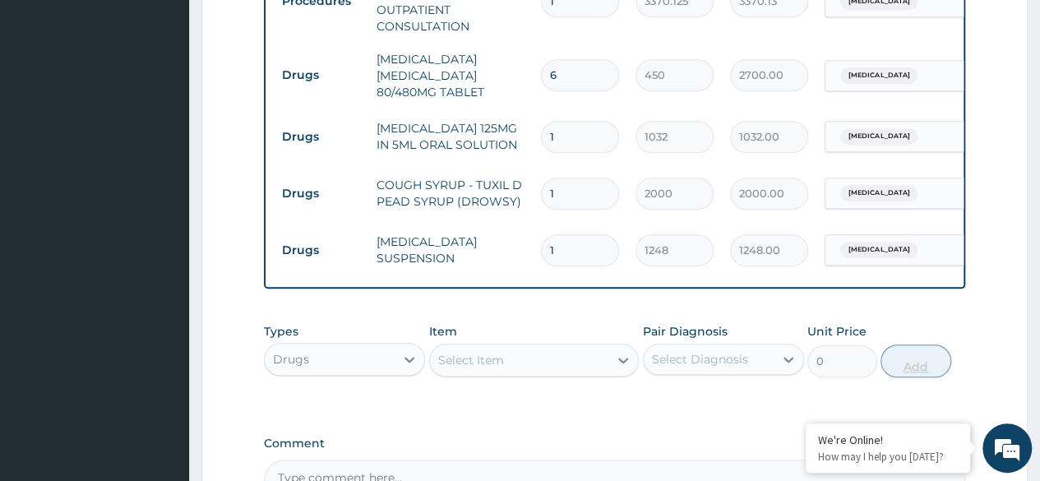
scroll to position [696, 0]
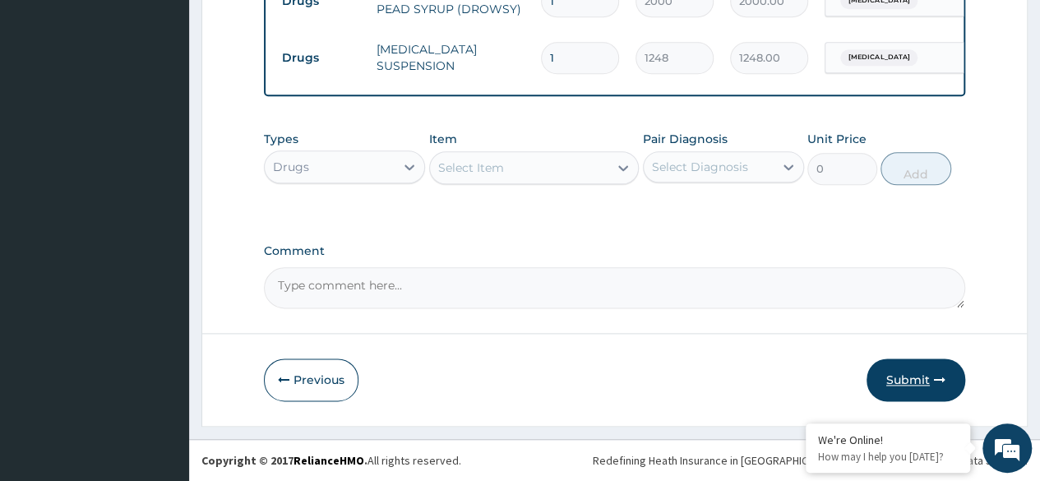
click at [906, 384] on button "Submit" at bounding box center [916, 380] width 99 height 43
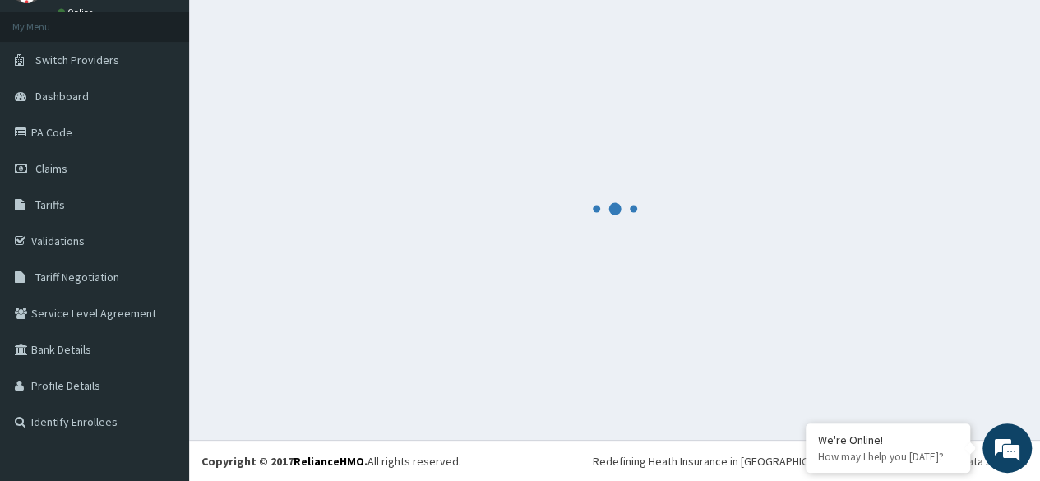
scroll to position [898, 0]
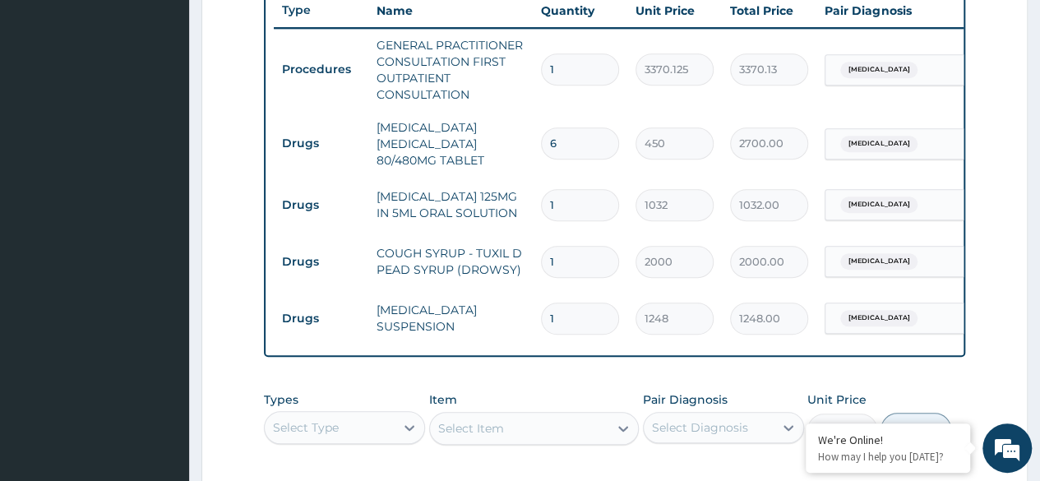
scroll to position [577, 0]
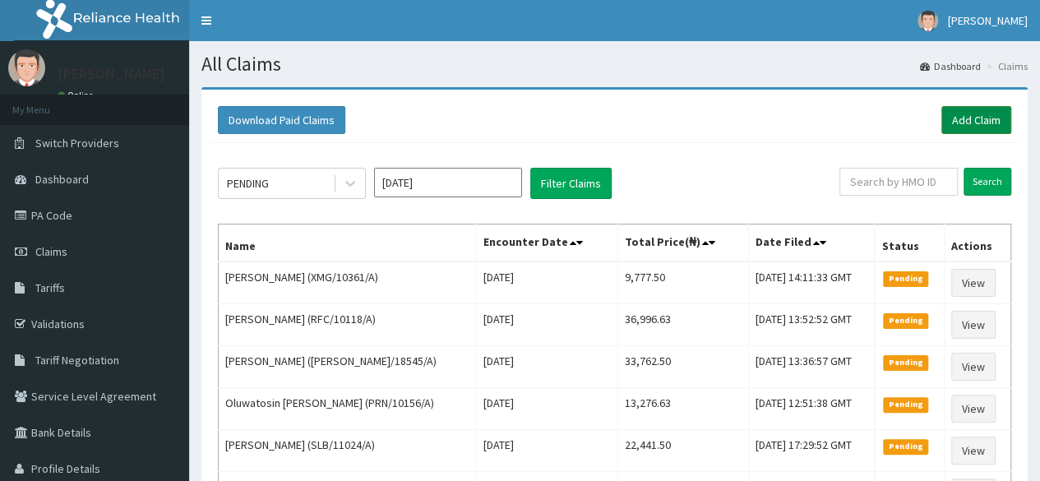
click at [974, 120] on link "Add Claim" at bounding box center [977, 120] width 70 height 28
click at [967, 124] on link "Add Claim" at bounding box center [977, 120] width 70 height 28
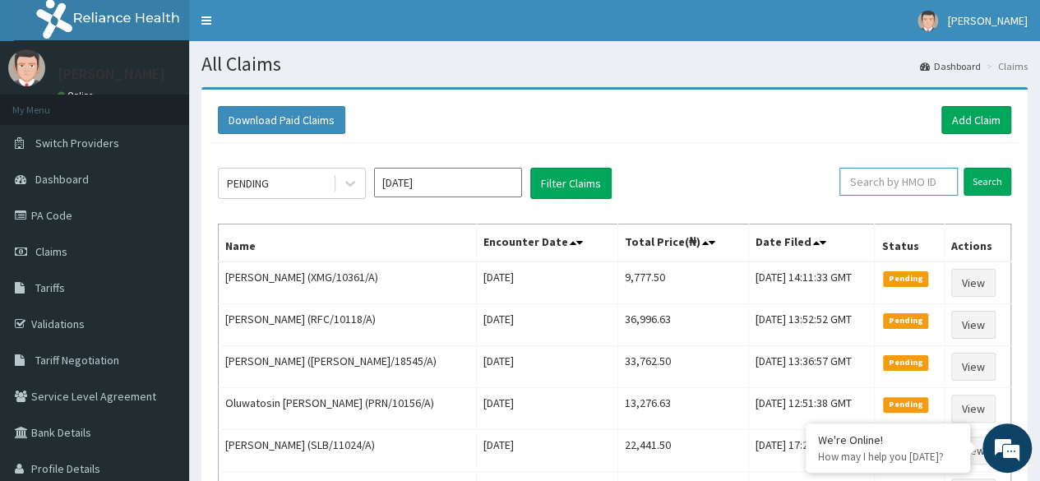
click at [900, 176] on input "text" at bounding box center [899, 182] width 118 height 28
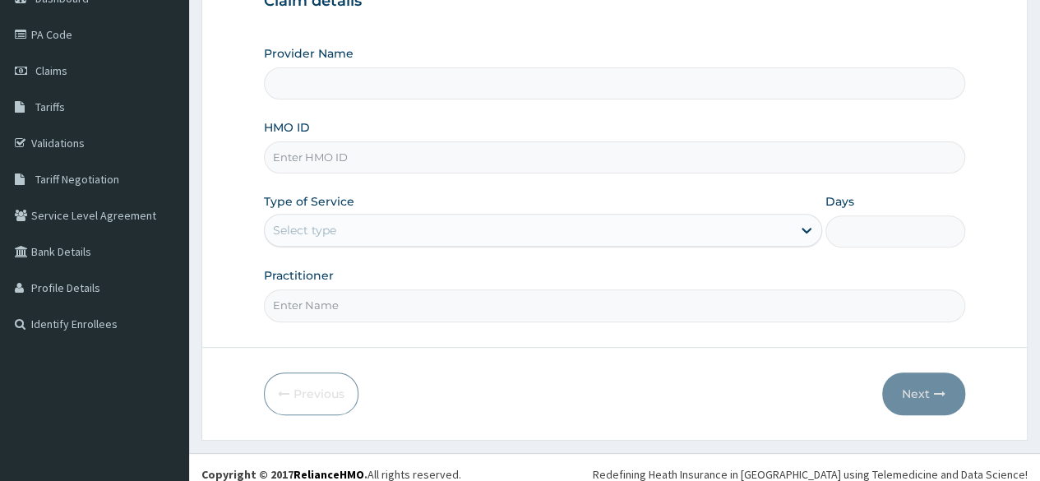
click at [675, 159] on input "HMO ID" at bounding box center [615, 157] width 702 height 32
paste input "TGA/10023/A"
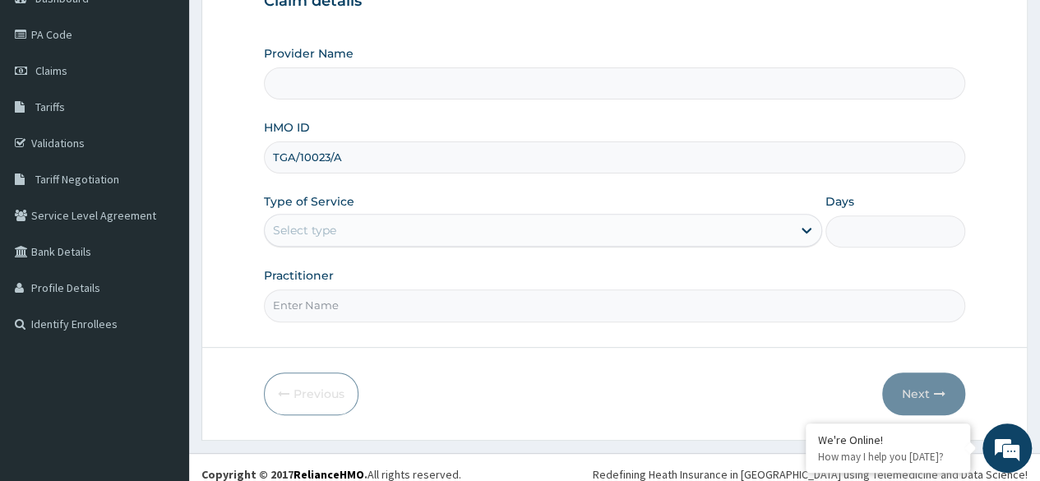
type input "TGA/10023/A"
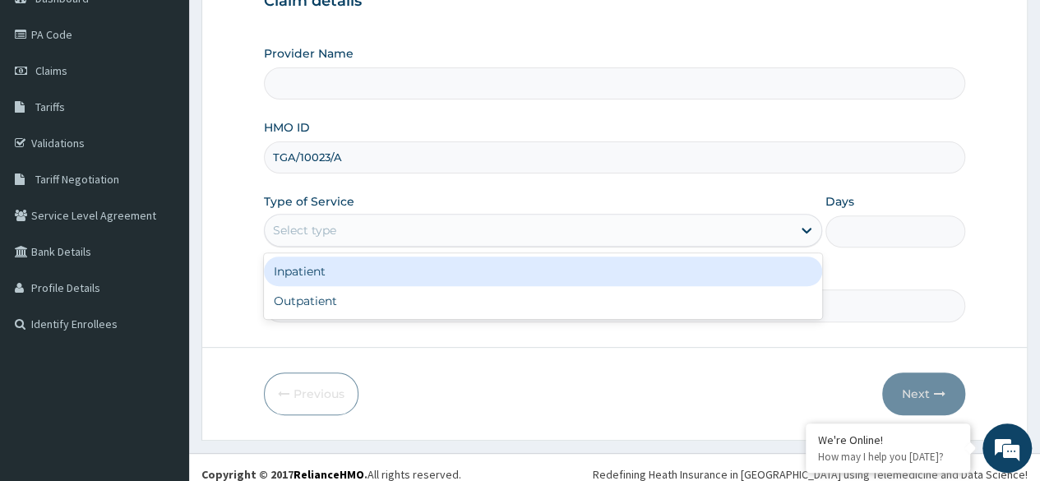
click at [475, 304] on div "Outpatient" at bounding box center [543, 301] width 558 height 30
type input "1"
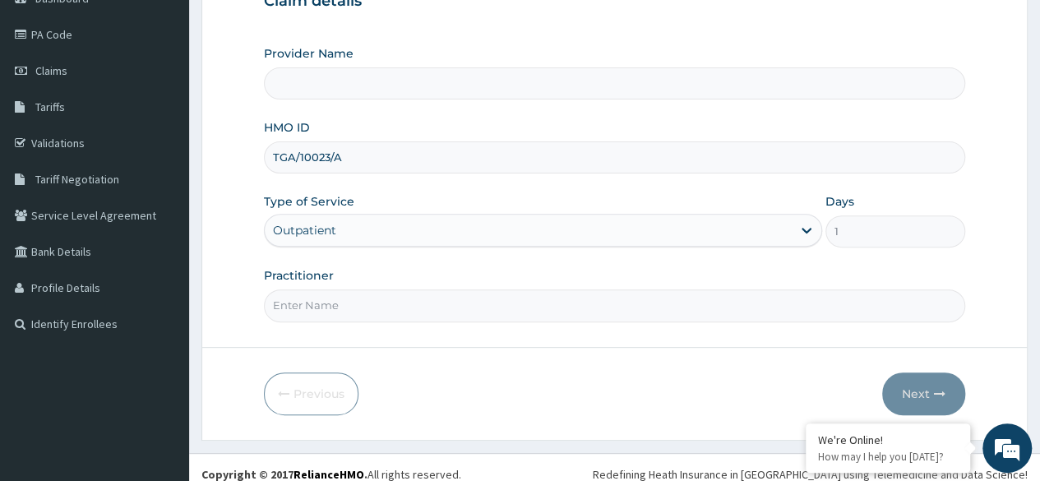
click at [489, 306] on input "Practitioner" at bounding box center [615, 305] width 702 height 32
type input "Dr [PERSON_NAME]"
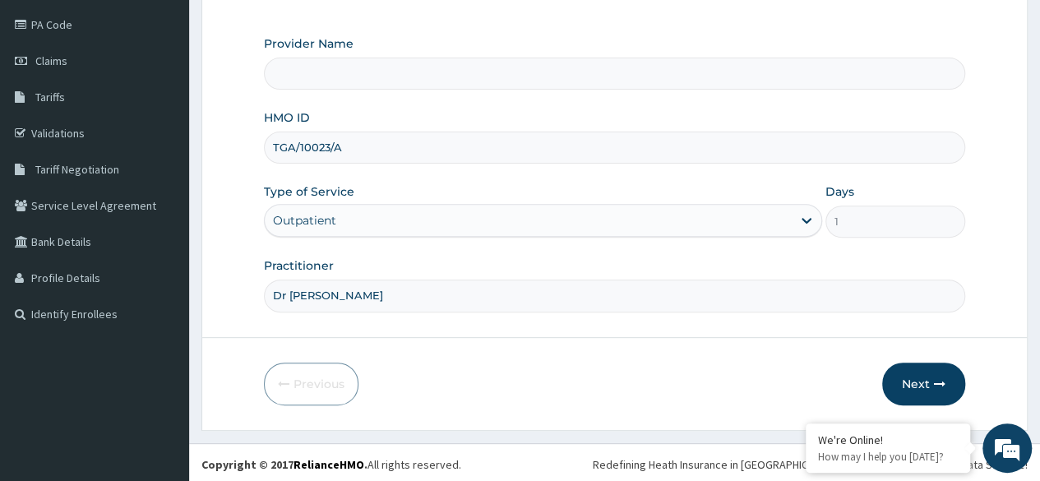
type input "Reliance Family Clinics (RFC)- [GEOGRAPHIC_DATA]"
click at [912, 383] on button "Next" at bounding box center [923, 384] width 83 height 43
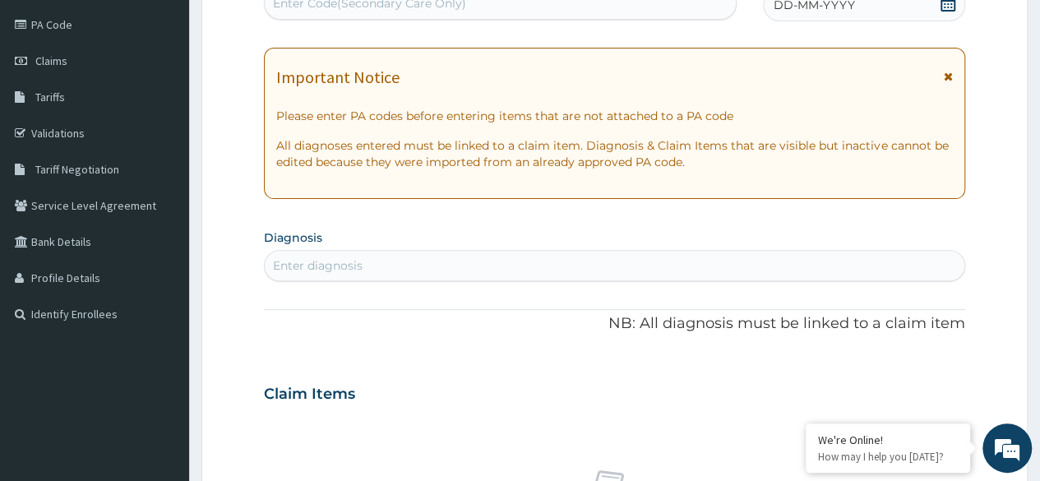
click at [946, 12] on span at bounding box center [948, 5] width 16 height 21
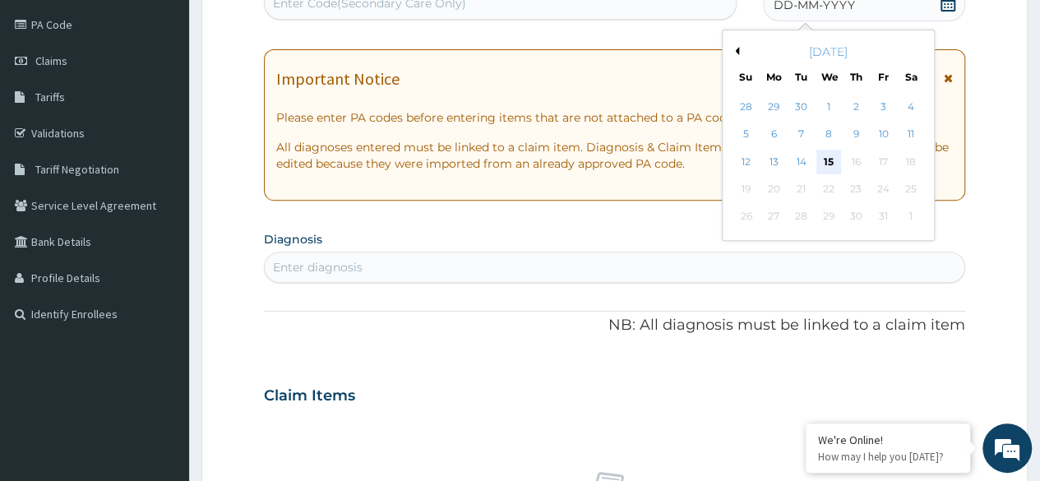
click at [822, 169] on div "15" at bounding box center [828, 162] width 25 height 25
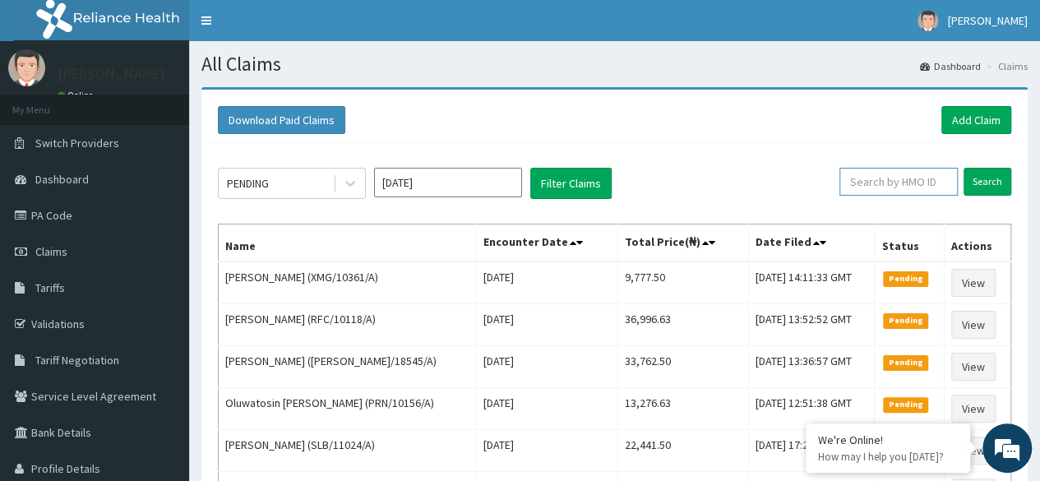
click at [928, 184] on input "text" at bounding box center [899, 182] width 118 height 28
paste input "TGA/10023/A"
type input "TGA/10023/A"
click at [964, 168] on input "Search" at bounding box center [988, 182] width 48 height 28
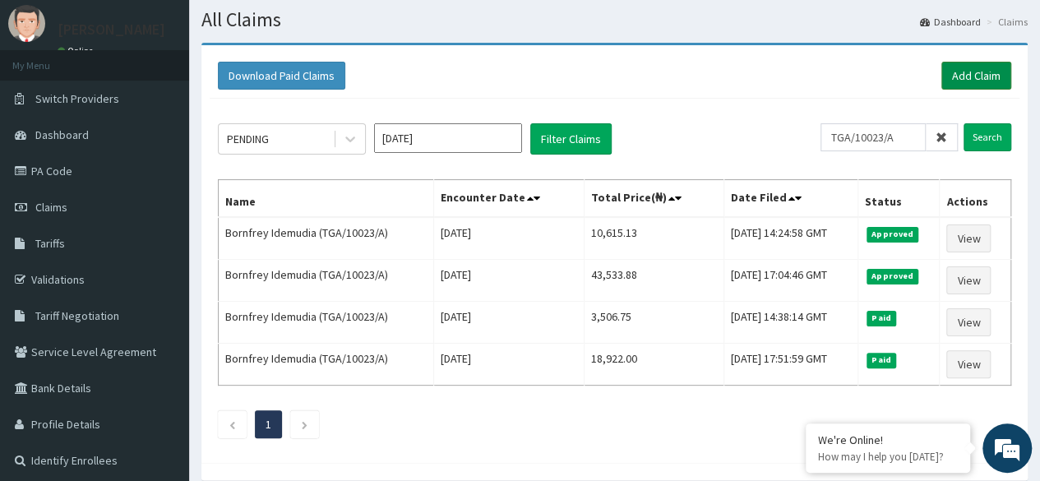
click at [979, 75] on link "Add Claim" at bounding box center [977, 76] width 70 height 28
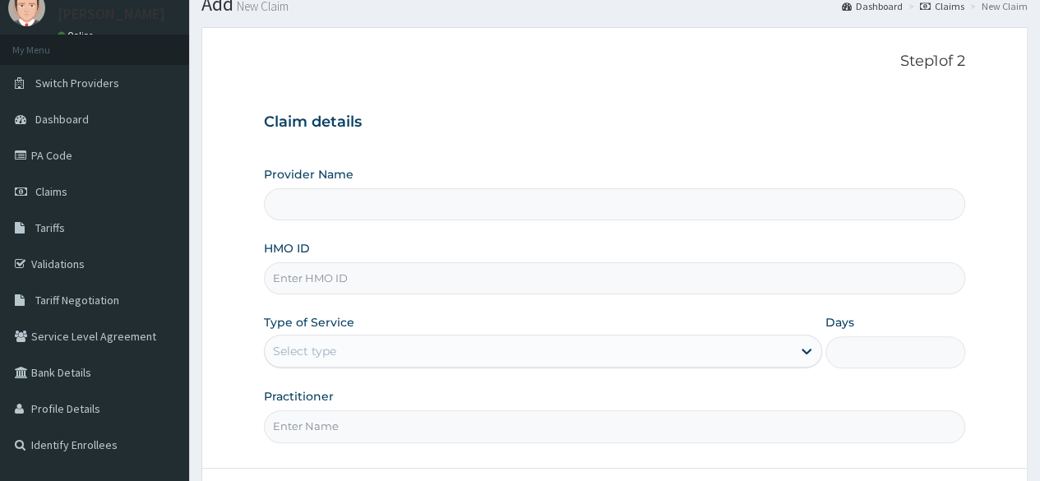
scroll to position [72, 0]
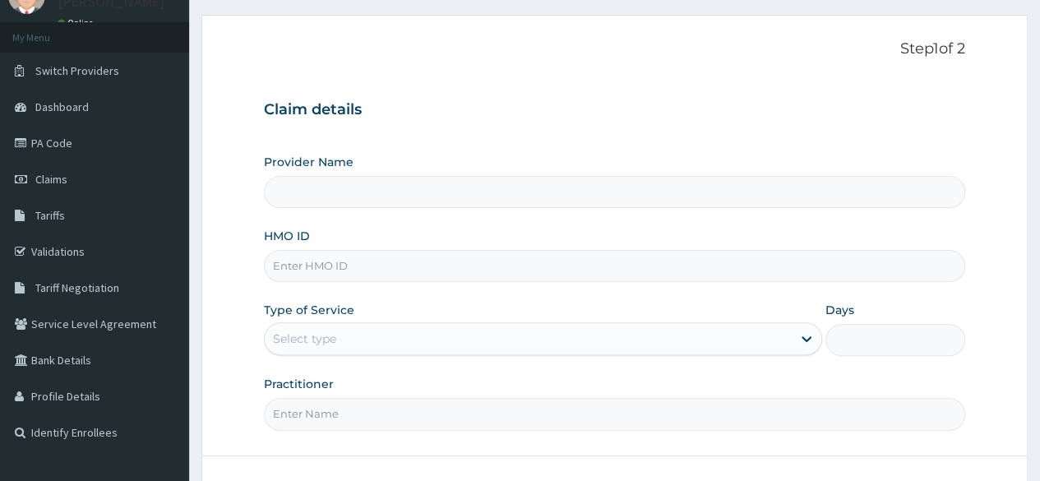
click at [602, 271] on input "HMO ID" at bounding box center [615, 266] width 702 height 32
type input "Reliance Family Clinics (RFC)- [GEOGRAPHIC_DATA]"
paste input "RFC/10128/A"
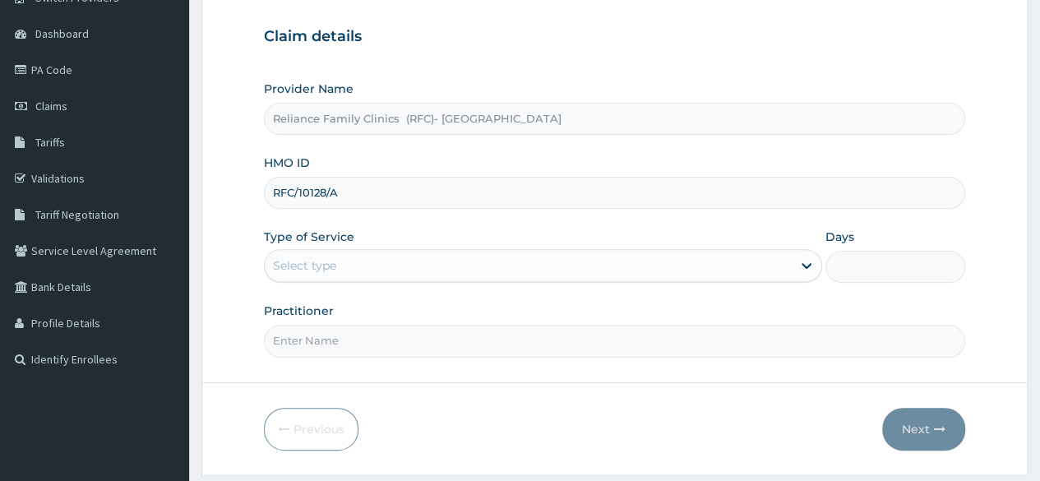
scroll to position [191, 0]
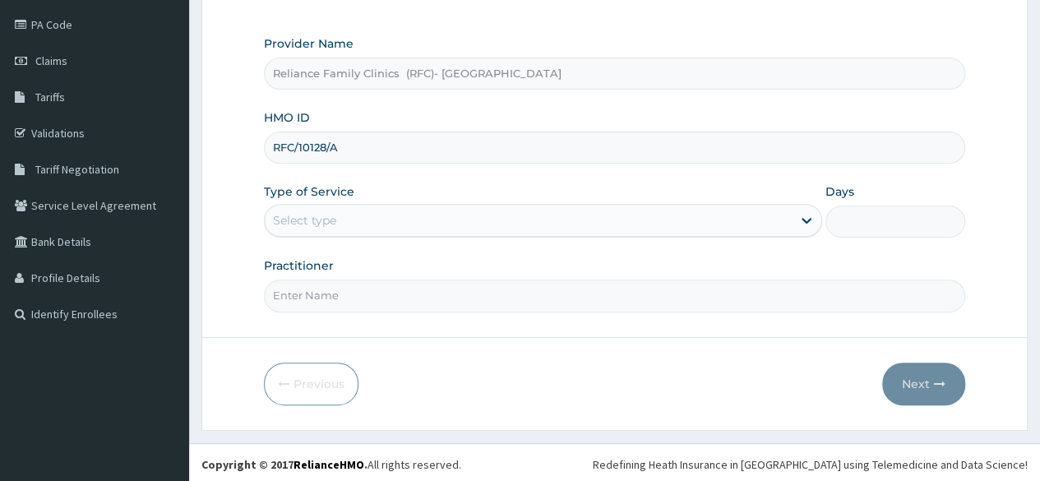
type input "RFC/10128/A"
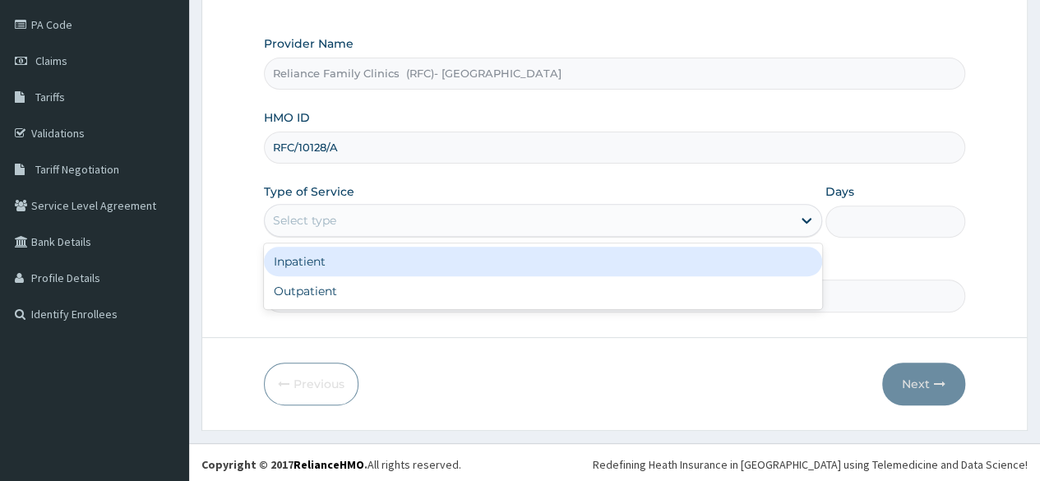
click at [528, 291] on div "Outpatient" at bounding box center [543, 291] width 558 height 30
type input "1"
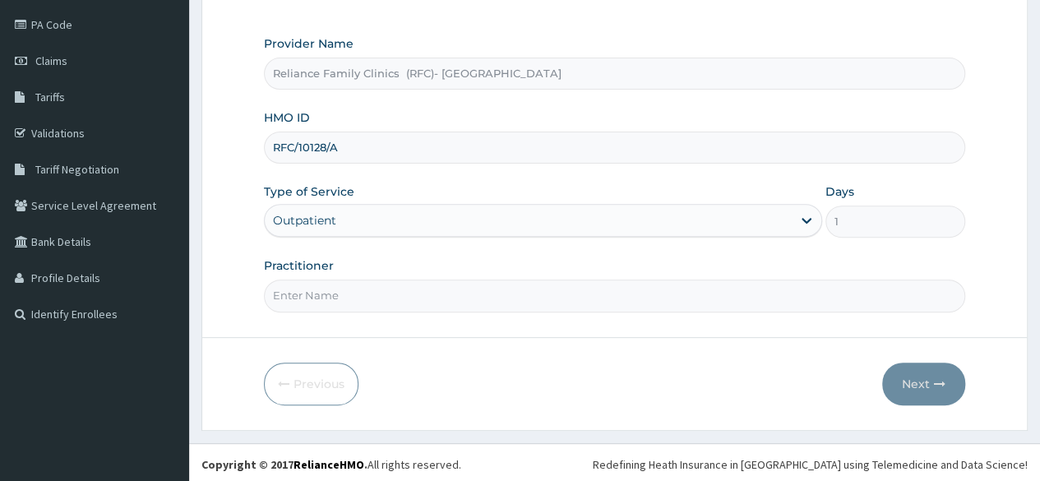
click at [545, 289] on input "Practitioner" at bounding box center [615, 296] width 702 height 32
type input "Dr [PERSON_NAME]"
click at [932, 383] on button "Next" at bounding box center [923, 384] width 83 height 43
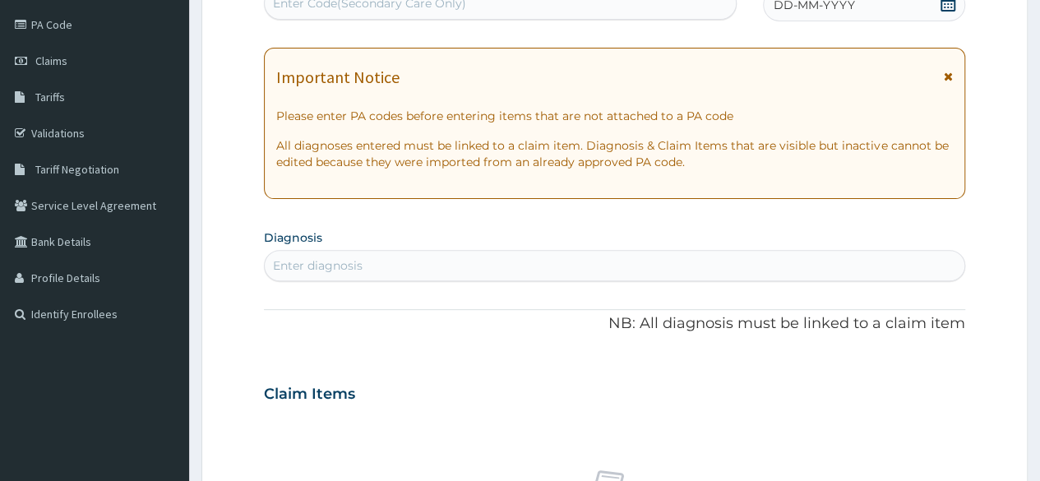
scroll to position [186, 0]
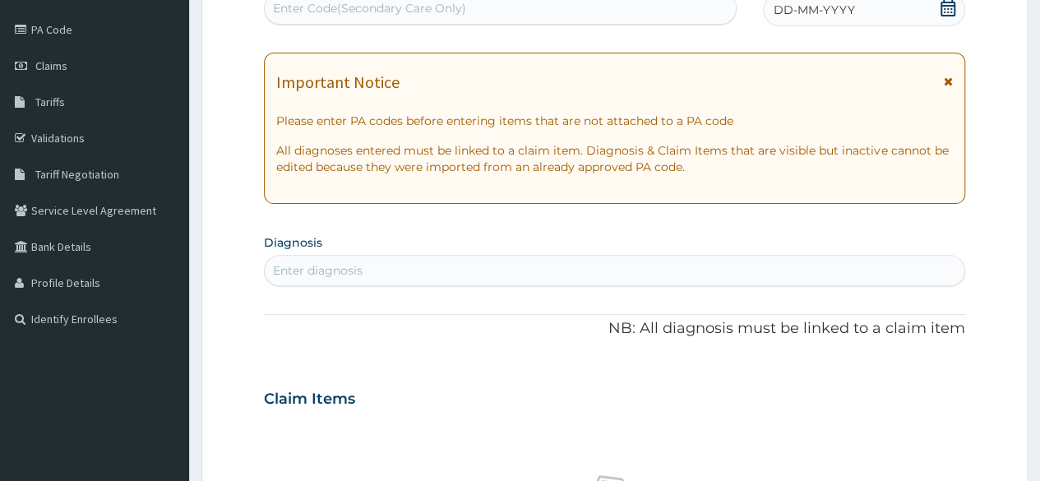
paste input "PA/D2495F"
type input "PA/D2495F"
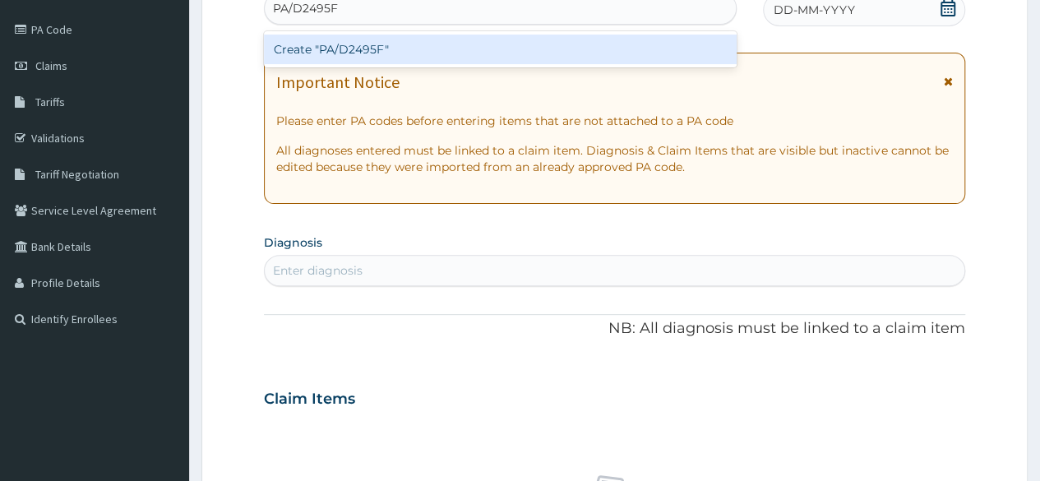
click at [514, 44] on div "Create "PA/D2495F"" at bounding box center [500, 50] width 472 height 30
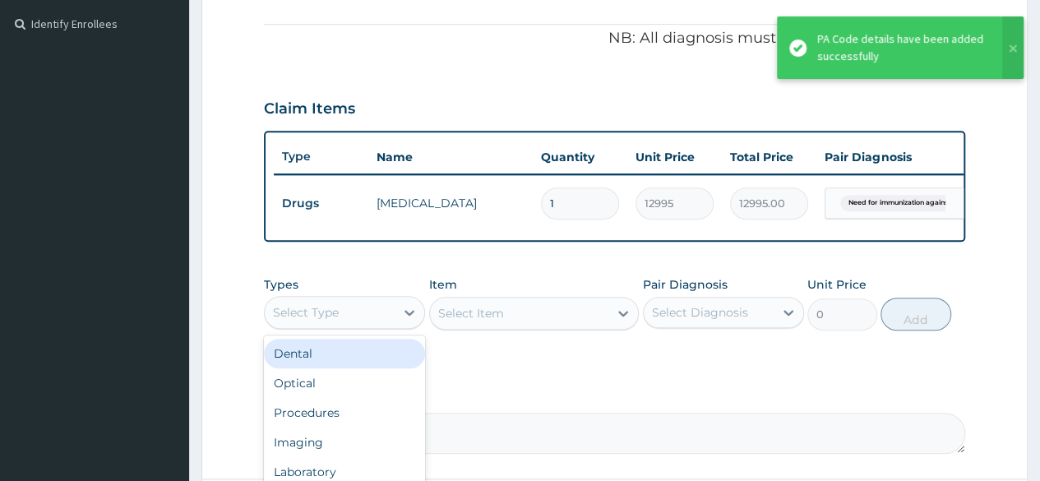
scroll to position [637, 0]
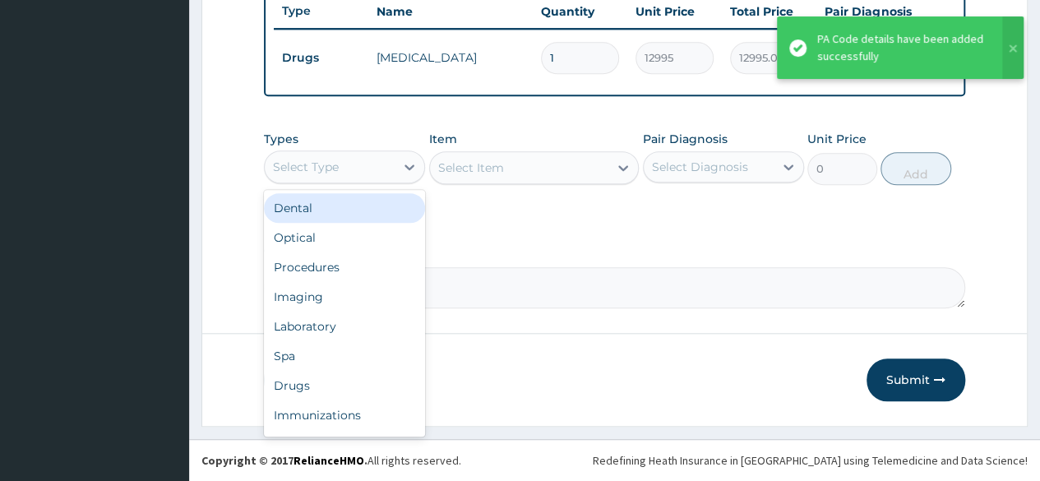
click at [381, 271] on div "Procedures" at bounding box center [344, 267] width 161 height 30
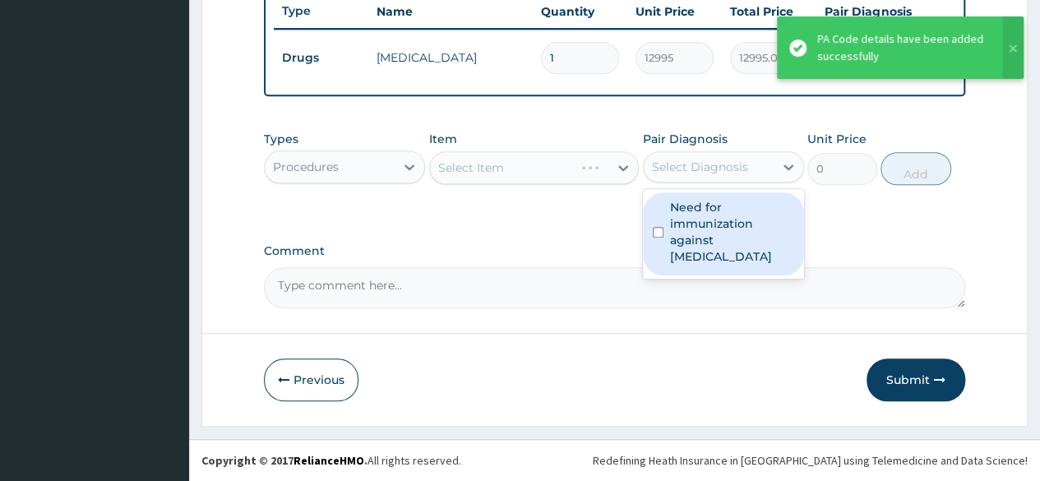
click at [747, 228] on label "Need for immunization against viral hepatitis" at bounding box center [732, 232] width 124 height 66
checkbox input "true"
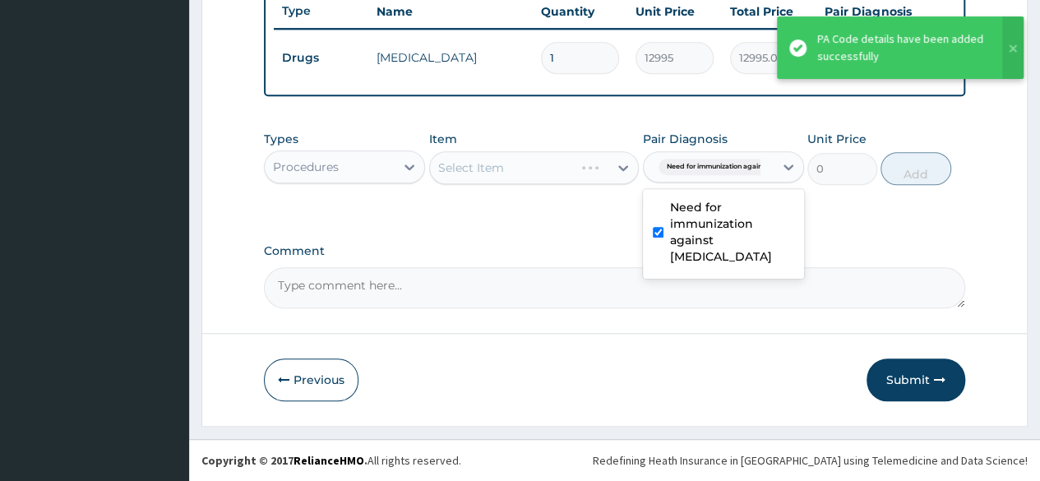
click at [572, 188] on div "Types Procedures Item Select Item Pair Diagnosis option Need for immunization a…" at bounding box center [615, 158] width 702 height 71
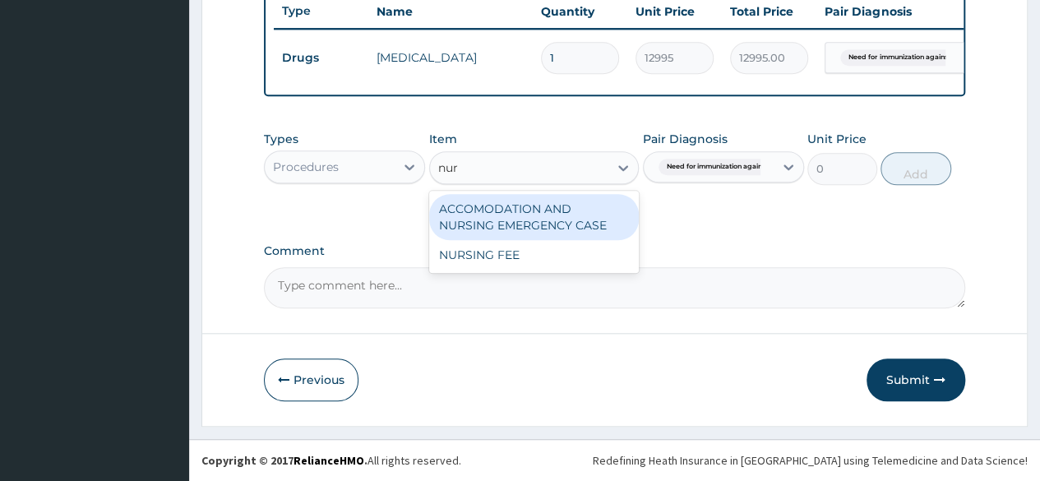
type input "nurs"
click at [569, 266] on div "NURSING FEE" at bounding box center [534, 255] width 211 height 30
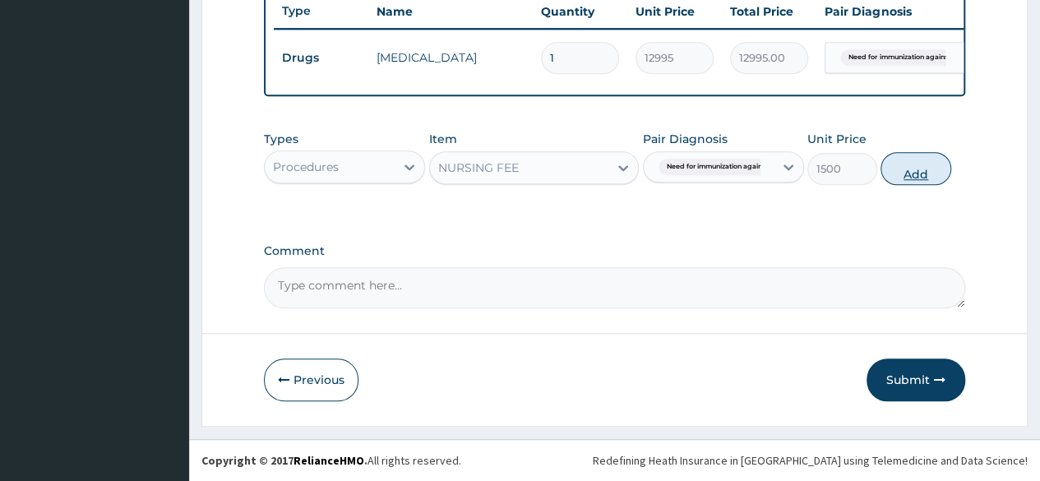
click at [911, 181] on button "Add" at bounding box center [916, 168] width 70 height 33
type input "0"
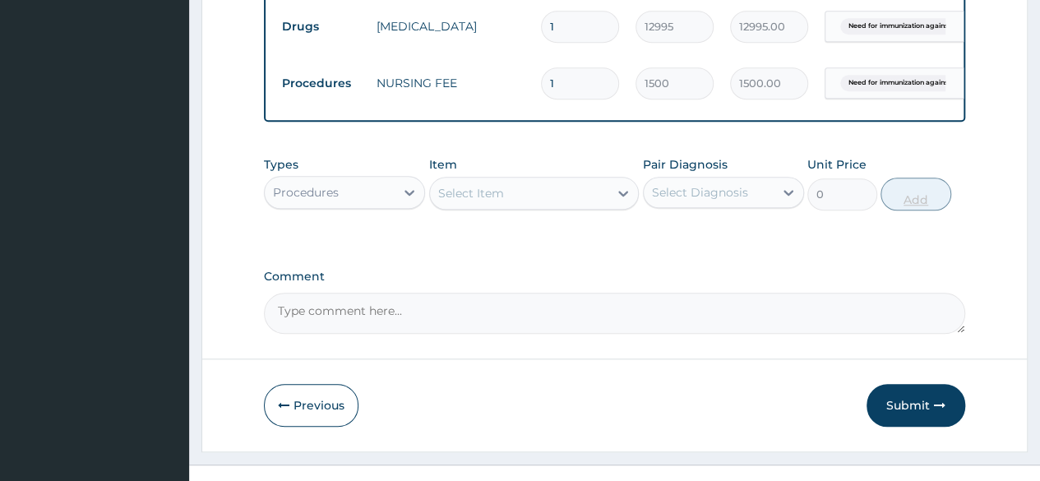
scroll to position [693, 0]
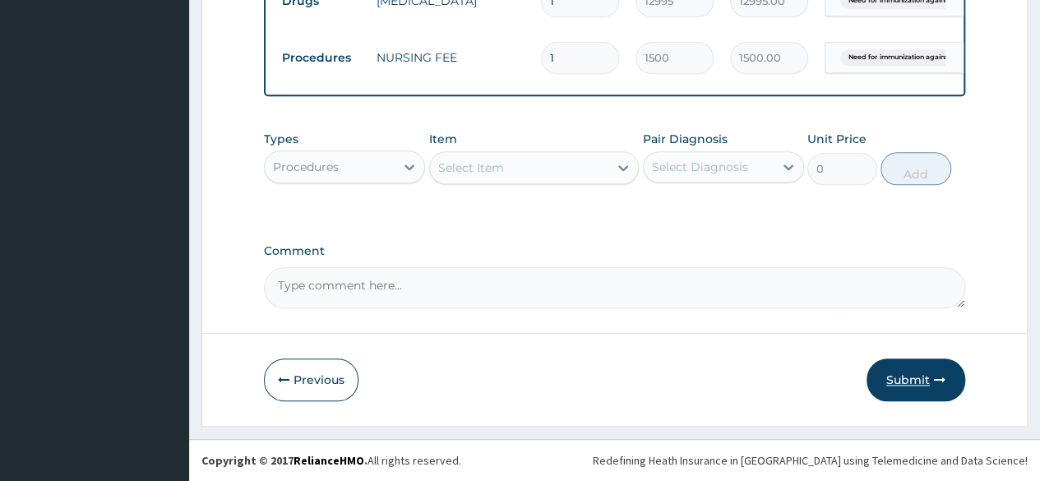
click at [927, 379] on button "Submit" at bounding box center [916, 380] width 99 height 43
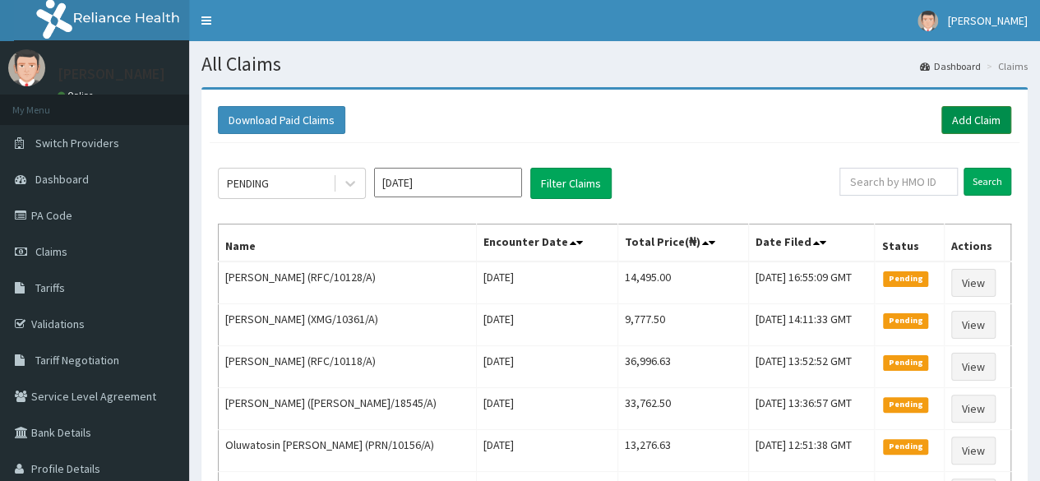
click at [966, 118] on link "Add Claim" at bounding box center [977, 120] width 70 height 28
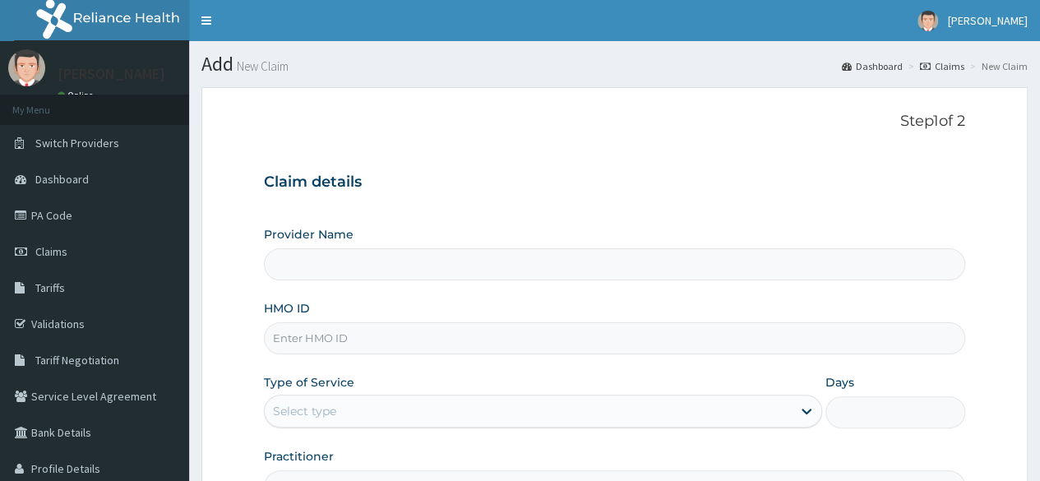
click at [824, 342] on input "HMO ID" at bounding box center [615, 338] width 702 height 32
paste input "RFC/10115/A"
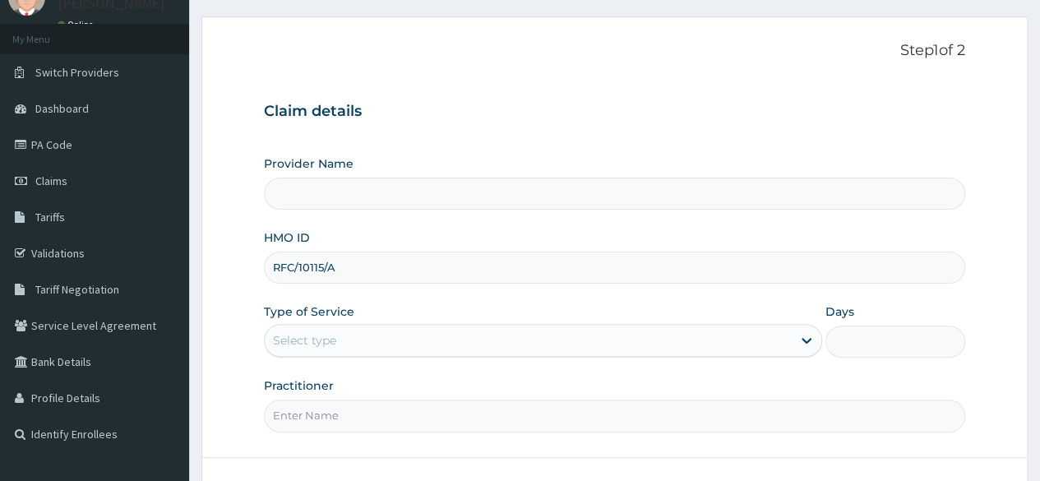
scroll to position [191, 0]
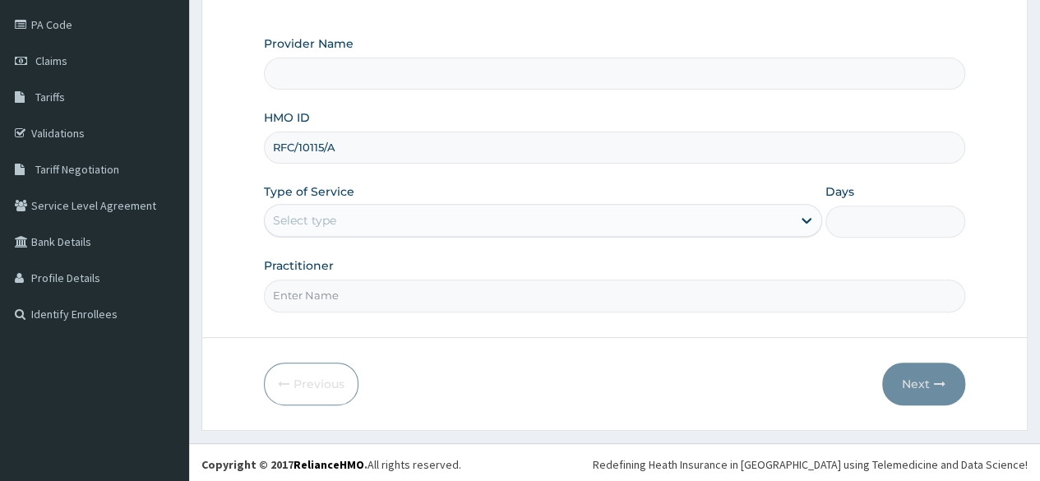
type input "RFC/10115/A"
type input "Reliance Family Clinics (RFC)- [GEOGRAPHIC_DATA]"
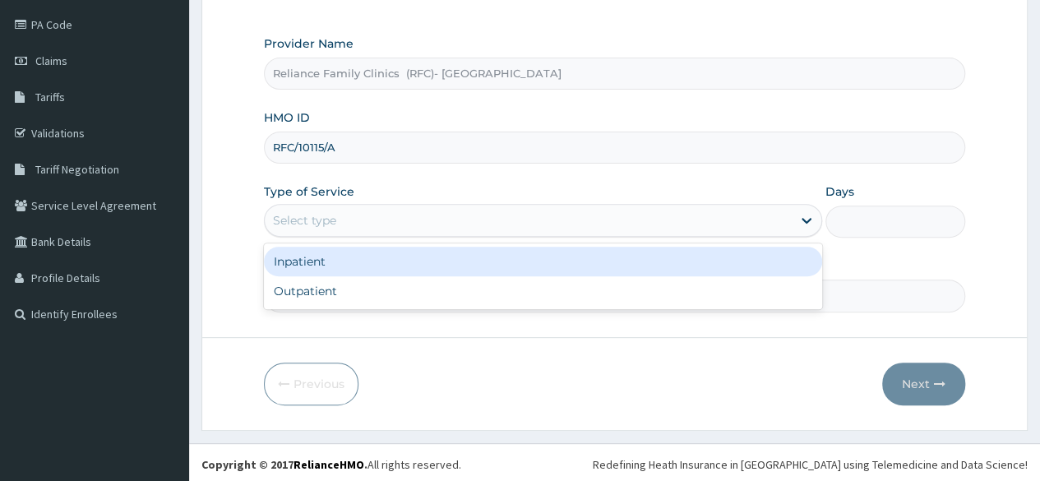
click at [528, 294] on div "Outpatient" at bounding box center [543, 291] width 558 height 30
type input "1"
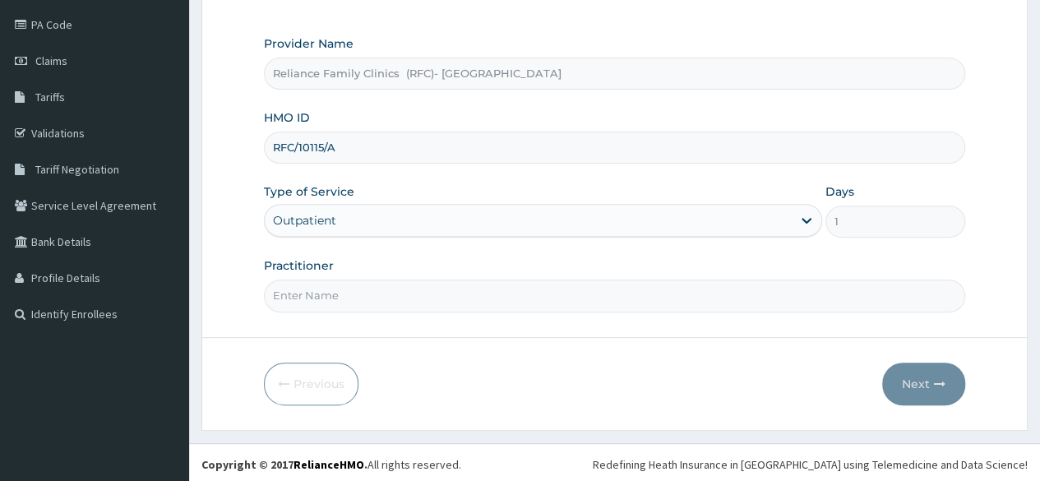
click at [549, 296] on input "Practitioner" at bounding box center [615, 296] width 702 height 32
type input "Dr [PERSON_NAME]"
click at [931, 385] on button "Next" at bounding box center [923, 384] width 83 height 43
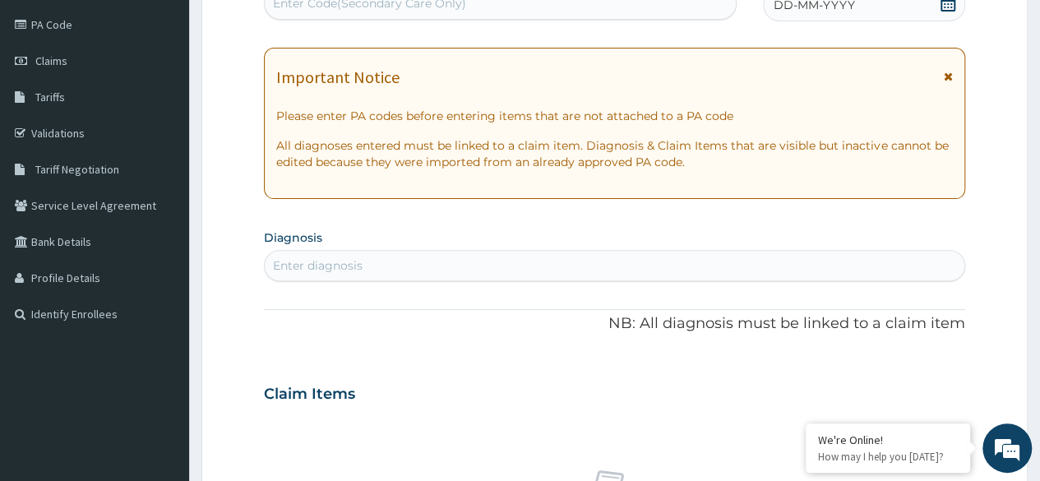
scroll to position [0, 0]
click at [356, 259] on div "Enter diagnosis" at bounding box center [318, 265] width 90 height 16
type input "Anaemia"
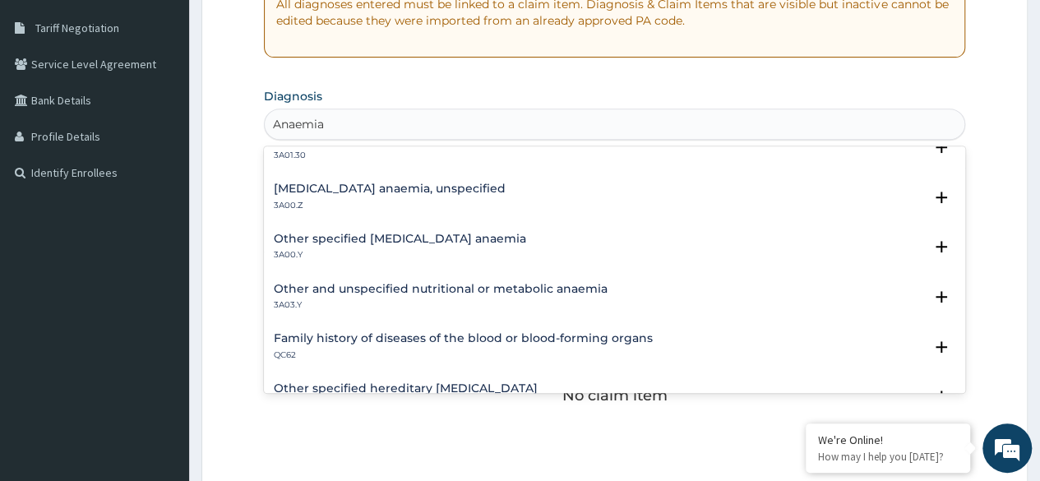
scroll to position [873, 0]
click at [418, 199] on p "3A00.Z" at bounding box center [390, 205] width 232 height 12
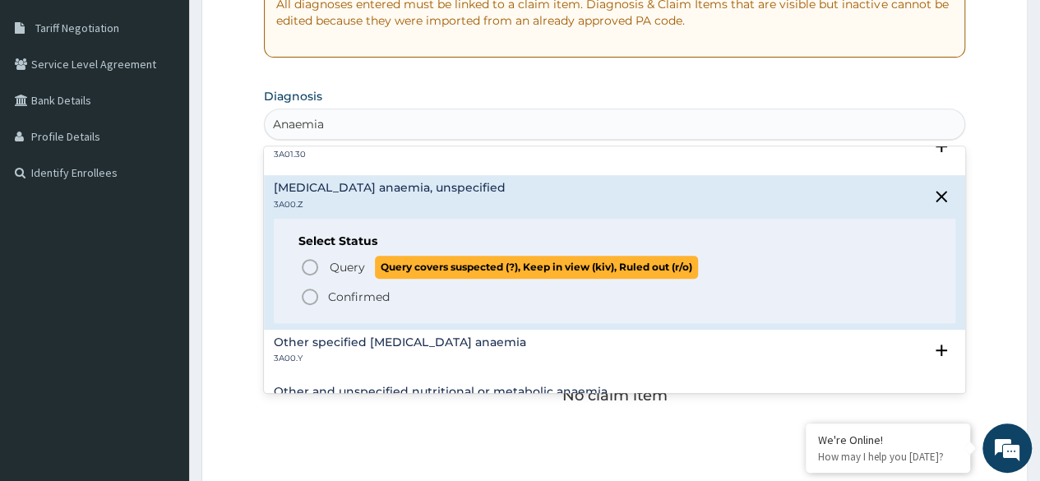
click at [357, 266] on span "Query" at bounding box center [347, 267] width 35 height 16
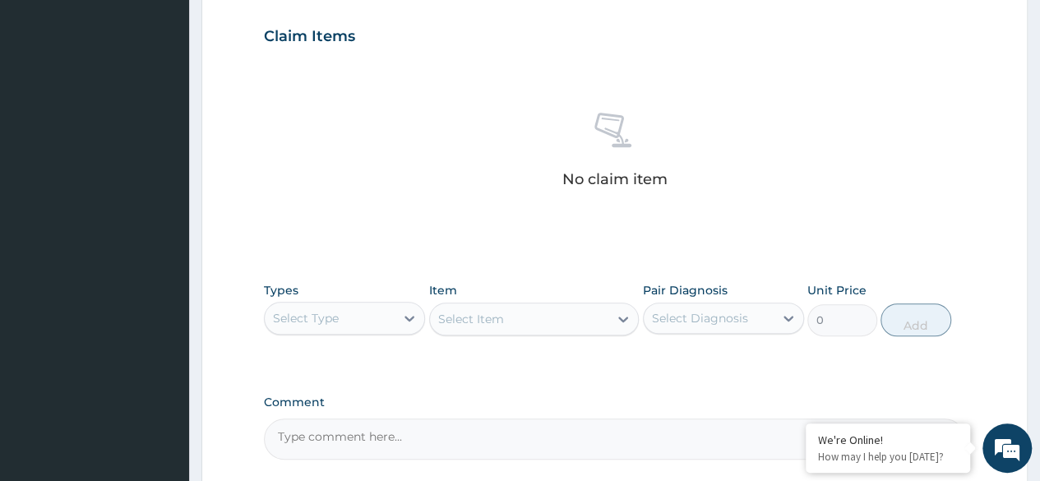
scroll to position [702, 0]
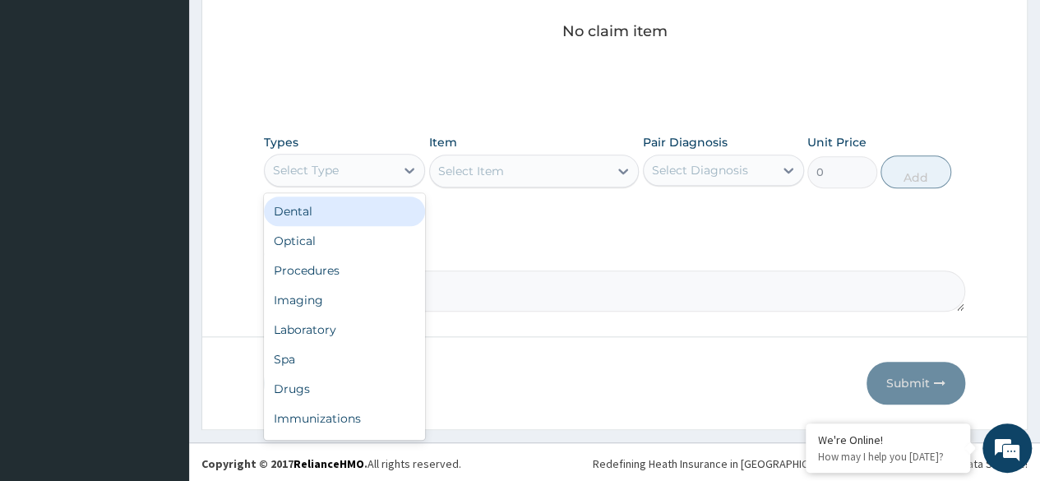
click at [377, 266] on div "Procedures" at bounding box center [344, 271] width 161 height 30
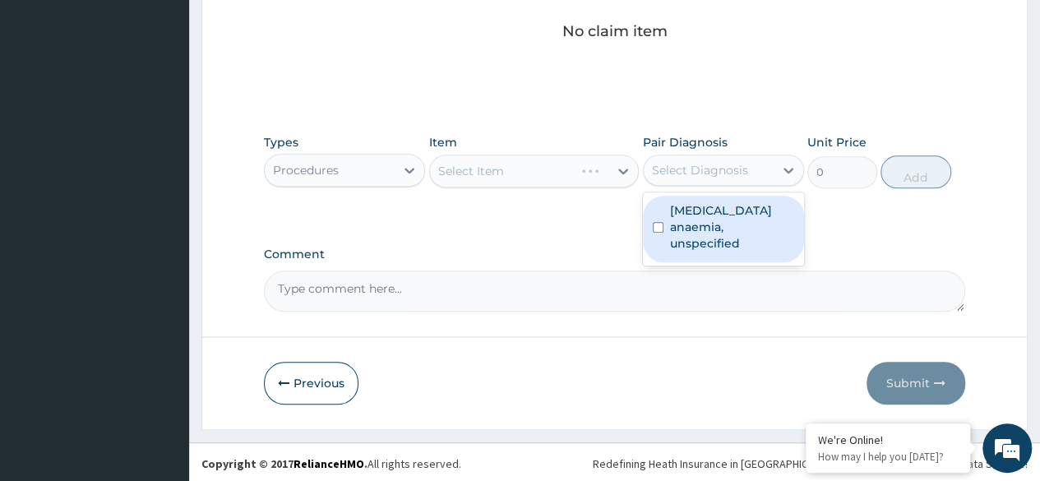
click at [744, 238] on label "[MEDICAL_DATA] anaemia, unspecified" at bounding box center [732, 226] width 124 height 49
checkbox input "true"
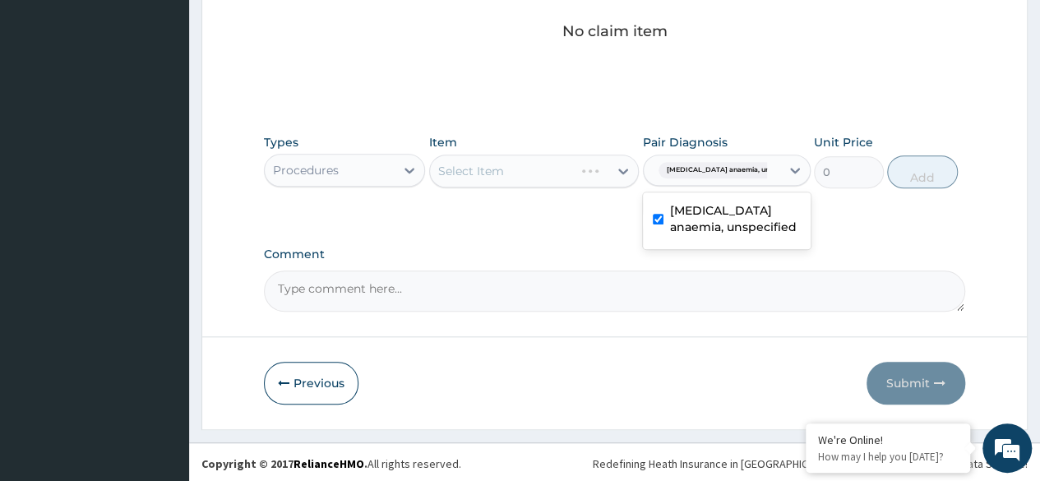
click at [544, 188] on div "Types Procedures Item Select Item Pair Diagnosis option [MEDICAL_DATA] anaemia,…" at bounding box center [615, 161] width 702 height 71
click at [569, 166] on div "Select Item" at bounding box center [534, 171] width 211 height 33
click at [551, 160] on div "Select Item" at bounding box center [534, 171] width 211 height 33
click at [522, 169] on div "Select Item" at bounding box center [534, 171] width 211 height 33
click at [526, 176] on div "Select Item" at bounding box center [534, 171] width 211 height 33
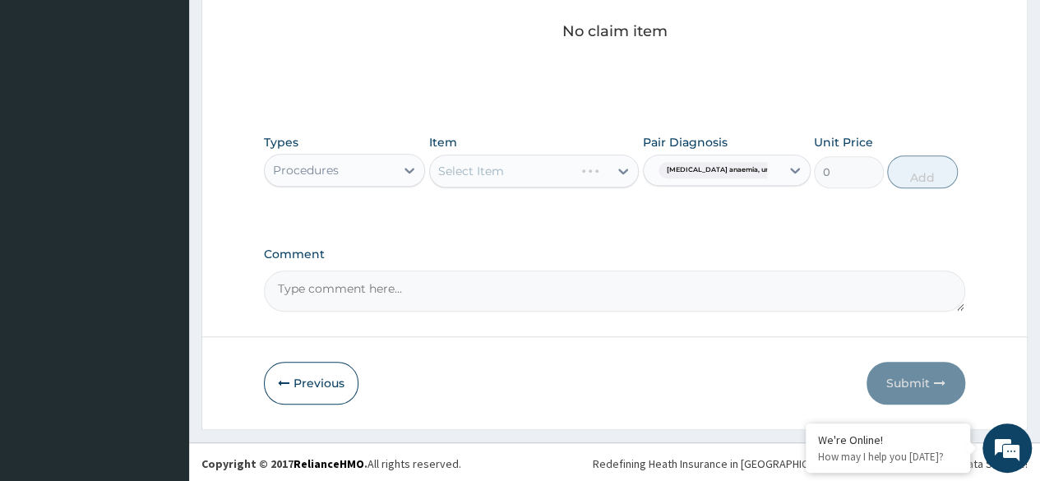
click at [524, 164] on div "Select Item" at bounding box center [534, 171] width 211 height 33
click at [526, 171] on div "Select Item" at bounding box center [534, 171] width 211 height 33
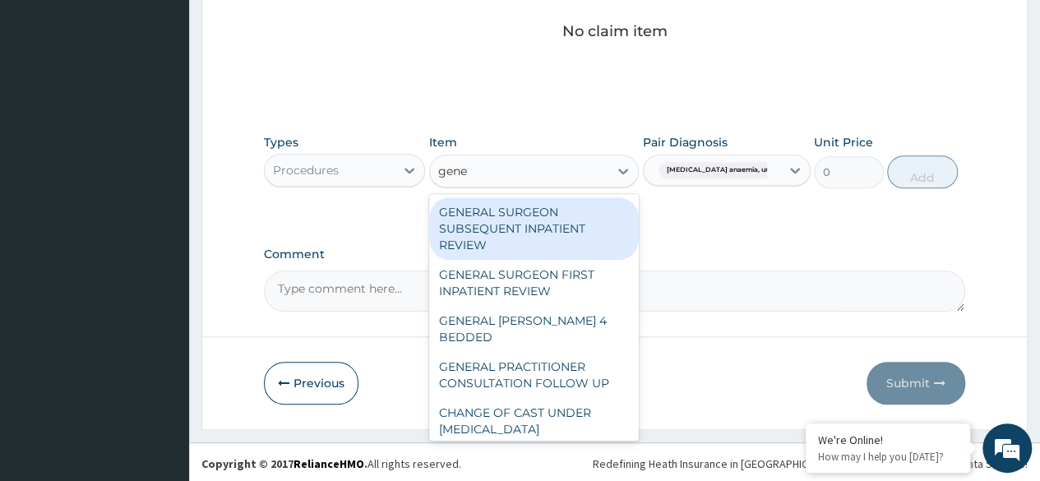
type input "gener"
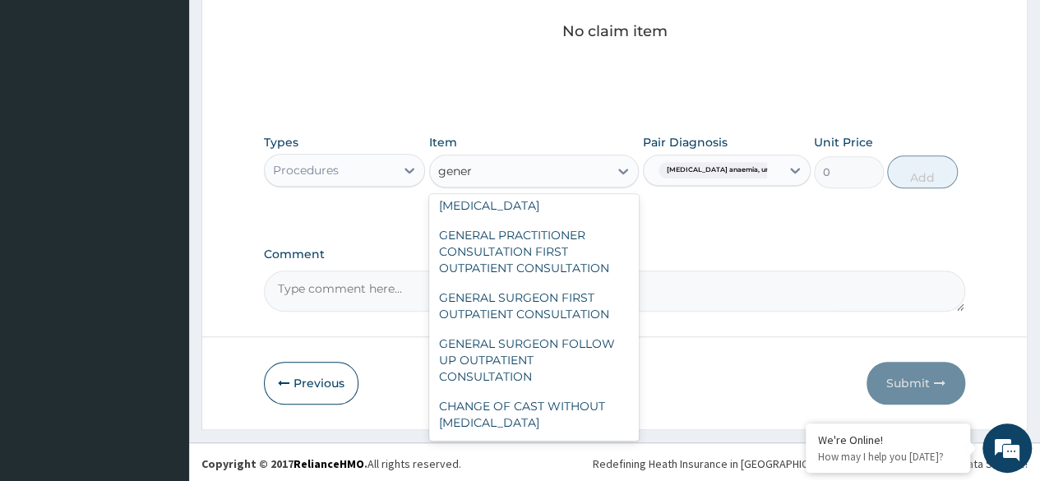
click at [562, 251] on div "GENERAL PRACTITIONER CONSULTATION FIRST OUTPATIENT CONSULTATION" at bounding box center [534, 251] width 211 height 63
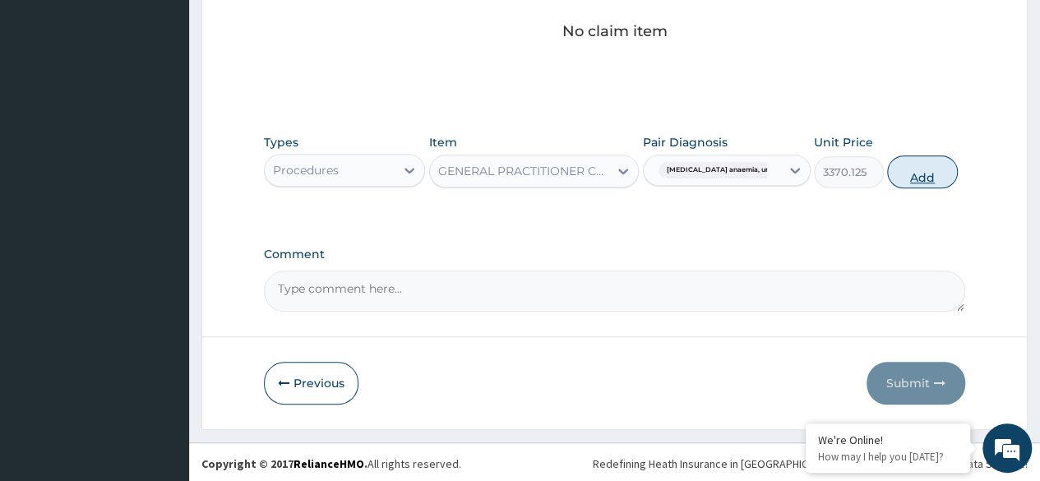
click at [904, 165] on button "Add" at bounding box center [922, 171] width 70 height 33
type input "0"
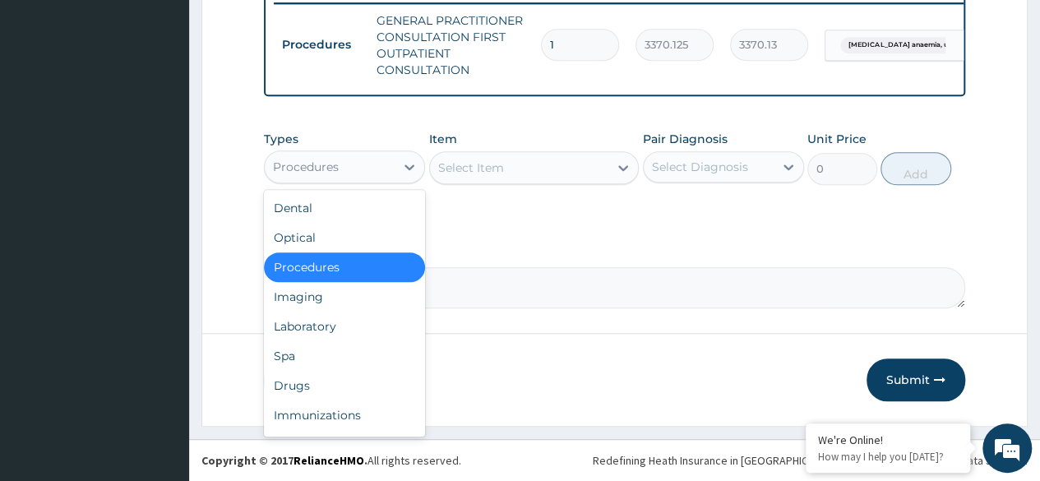
click at [347, 390] on div "Drugs" at bounding box center [344, 386] width 161 height 30
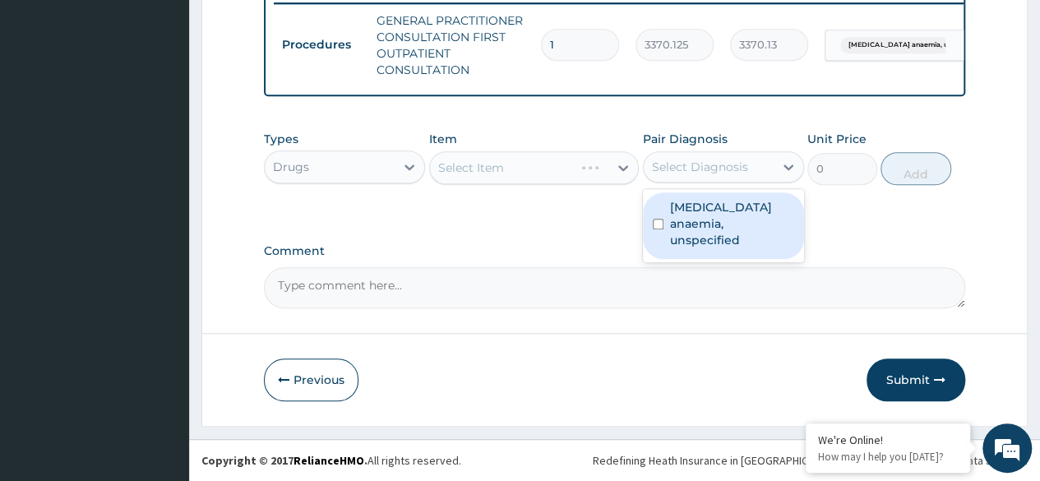
click at [757, 237] on label "Iron deficiency anaemia, unspecified" at bounding box center [732, 223] width 124 height 49
checkbox input "true"
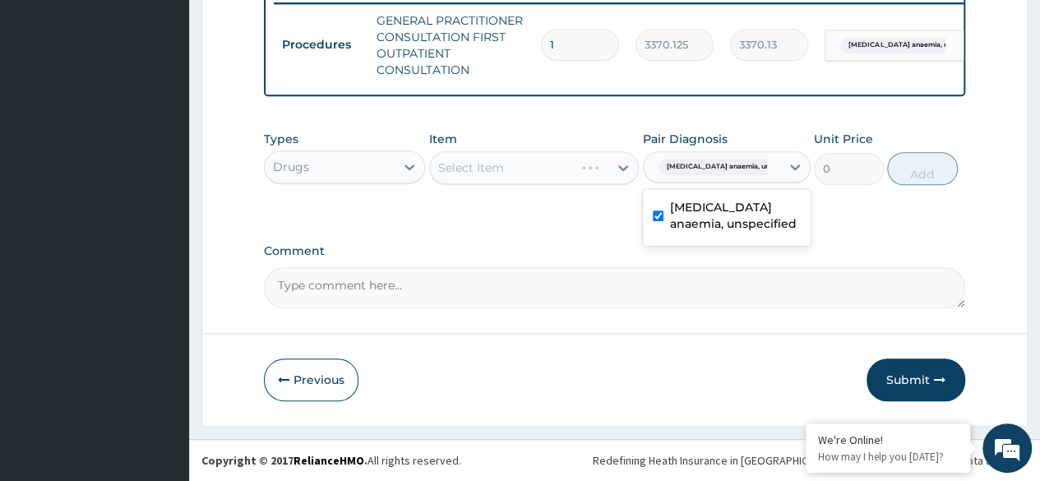
click at [531, 210] on div "Types Drugs Item Select Item Pair Diagnosis option Iron deficiency anaemia, uns…" at bounding box center [615, 170] width 702 height 95
click at [546, 188] on div "Types Drugs Item Select Item Pair Diagnosis Iron deficiency anaemia, unspe... U…" at bounding box center [615, 158] width 702 height 71
click at [557, 173] on div "Select Item" at bounding box center [534, 167] width 211 height 33
click at [532, 177] on div "Select Item" at bounding box center [534, 167] width 211 height 33
click at [544, 178] on div "Select Item" at bounding box center [534, 167] width 211 height 33
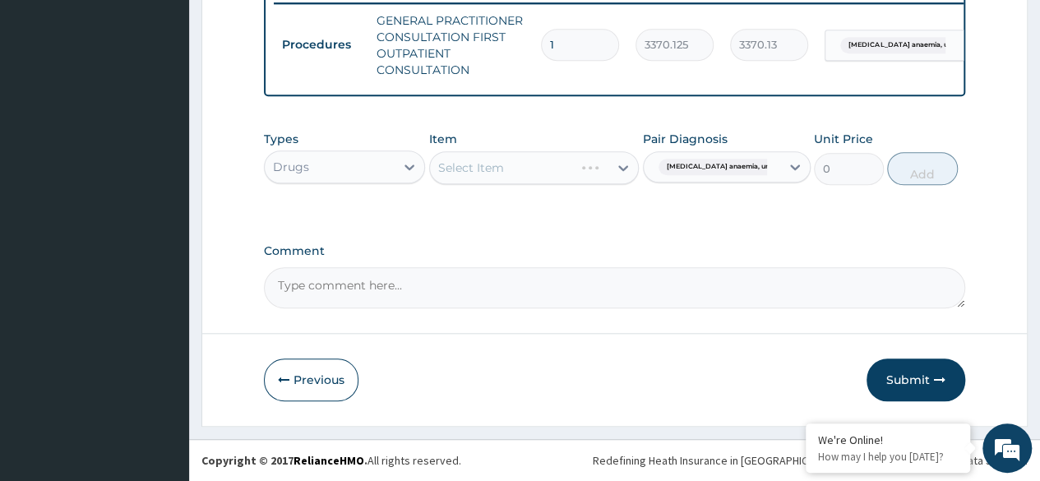
click at [531, 176] on div "Select Item" at bounding box center [534, 167] width 211 height 33
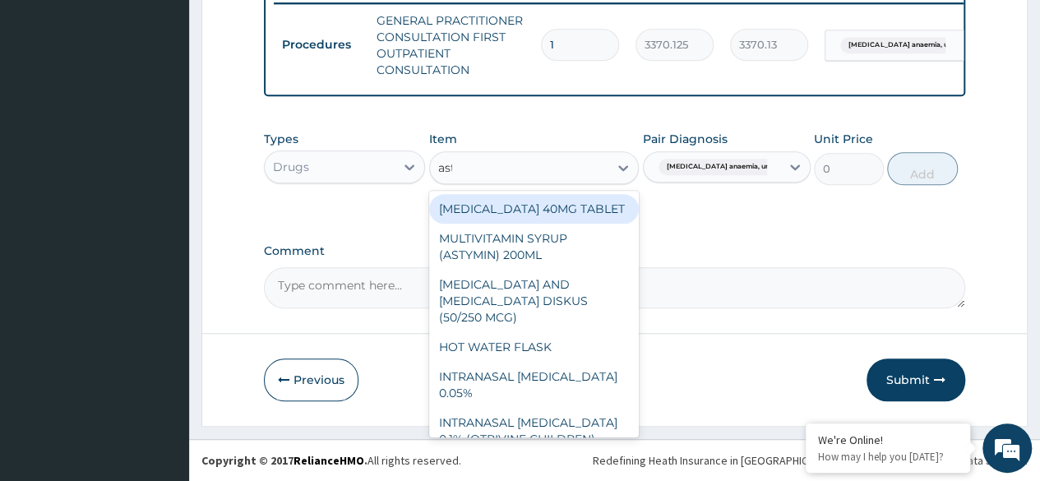
type input "asty"
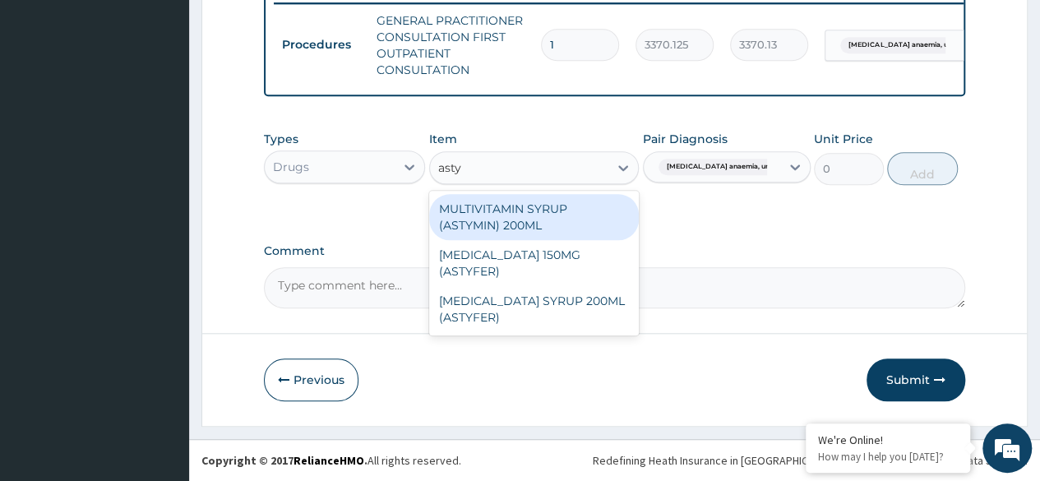
click at [553, 276] on div "[MEDICAL_DATA] 150MG (ASTYFER)" at bounding box center [534, 263] width 211 height 46
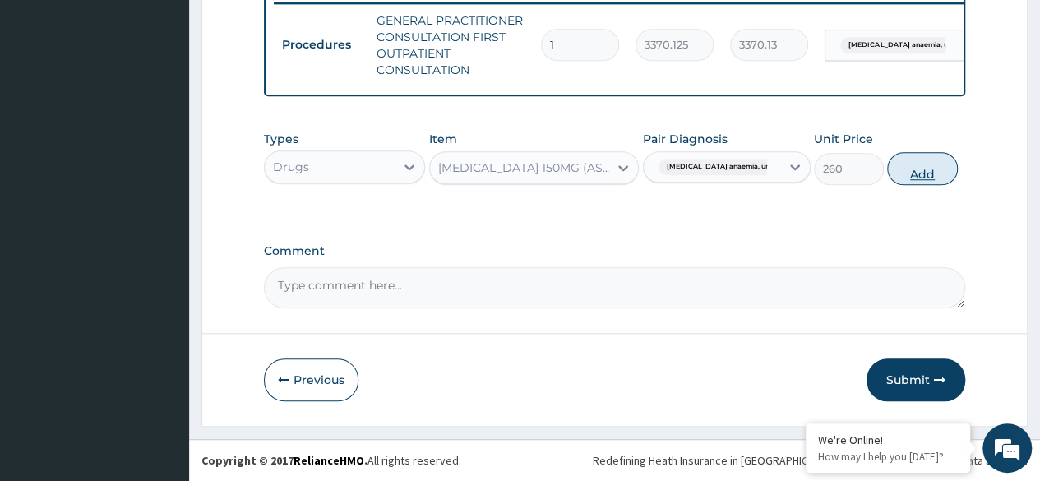
click at [915, 176] on button "Add" at bounding box center [922, 168] width 70 height 33
type input "0"
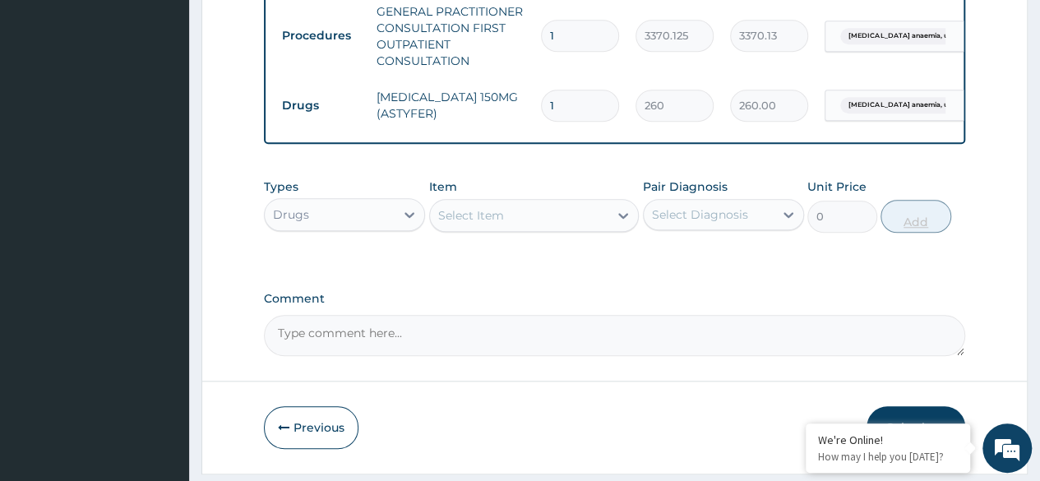
type input "0.00"
type input "3"
type input "780.00"
type input "30"
type input "7800.00"
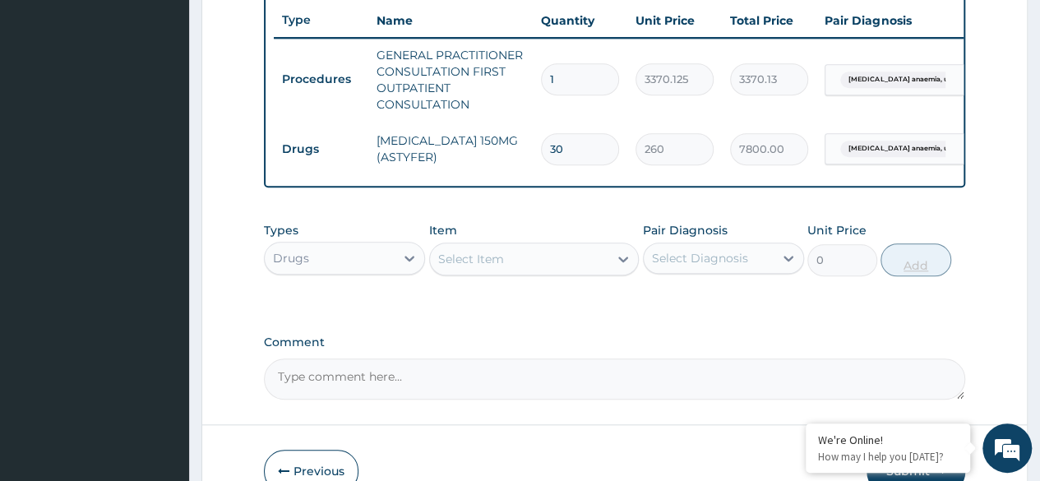
scroll to position [719, 0]
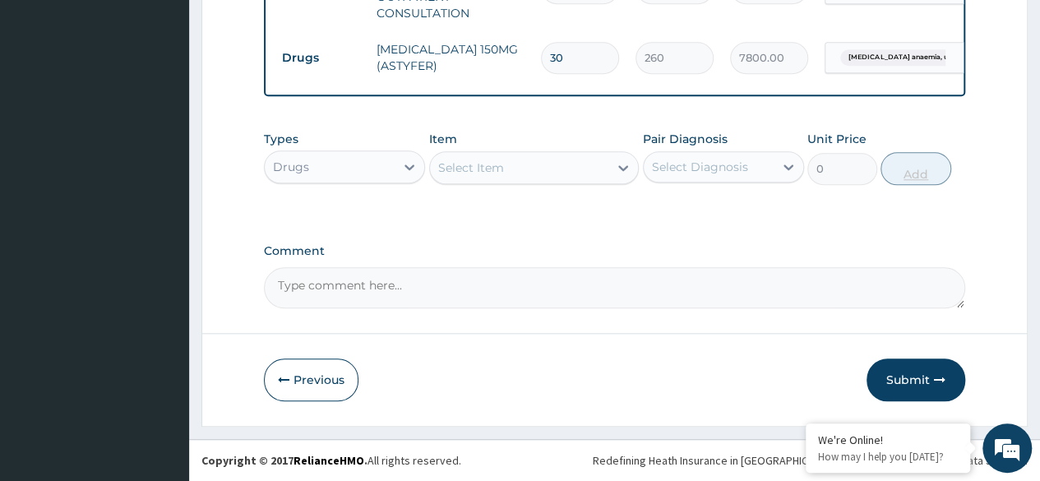
type input "30"
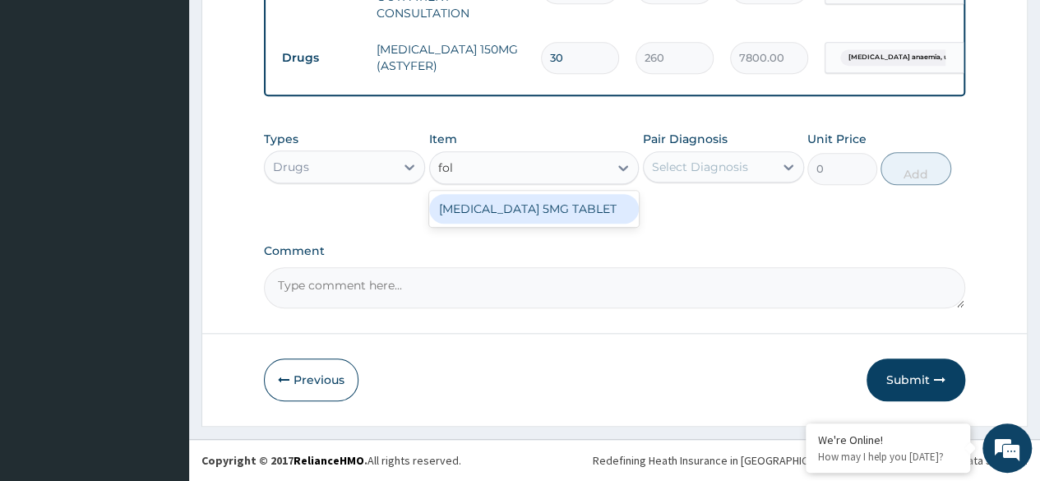
type input "foli"
click at [584, 212] on div "[MEDICAL_DATA] 5MG TABLET" at bounding box center [534, 209] width 211 height 30
type input "30"
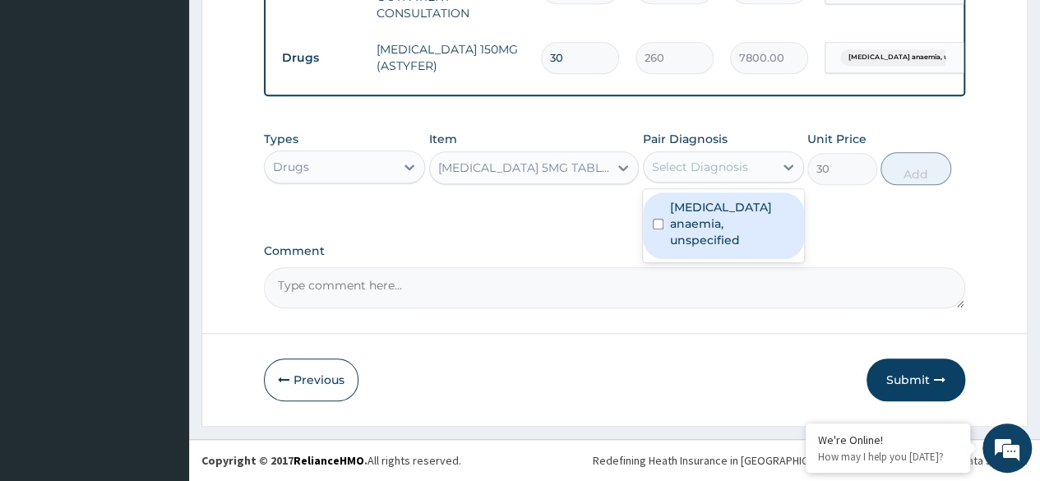
click at [740, 227] on label "Iron deficiency anaemia, unspecified" at bounding box center [732, 223] width 124 height 49
checkbox input "true"
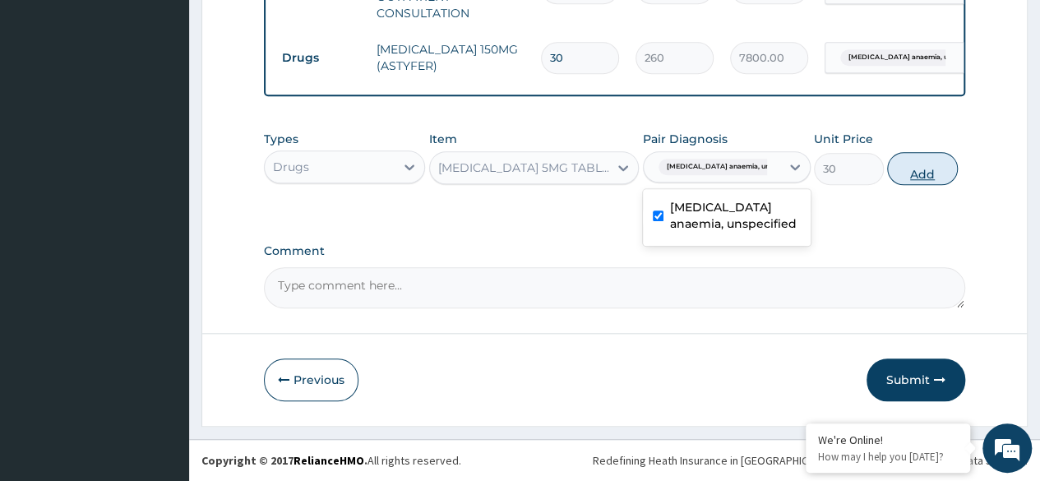
click at [916, 176] on button "Add" at bounding box center [922, 168] width 70 height 33
type input "0"
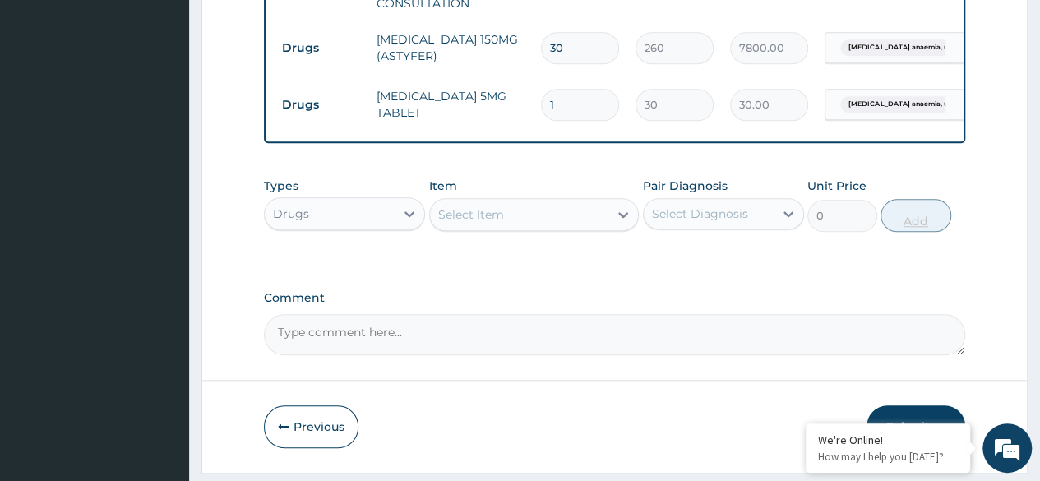
type input "0.00"
type input "3"
type input "90.00"
type input "30"
type input "900.00"
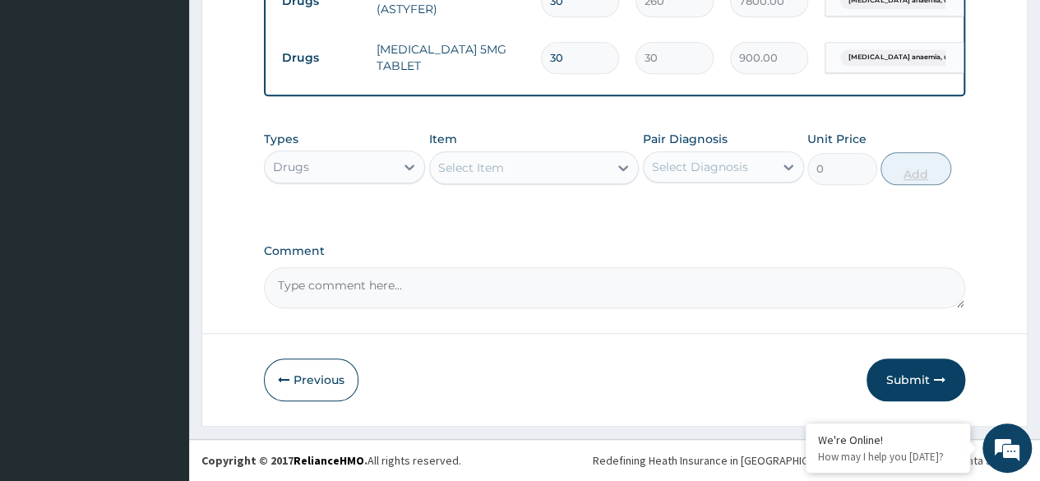
scroll to position [776, 0]
type input "30"
click at [919, 383] on button "Submit" at bounding box center [916, 380] width 99 height 43
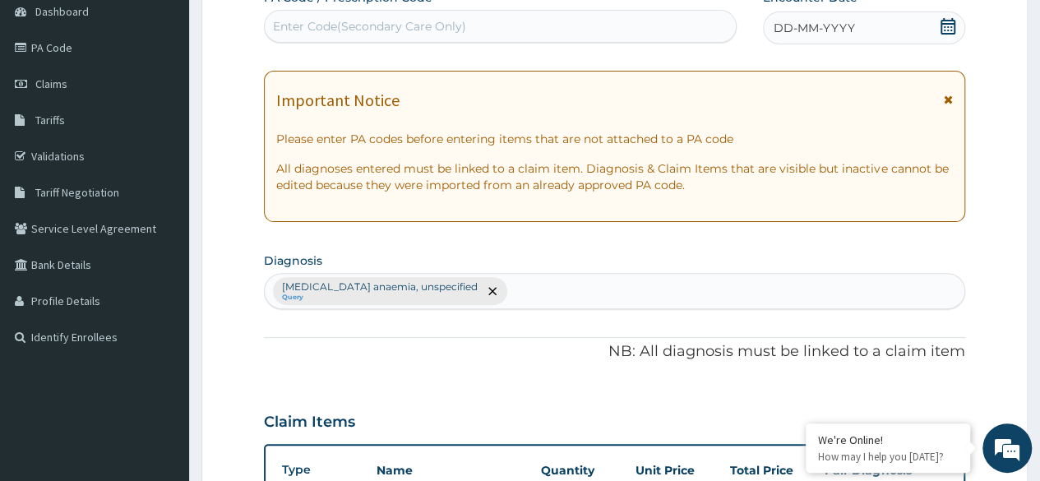
scroll to position [0, 0]
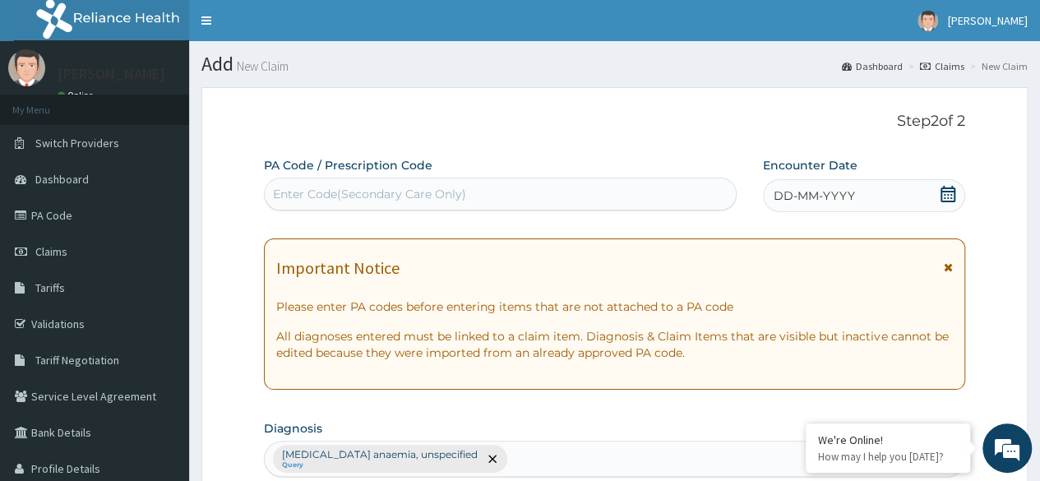
click at [942, 202] on span at bounding box center [948, 196] width 16 height 21
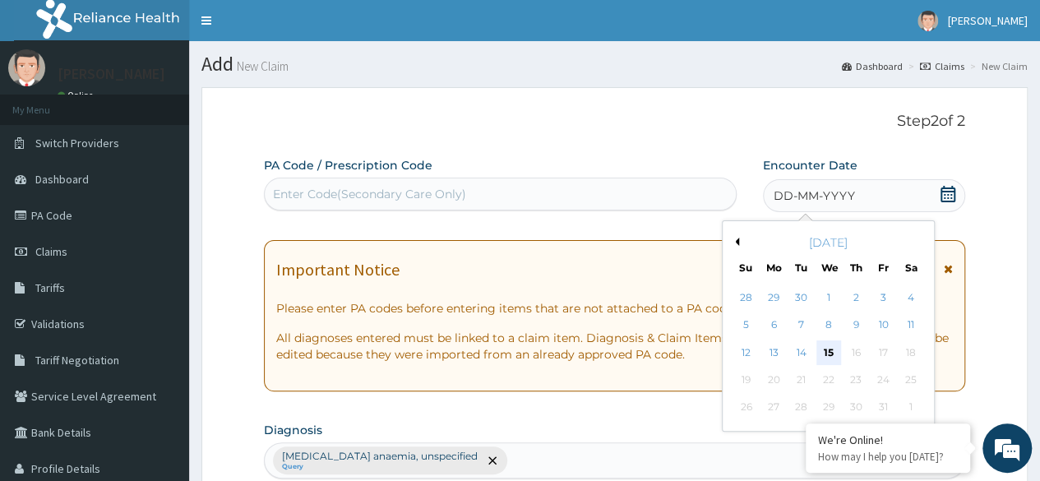
click at [828, 357] on div "15" at bounding box center [828, 352] width 25 height 25
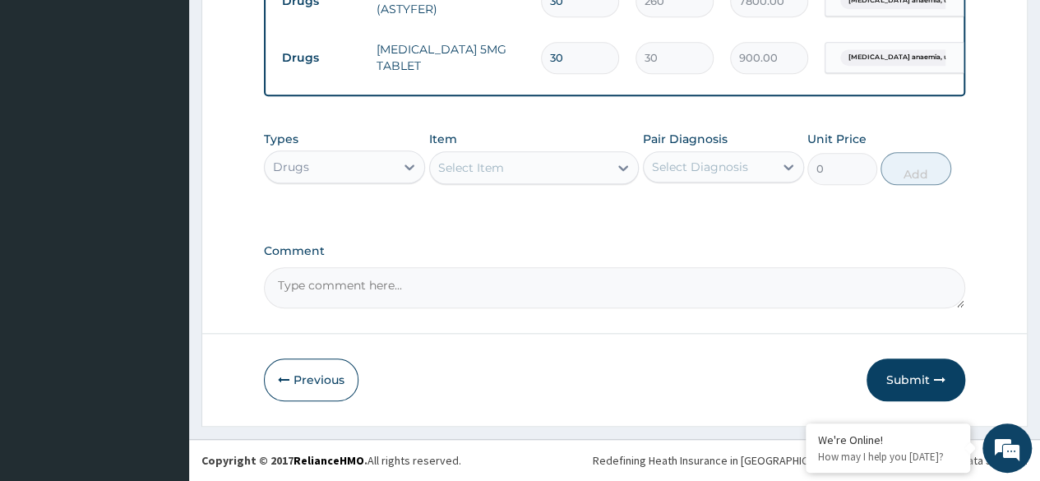
scroll to position [758, 0]
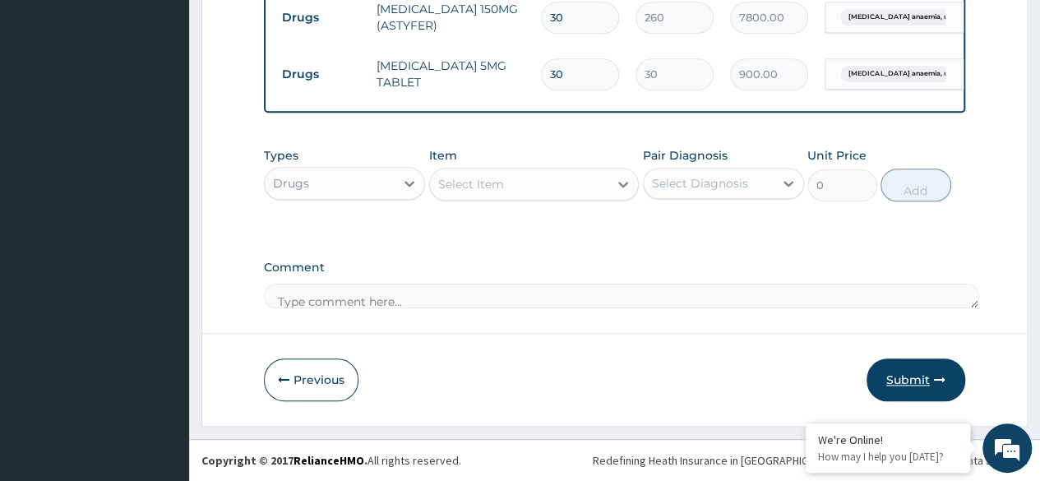
click at [922, 377] on button "Submit" at bounding box center [916, 380] width 99 height 43
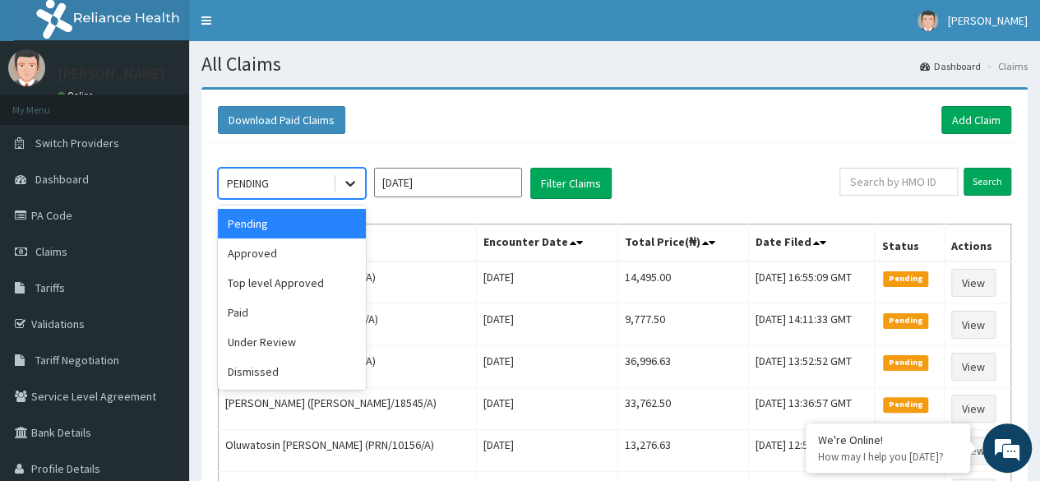
click at [344, 189] on icon at bounding box center [350, 183] width 16 height 16
click at [303, 252] on div "Approved" at bounding box center [292, 253] width 148 height 30
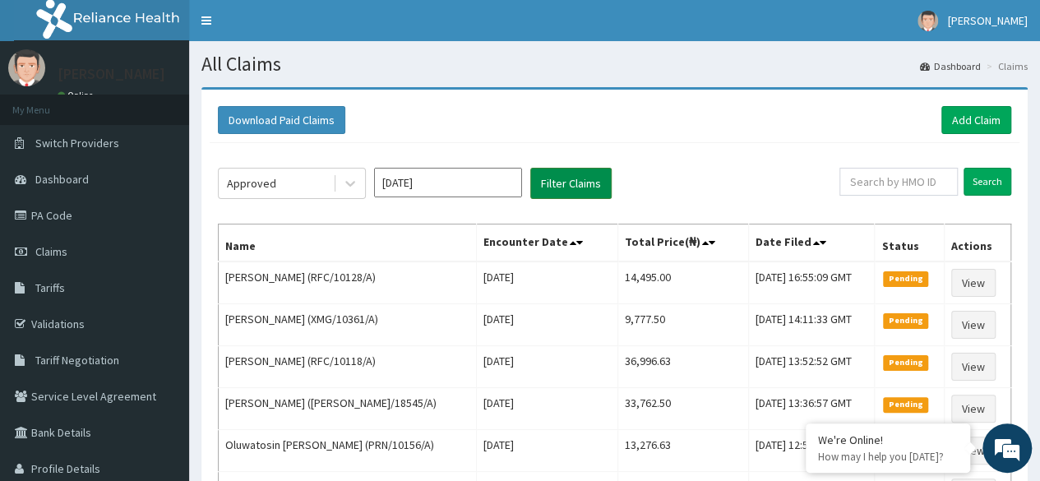
click at [584, 184] on button "Filter Claims" at bounding box center [570, 183] width 81 height 31
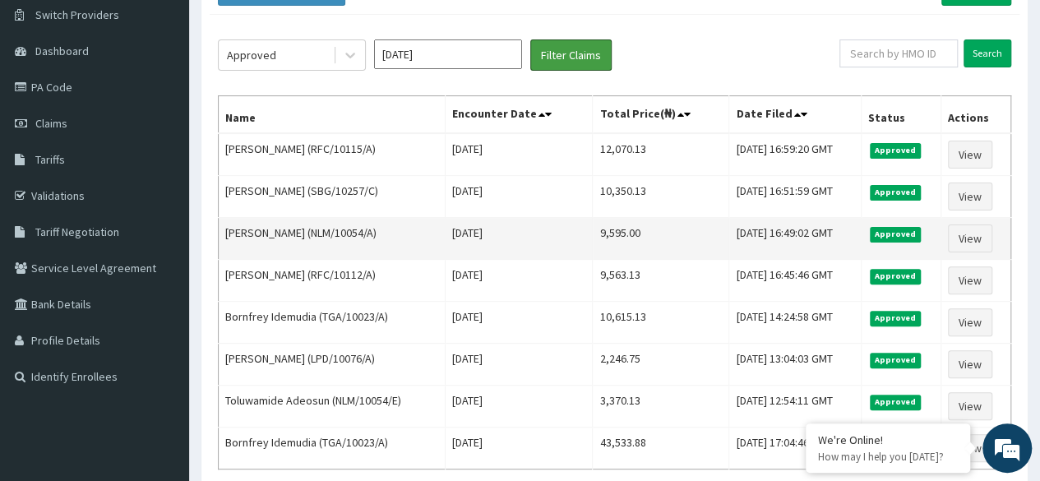
scroll to position [160, 0]
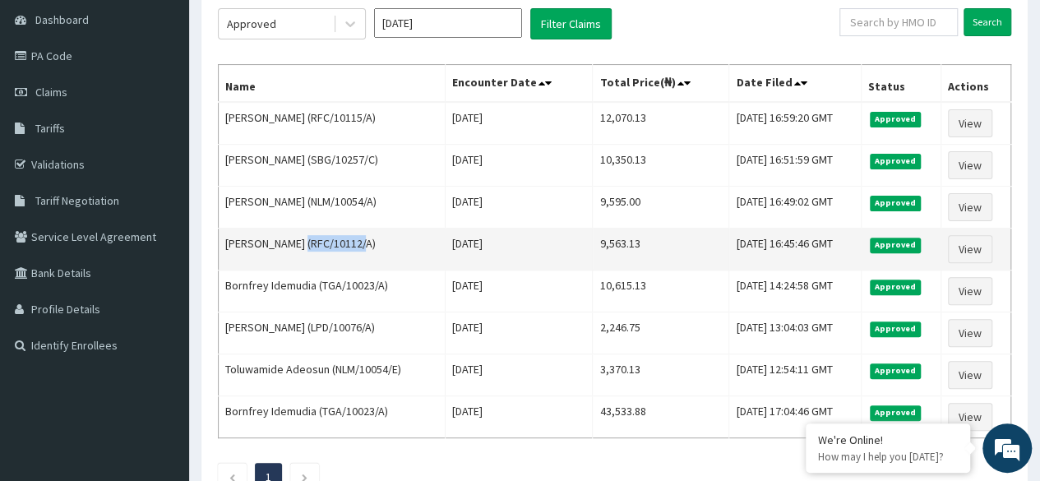
drag, startPoint x: 342, startPoint y: 241, endPoint x: 285, endPoint y: 242, distance: 56.8
click at [285, 242] on td "[PERSON_NAME] (RFC/10112/A)" at bounding box center [332, 250] width 227 height 42
copy td "RFC/10112/A"
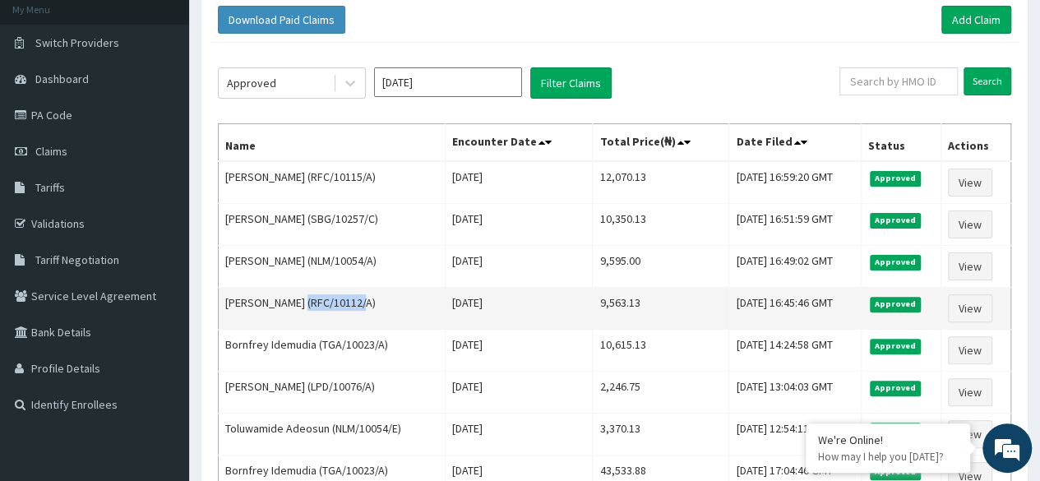
scroll to position [0, 0]
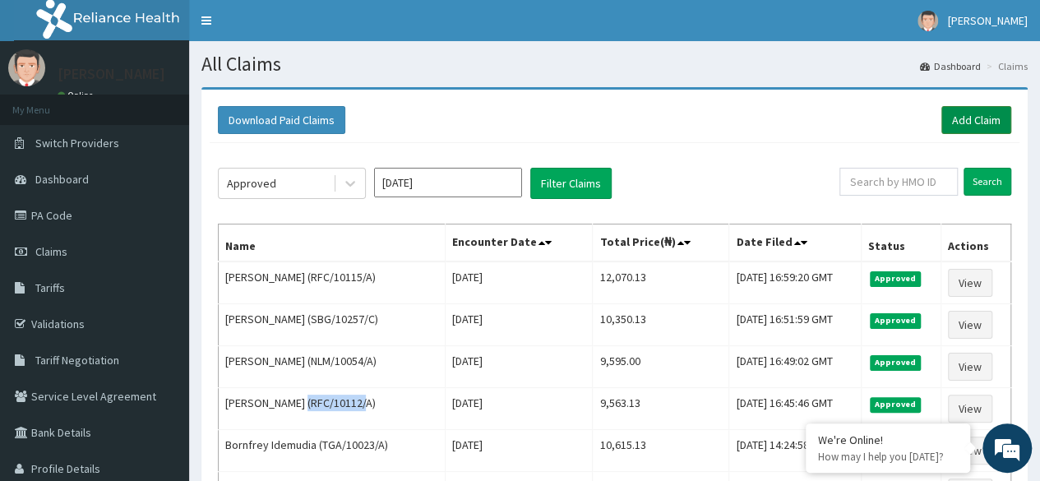
click at [975, 109] on link "Add Claim" at bounding box center [977, 120] width 70 height 28
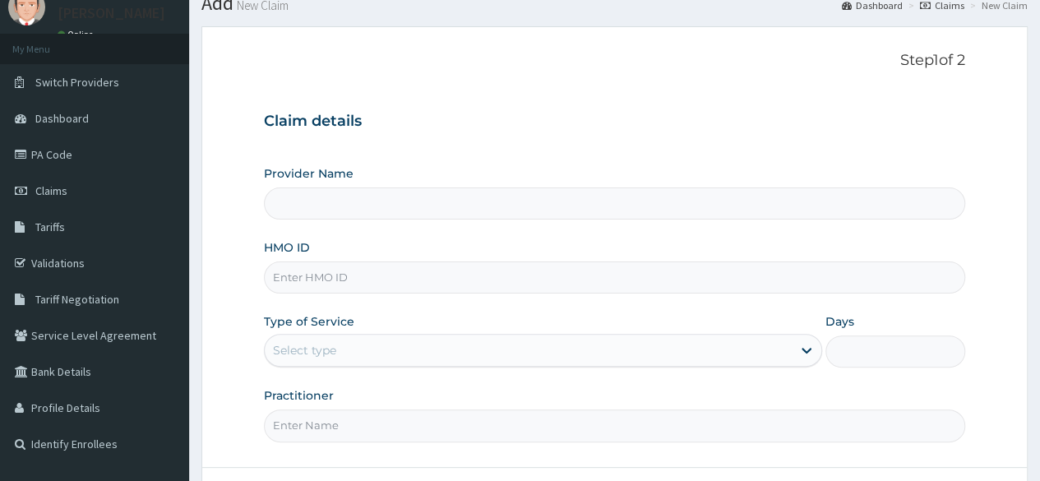
scroll to position [146, 0]
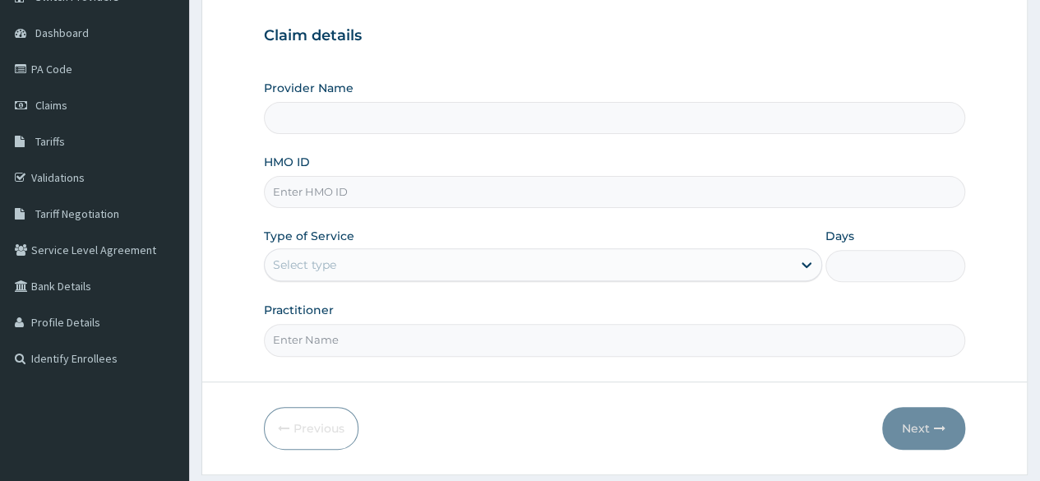
click at [900, 190] on input "HMO ID" at bounding box center [615, 192] width 702 height 32
paste input "RFC/10112/A"
type input "RFC/10112/A"
type input "Reliance Family Clinics (RFC)- [GEOGRAPHIC_DATA]"
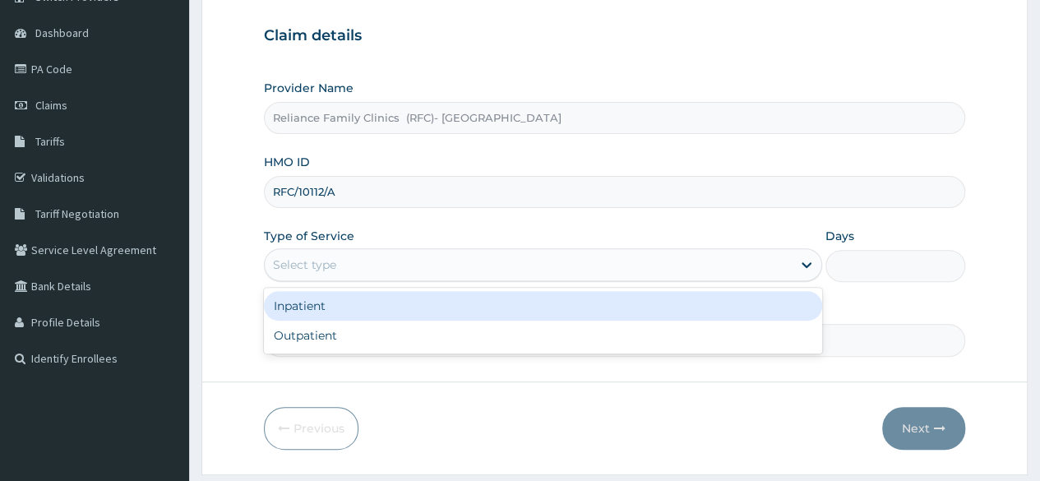
click at [472, 331] on div "Outpatient" at bounding box center [543, 336] width 558 height 30
type input "1"
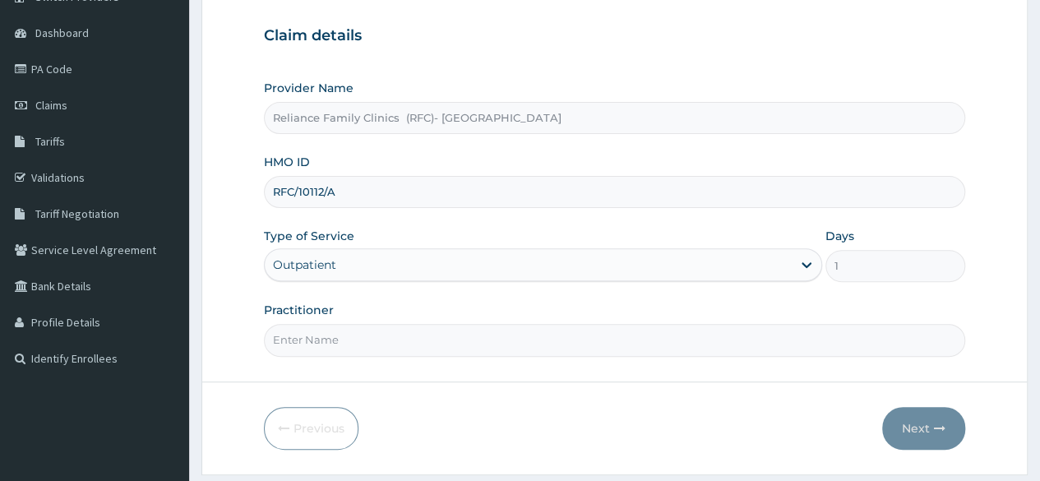
click at [506, 324] on input "Practitioner" at bounding box center [615, 340] width 702 height 32
type input "Dr [PERSON_NAME]"
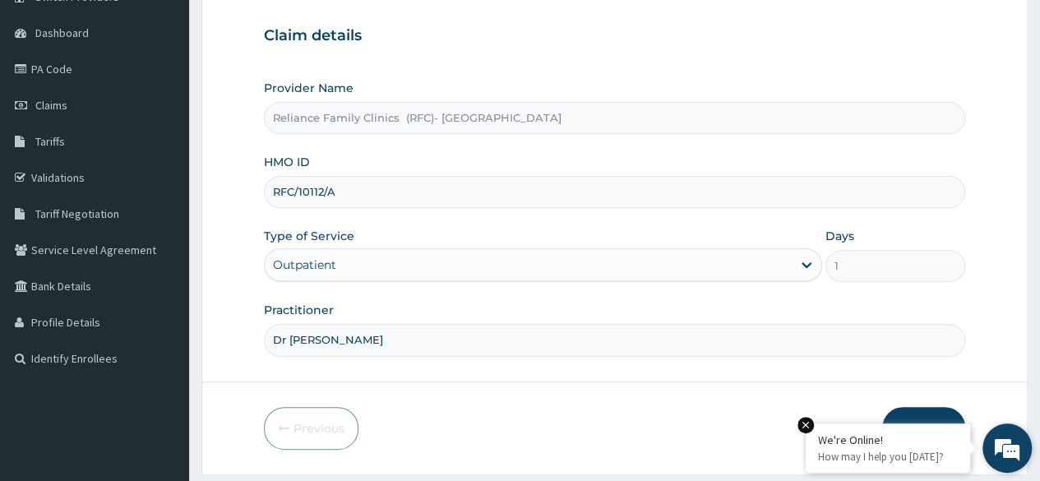
click at [898, 437] on div "We're Online!" at bounding box center [888, 440] width 140 height 15
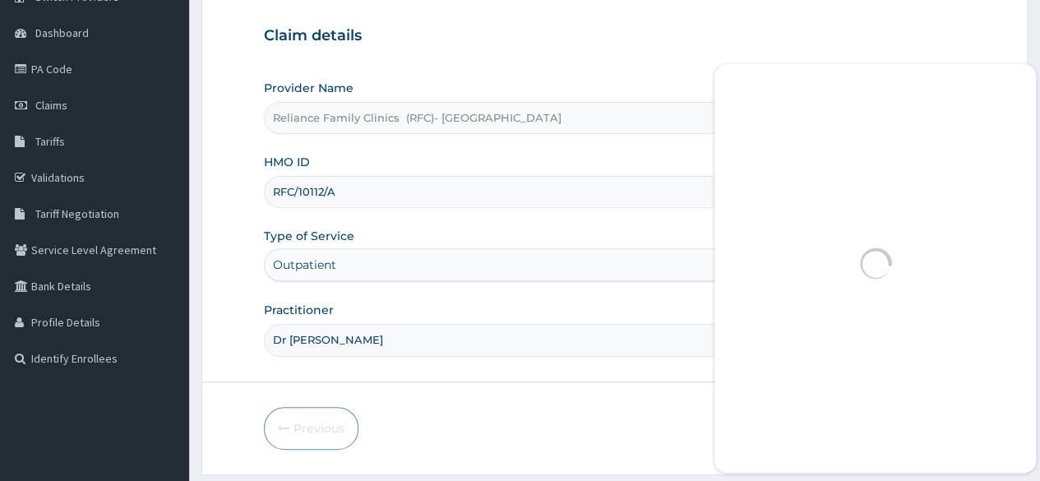
scroll to position [13, 0]
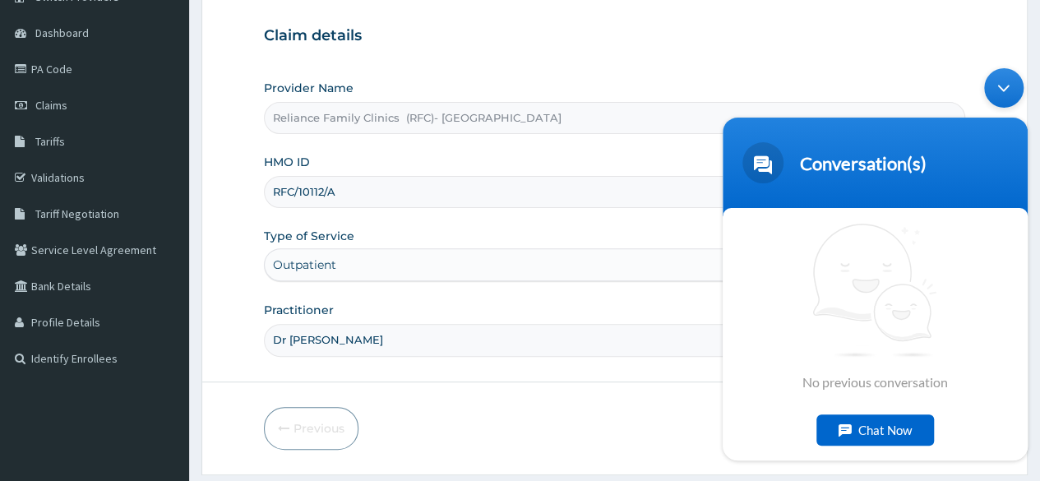
click at [572, 408] on div "Previous Next" at bounding box center [615, 428] width 702 height 43
click at [955, 51] on div "Claim details Provider Name Reliance Family Clinics (RFC)- Ejigbo HMO ID RFC/10…" at bounding box center [615, 183] width 702 height 345
click at [1001, 83] on div "Minimize live chat window" at bounding box center [1003, 86] width 39 height 39
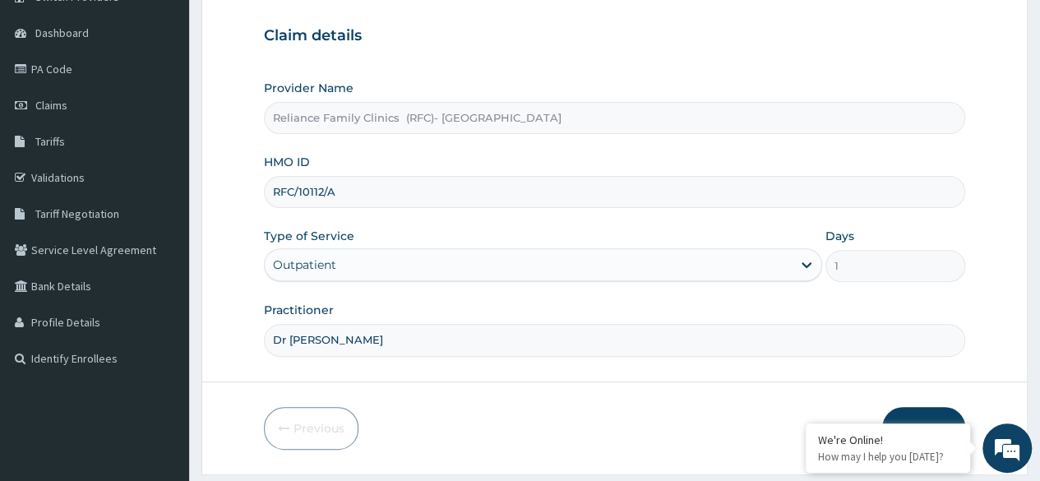
scroll to position [191, 0]
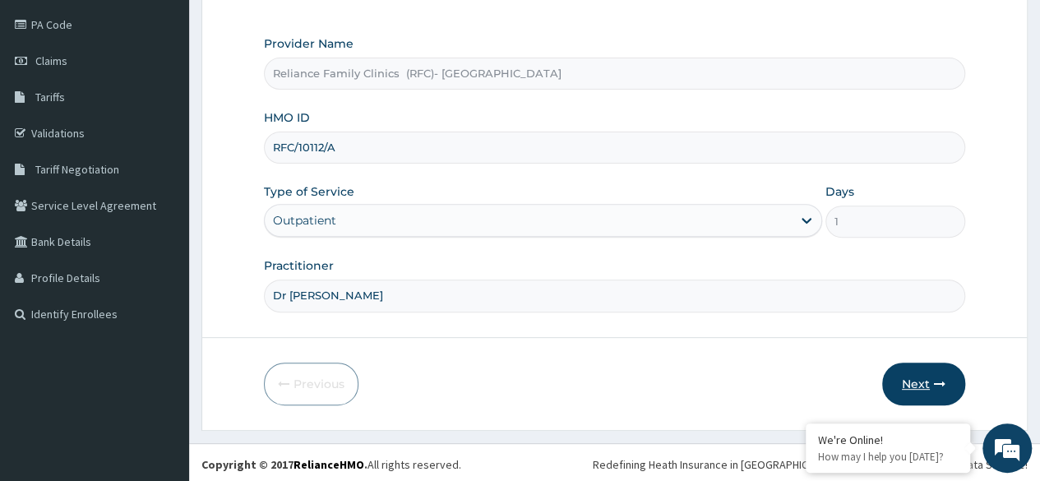
click at [929, 382] on button "Next" at bounding box center [923, 384] width 83 height 43
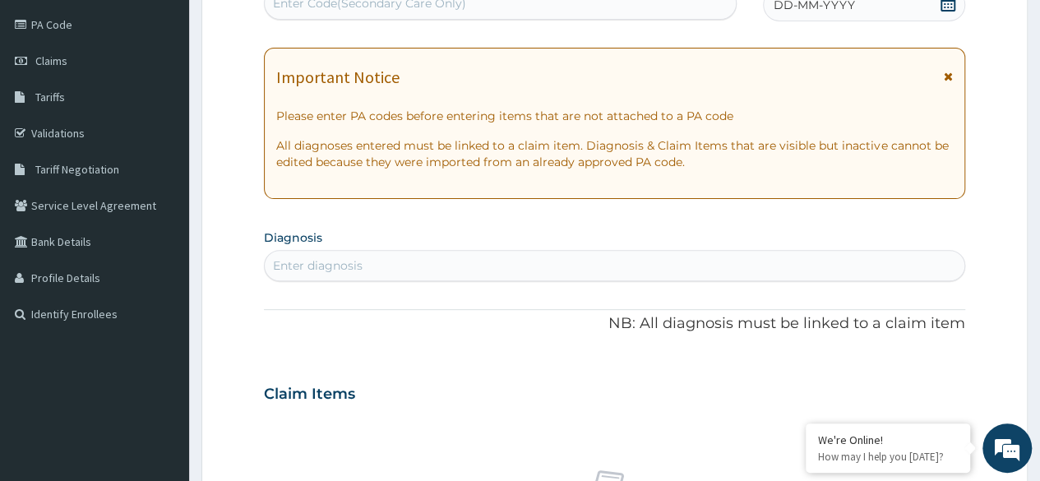
click at [952, 16] on div "DD-MM-YYYY" at bounding box center [864, 4] width 202 height 33
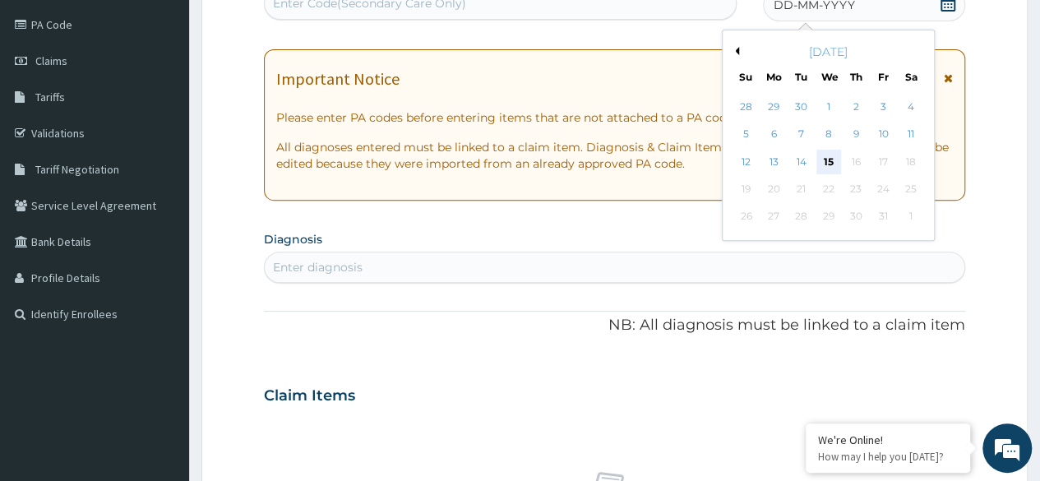
click at [827, 166] on div "15" at bounding box center [828, 162] width 25 height 25
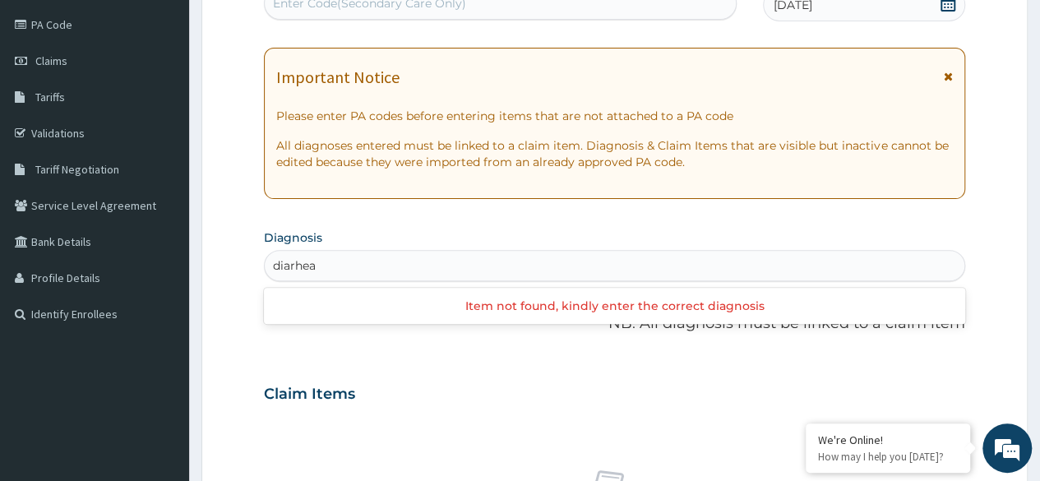
type input "diarhea"
type input "[MEDICAL_DATA]"
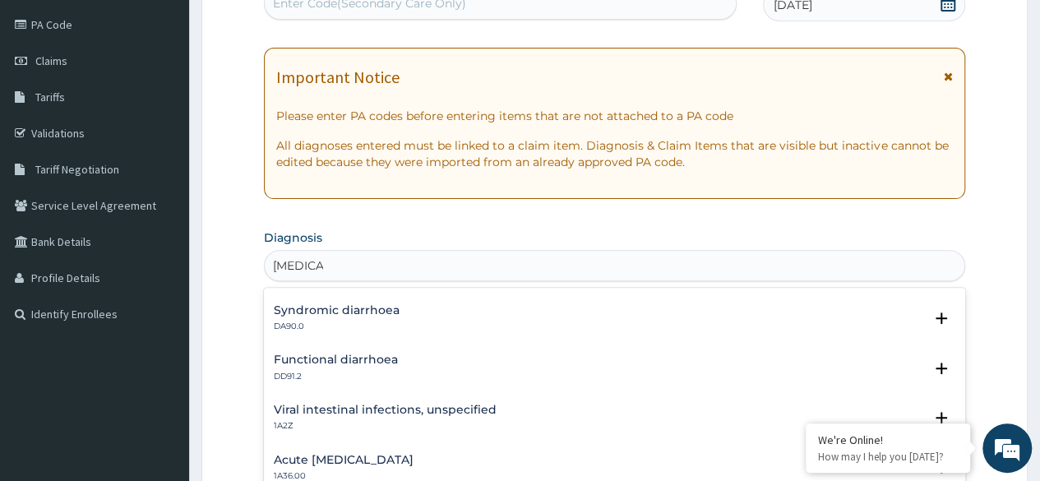
scroll to position [0, 0]
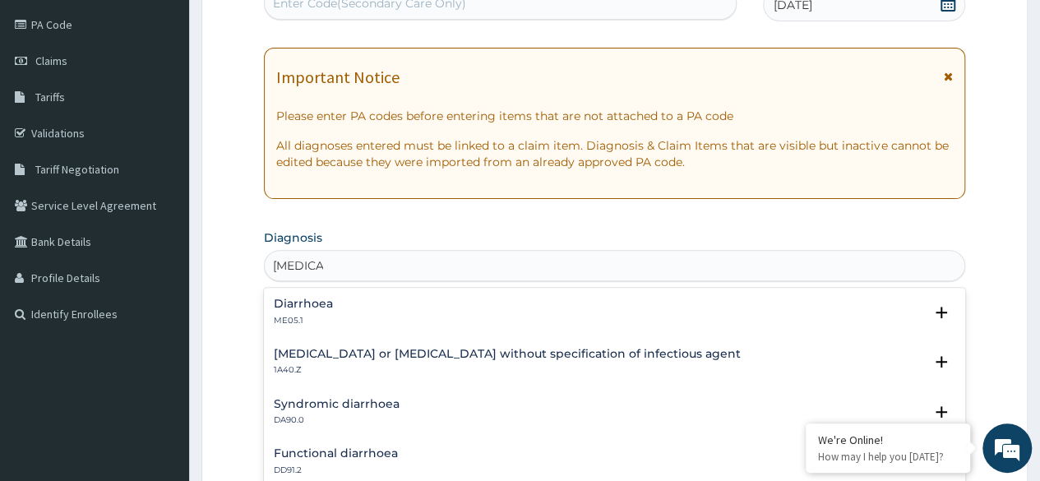
click at [414, 306] on div "Diarrhoea ME05.1" at bounding box center [615, 312] width 682 height 29
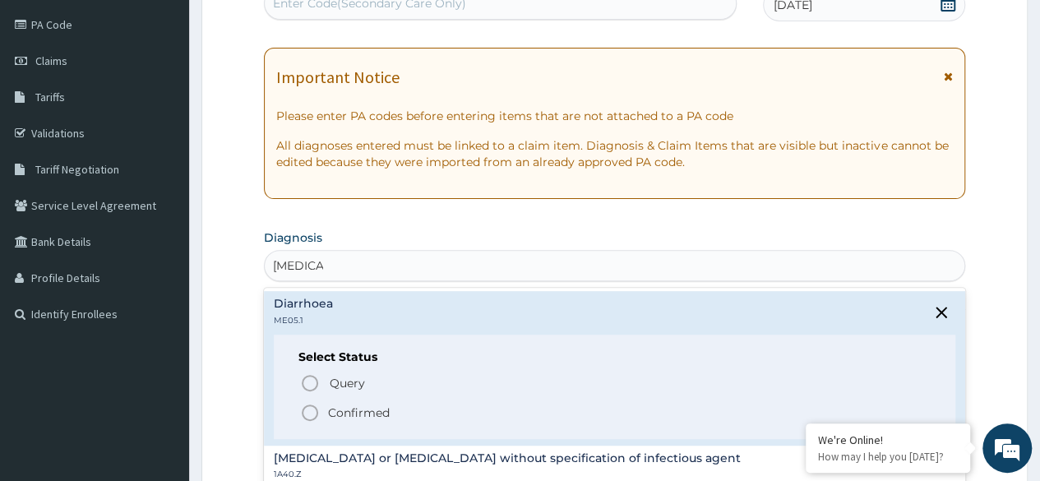
click at [396, 405] on span "Confirmed" at bounding box center [615, 413] width 631 height 20
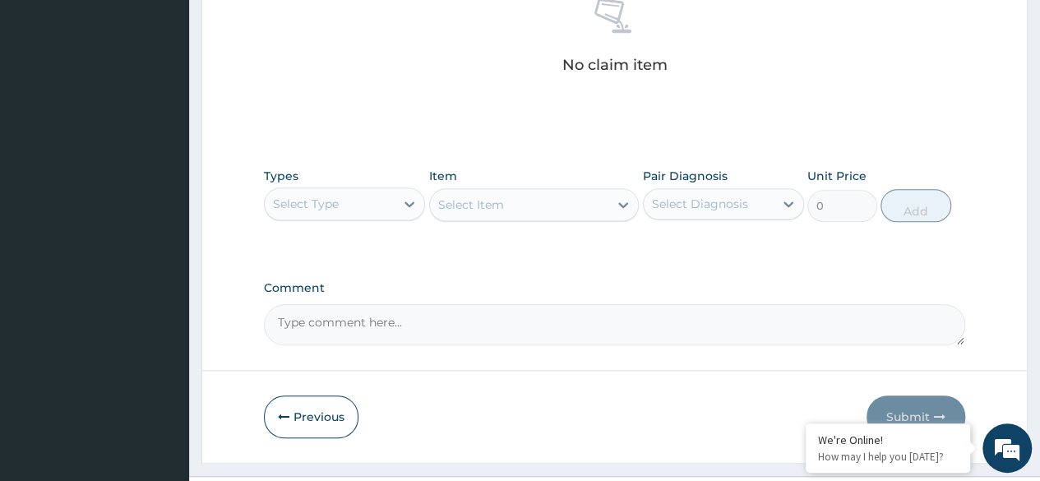
scroll to position [702, 0]
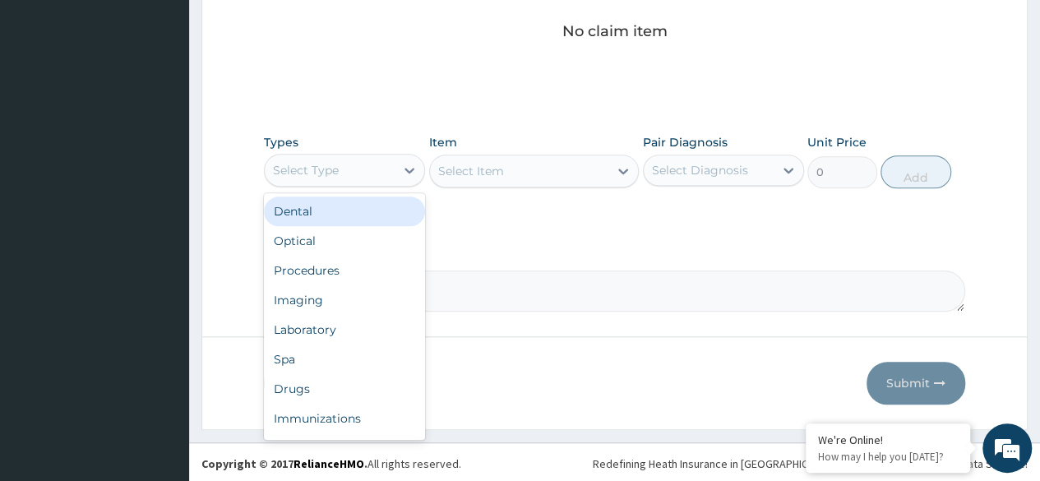
click at [345, 396] on div "Drugs" at bounding box center [344, 389] width 161 height 30
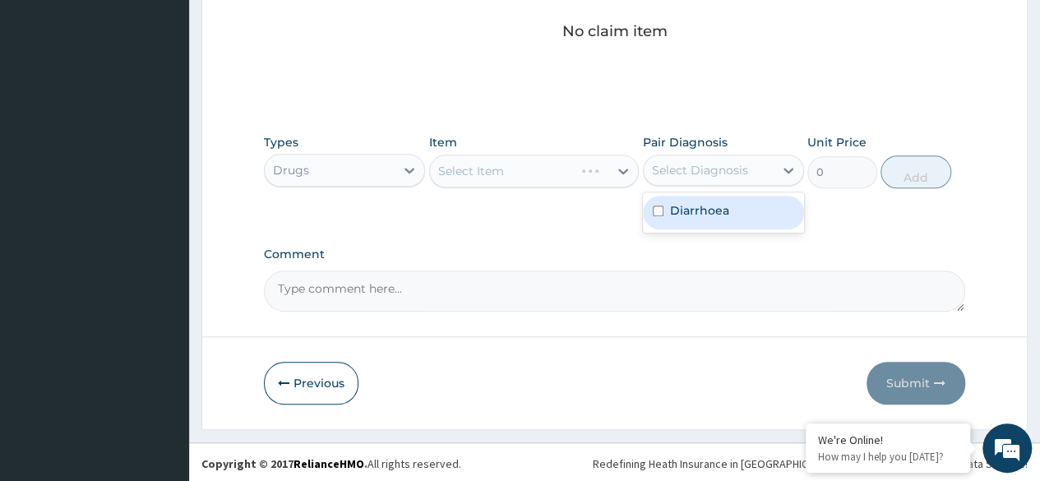
click at [702, 225] on div "Diarrhoea" at bounding box center [723, 213] width 161 height 34
checkbox input "true"
click at [567, 175] on div "Select Item" at bounding box center [534, 171] width 211 height 33
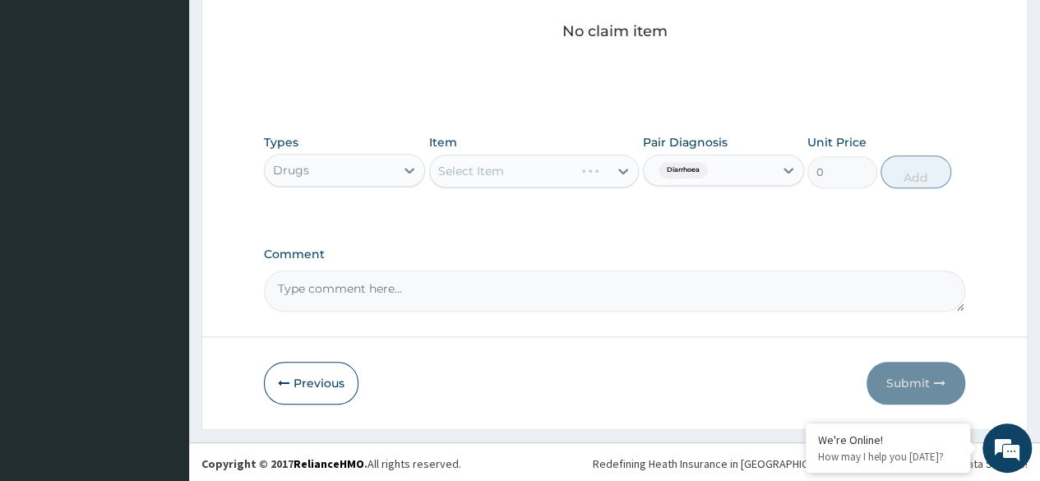
click at [515, 192] on div "Types Drugs Item Select Item Pair Diagnosis Diarrhoea Unit Price 0 Add" at bounding box center [615, 161] width 702 height 71
click at [531, 179] on div "Select Item" at bounding box center [534, 171] width 211 height 33
click at [498, 175] on div "Select Item" at bounding box center [534, 171] width 211 height 33
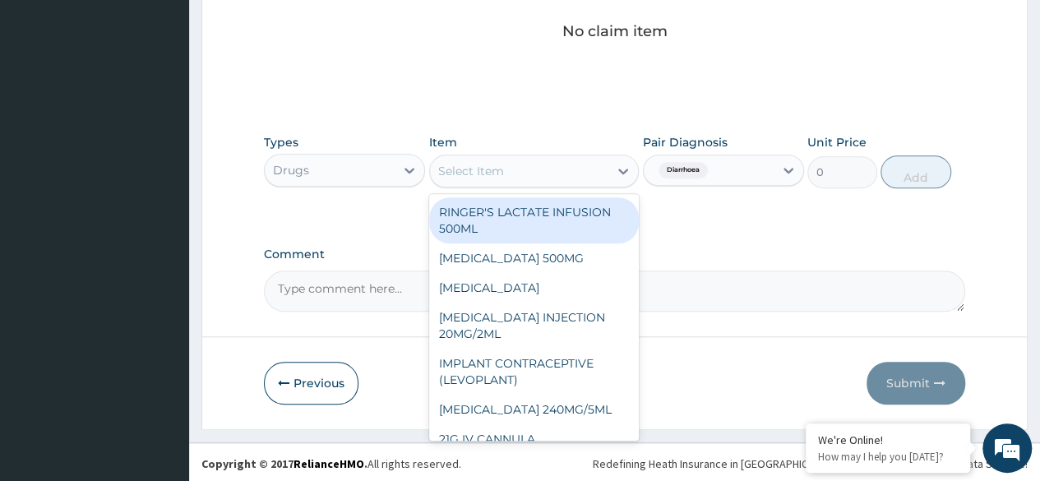
click at [498, 175] on div "Select Item" at bounding box center [471, 171] width 66 height 16
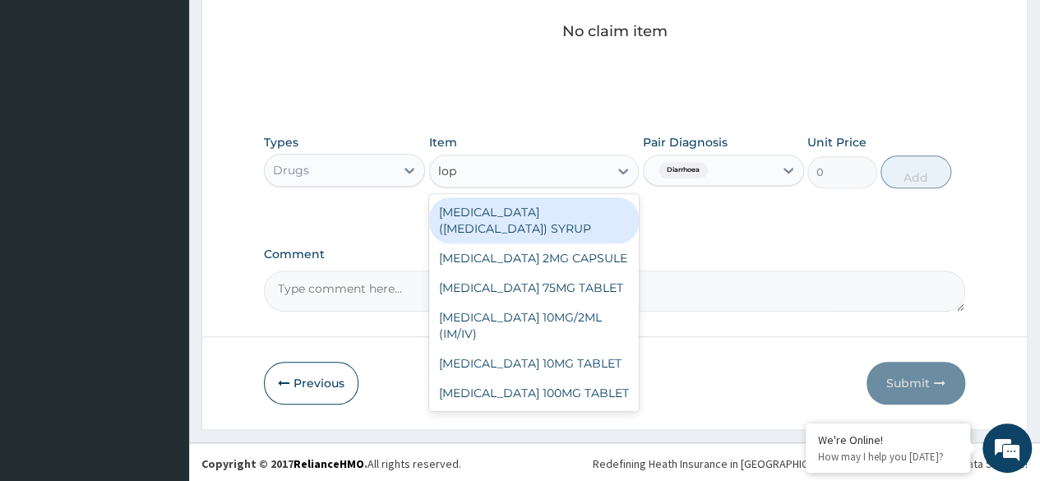
type input "lop"
type input "[PERSON_NAME]"
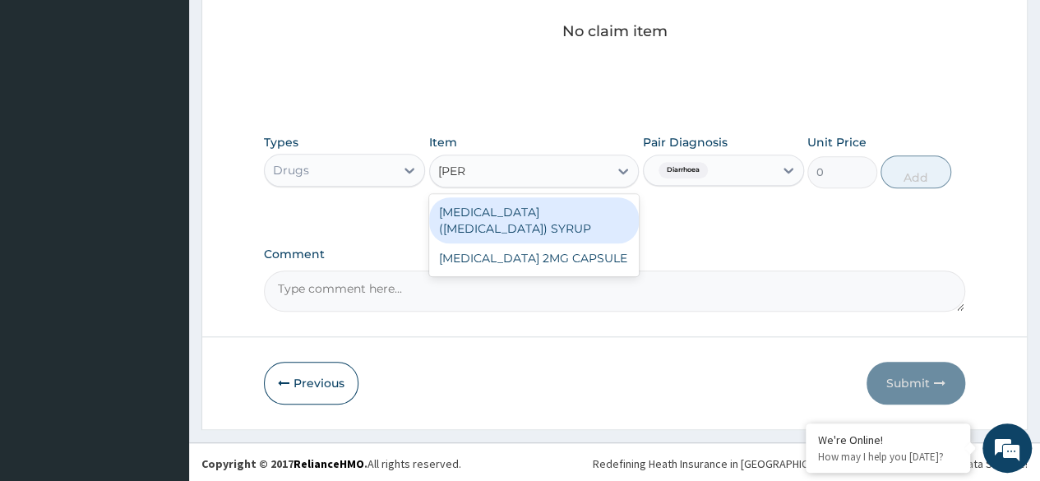
click at [584, 266] on div "[MEDICAL_DATA] 2MG CAPSULE" at bounding box center [534, 258] width 211 height 30
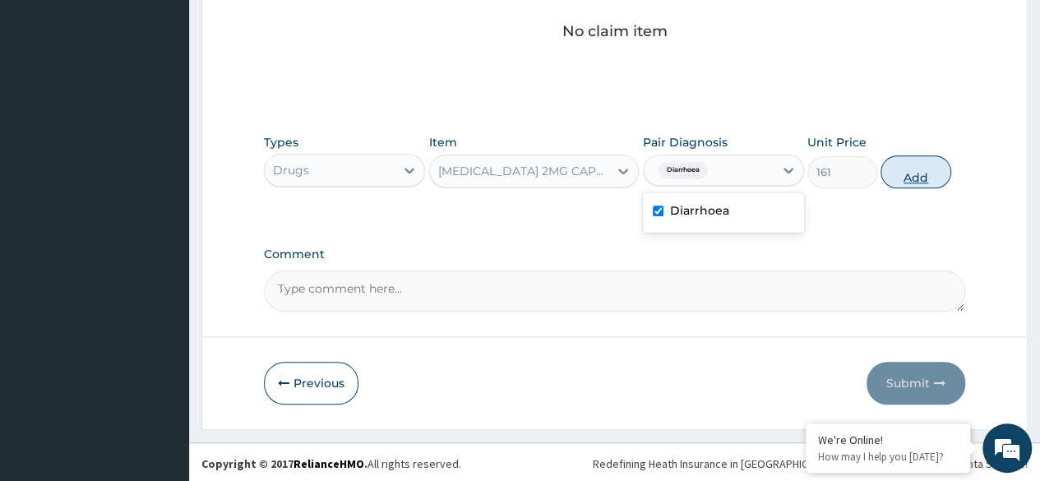
click at [924, 174] on button "Add" at bounding box center [916, 171] width 70 height 33
type input "0"
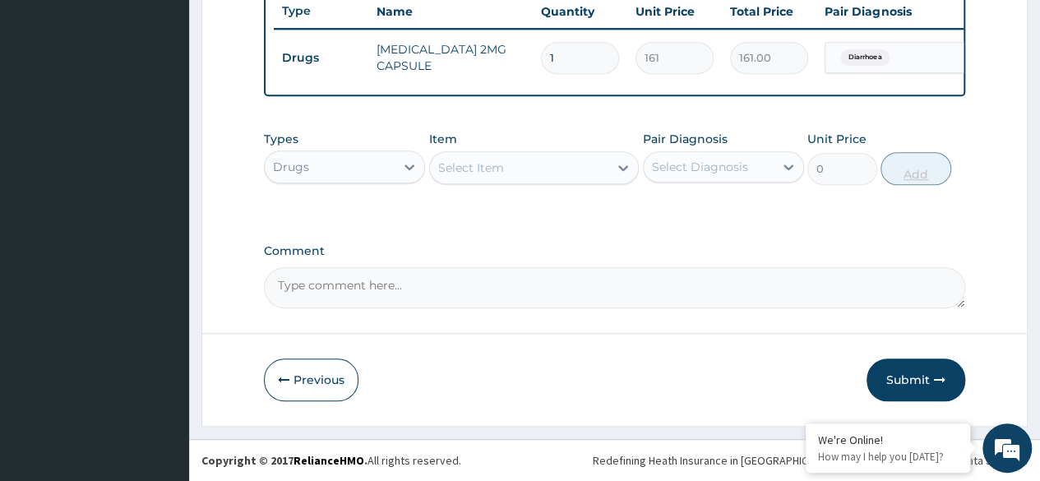
type input "0.00"
type input "2"
type input "322.00"
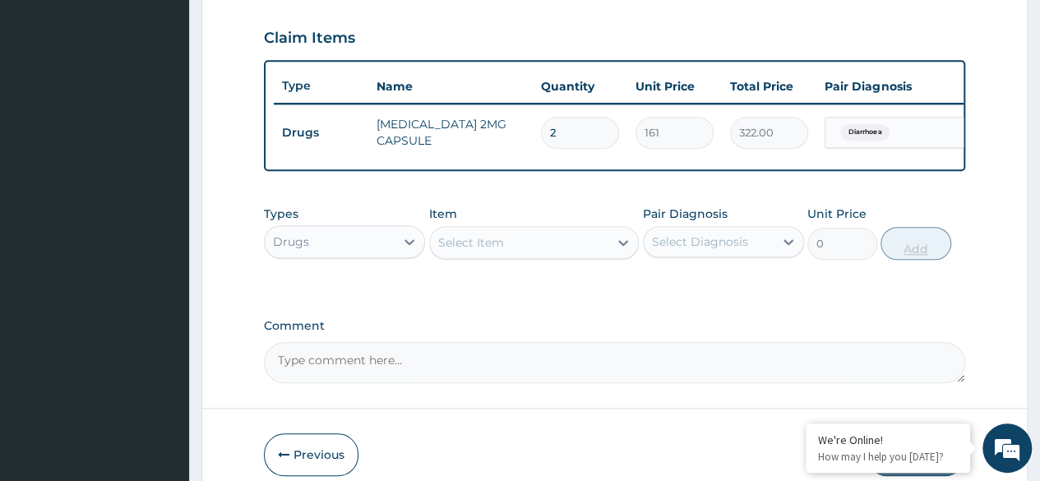
scroll to position [551, 0]
type input "2"
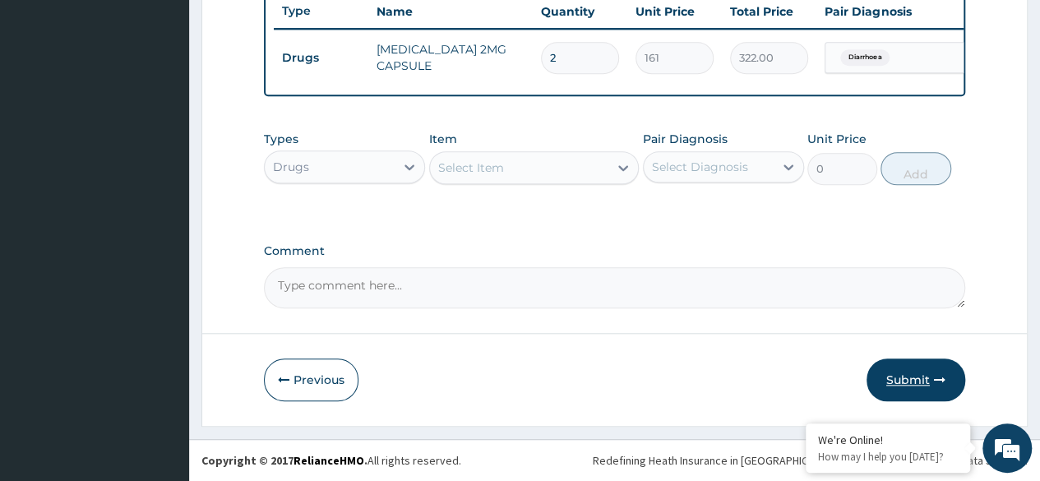
click at [919, 390] on button "Submit" at bounding box center [916, 380] width 99 height 43
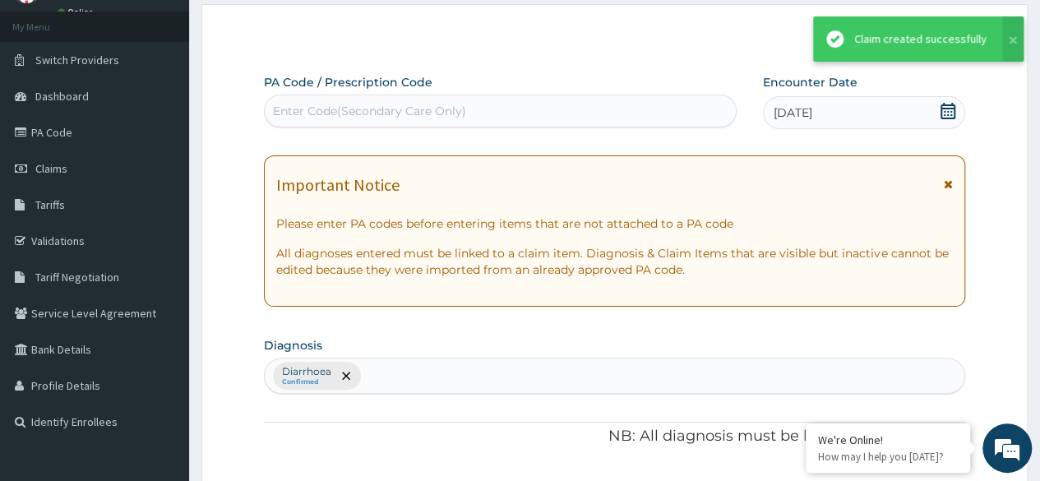
scroll to position [637, 0]
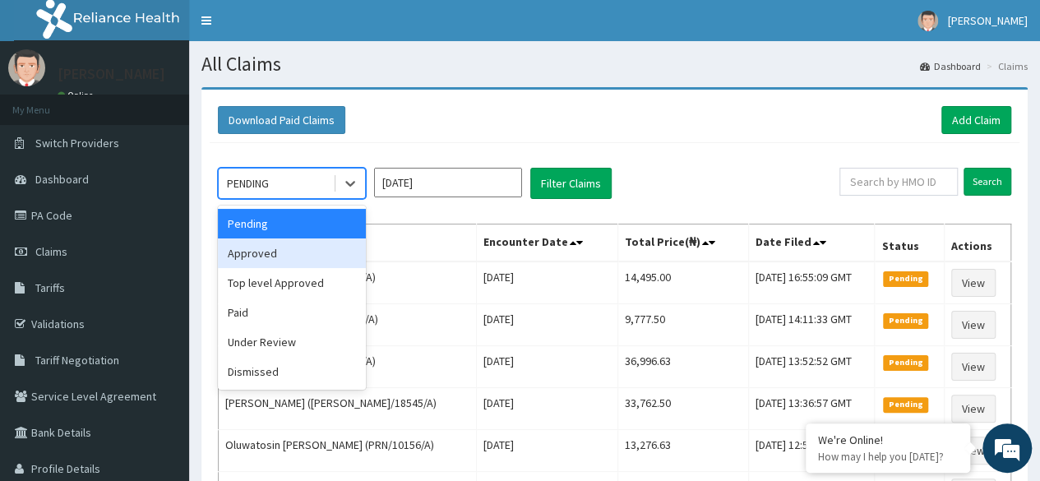
drag, startPoint x: 344, startPoint y: 173, endPoint x: 331, endPoint y: 260, distance: 88.2
click at [331, 199] on div "option Approved focused, 2 of 6. 6 results available. Use Up and Down to choose…" at bounding box center [292, 183] width 148 height 31
click at [331, 260] on div "Approved" at bounding box center [292, 253] width 148 height 30
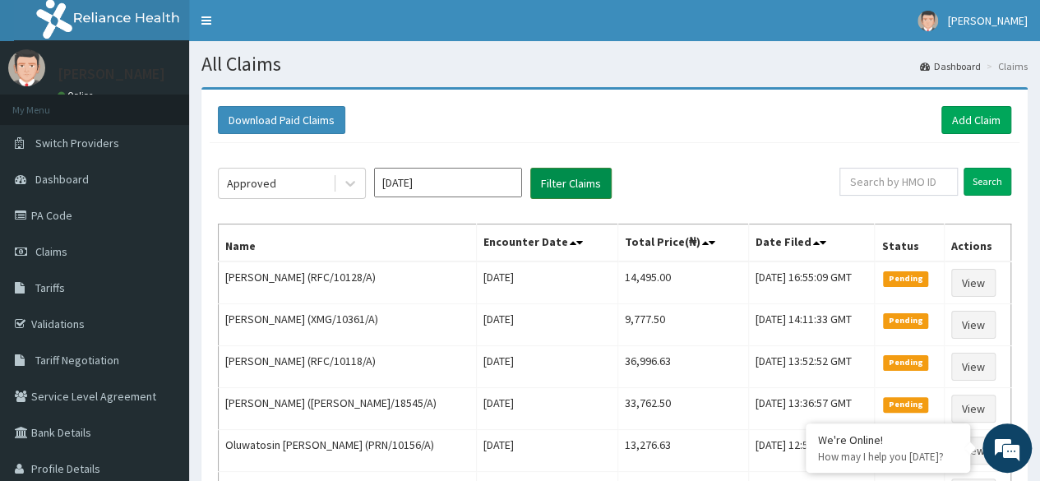
click at [585, 179] on button "Filter Claims" at bounding box center [570, 183] width 81 height 31
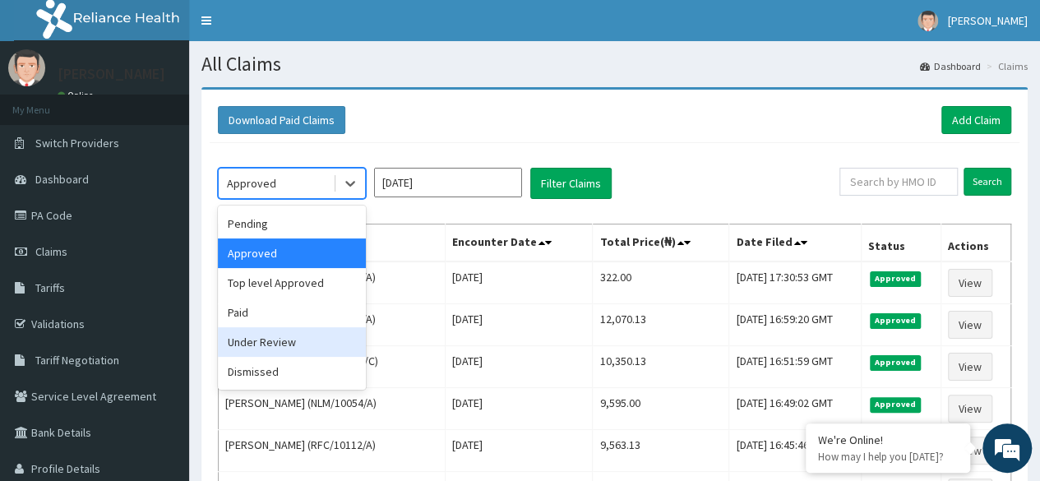
drag, startPoint x: 355, startPoint y: 177, endPoint x: 321, endPoint y: 350, distance: 176.9
click at [321, 199] on div "option Approved, selected. option Under Review focused, 5 of 6. 6 results avail…" at bounding box center [292, 183] width 148 height 31
click at [321, 350] on div "Under Review" at bounding box center [292, 342] width 148 height 30
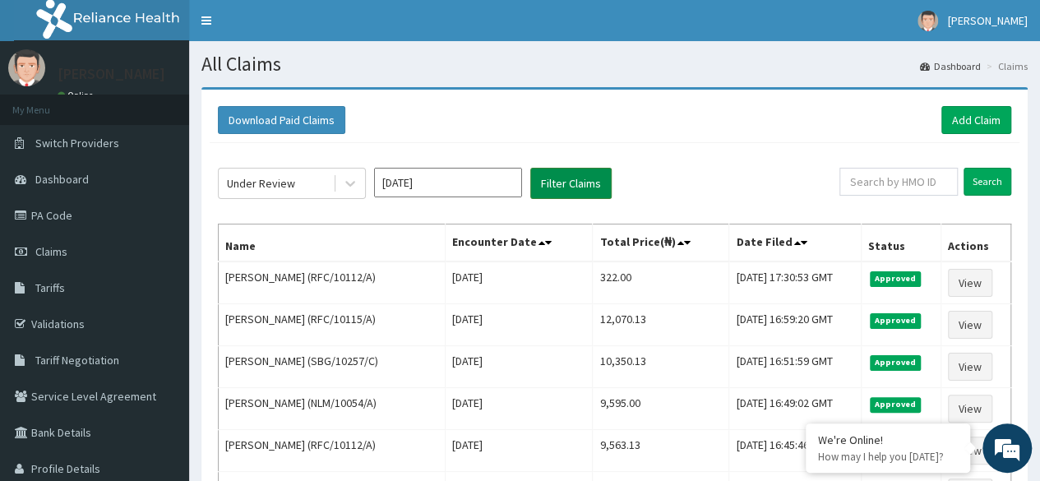
click at [576, 184] on button "Filter Claims" at bounding box center [570, 183] width 81 height 31
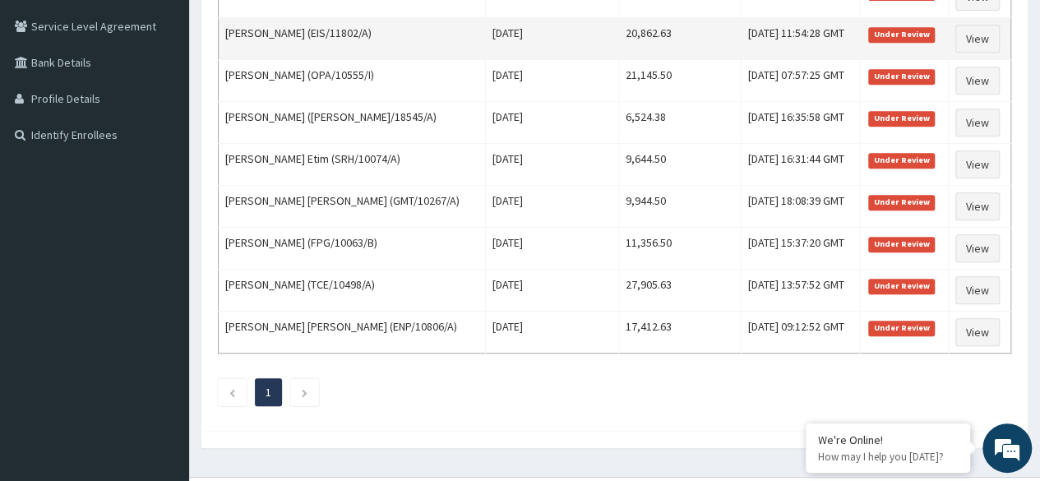
scroll to position [379, 0]
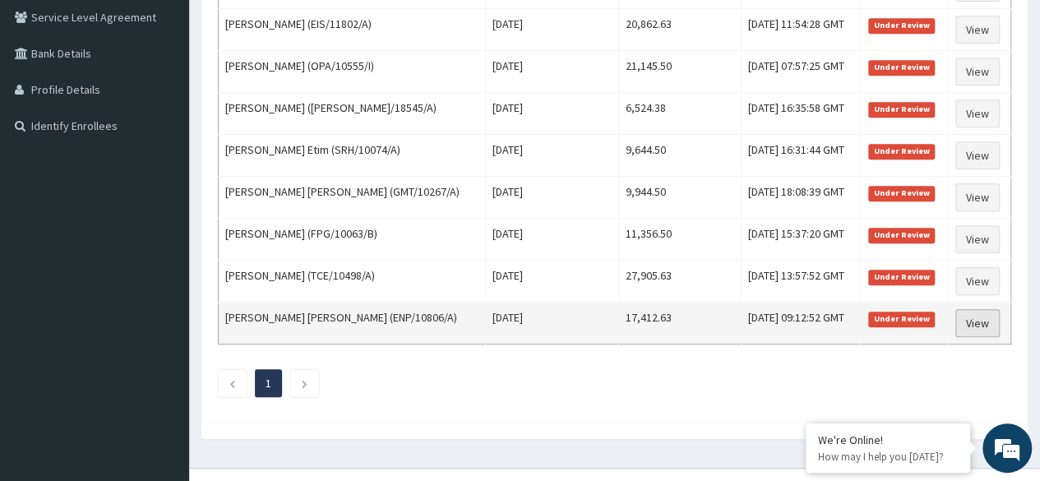
click at [980, 309] on link "View" at bounding box center [978, 323] width 44 height 28
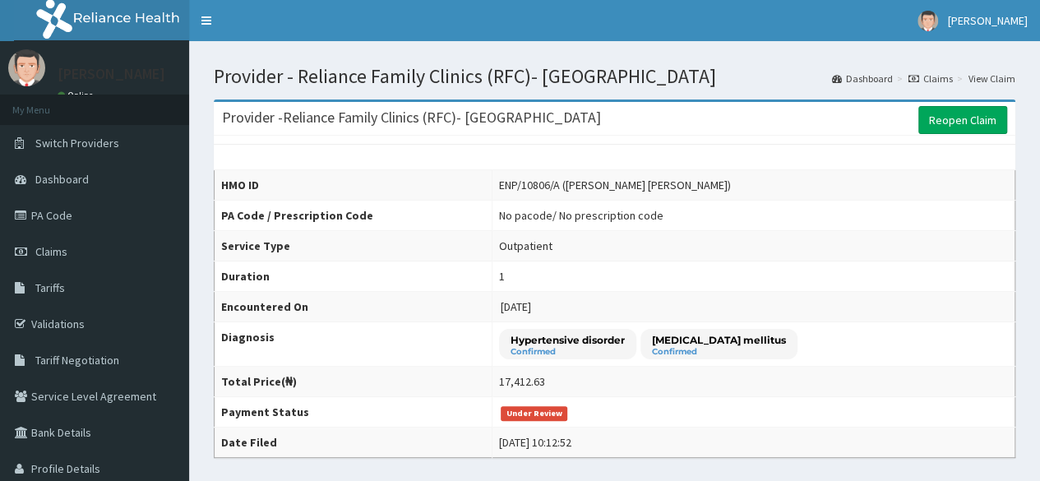
scroll to position [1, 0]
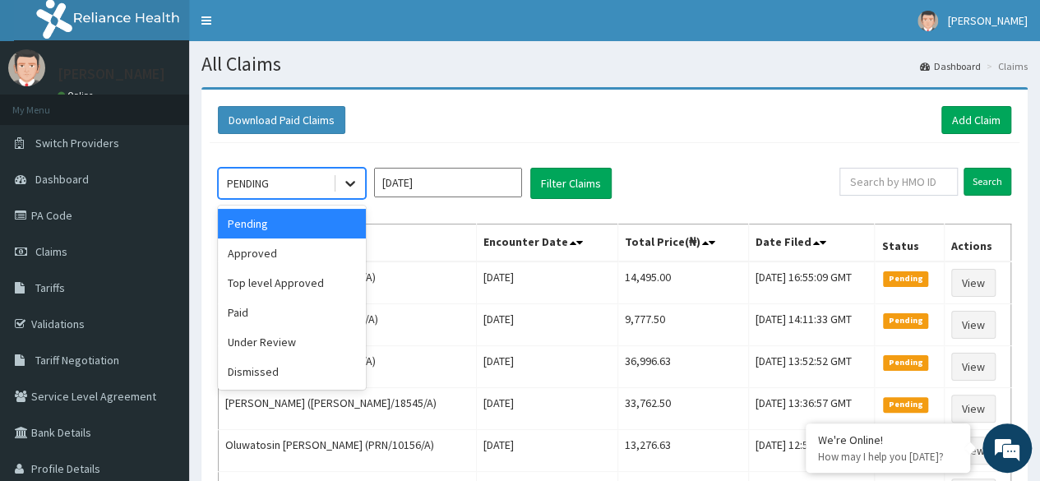
click at [350, 185] on icon at bounding box center [350, 185] width 10 height 6
click at [326, 345] on div "Under Review" at bounding box center [292, 342] width 148 height 30
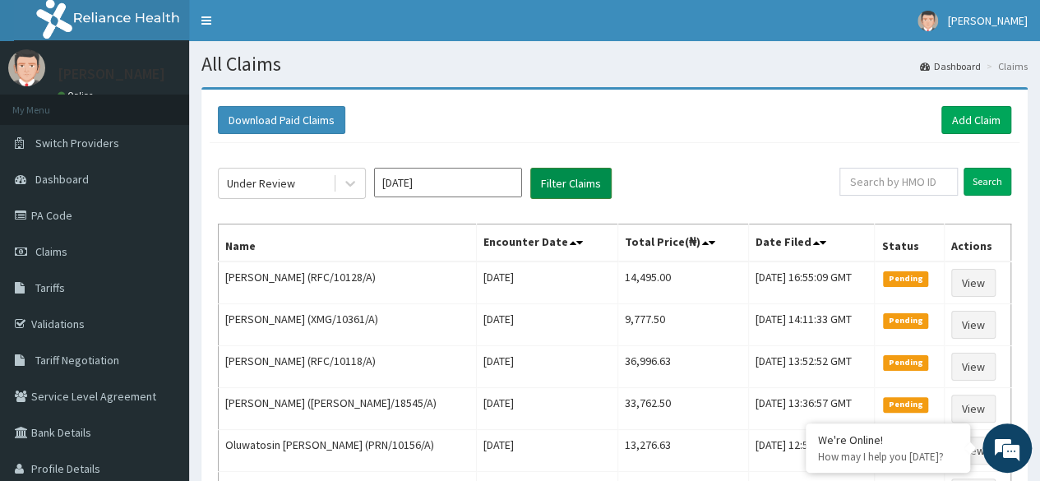
click at [567, 168] on button "Filter Claims" at bounding box center [570, 183] width 81 height 31
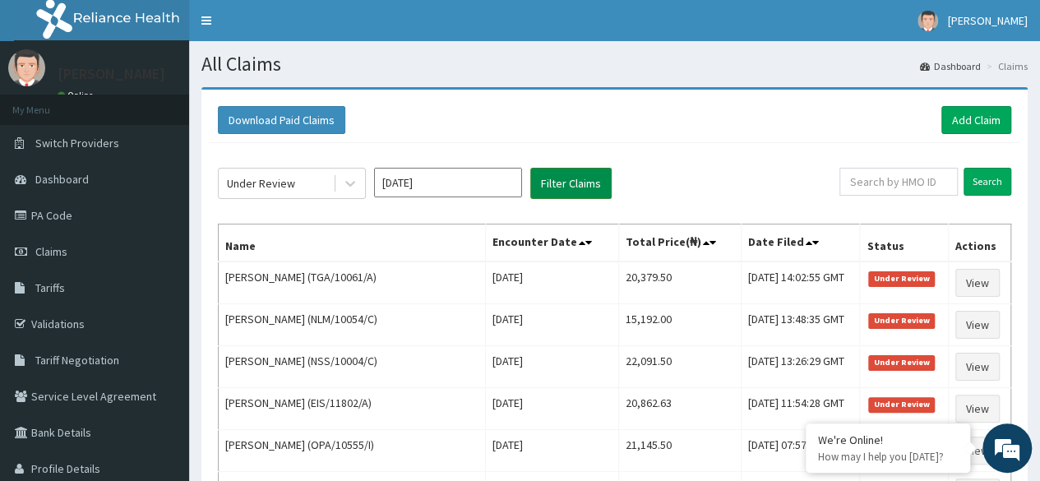
scroll to position [397, 0]
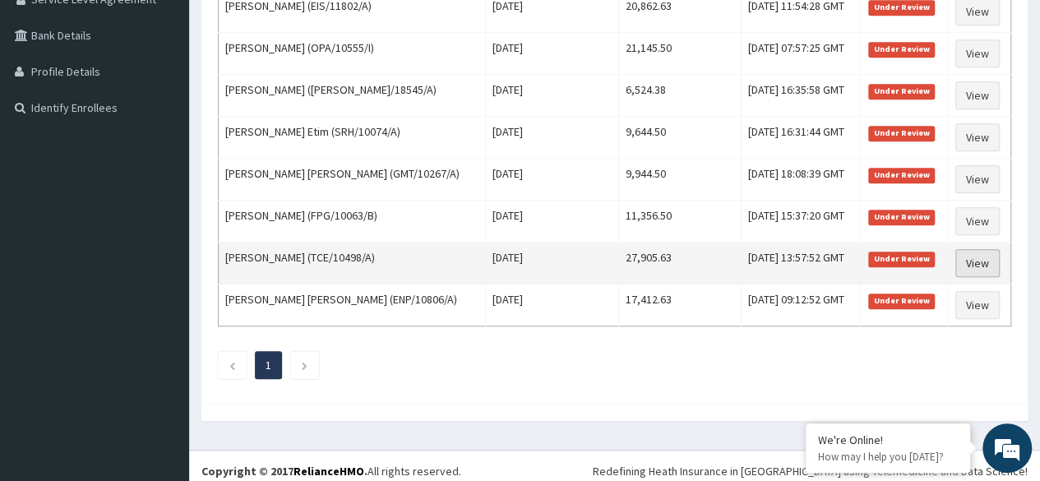
click at [984, 250] on link "View" at bounding box center [978, 263] width 44 height 28
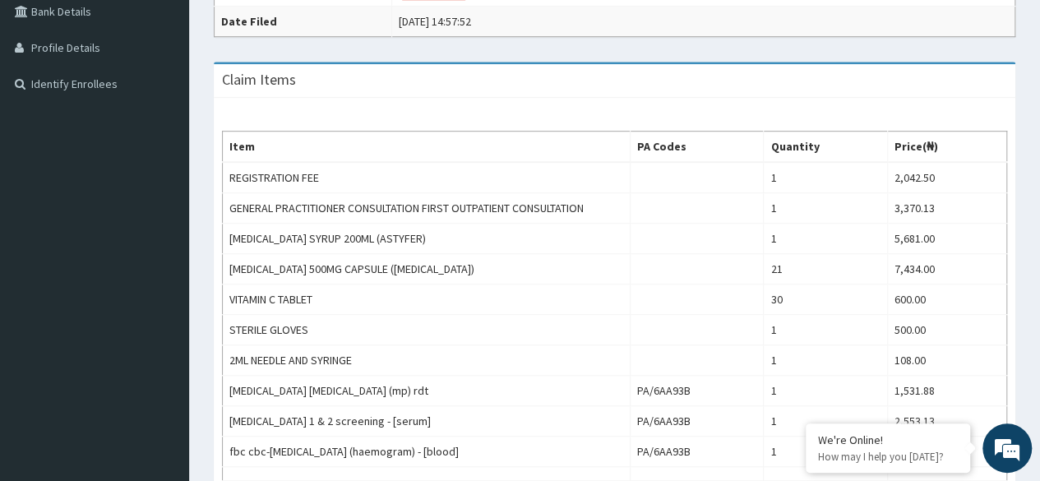
scroll to position [347, 0]
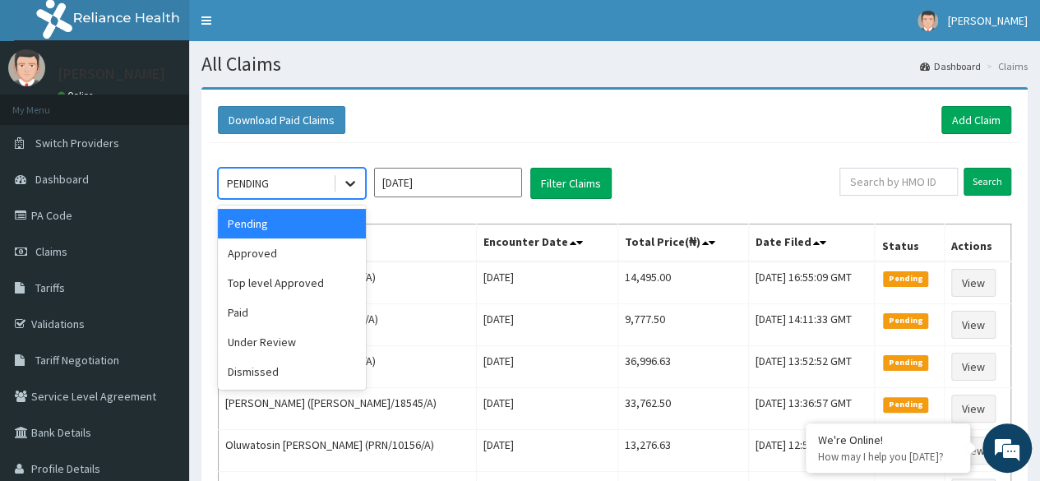
click at [342, 172] on div at bounding box center [351, 184] width 30 height 30
click at [313, 346] on div "Under Review" at bounding box center [292, 342] width 148 height 30
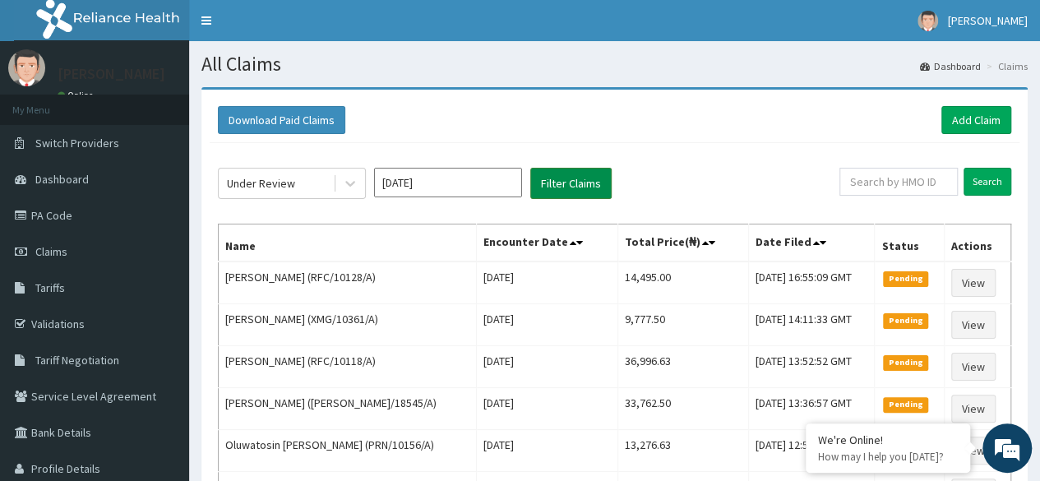
click at [580, 176] on button "Filter Claims" at bounding box center [570, 183] width 81 height 31
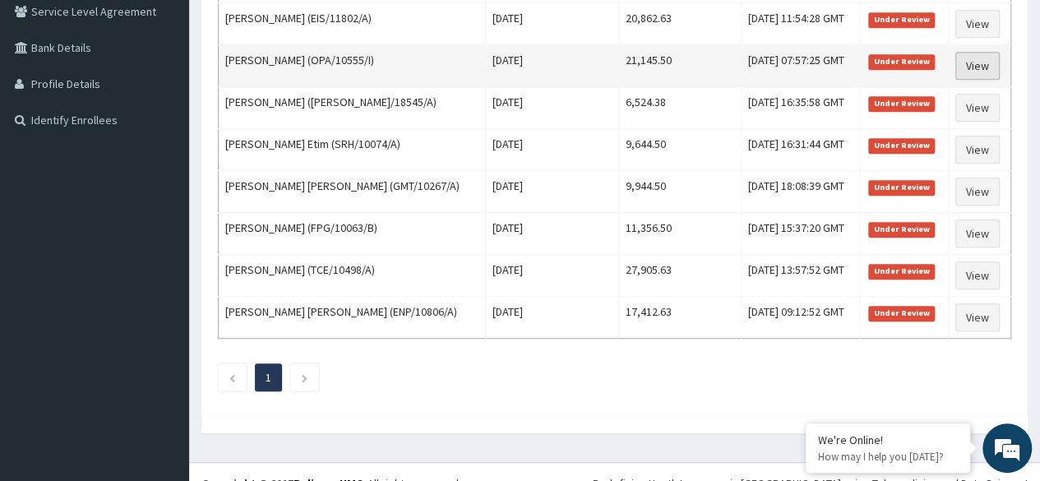
click at [977, 62] on link "View" at bounding box center [978, 66] width 44 height 28
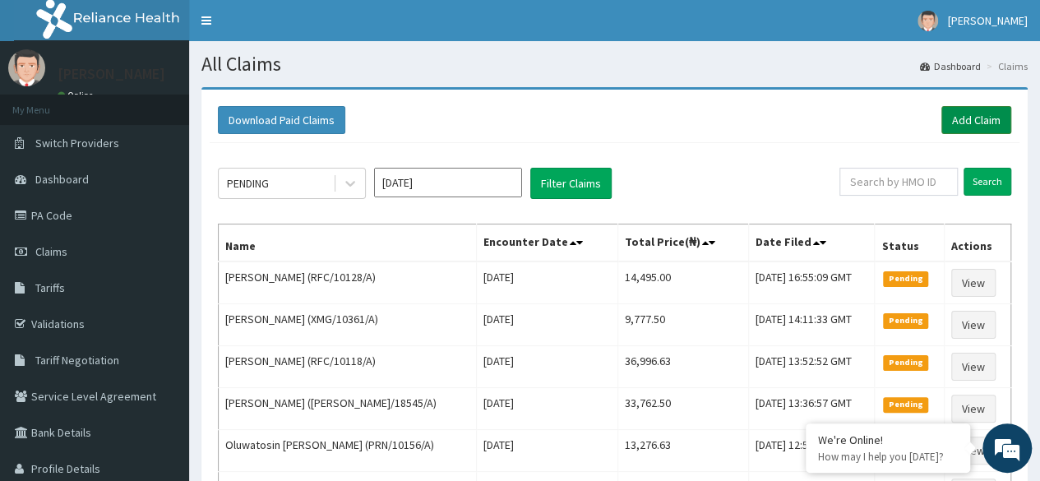
click at [970, 122] on link "Add Claim" at bounding box center [977, 120] width 70 height 28
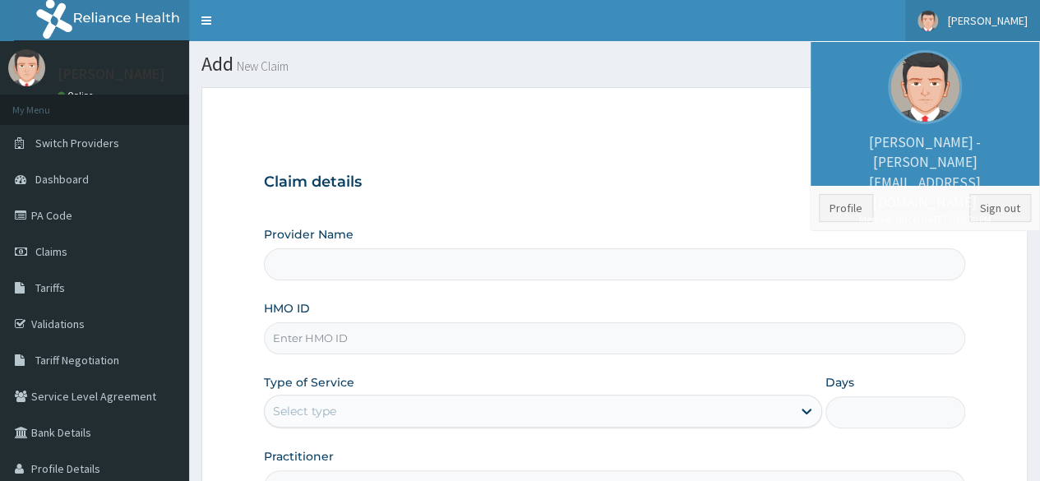
click at [710, 337] on input "HMO ID" at bounding box center [615, 338] width 702 height 32
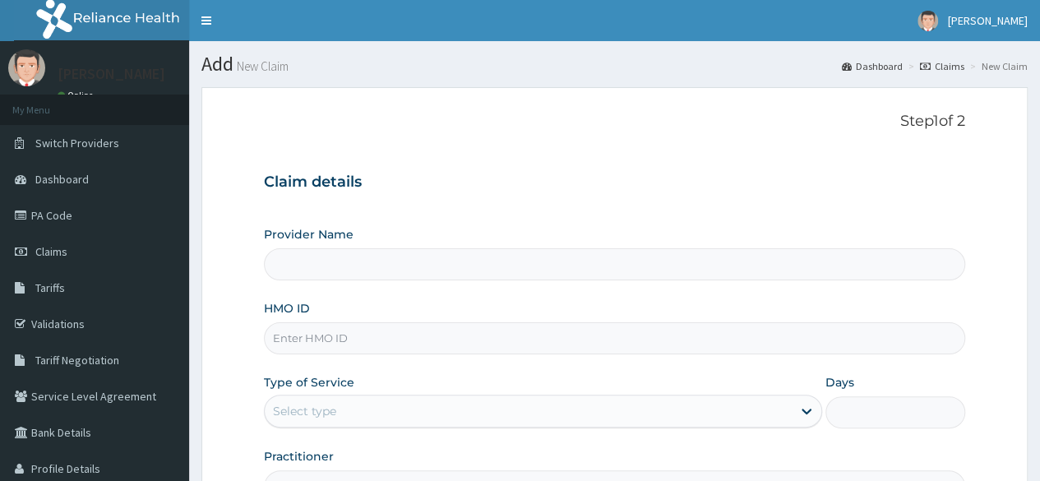
paste input "SLH/10082/A"
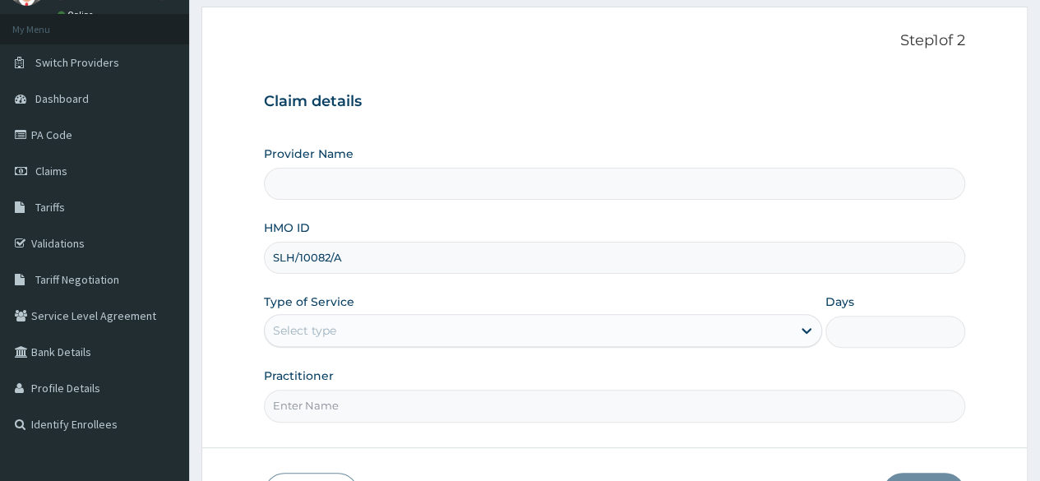
scroll to position [187, 0]
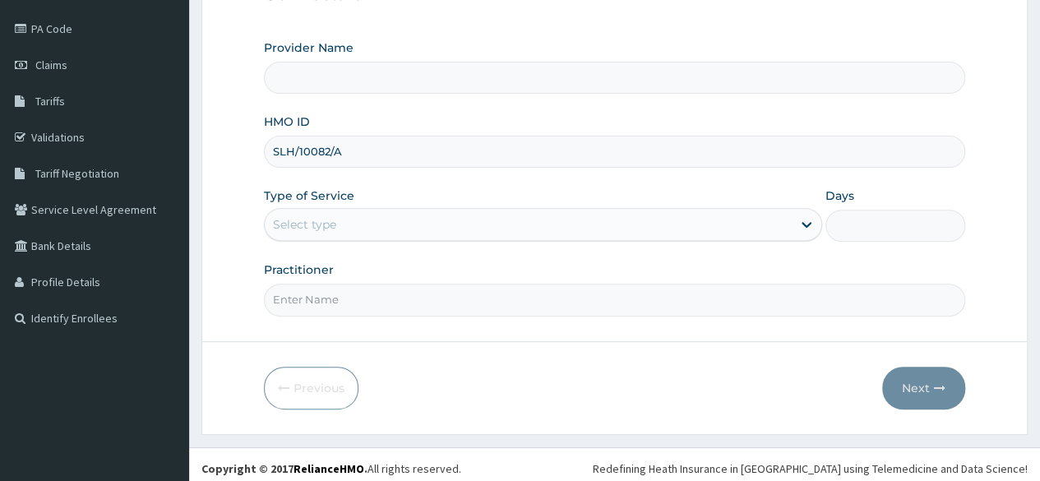
type input "SLH/10082/A"
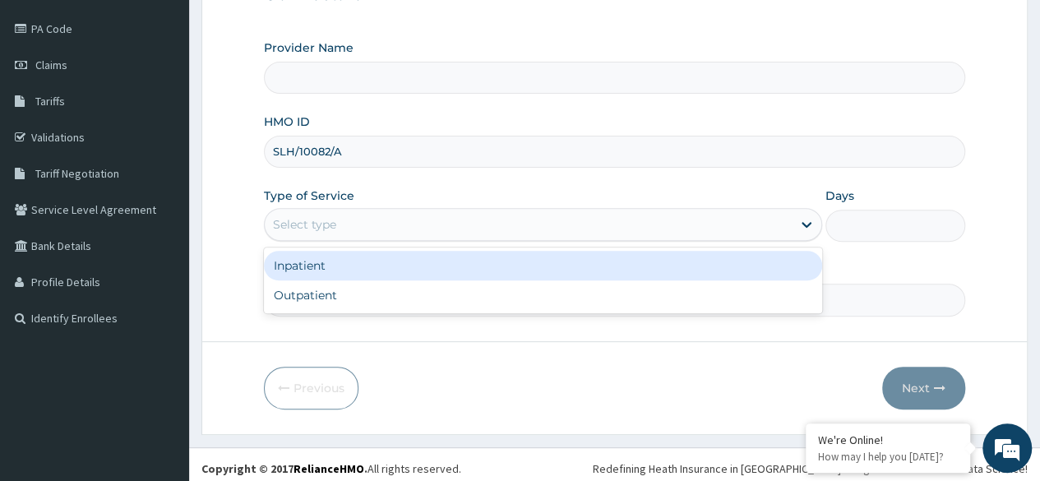
click at [537, 294] on div "Outpatient" at bounding box center [543, 295] width 558 height 30
type input "1"
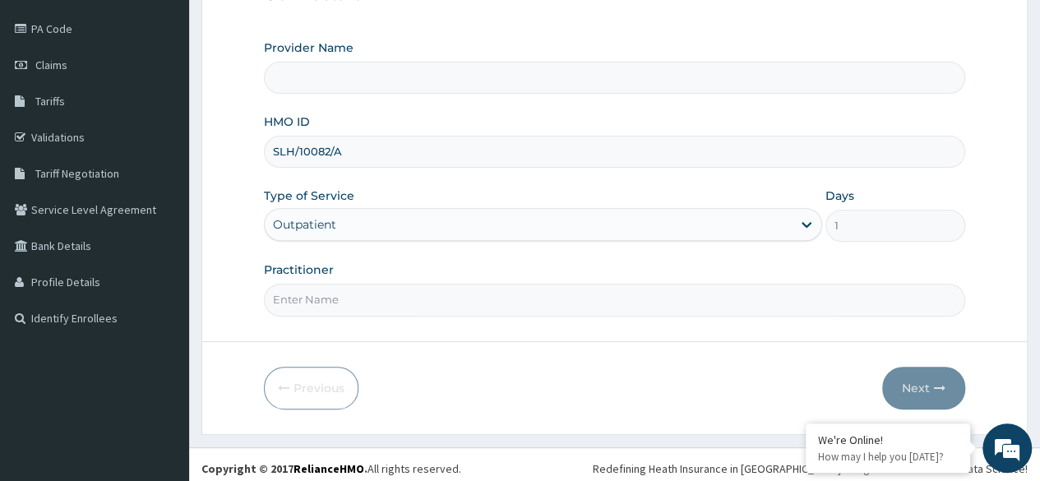
click at [489, 299] on input "Practitioner" at bounding box center [615, 300] width 702 height 32
type input "Dr Arubaleze"
type input "Reliance Family Clinics (RFC)- Ejigbo"
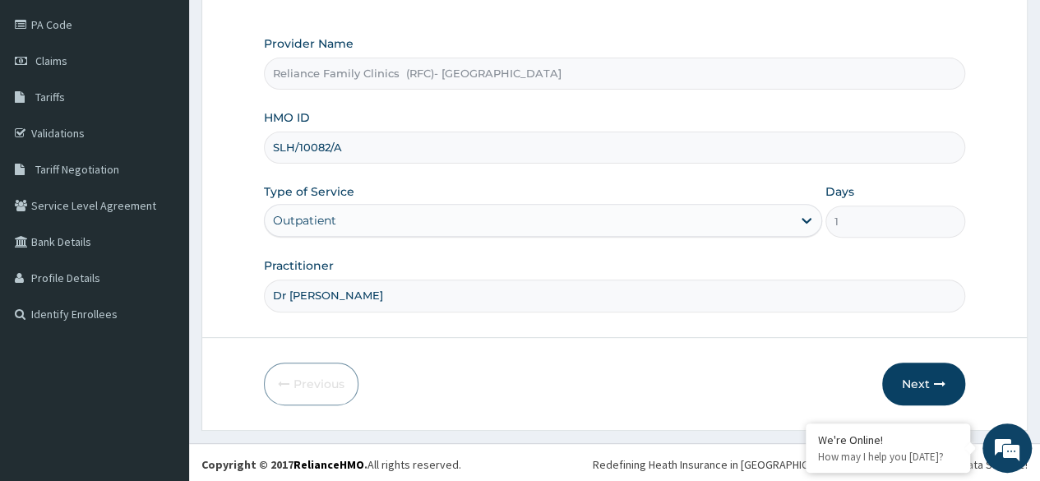
scroll to position [0, 0]
click at [911, 383] on button "Next" at bounding box center [923, 384] width 83 height 43
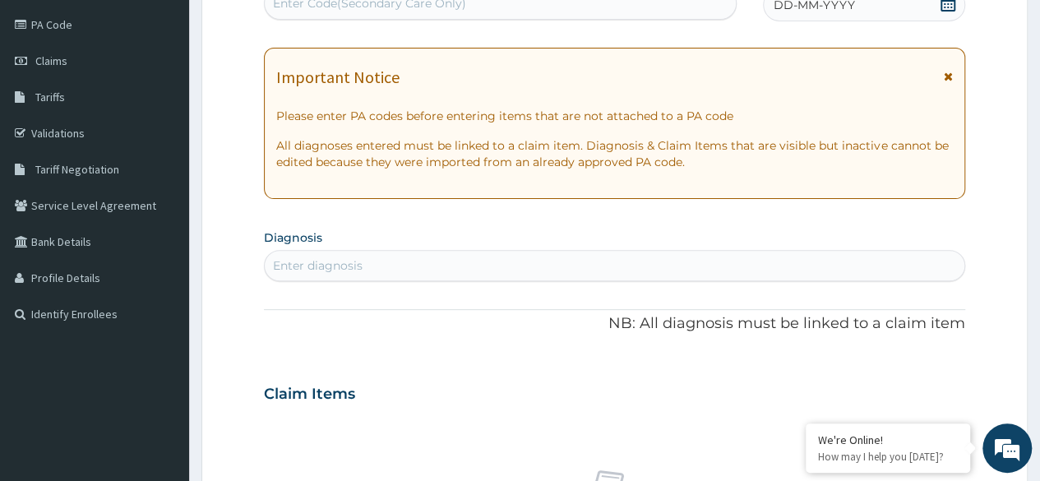
click at [952, 8] on icon at bounding box center [948, 3] width 15 height 16
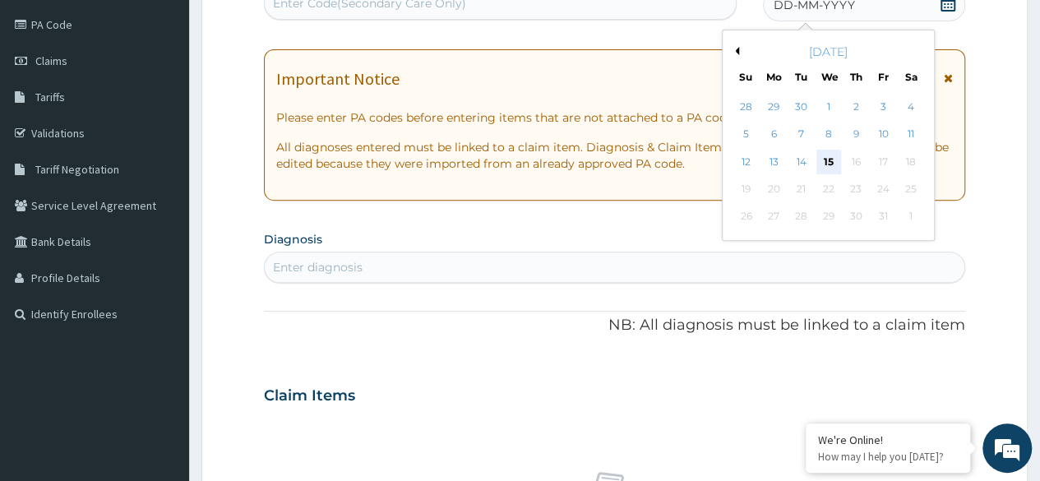
click at [831, 158] on div "15" at bounding box center [828, 162] width 25 height 25
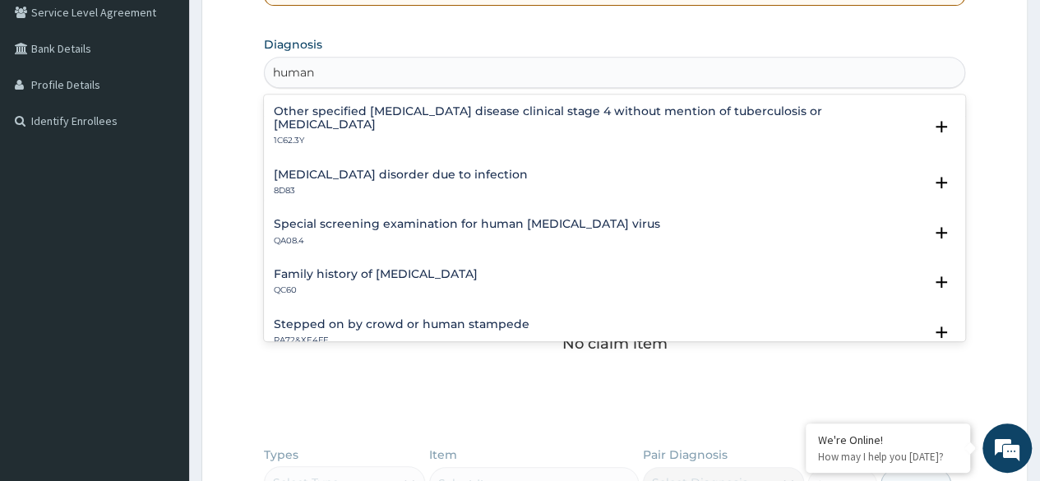
scroll to position [813, 0]
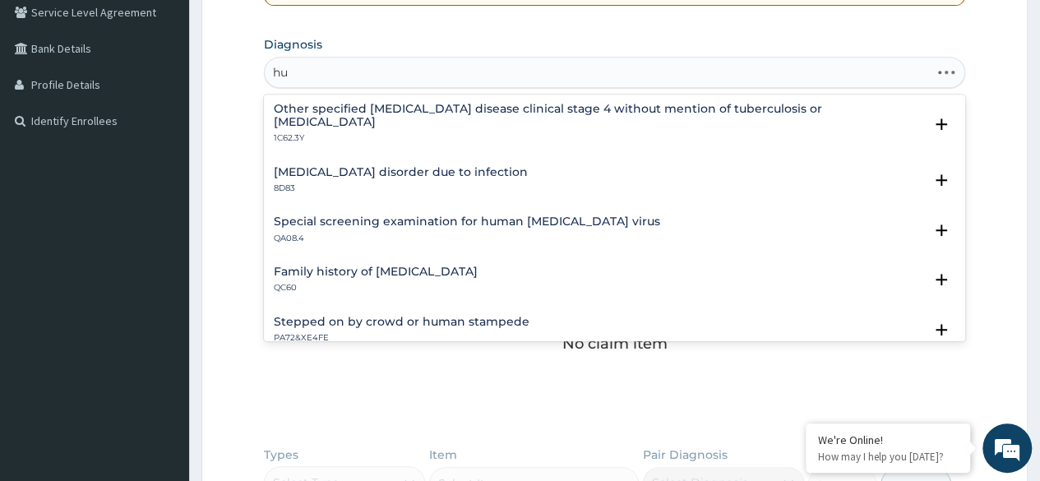
type input "h"
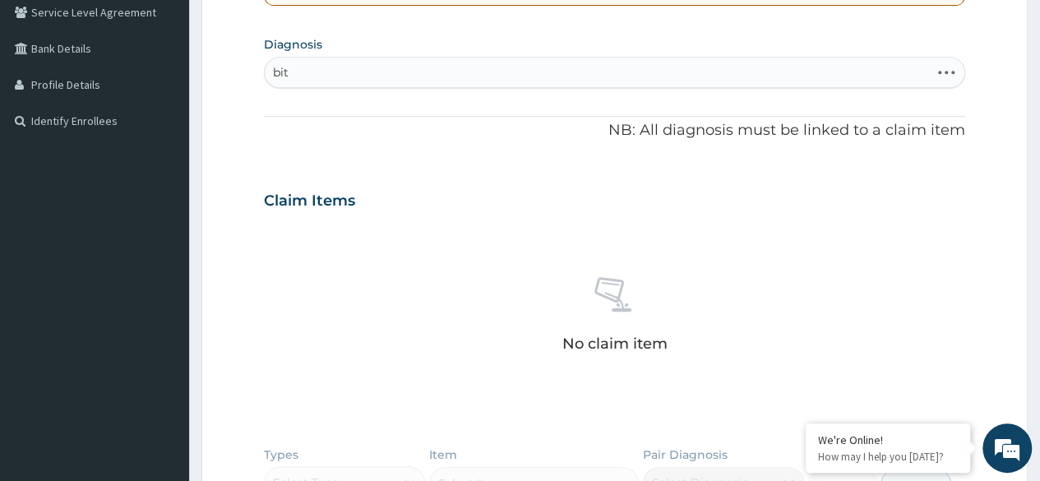
type input "bite"
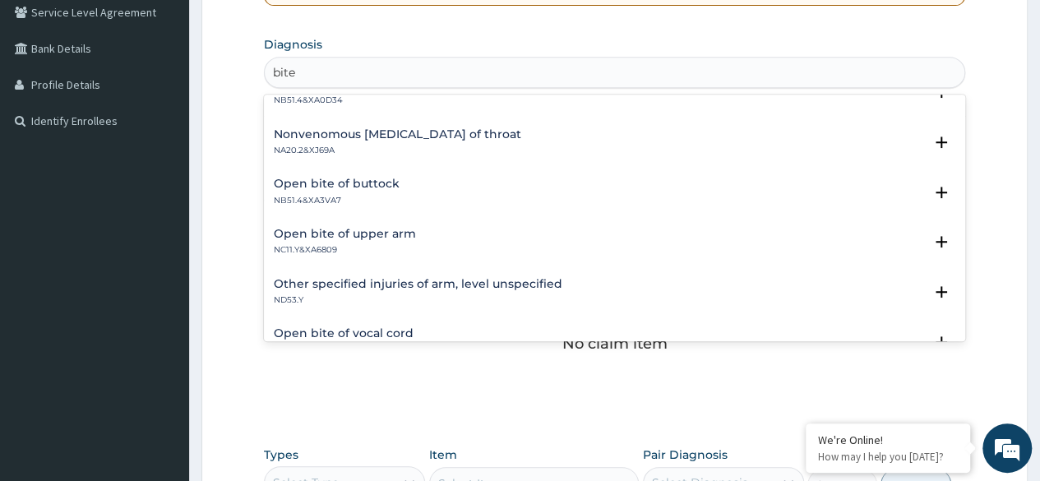
scroll to position [1836, 0]
click at [377, 239] on h4 "Open bite of upper arm" at bounding box center [345, 234] width 142 height 12
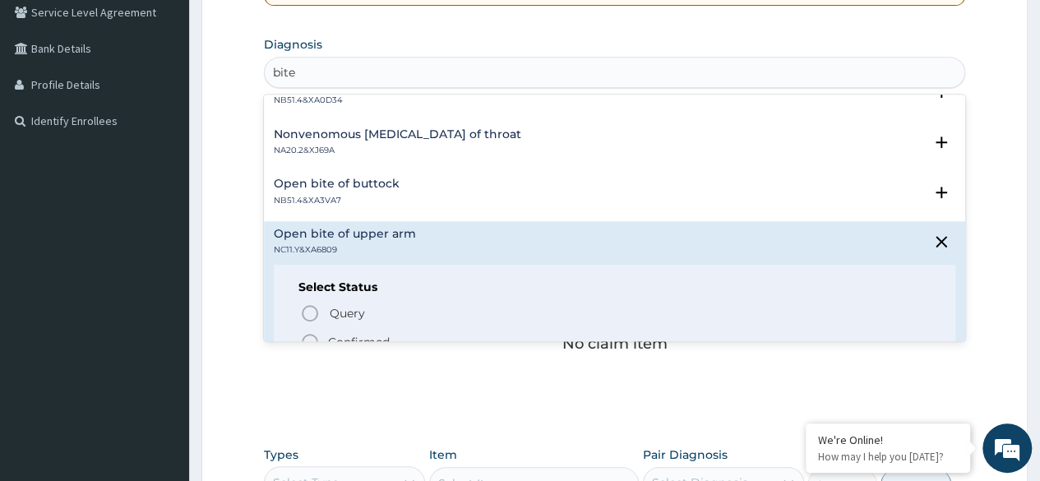
scroll to position [2010, 0]
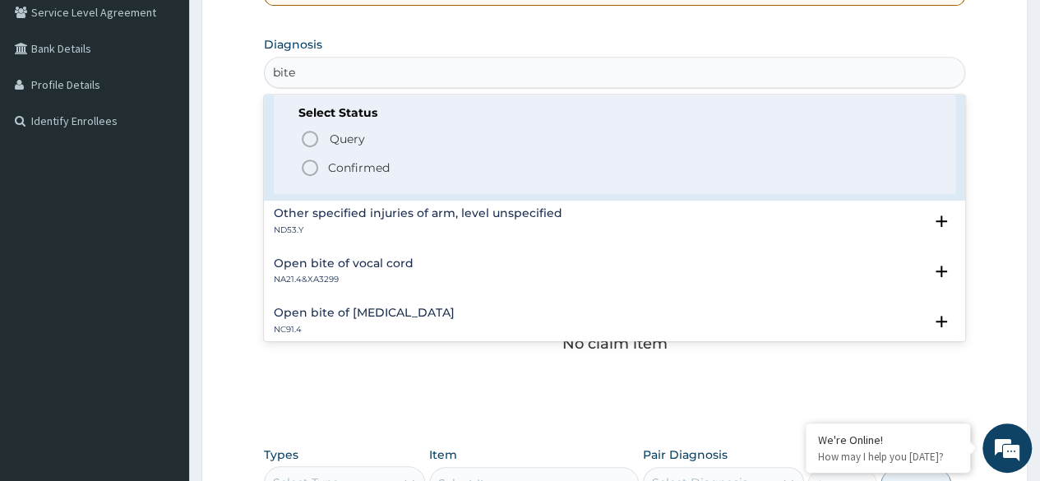
click at [387, 166] on p "Confirmed" at bounding box center [359, 168] width 62 height 16
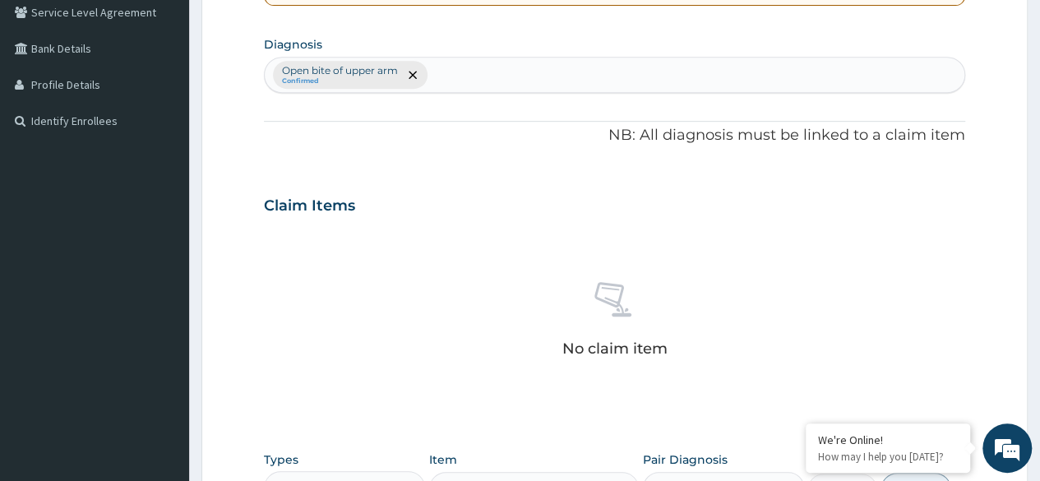
scroll to position [702, 0]
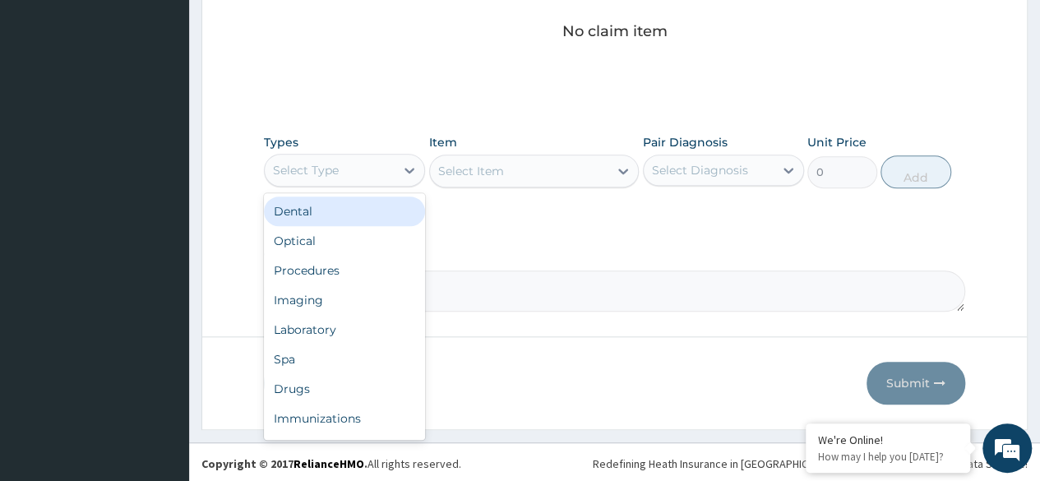
click at [363, 276] on div "Procedures" at bounding box center [344, 271] width 161 height 30
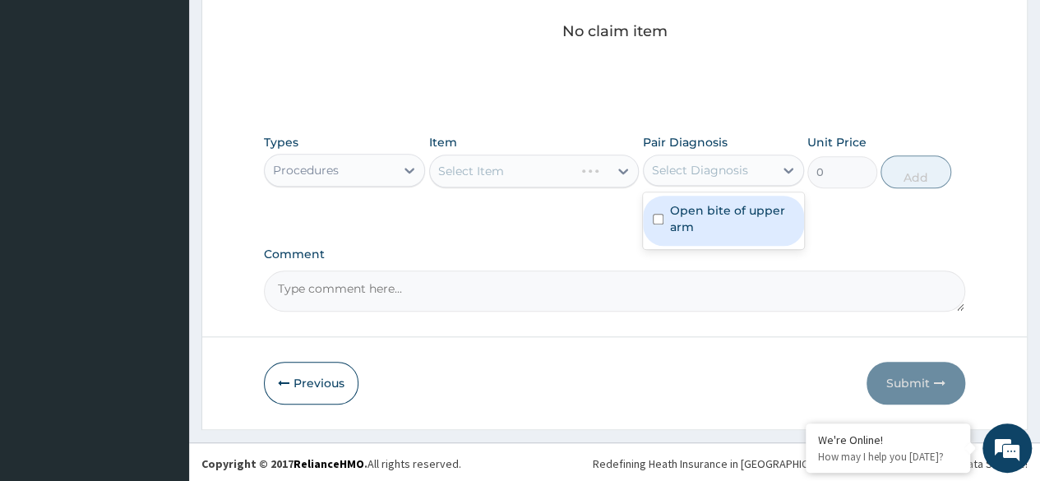
click at [762, 207] on label "Open bite of upper arm" at bounding box center [732, 218] width 124 height 33
checkbox input "true"
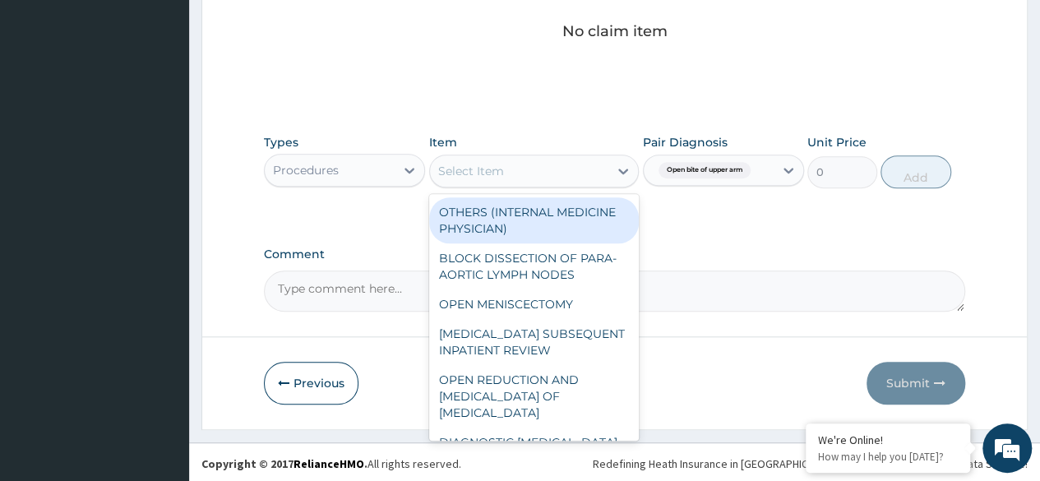
click at [489, 177] on div "Select Item" at bounding box center [471, 171] width 66 height 16
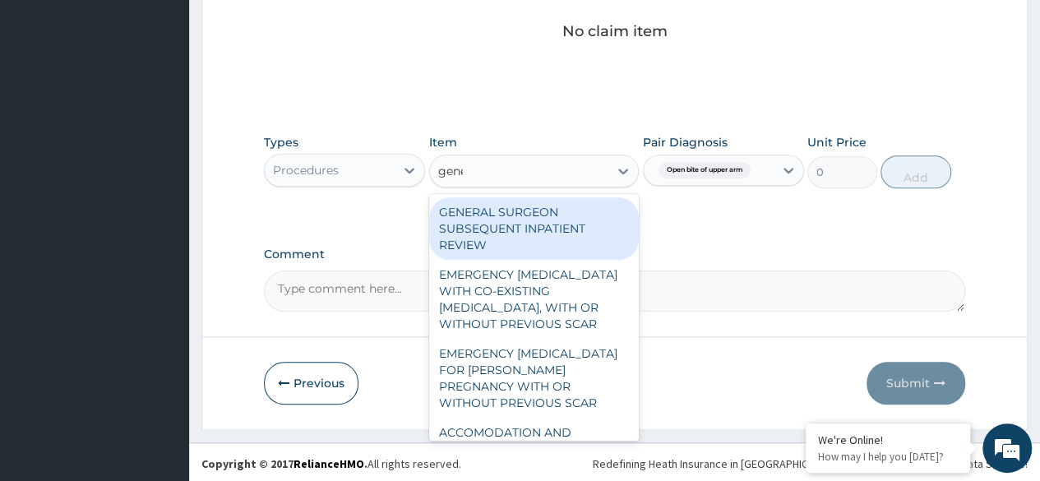
type input "gener"
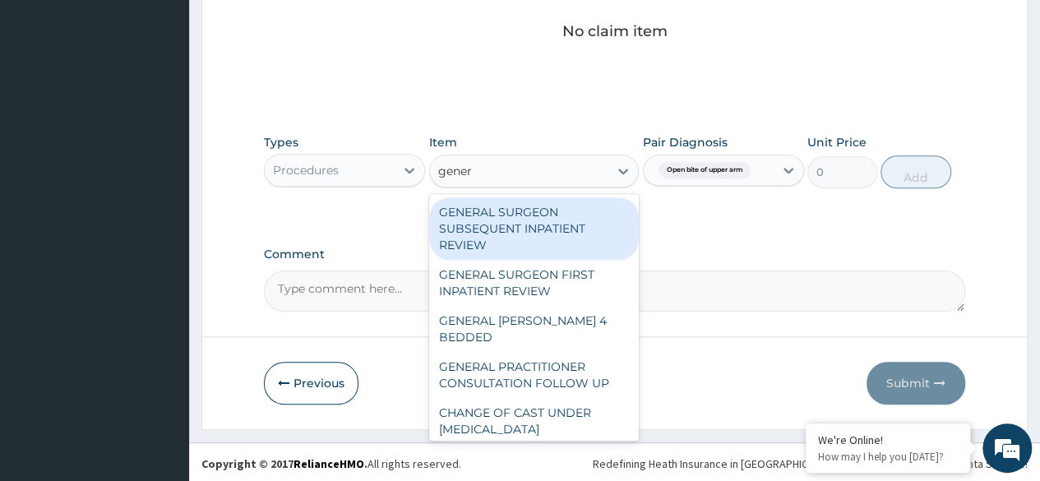
click at [571, 357] on div "GENERAL PRACTITIONER CONSULTATION FOLLOW UP" at bounding box center [534, 375] width 211 height 46
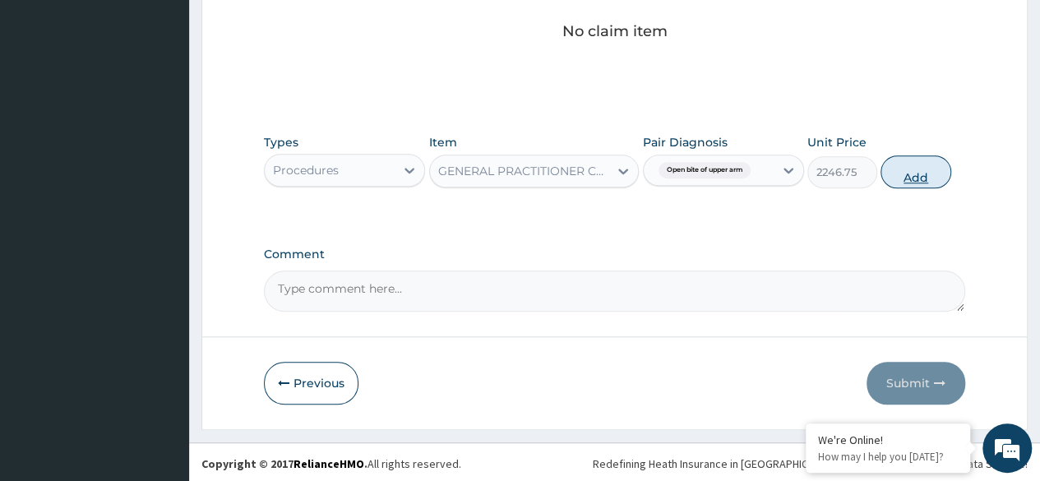
click at [923, 171] on button "Add" at bounding box center [916, 171] width 70 height 33
type input "0"
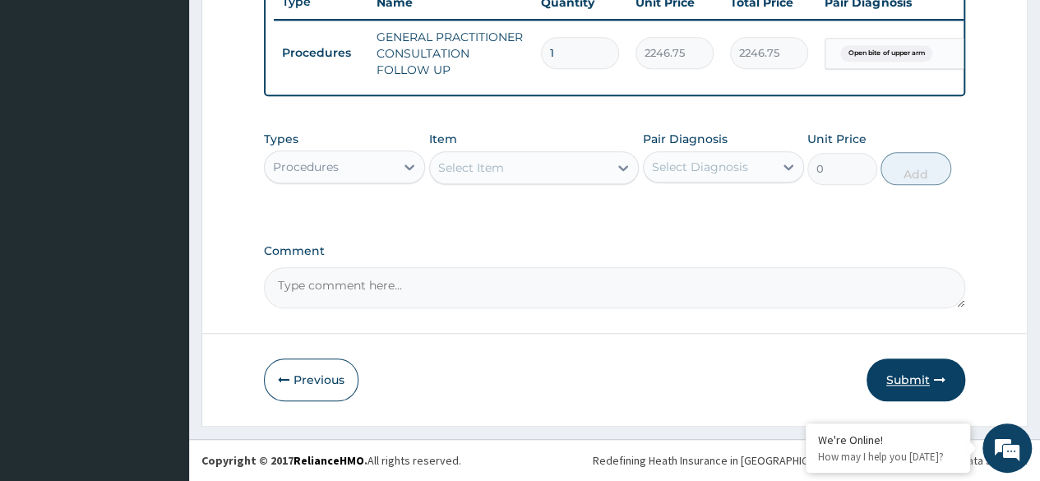
click at [905, 380] on button "Submit" at bounding box center [916, 380] width 99 height 43
